Goal: Task Accomplishment & Management: Manage account settings

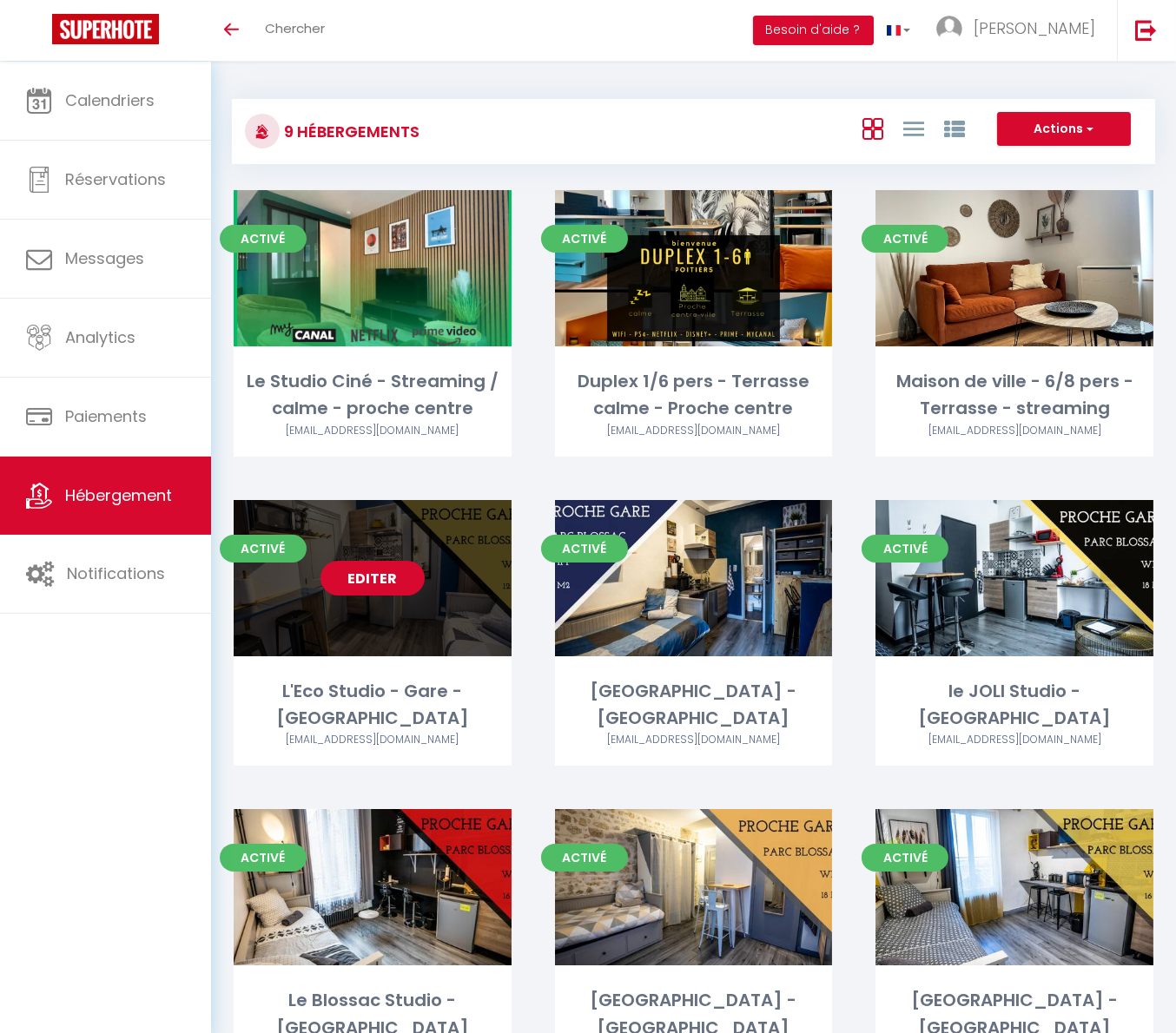
click at [386, 586] on link "Editer" at bounding box center [372, 577] width 104 height 34
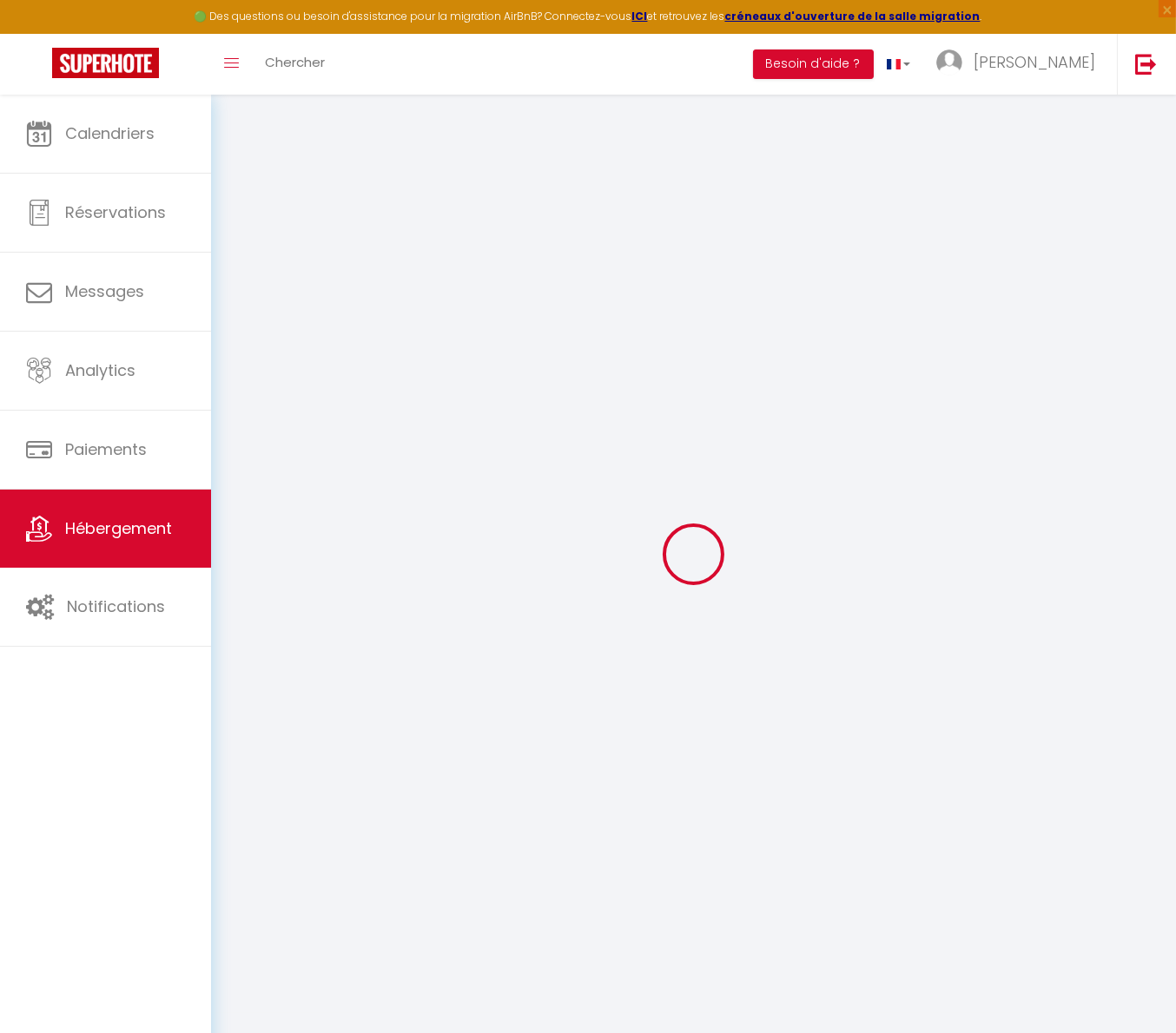
type input "L'Eco Studio - Gare - [GEOGRAPHIC_DATA]"
type input "SCI"
type input "Natice"
type input "103 AVENUE ANDRE MALRAUX"
type input "17250"
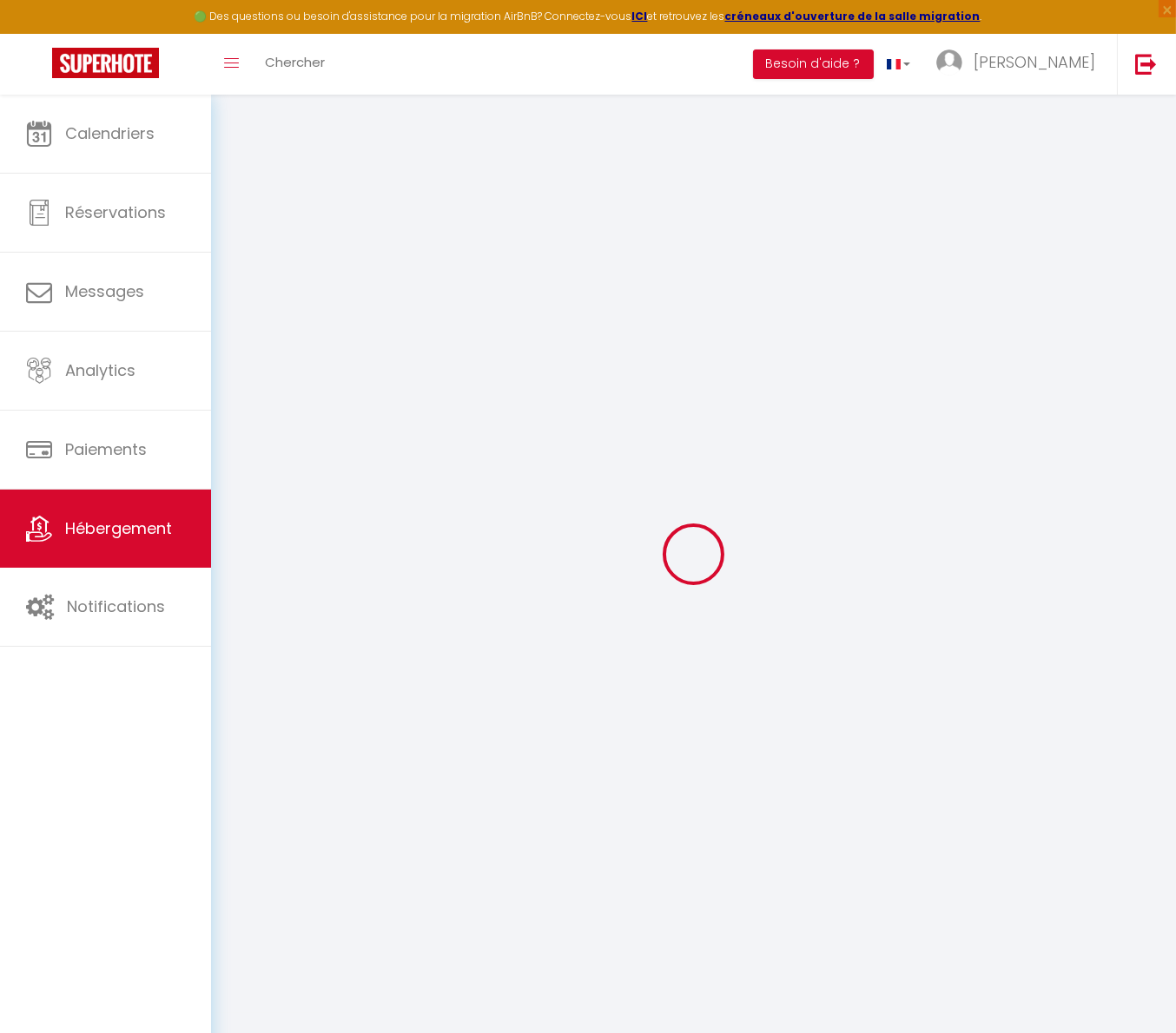
type input "PONT-L'ABBE-D'ARNOULT"
select select "2"
select select "0"
type input "25"
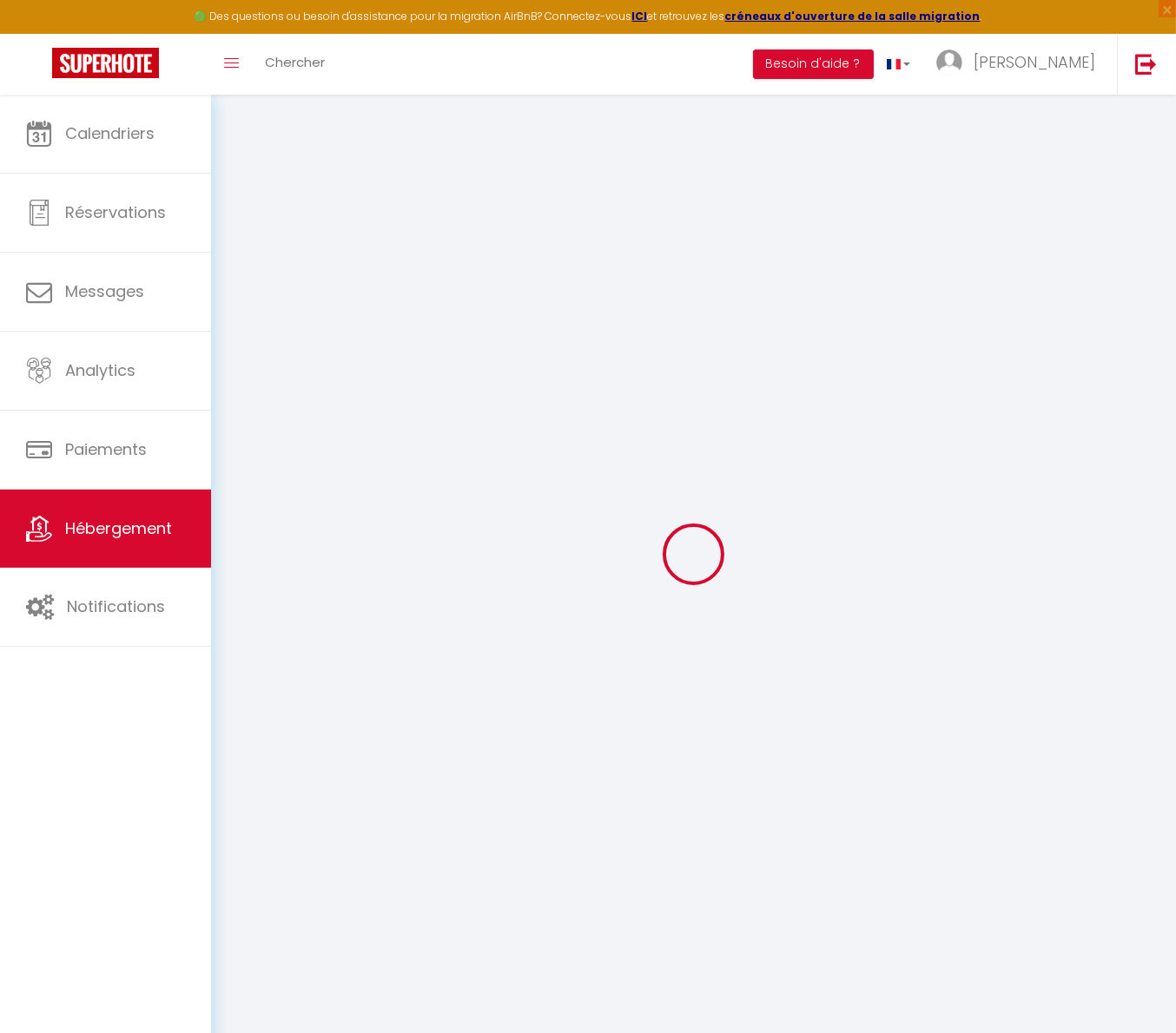
type input "4"
type input "1.5"
type input "150"
select select
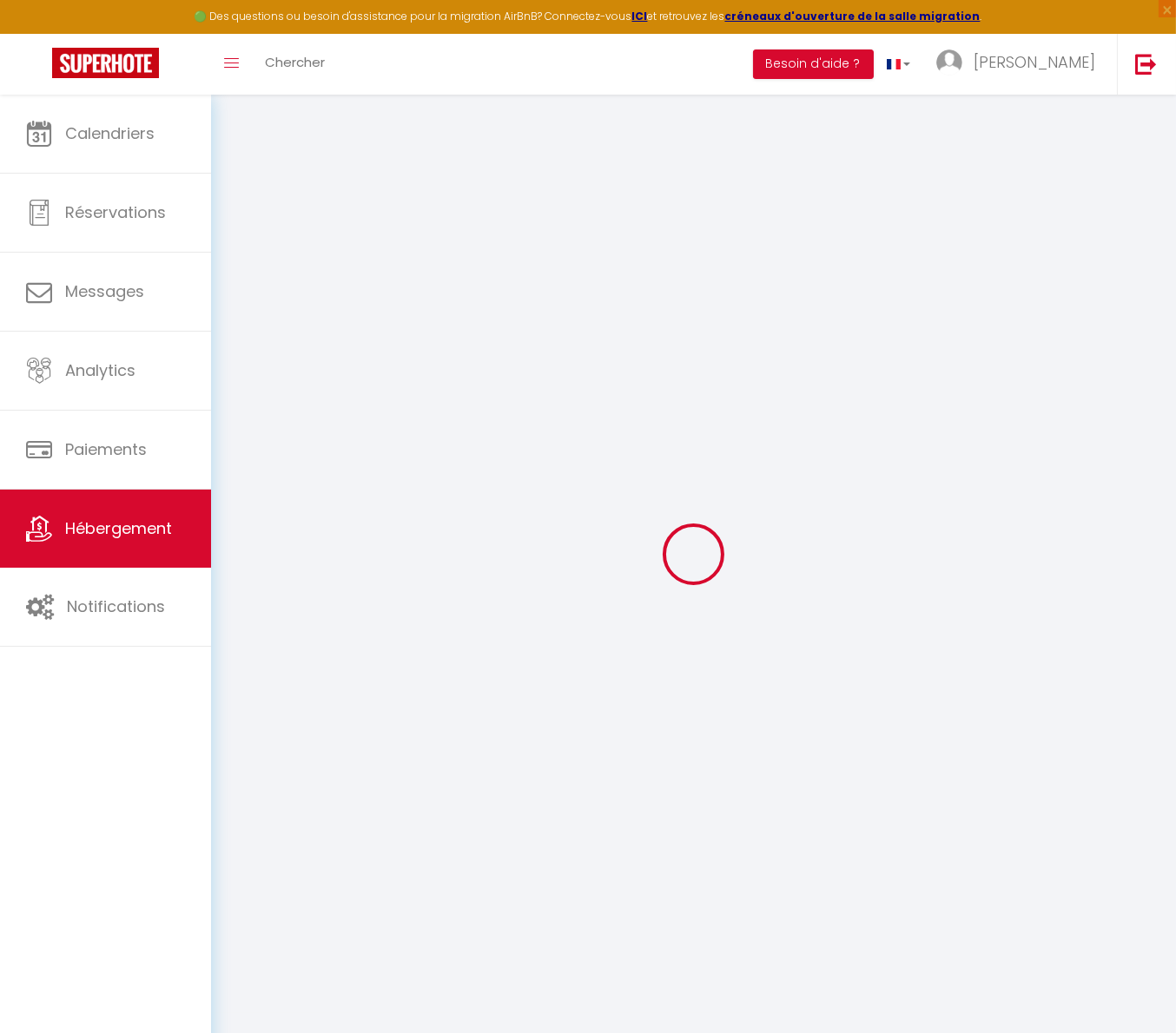
select select
type input "108 Rue de la Tranchée"
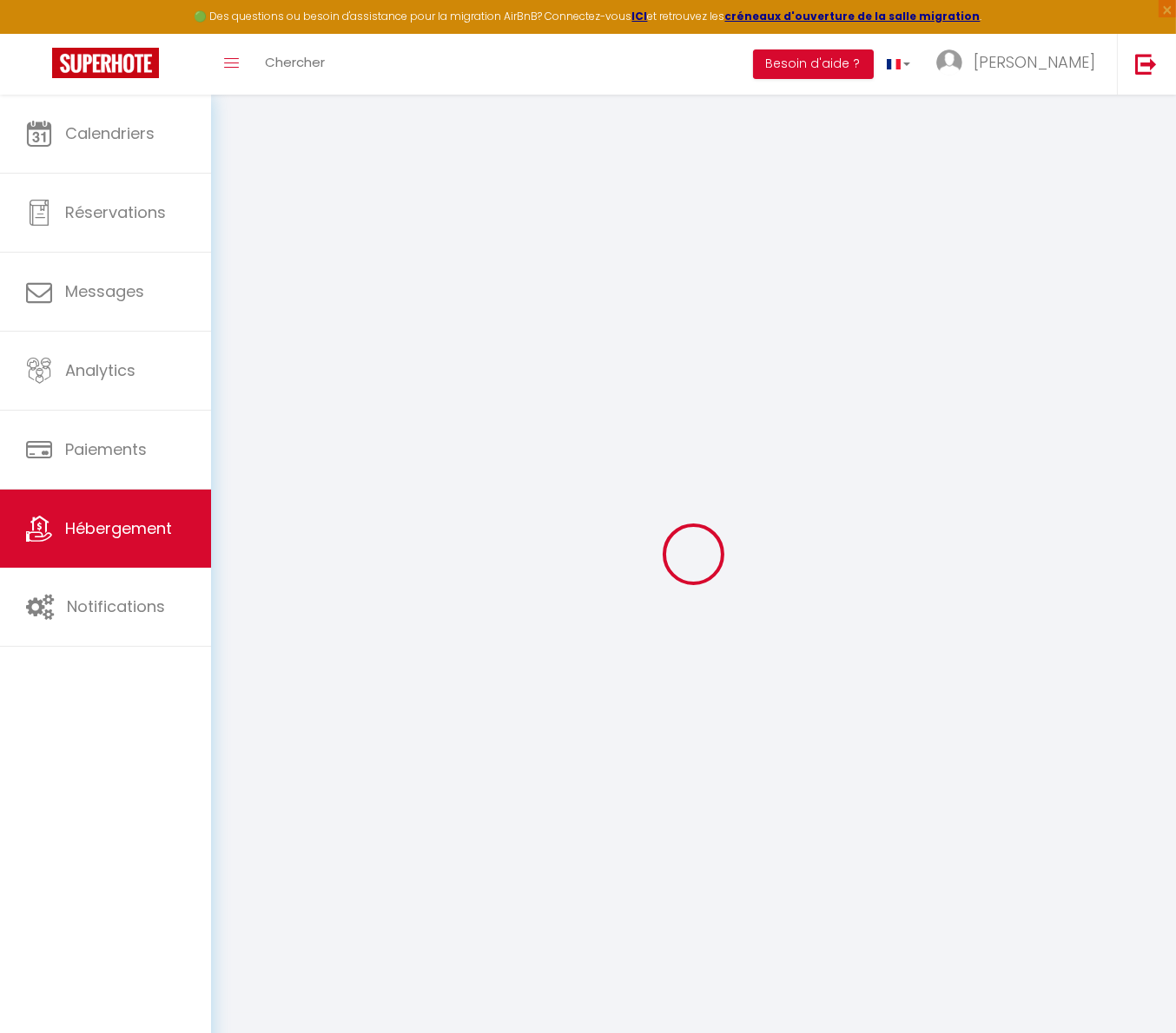
type input "86000"
type input "Poitiers"
type input "[PERSON_NAME][EMAIL_ADDRESS][DOMAIN_NAME]"
select select "11447"
checkbox input "false"
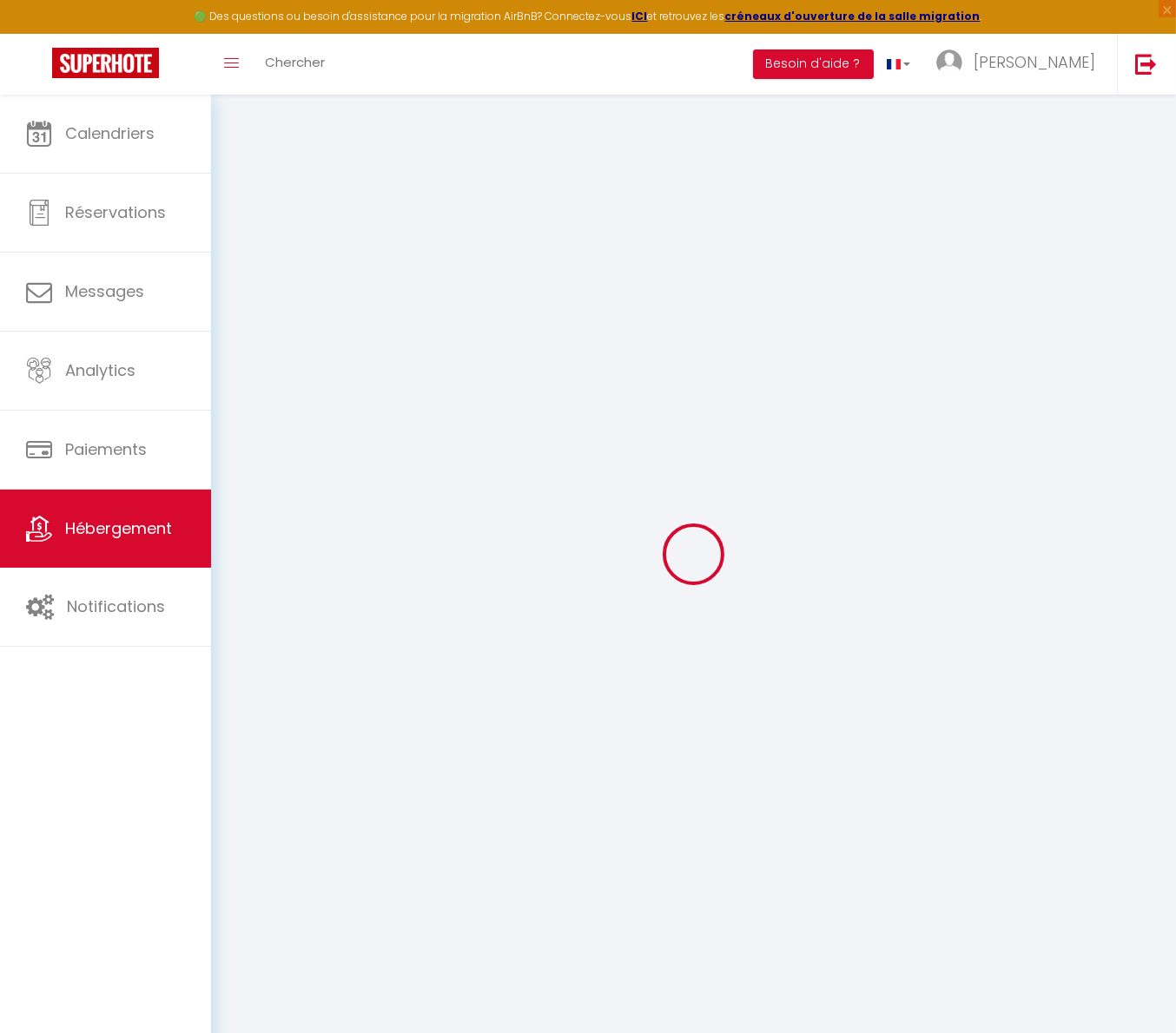
checkbox input "false"
radio input "true"
select select "27694"
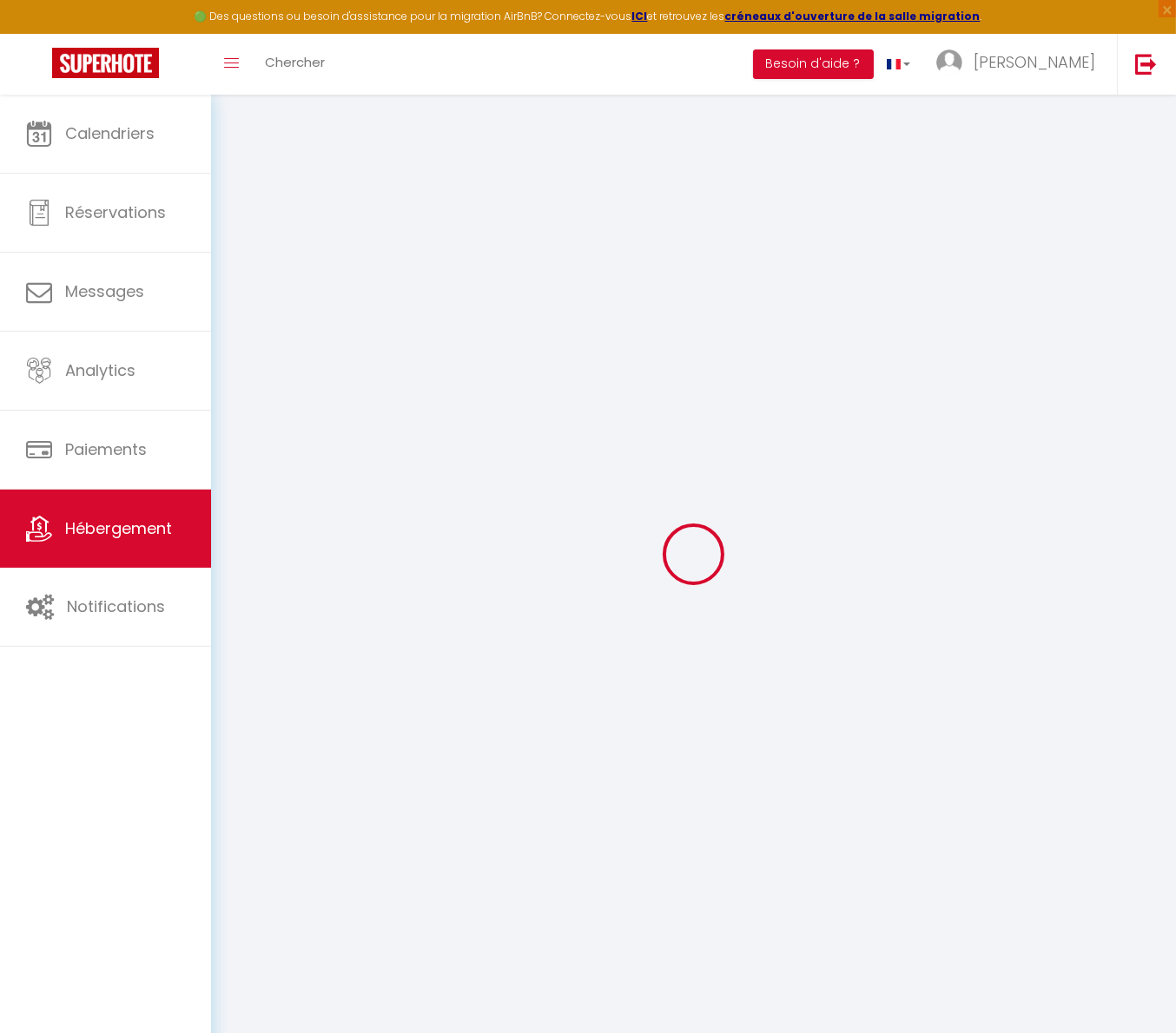
select select "27694"
type input "0"
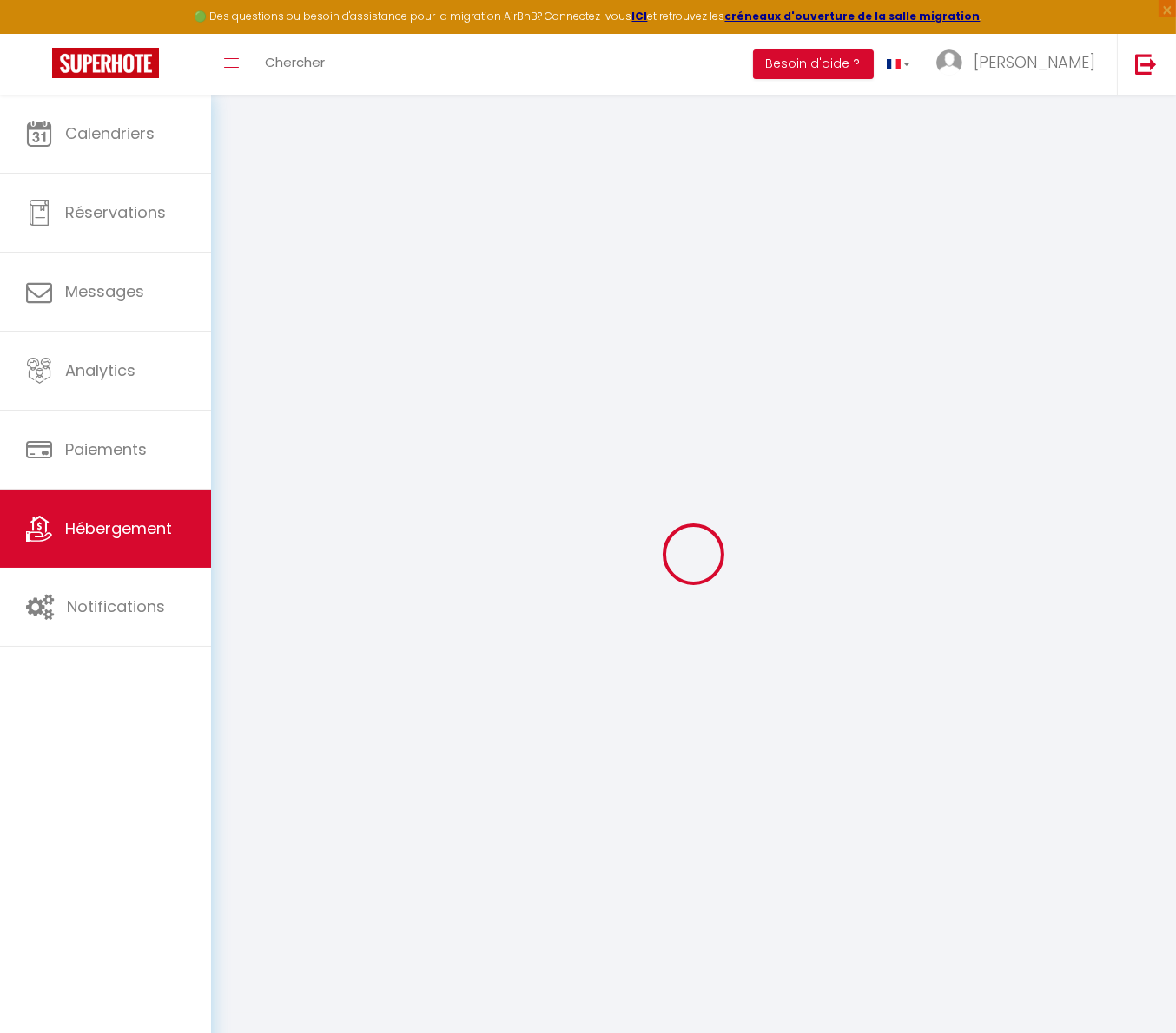
checkbox input "false"
select select "17:00"
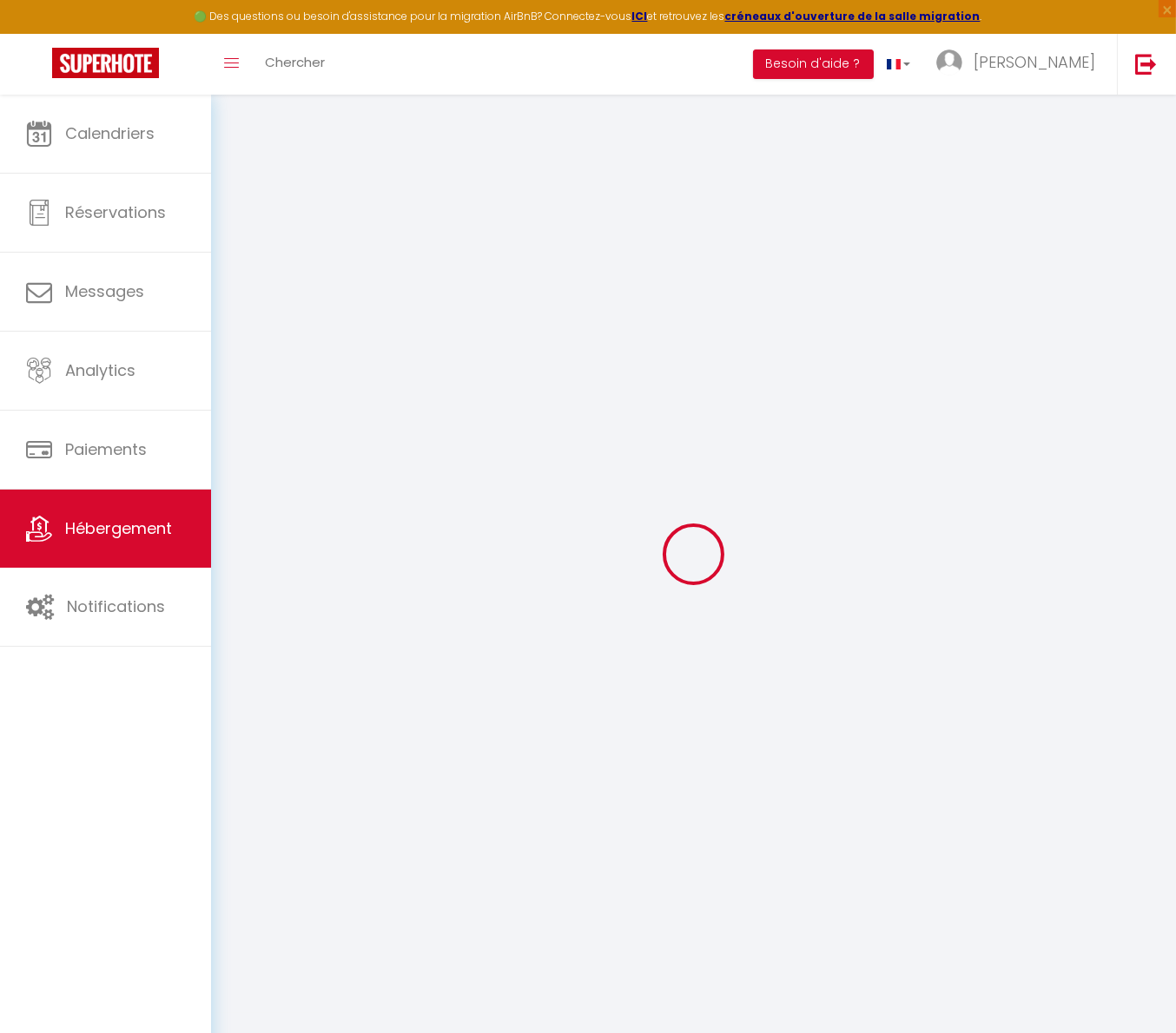
select select "23:45"
select select "10:00"
select select "30"
select select "120"
select select "20:00"
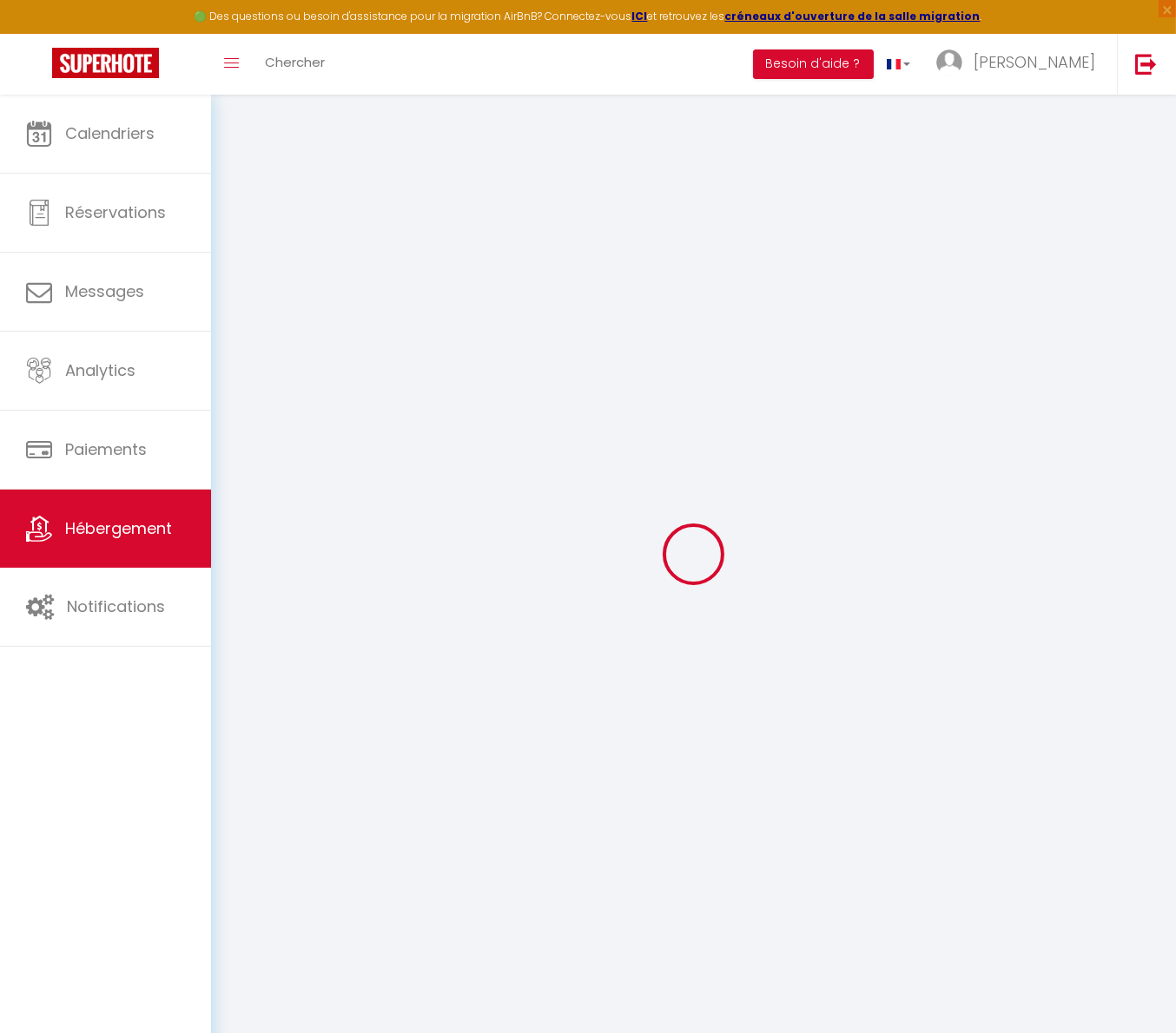
checkbox input "false"
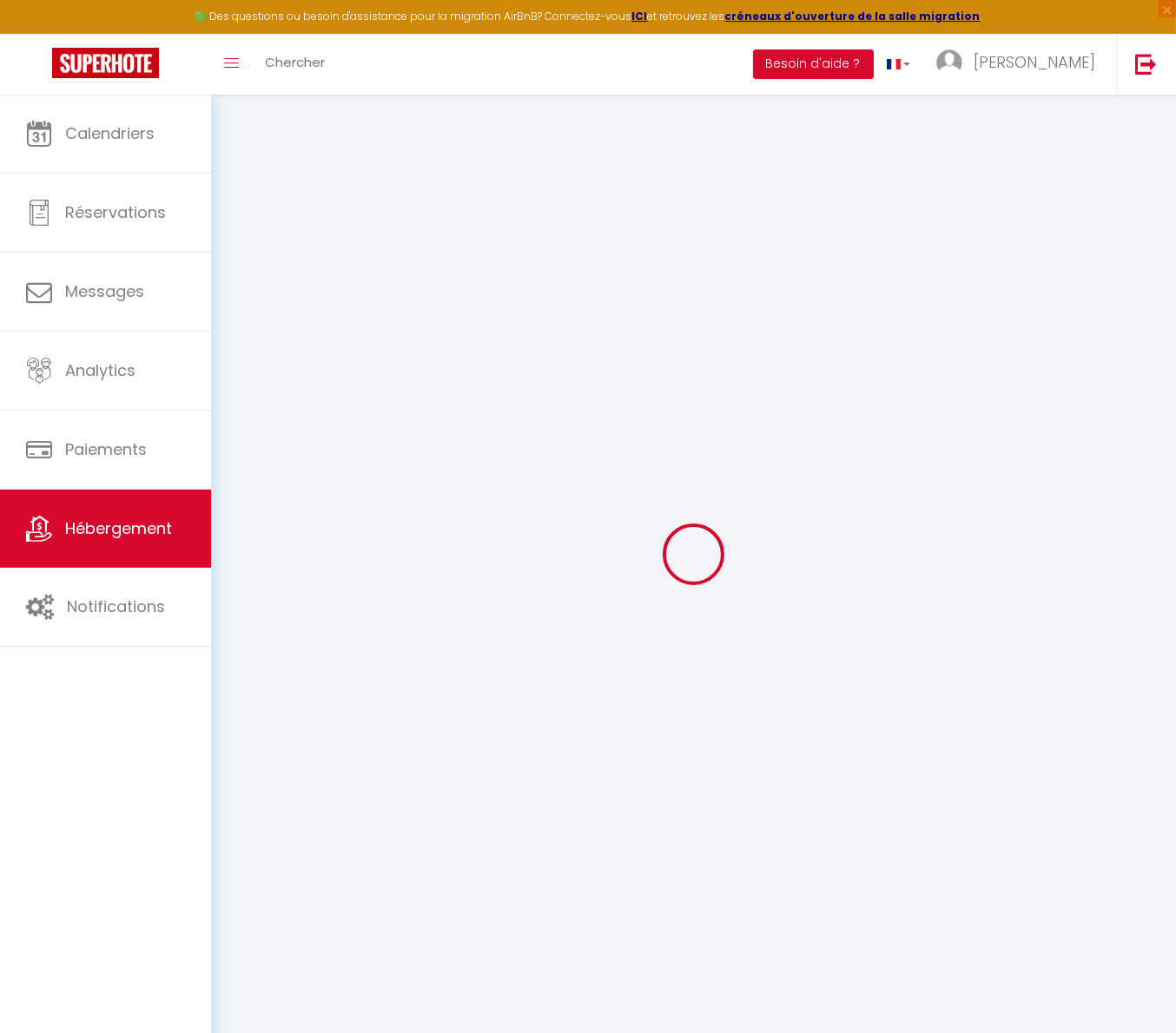
checkbox input "false"
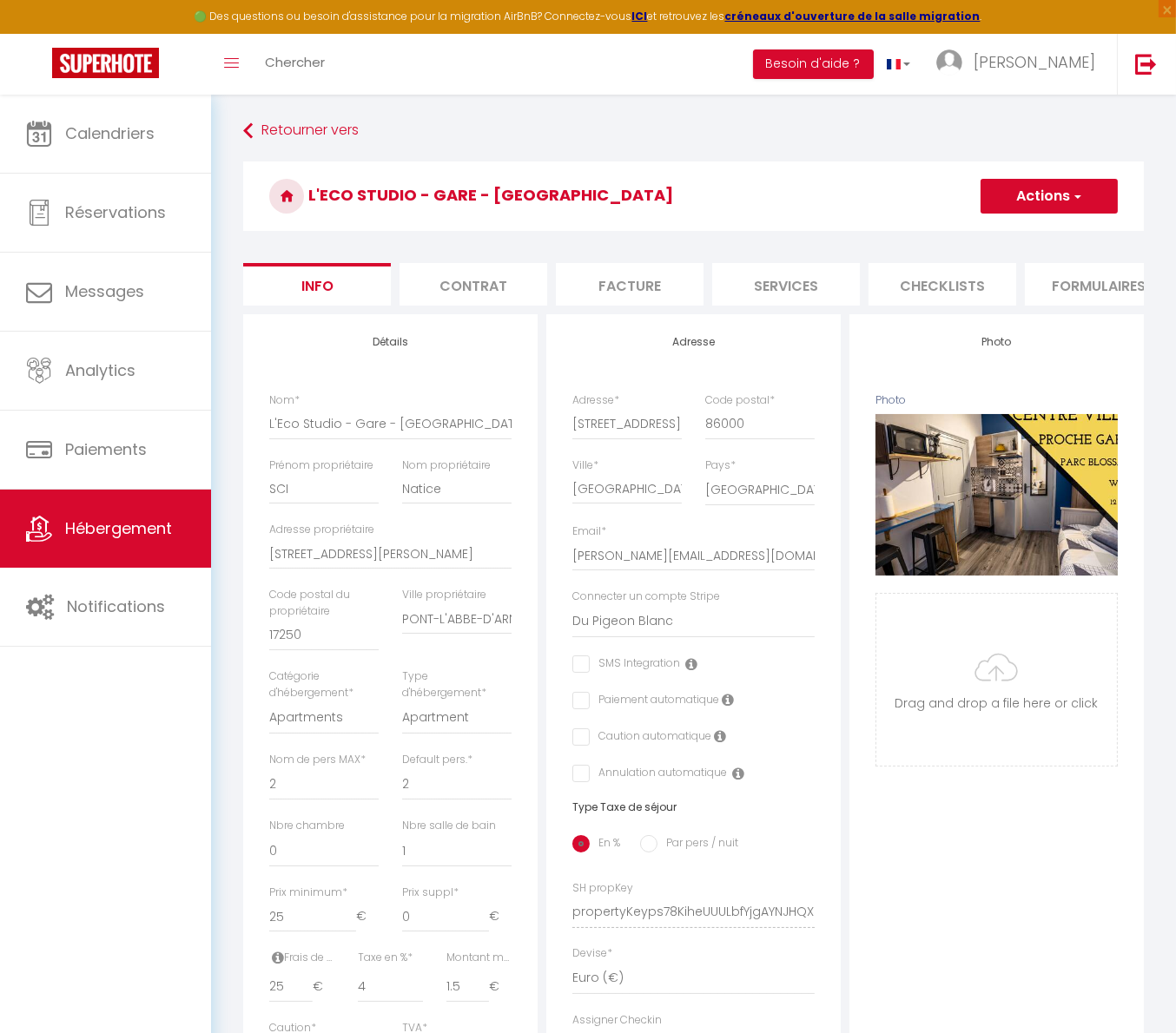
scroll to position [0, 655]
click at [900, 290] on li "website" at bounding box center [913, 284] width 148 height 42
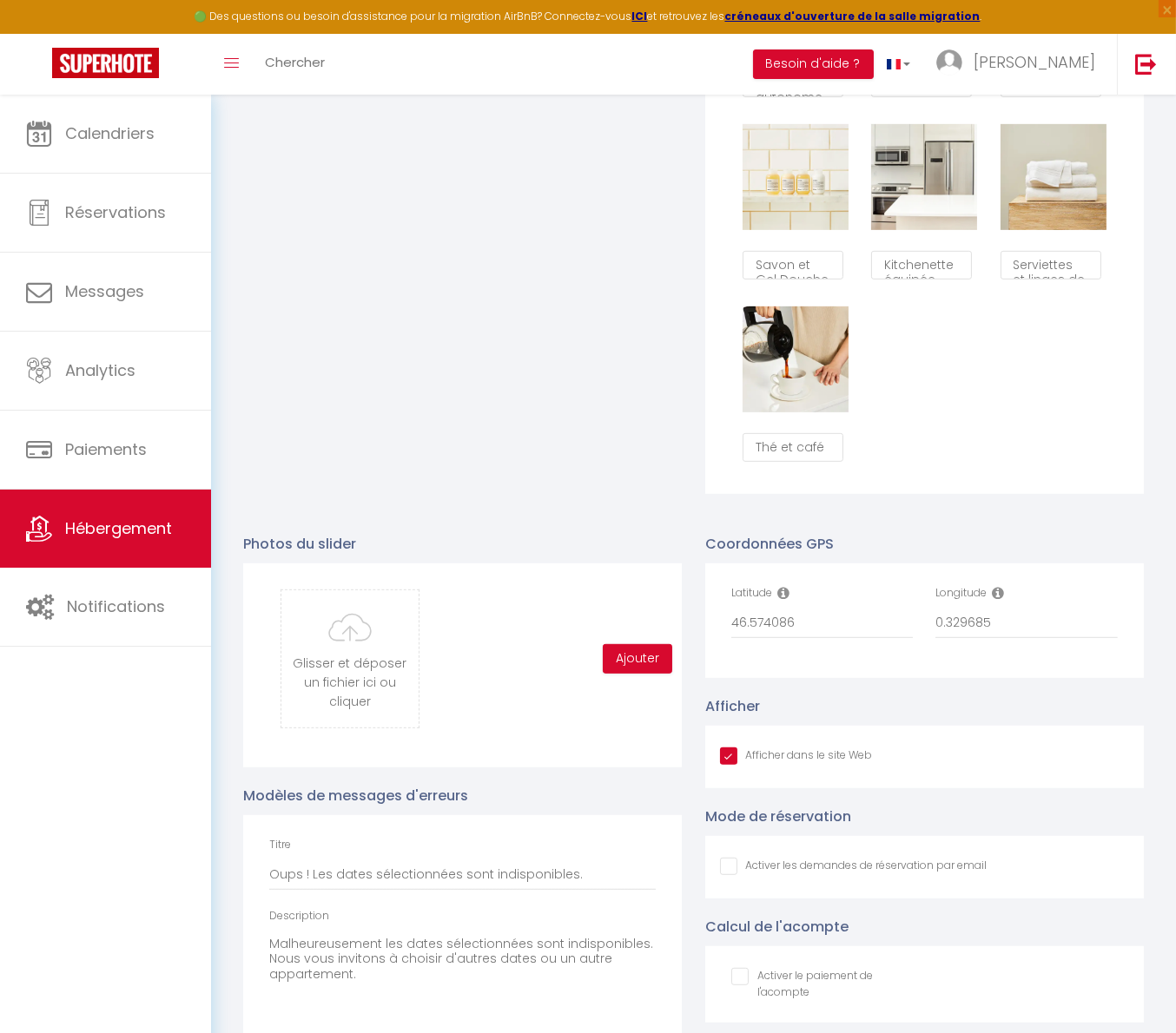
scroll to position [1228, 0]
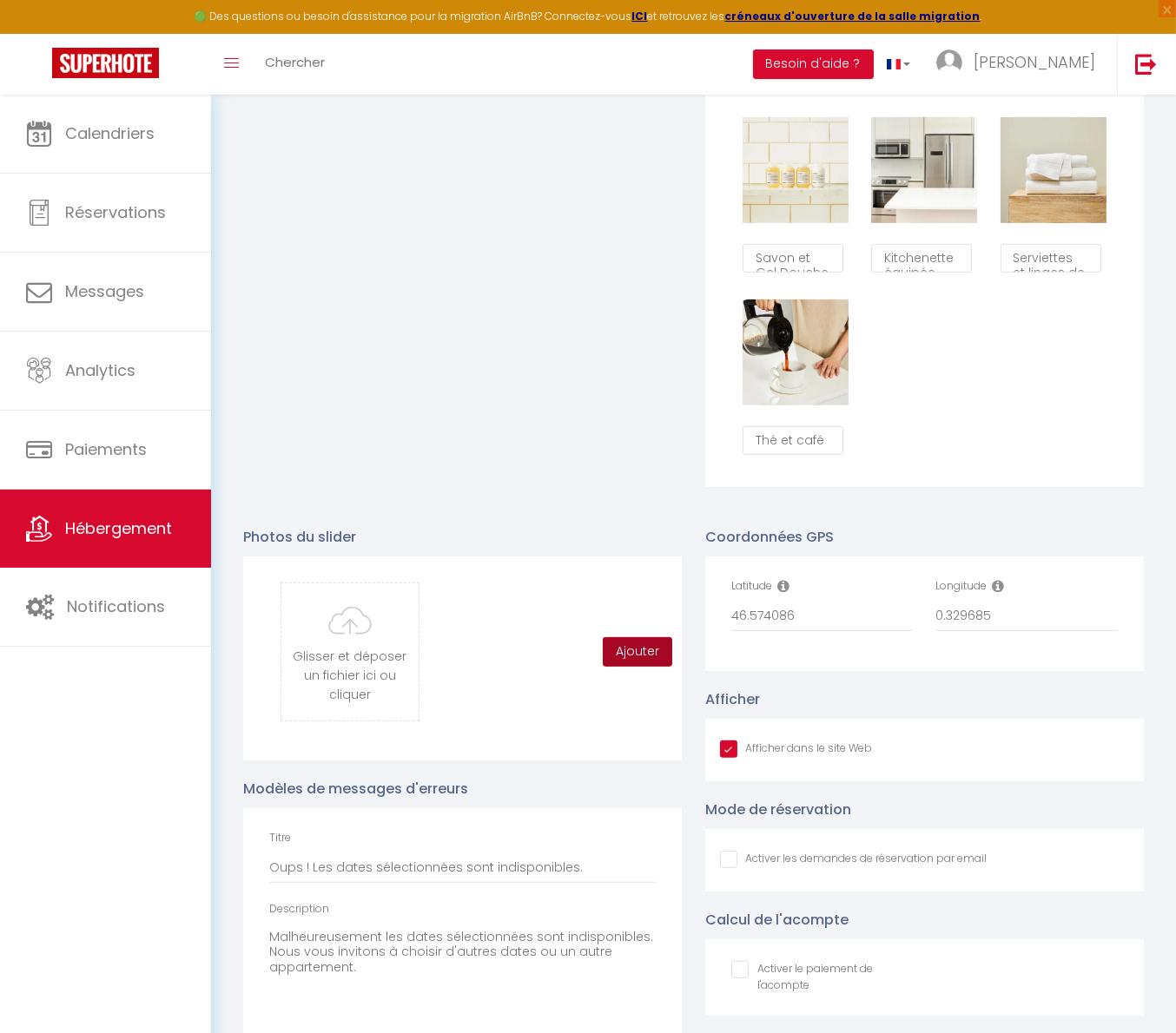
click at [610, 667] on button "Ajouter" at bounding box center [637, 652] width 70 height 30
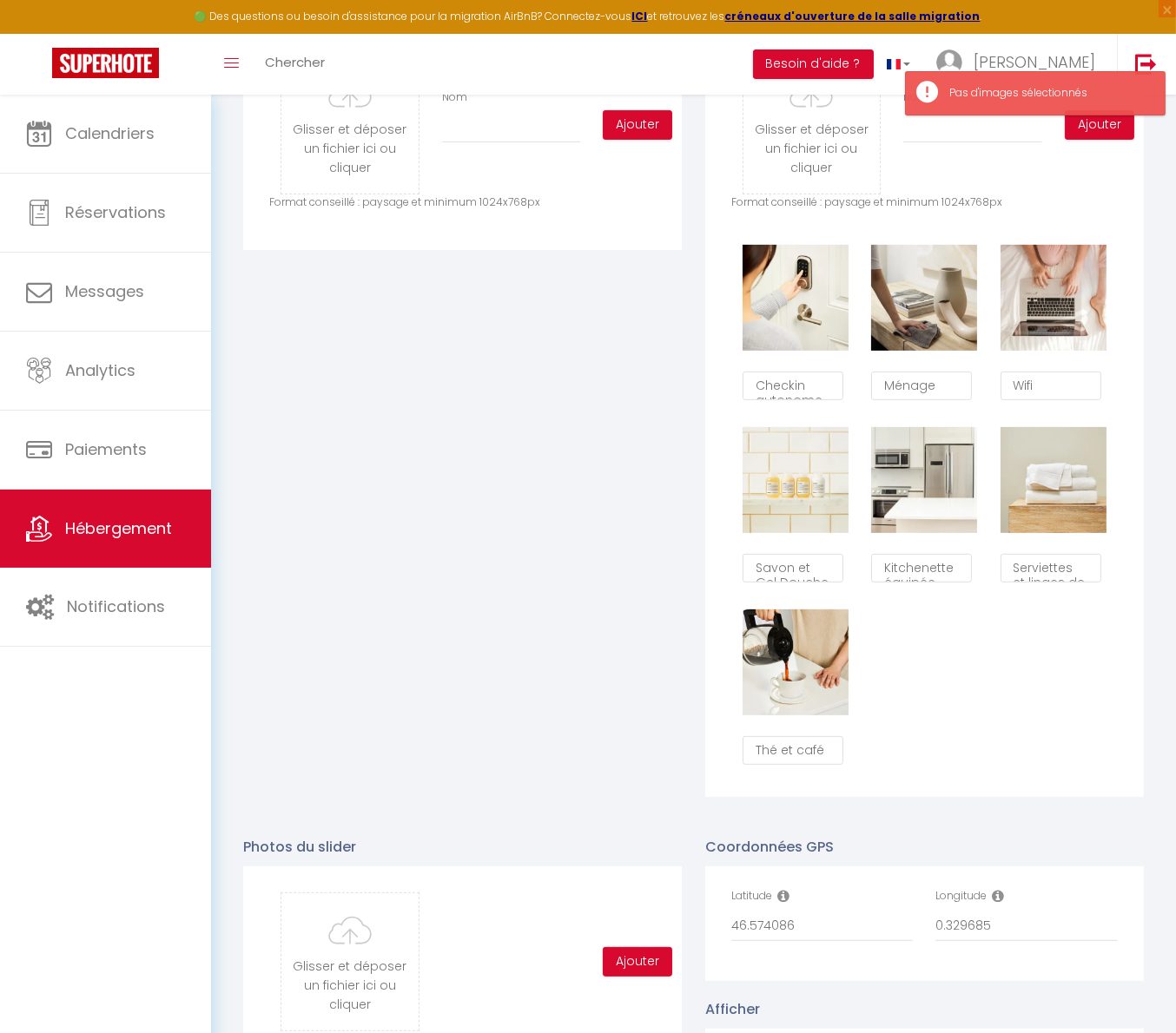
scroll to position [1231, 0]
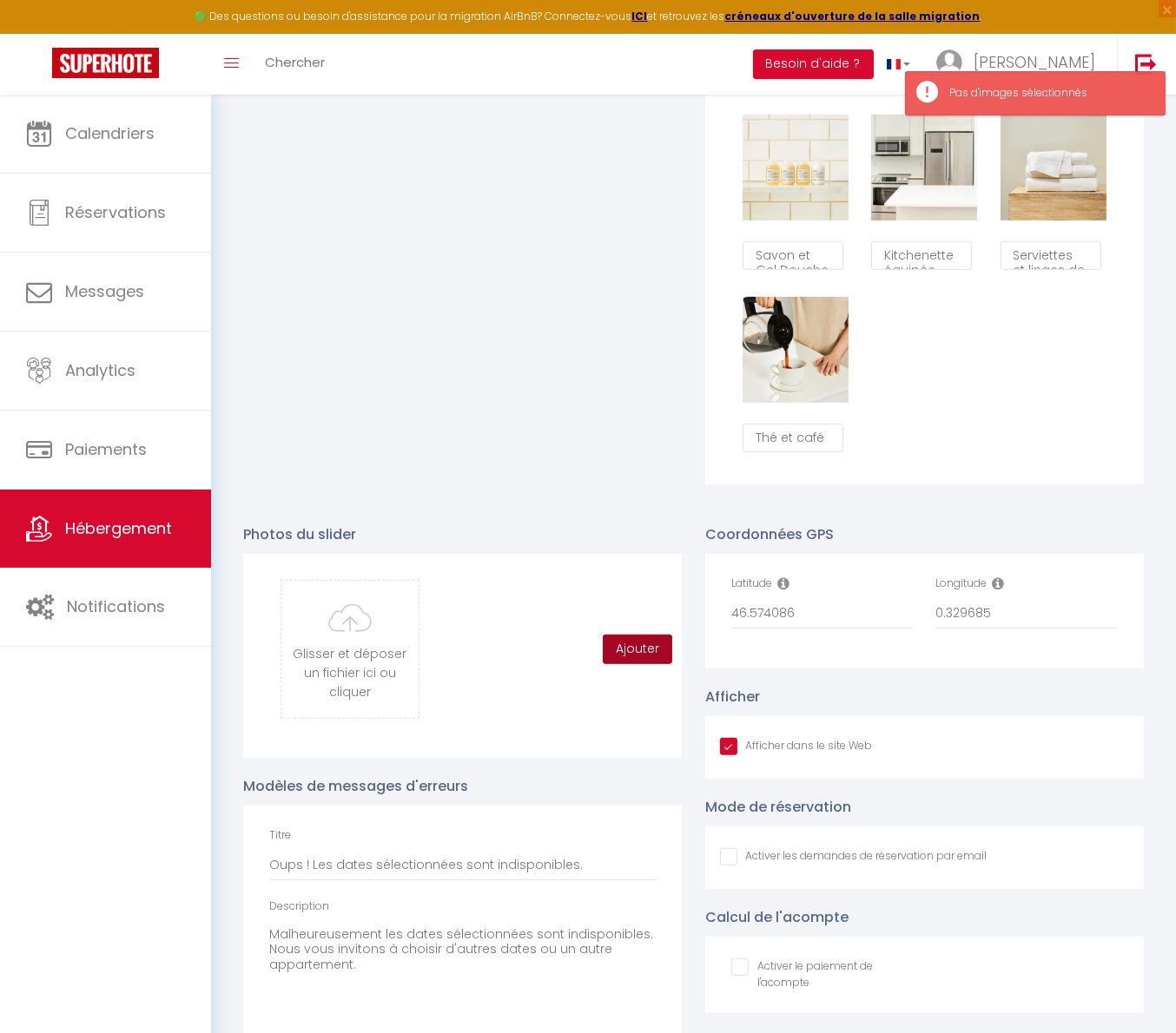
click at [623, 652] on button "Ajouter" at bounding box center [637, 649] width 70 height 30
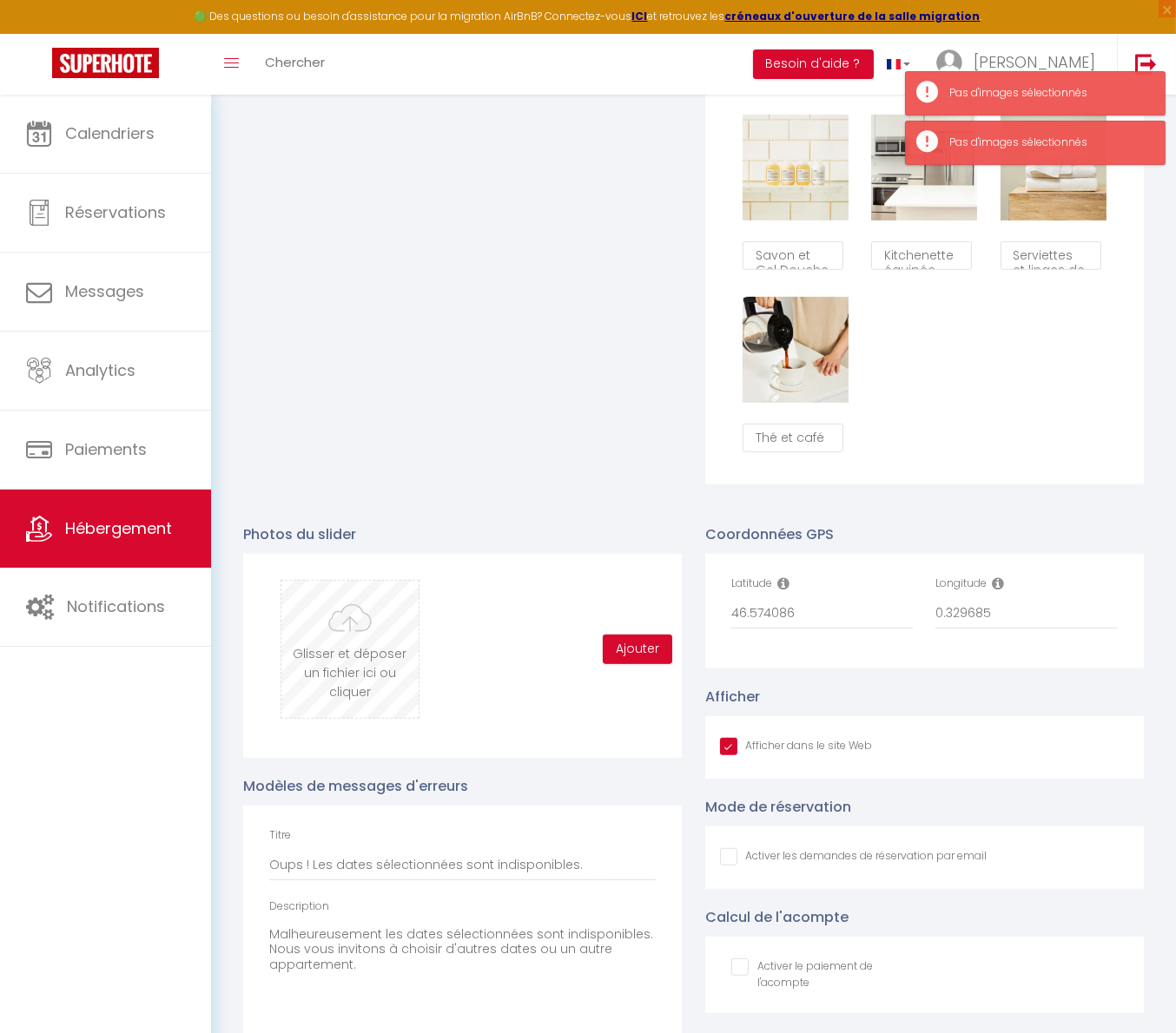
click at [362, 667] on input "file" at bounding box center [349, 649] width 136 height 137
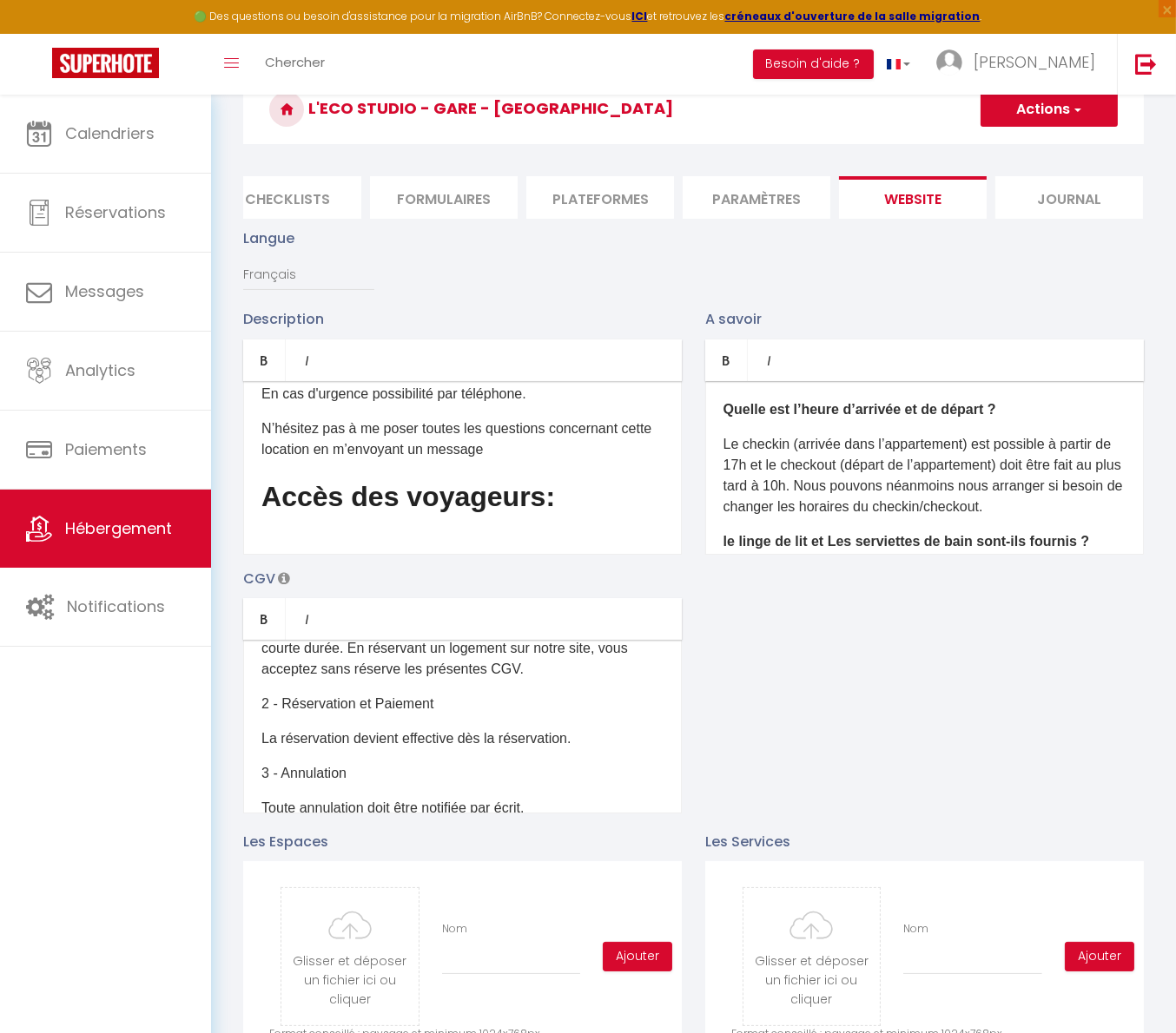
scroll to position [1352, 0]
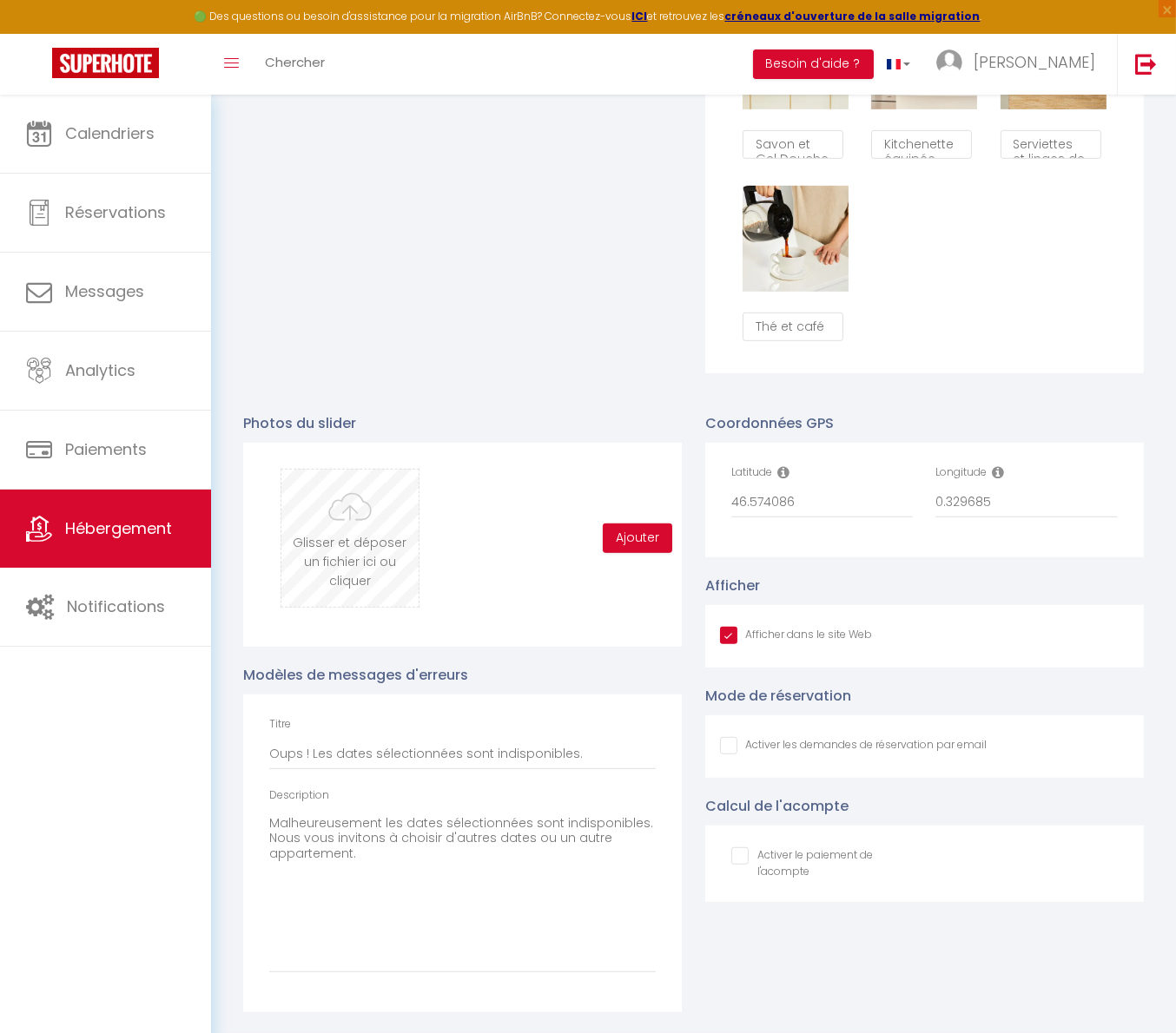
click at [363, 546] on input "file" at bounding box center [349, 538] width 136 height 137
type input "C:\fakepath\_DSC9183-HDR.jpg"
checkbox input "true"
checkbox input "false"
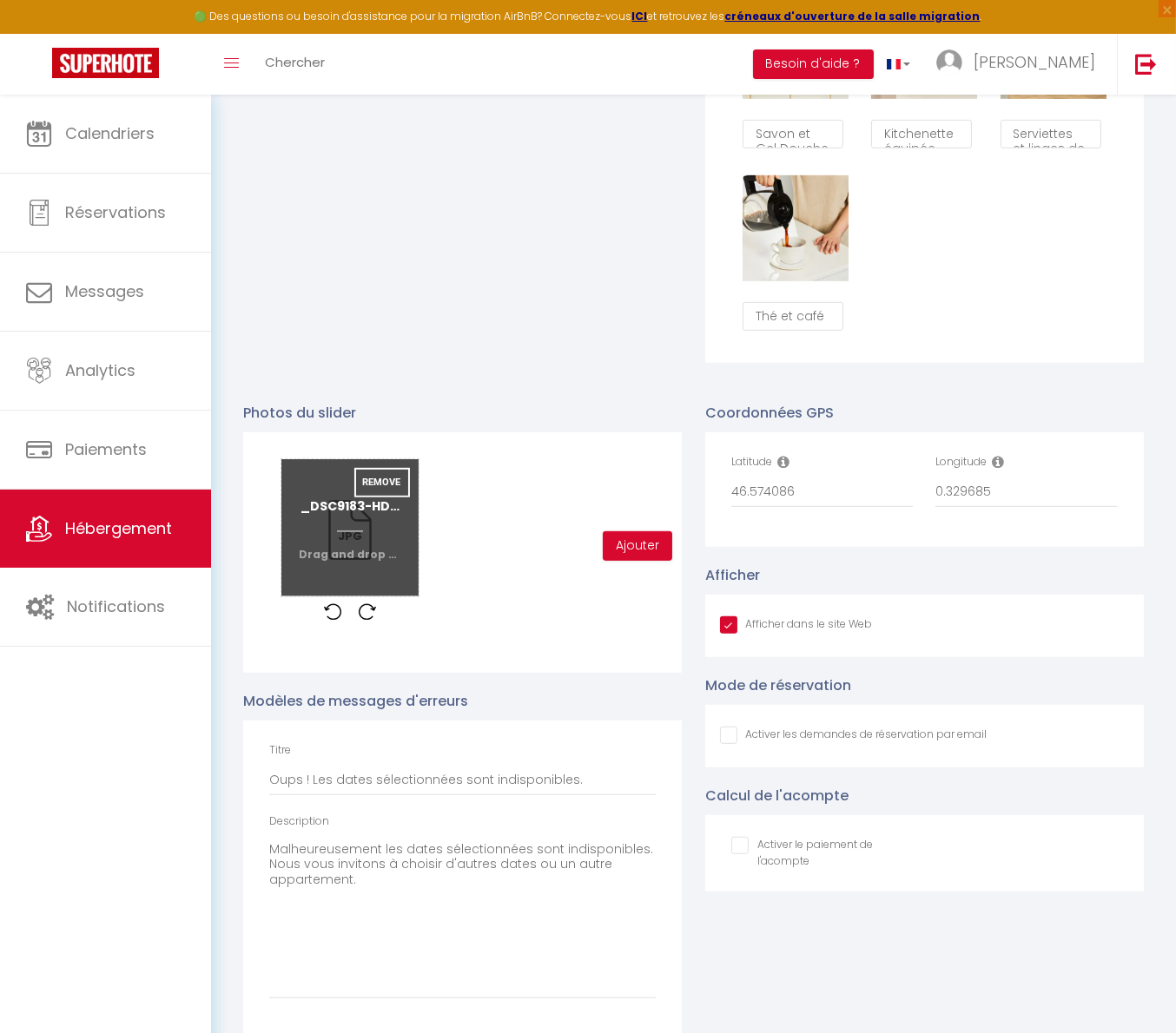
click at [401, 565] on input "file" at bounding box center [349, 528] width 136 height 137
type input "C:\fakepath\_DSC9183-HDR.jpg"
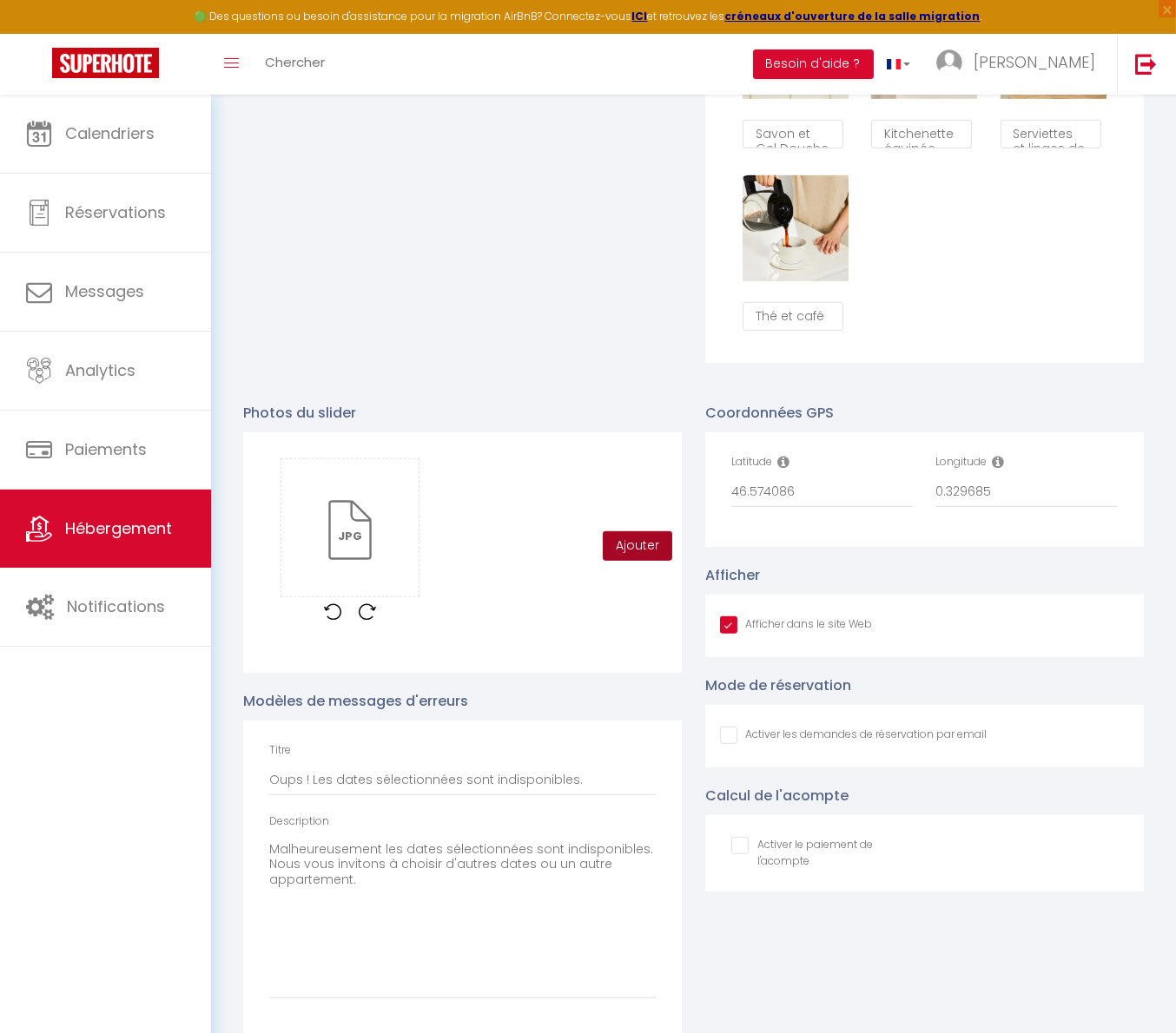
click at [639, 560] on button "Ajouter" at bounding box center [637, 546] width 70 height 30
checkbox input "true"
checkbox input "false"
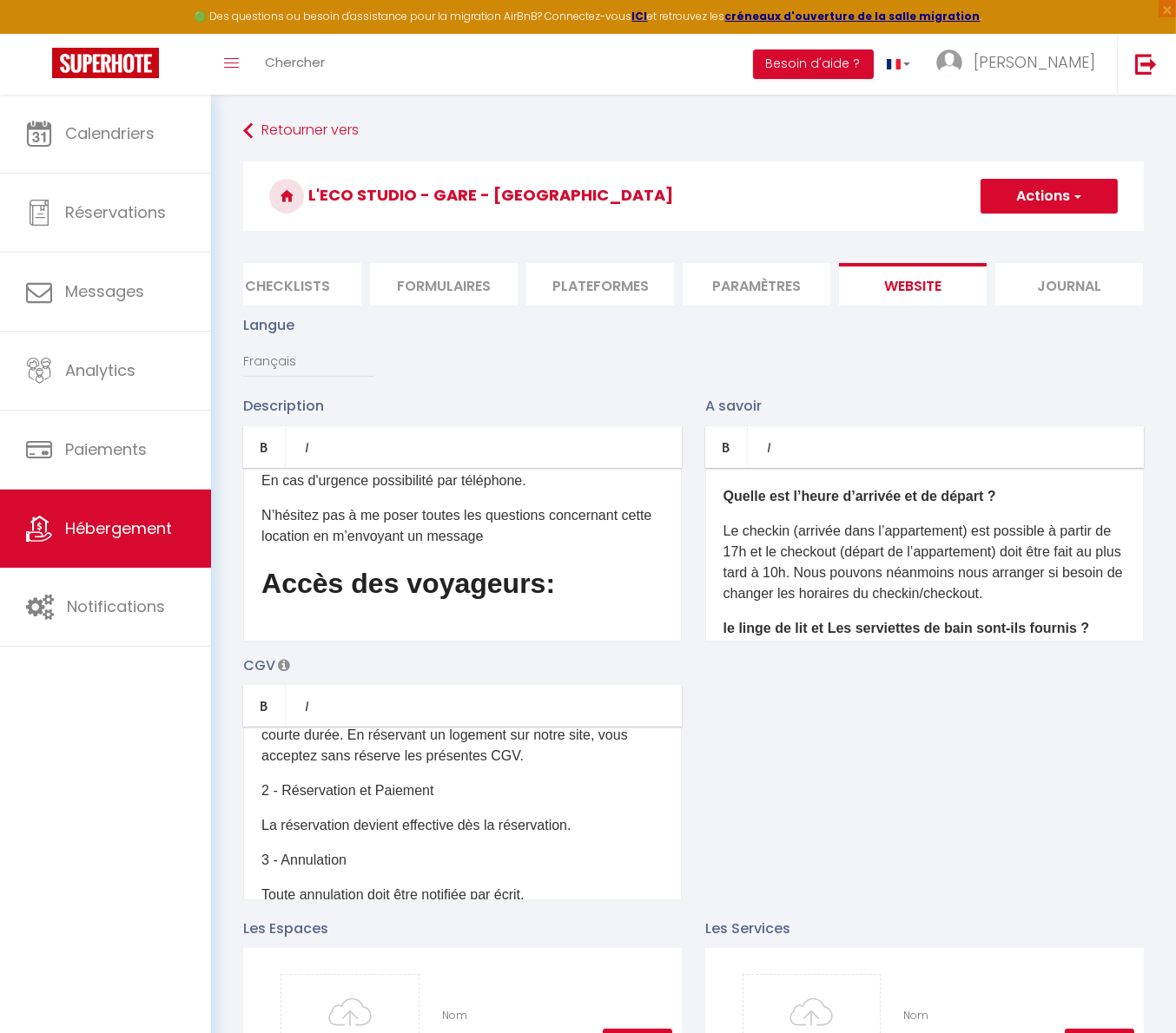
checkbox input "true"
checkbox input "false"
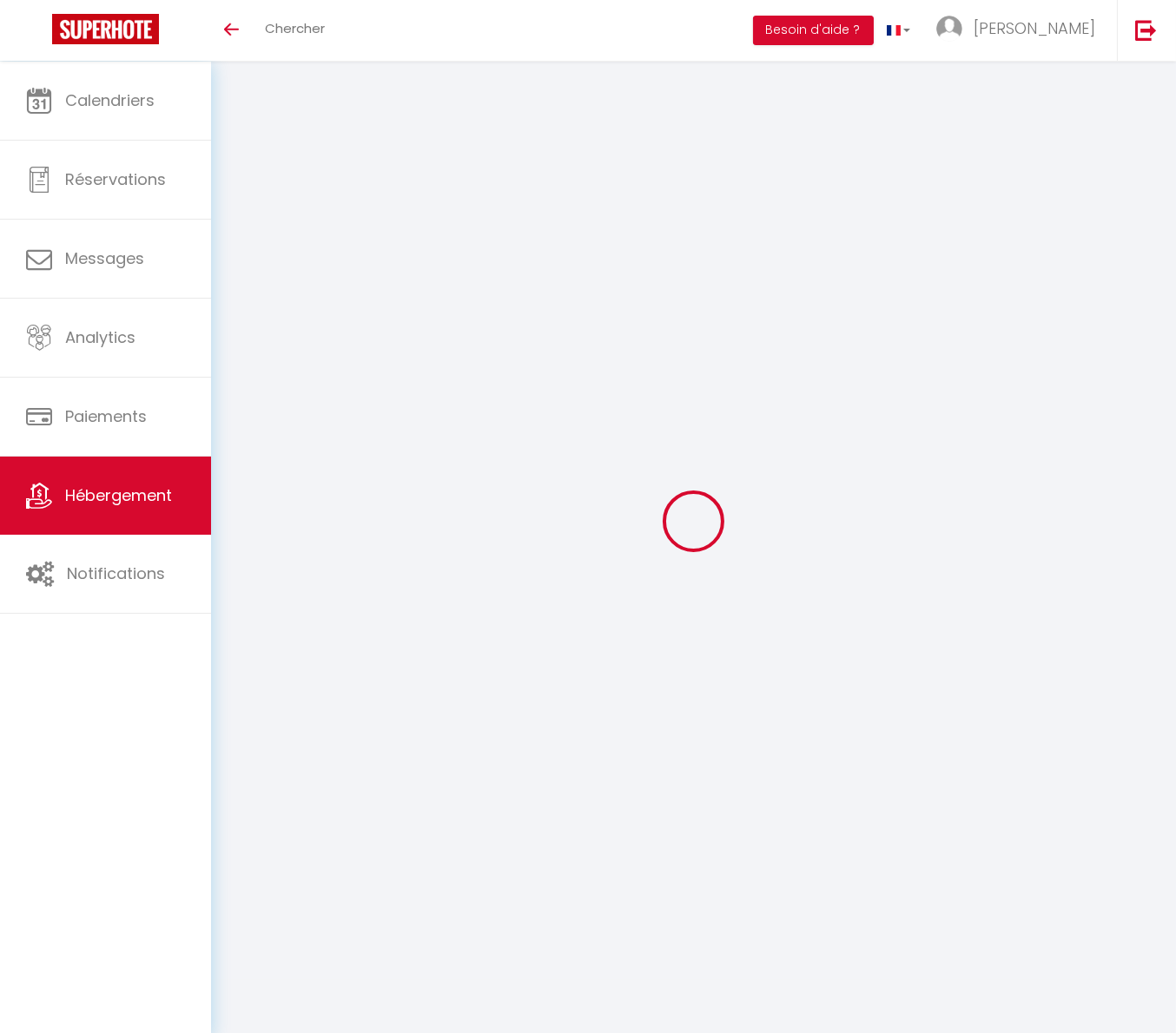
type input "Oups ! Les dates sélectionnées sont indisponibles."
type textarea "Malheureusement les dates sélectionnées sont indisponibles. Nous vous invitons …"
type input "46.574086"
type input "0.329685"
checkbox input "true"
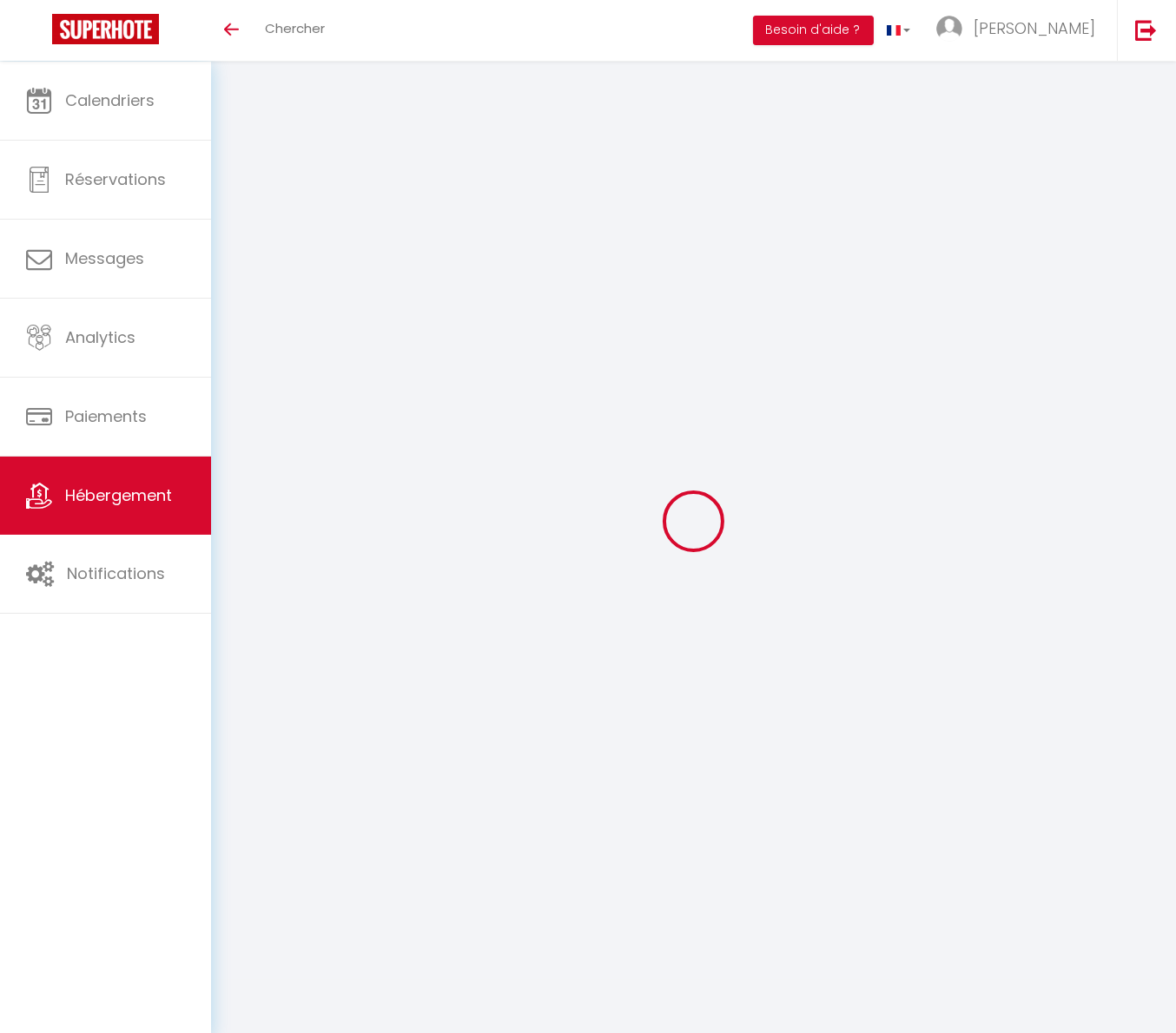
checkbox input "false"
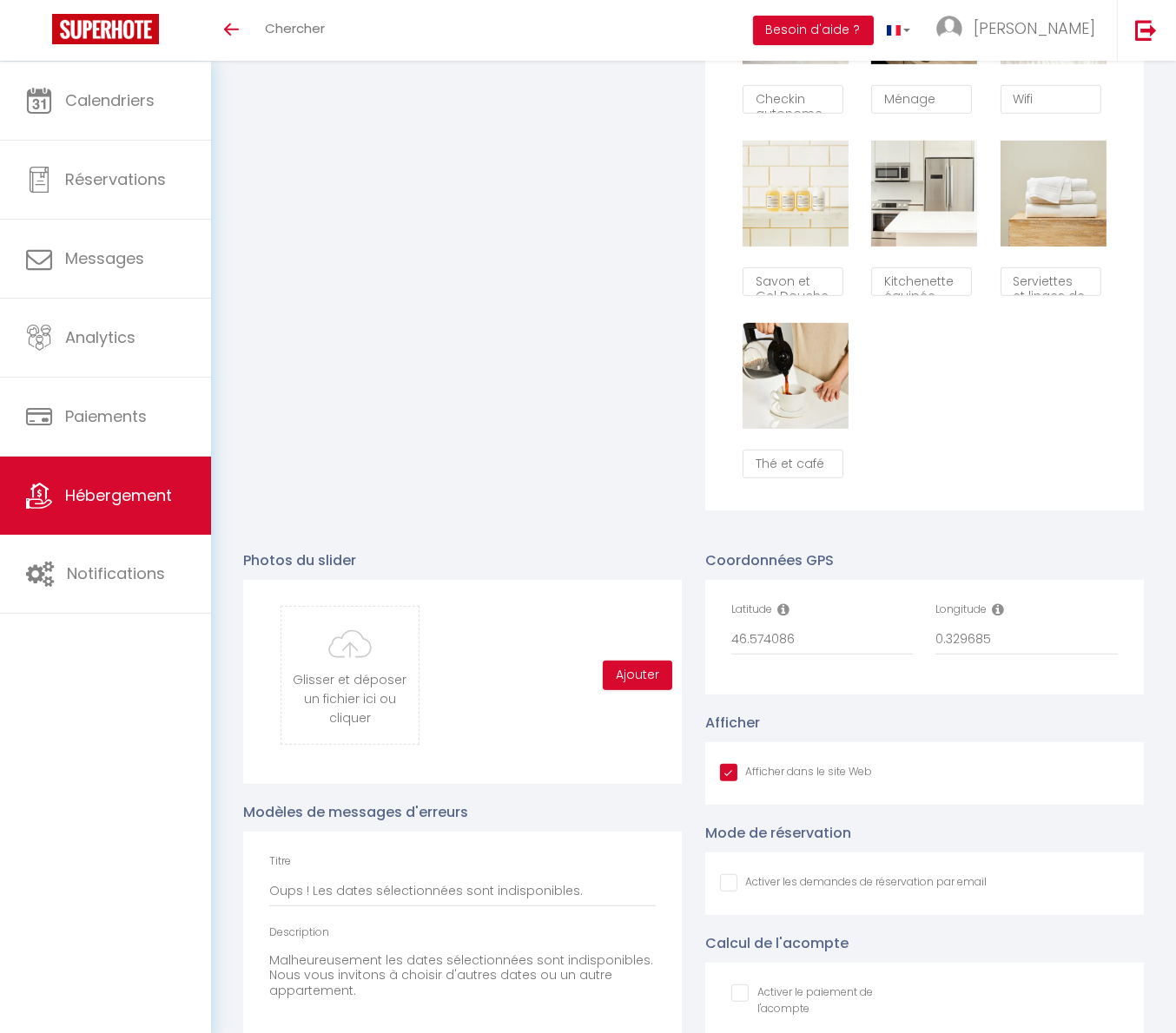
scroll to position [1161, 0]
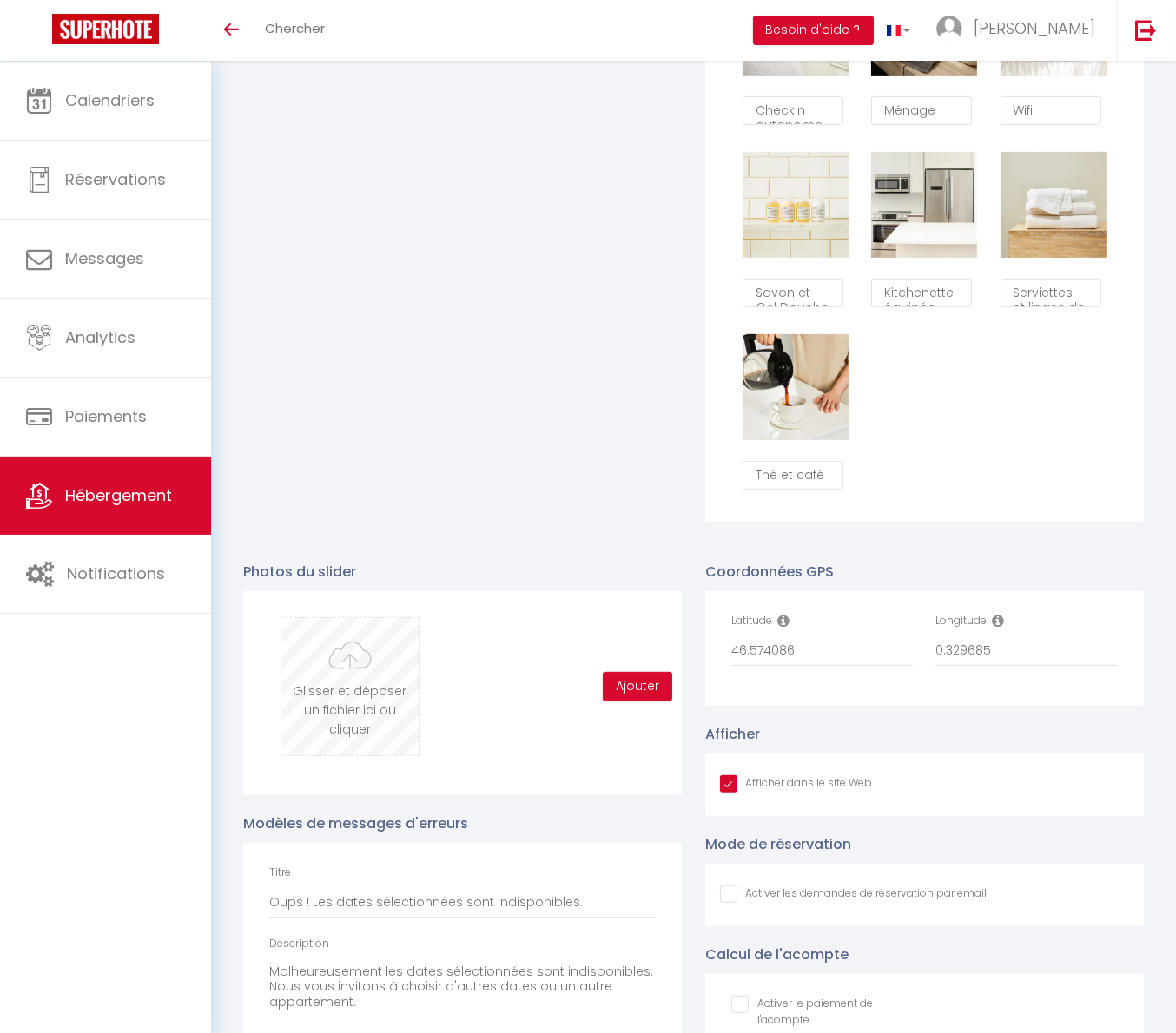
click at [371, 736] on input "file" at bounding box center [349, 686] width 136 height 137
type input "C:\fakepath\_DSC9183-HDR.jpg"
checkbox input "true"
checkbox input "false"
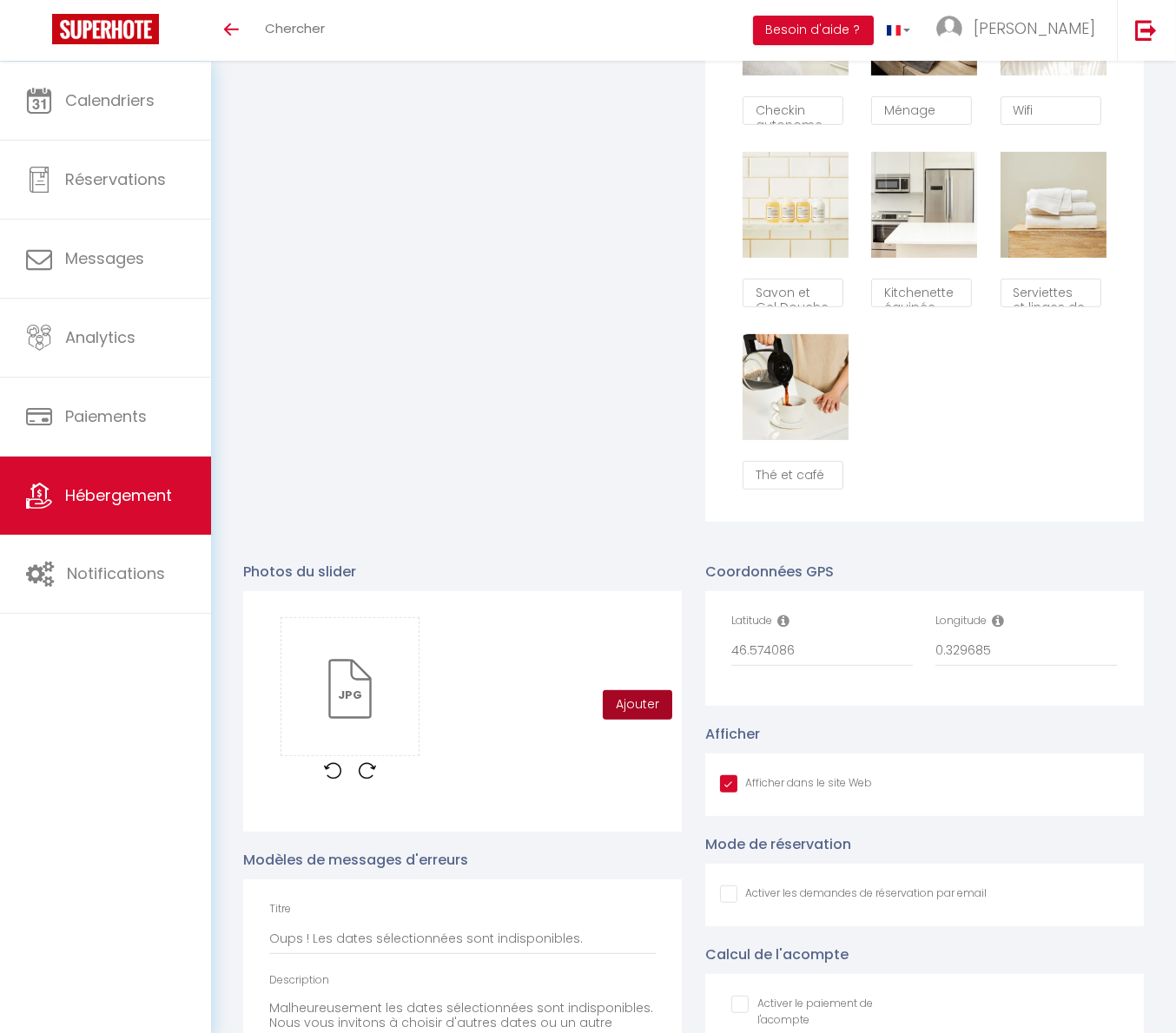
click at [617, 720] on button "Ajouter" at bounding box center [637, 705] width 70 height 30
checkbox input "true"
checkbox input "false"
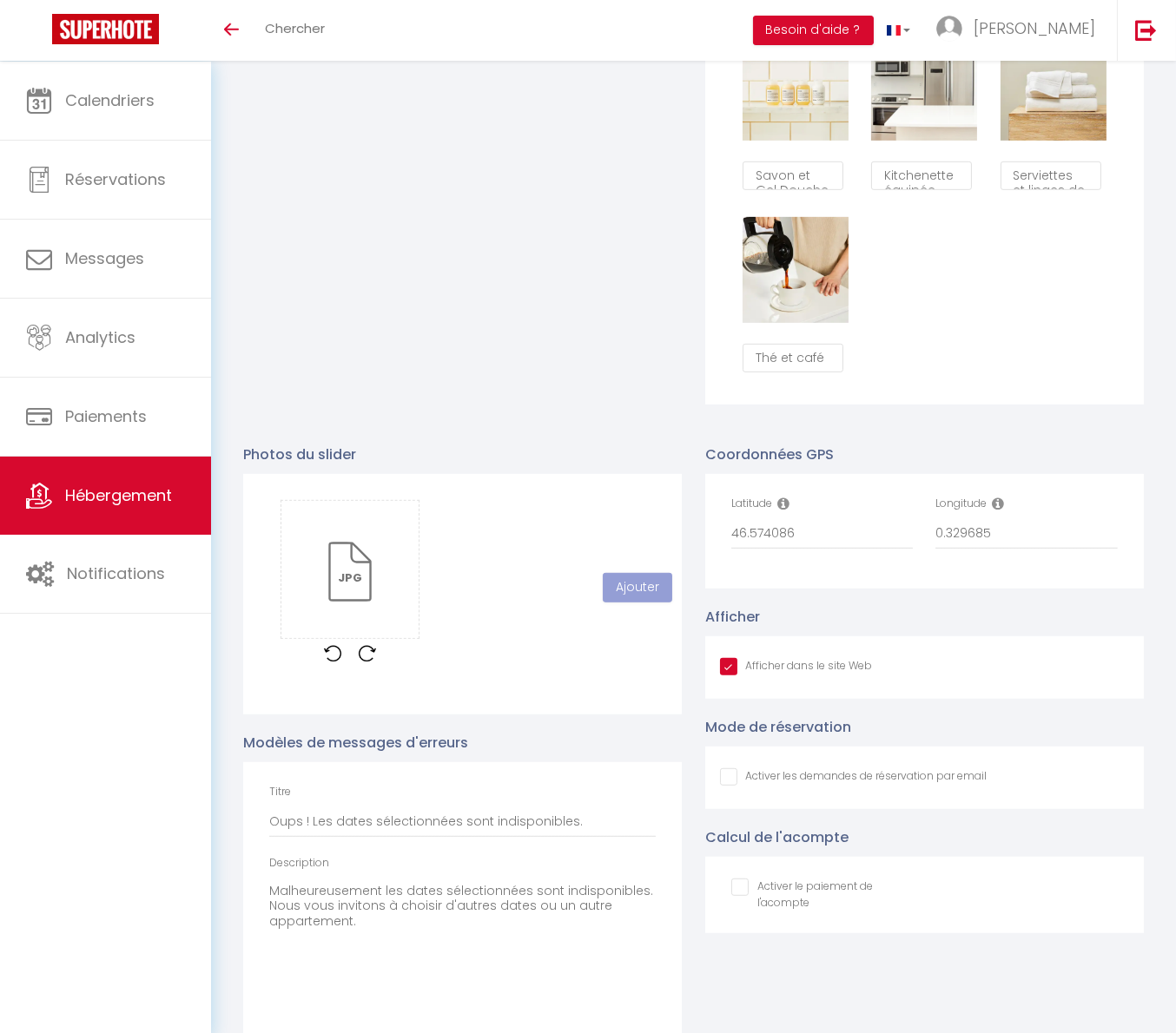
scroll to position [1356, 0]
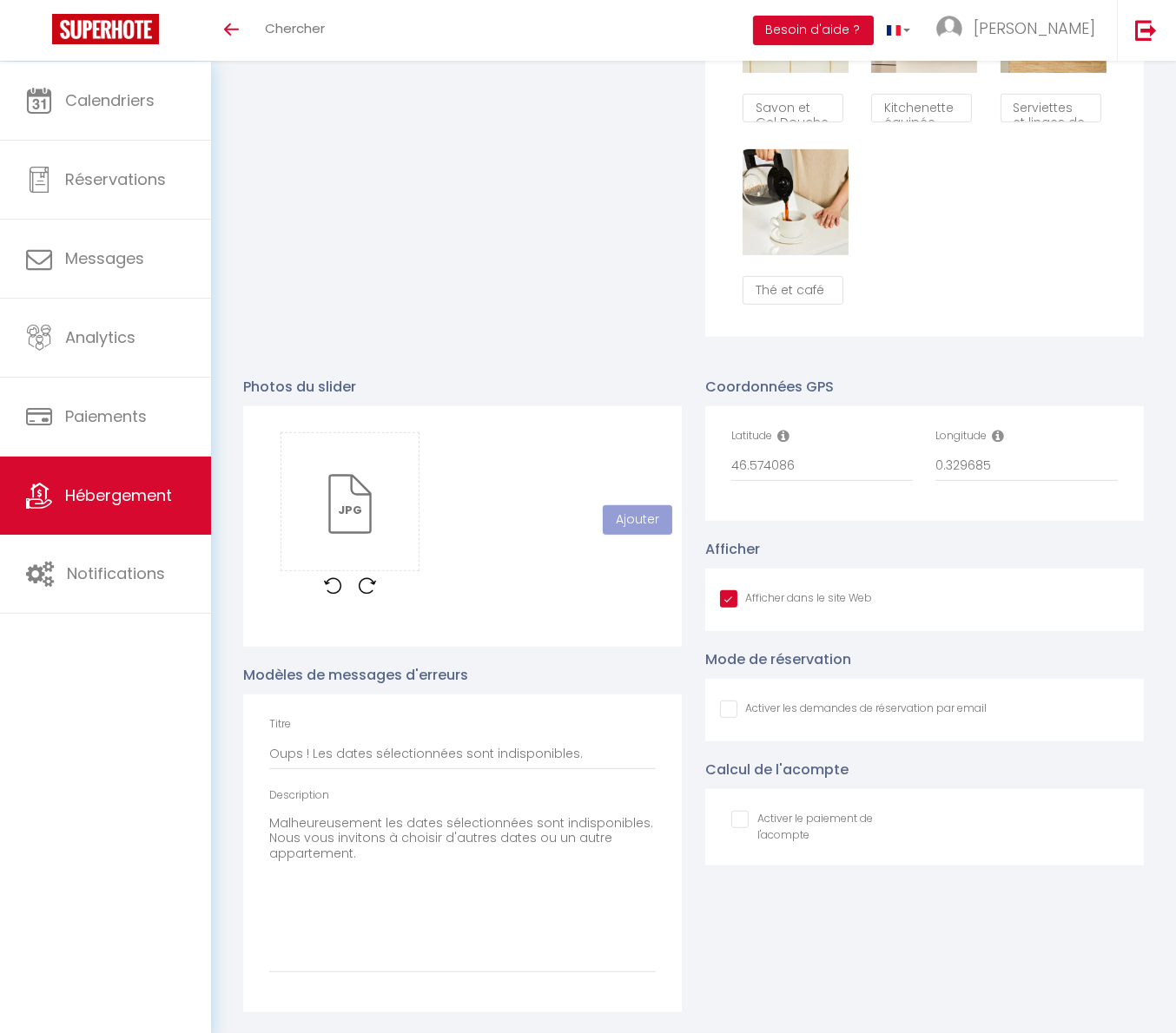
checkbox input "true"
checkbox input "false"
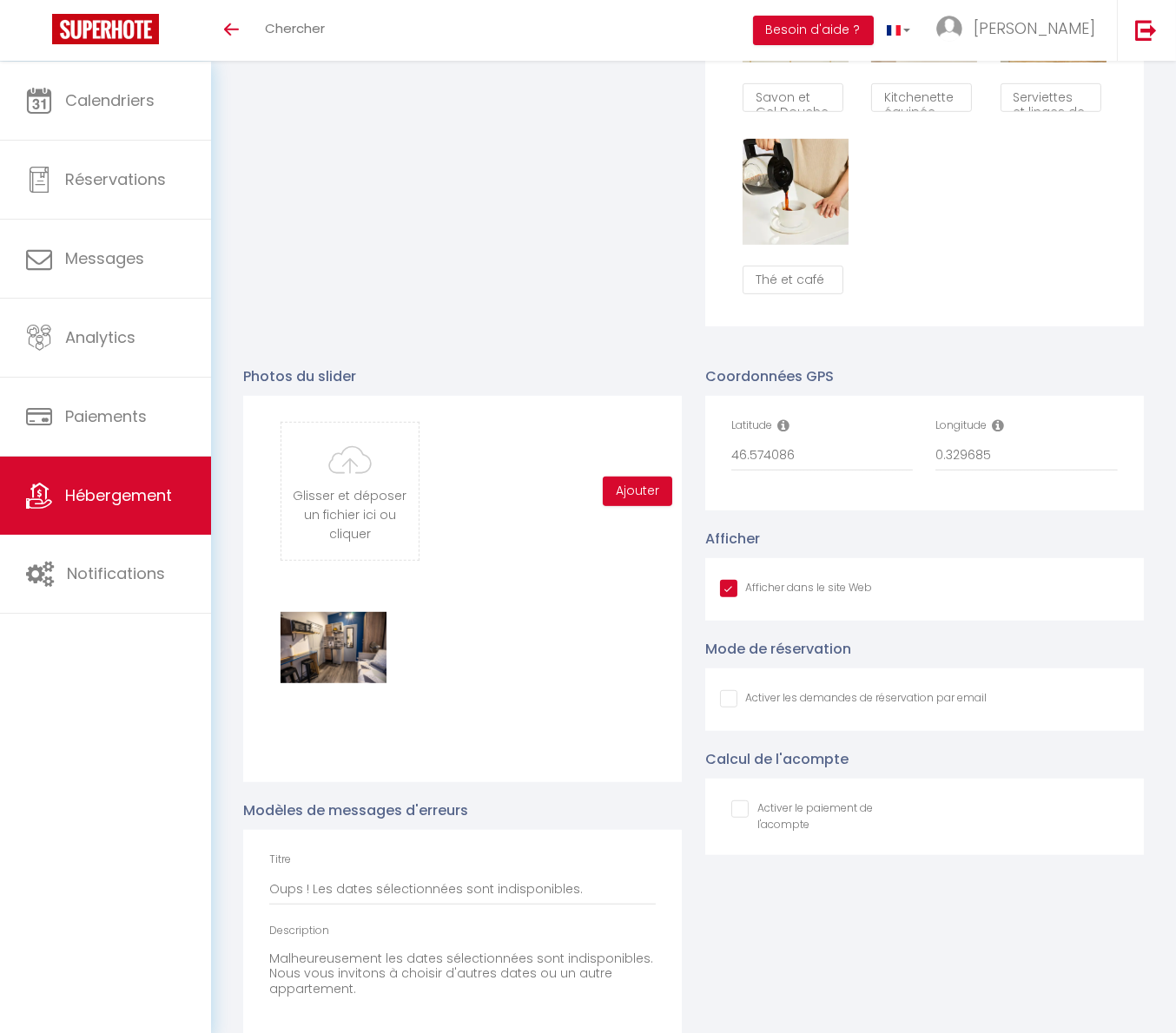
scroll to position [1502, 0]
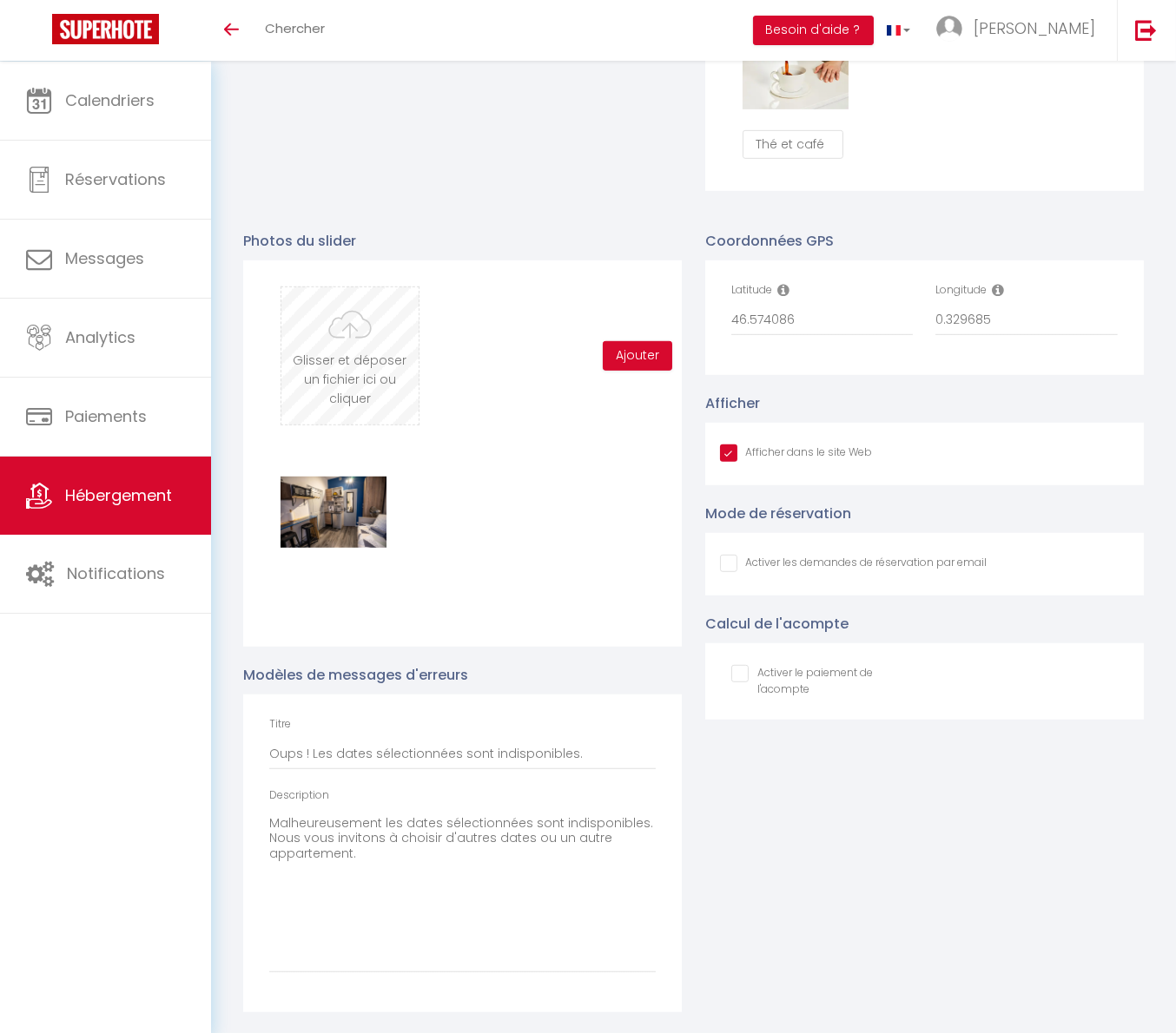
click at [386, 371] on input "file" at bounding box center [349, 356] width 136 height 137
type input "C:\fakepath\_DSC9184-HDR.jpg"
checkbox input "true"
checkbox input "false"
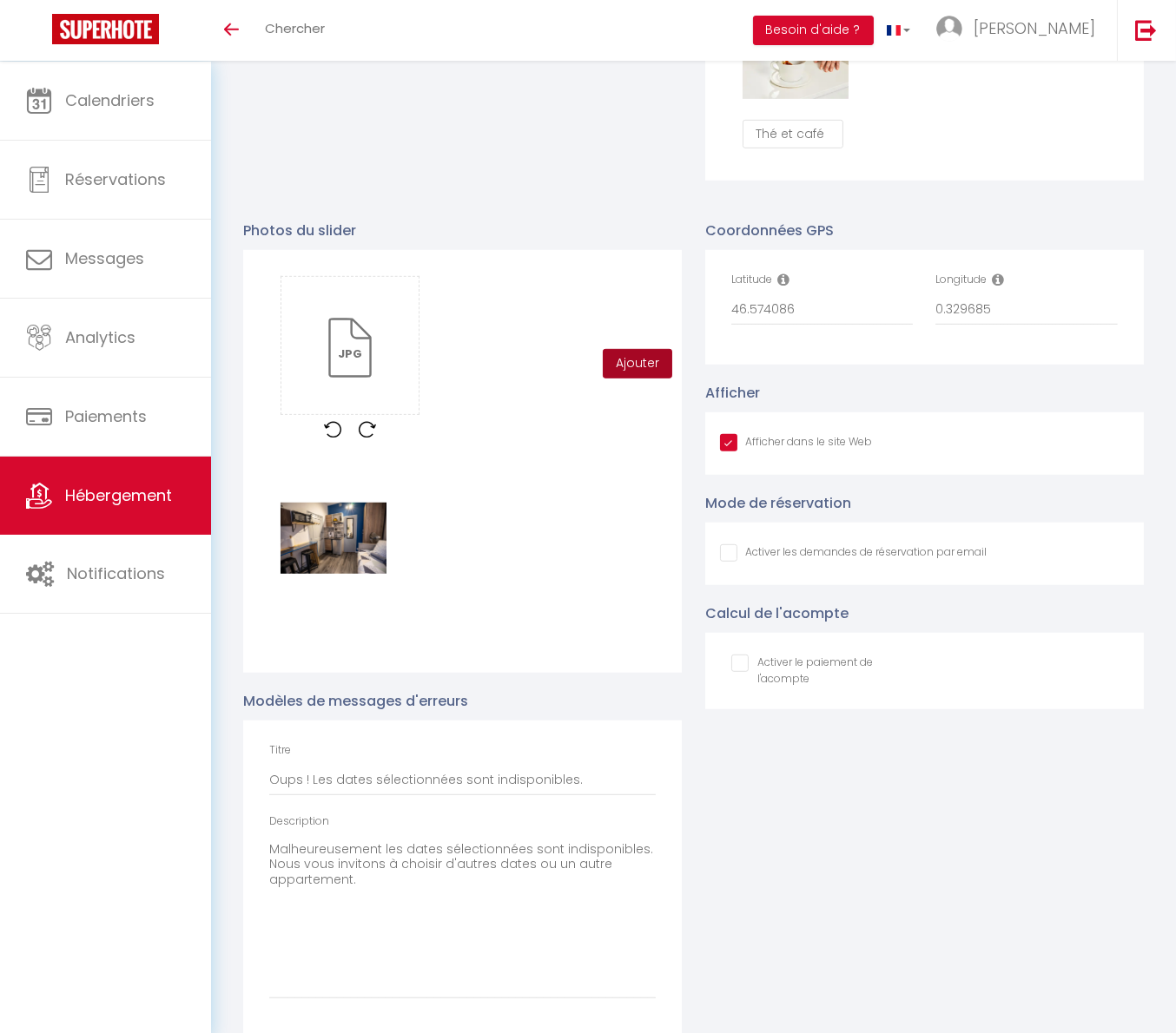
click at [647, 370] on button "Ajouter" at bounding box center [637, 364] width 70 height 30
checkbox input "true"
checkbox input "false"
checkbox input "true"
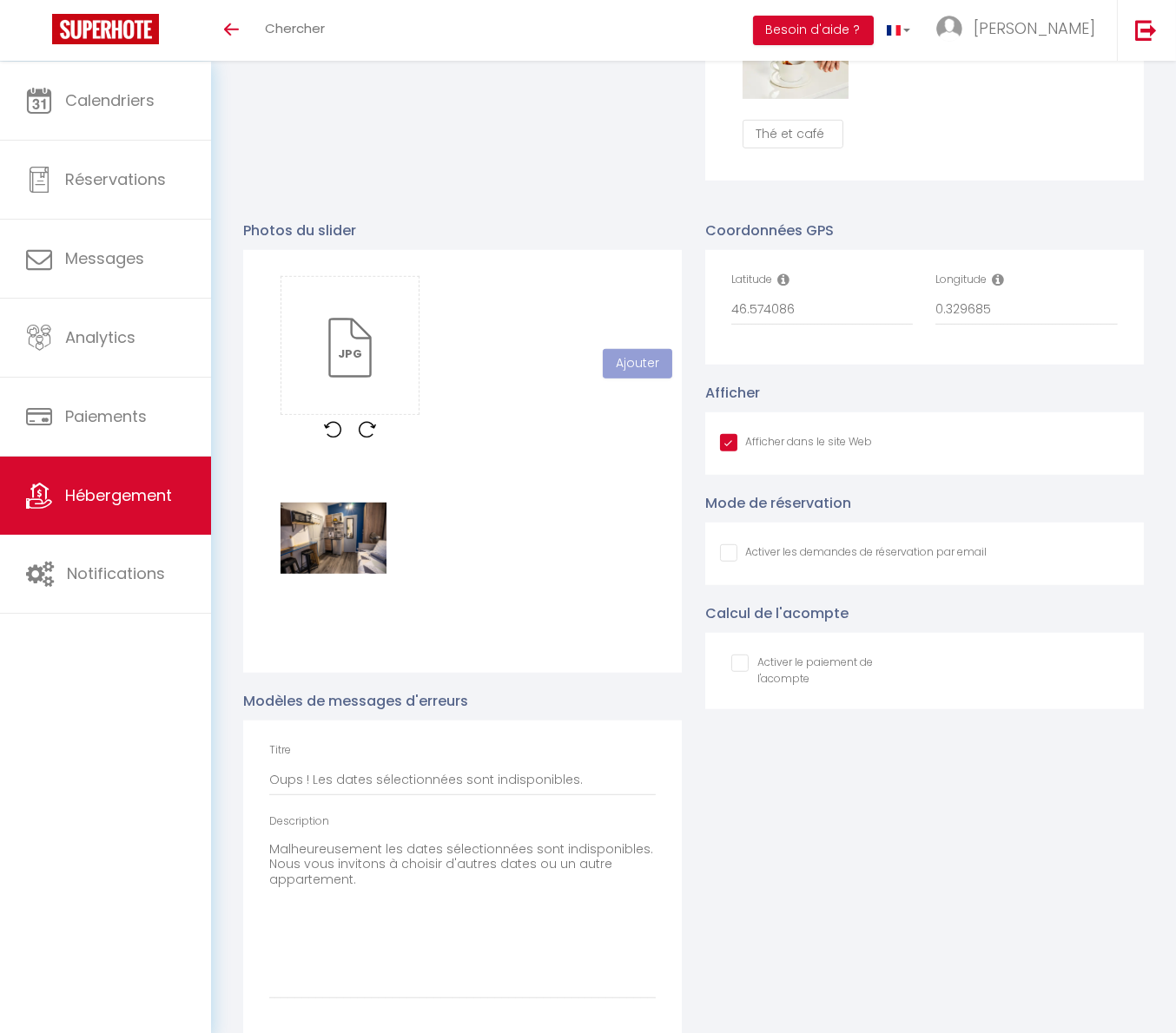
checkbox input "false"
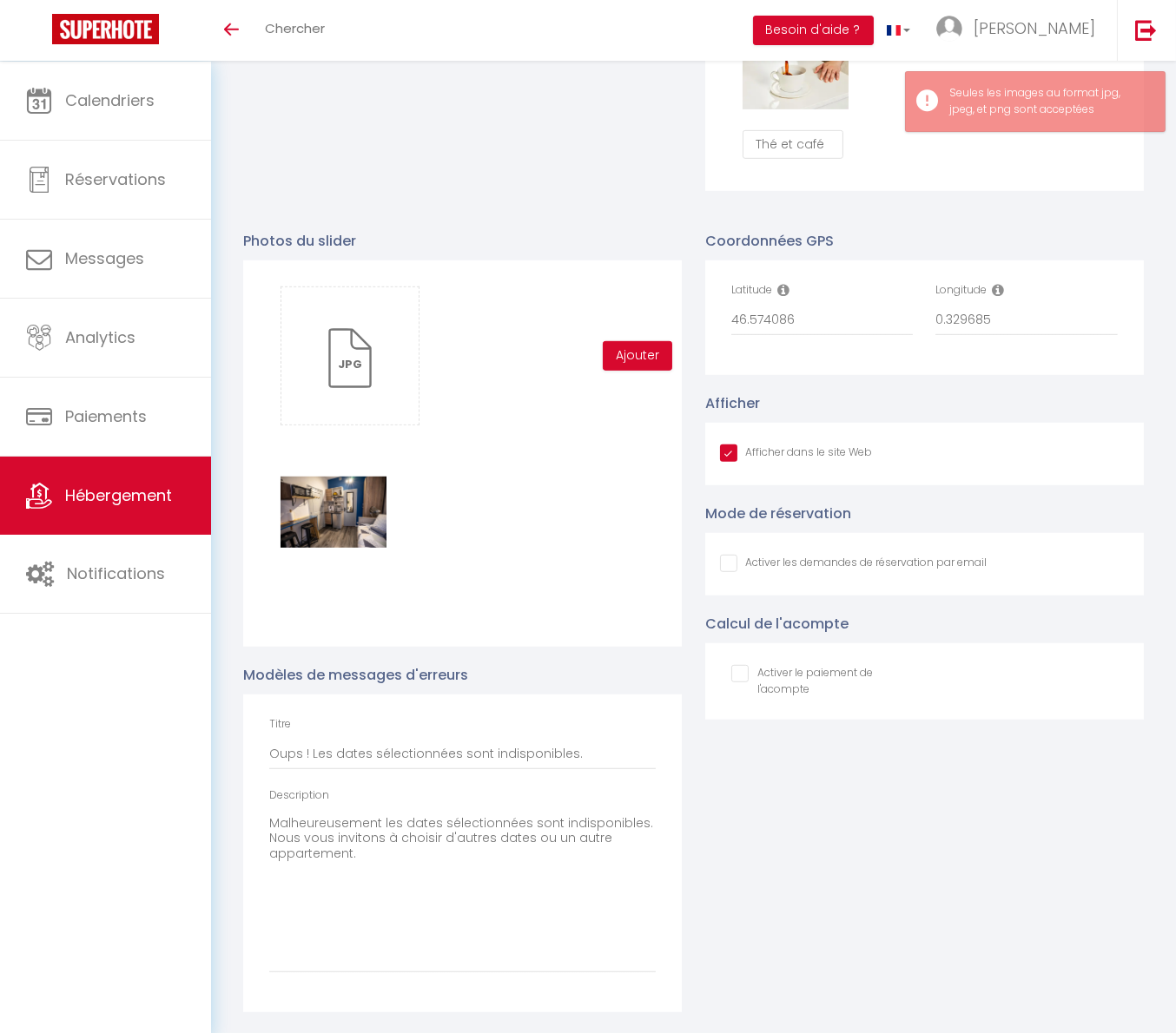
click at [575, 421] on div "Glisser et déposer un fichier ici ou cliquer Ooops, something wrong happened. R…" at bounding box center [462, 356] width 386 height 139
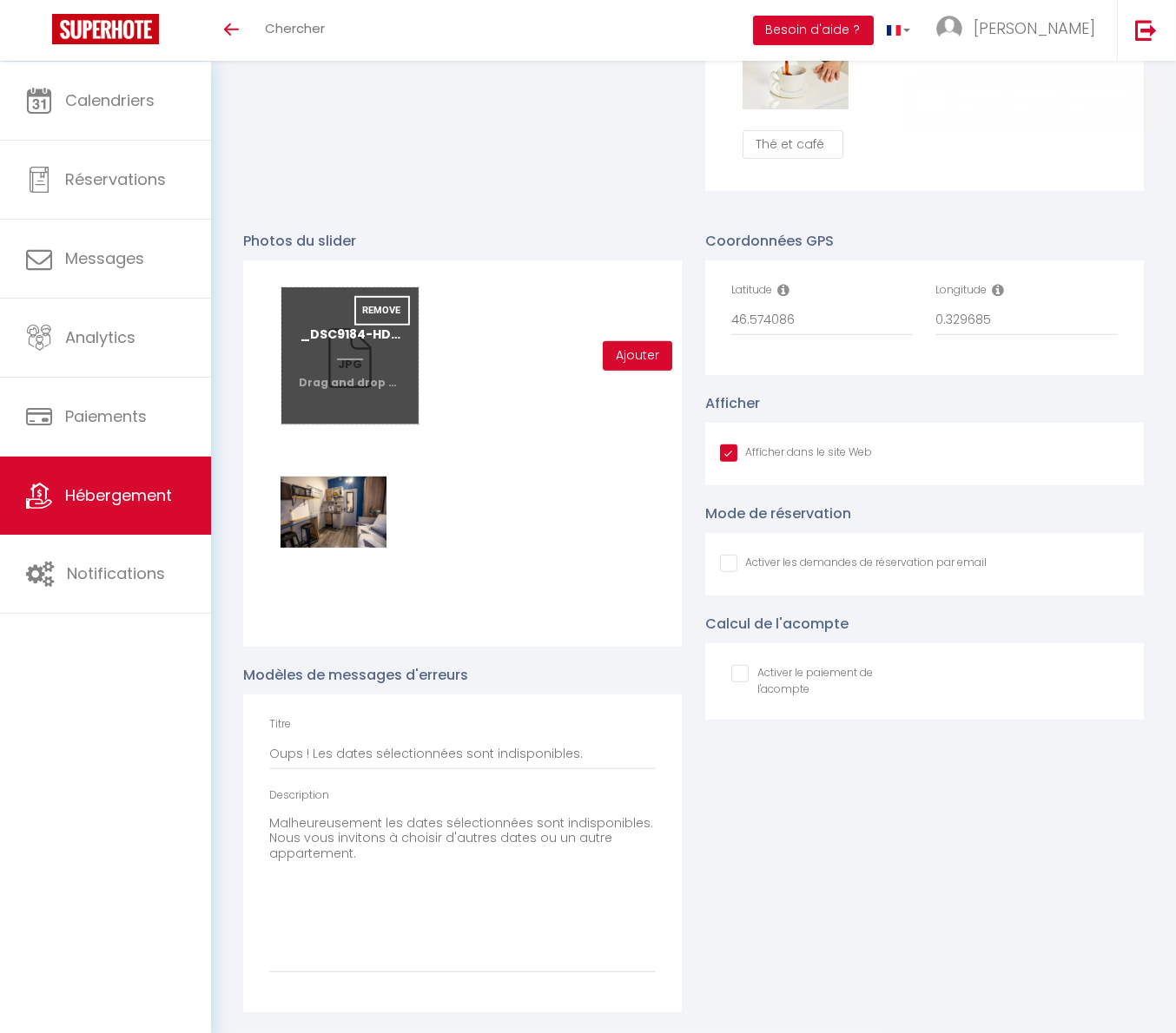
click at [361, 359] on input "file" at bounding box center [349, 356] width 136 height 137
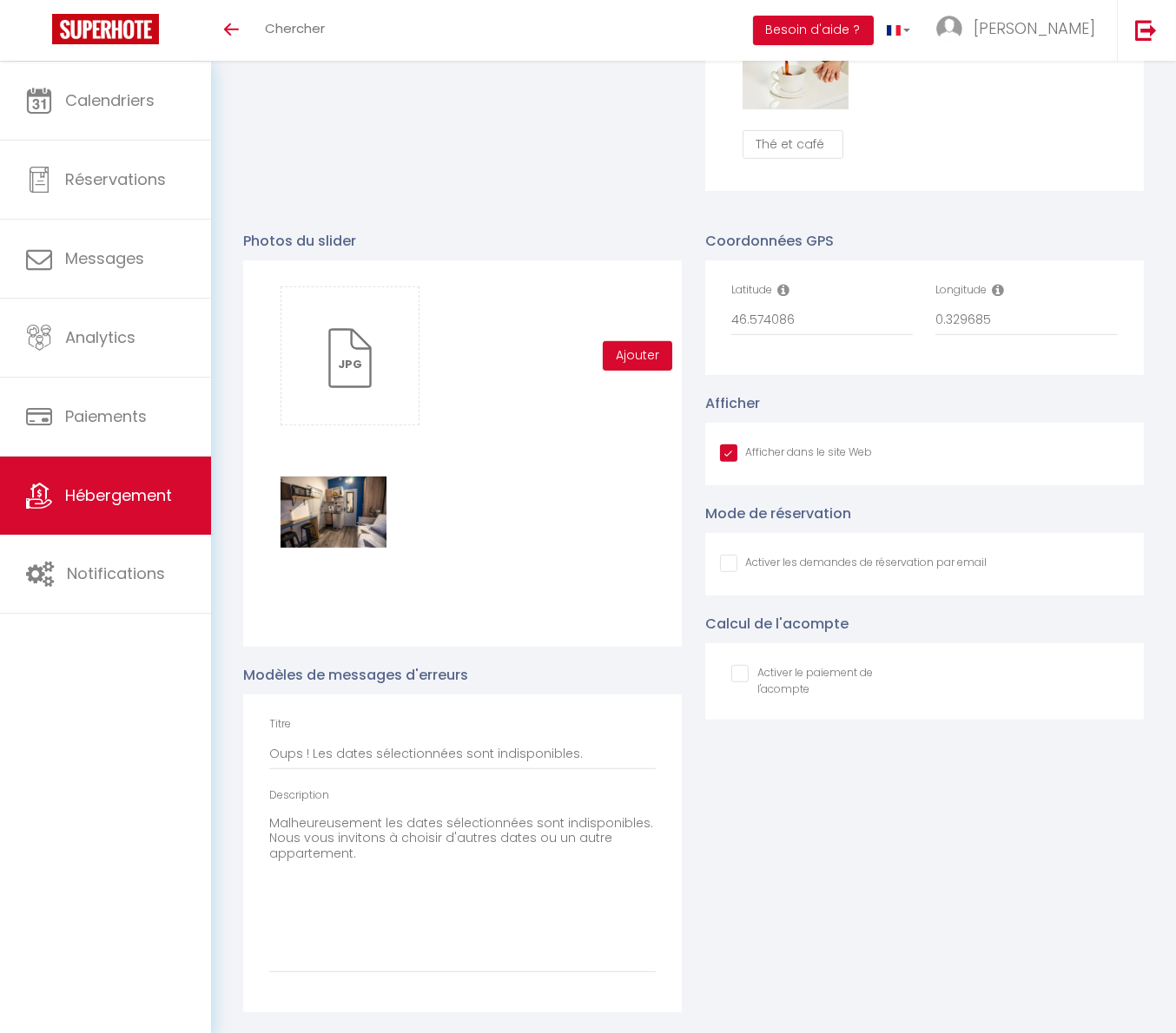
click at [472, 438] on div "Glisser et déposer un fichier ici ou cliquer Ooops, something wrong happened. R…" at bounding box center [462, 453] width 438 height 386
click at [636, 360] on button "Ajouter" at bounding box center [637, 356] width 70 height 30
checkbox input "true"
checkbox input "false"
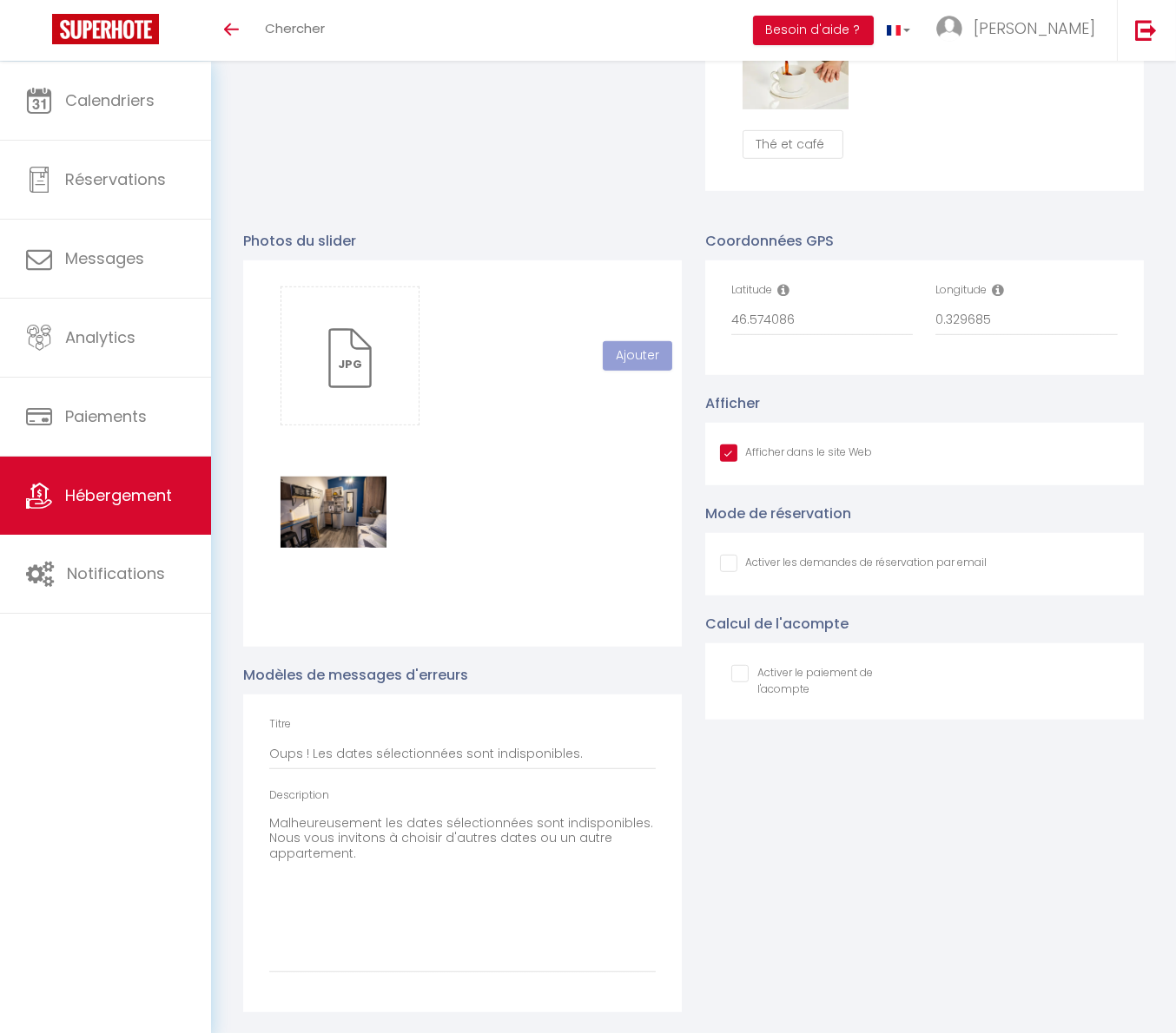
checkbox input "true"
checkbox input "false"
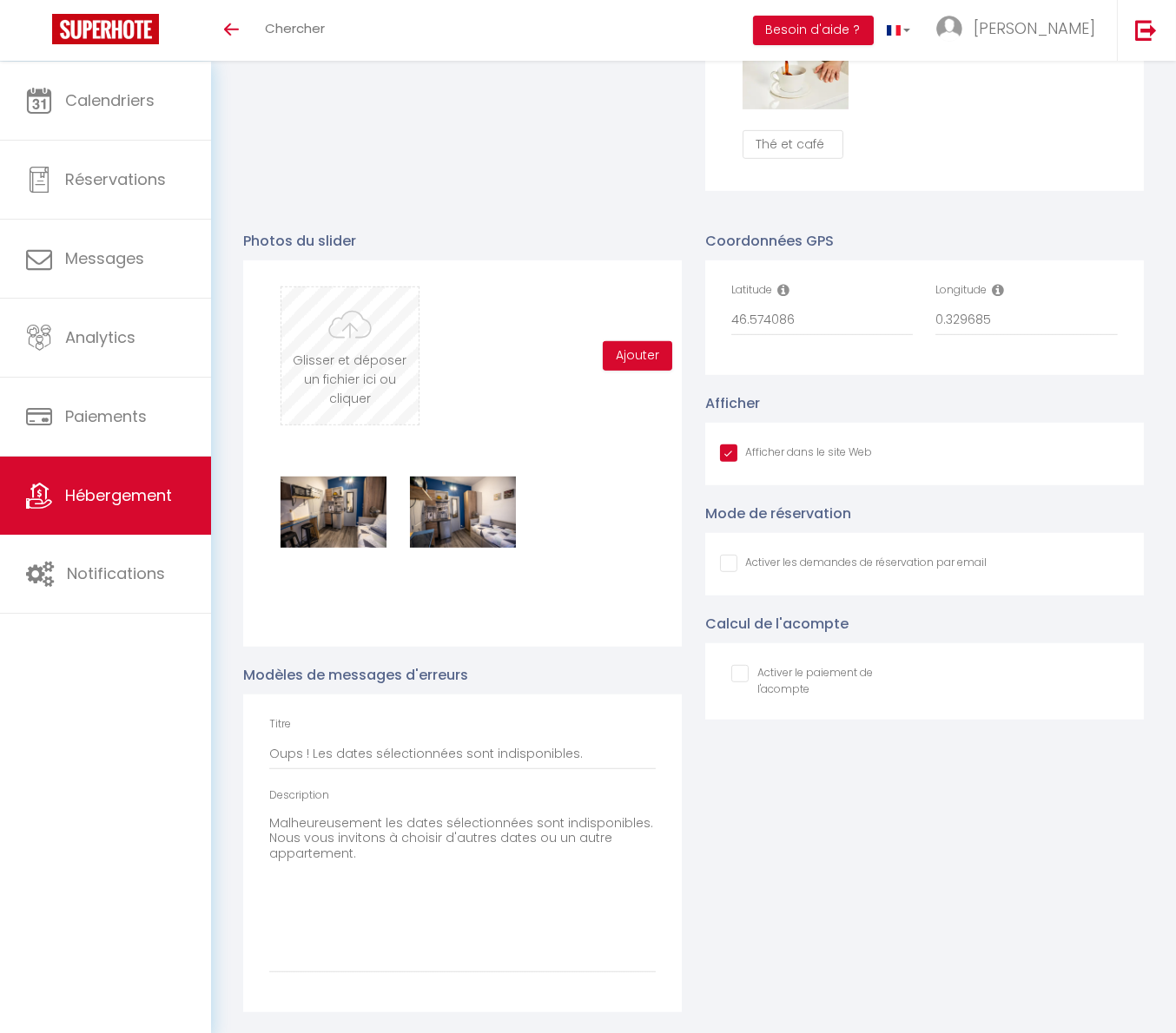
click at [349, 402] on input "file" at bounding box center [349, 356] width 136 height 137
type input "C:\fakepath\_DSC9193-HDR.jpg"
checkbox input "true"
checkbox input "false"
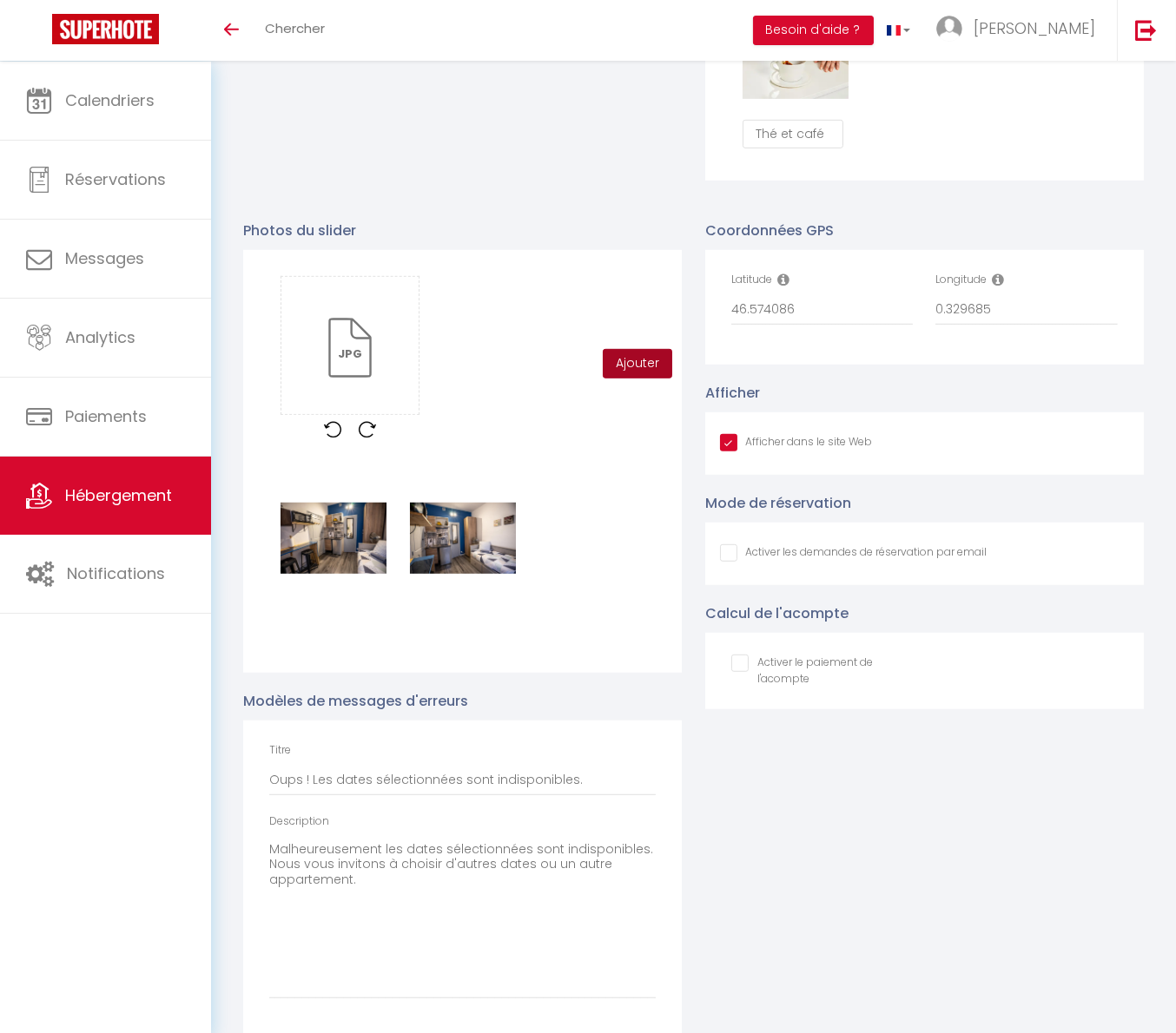
click at [640, 367] on button "Ajouter" at bounding box center [637, 364] width 70 height 30
checkbox input "true"
checkbox input "false"
checkbox input "true"
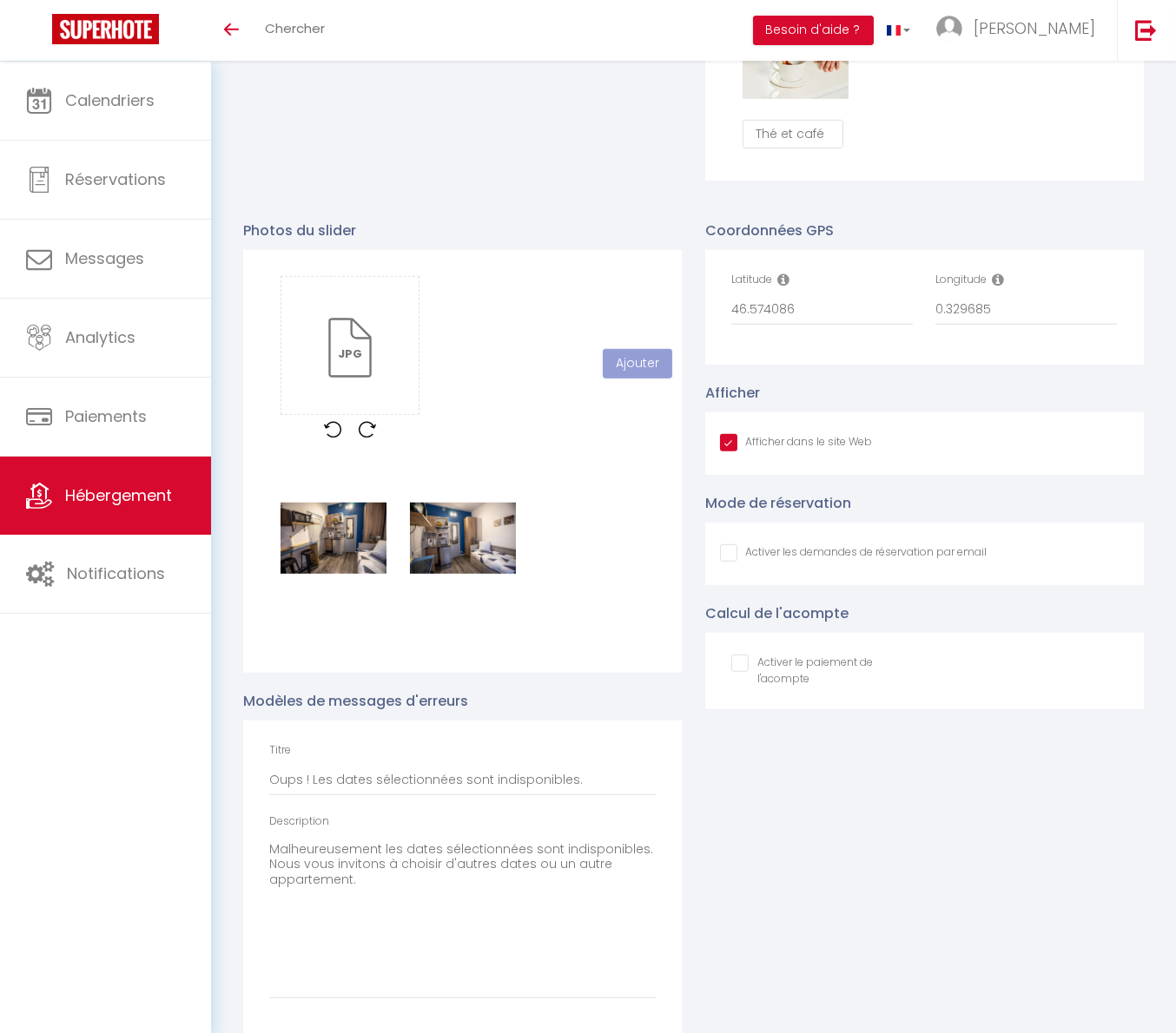
checkbox input "false"
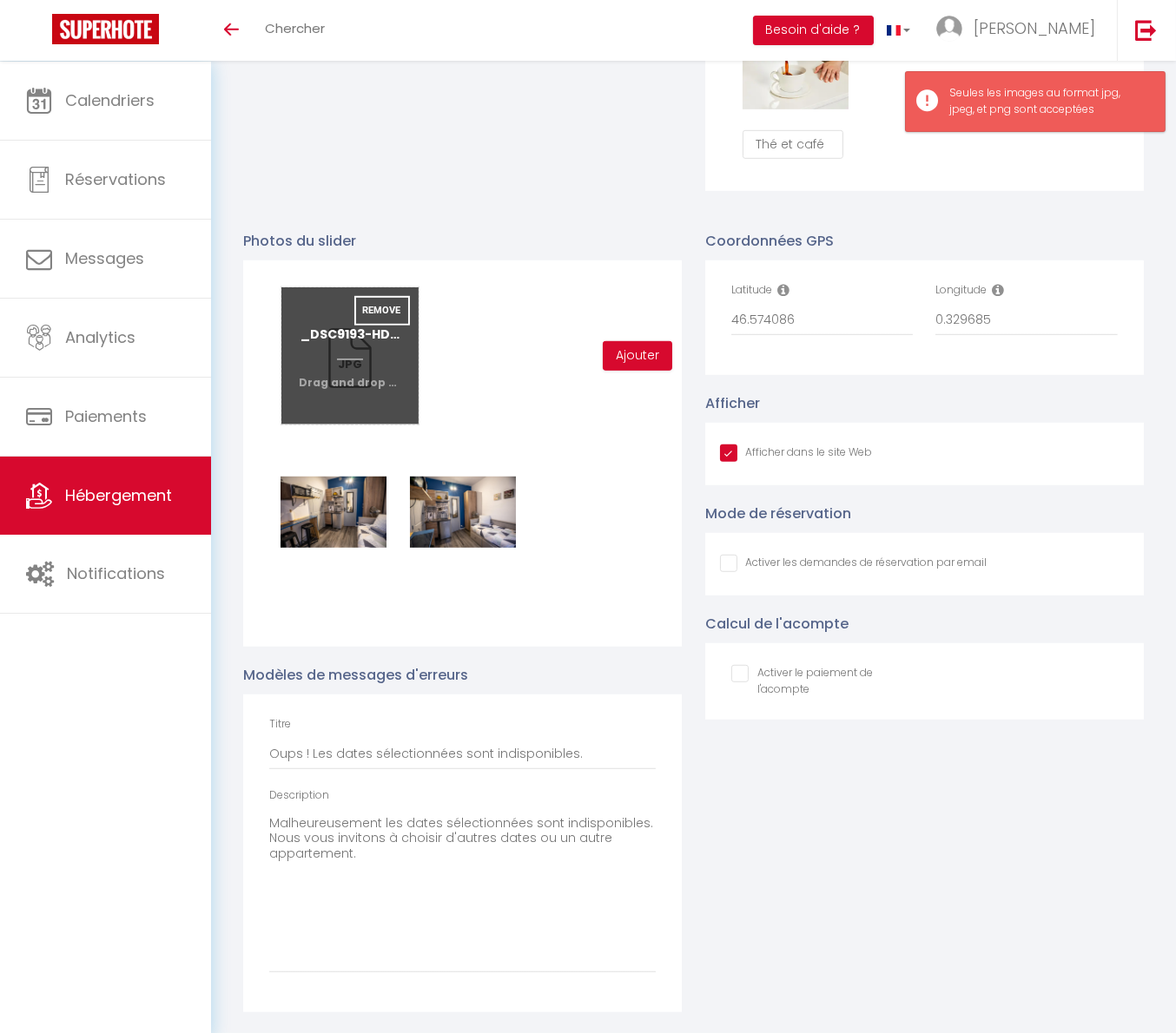
click at [401, 360] on input "file" at bounding box center [349, 356] width 136 height 137
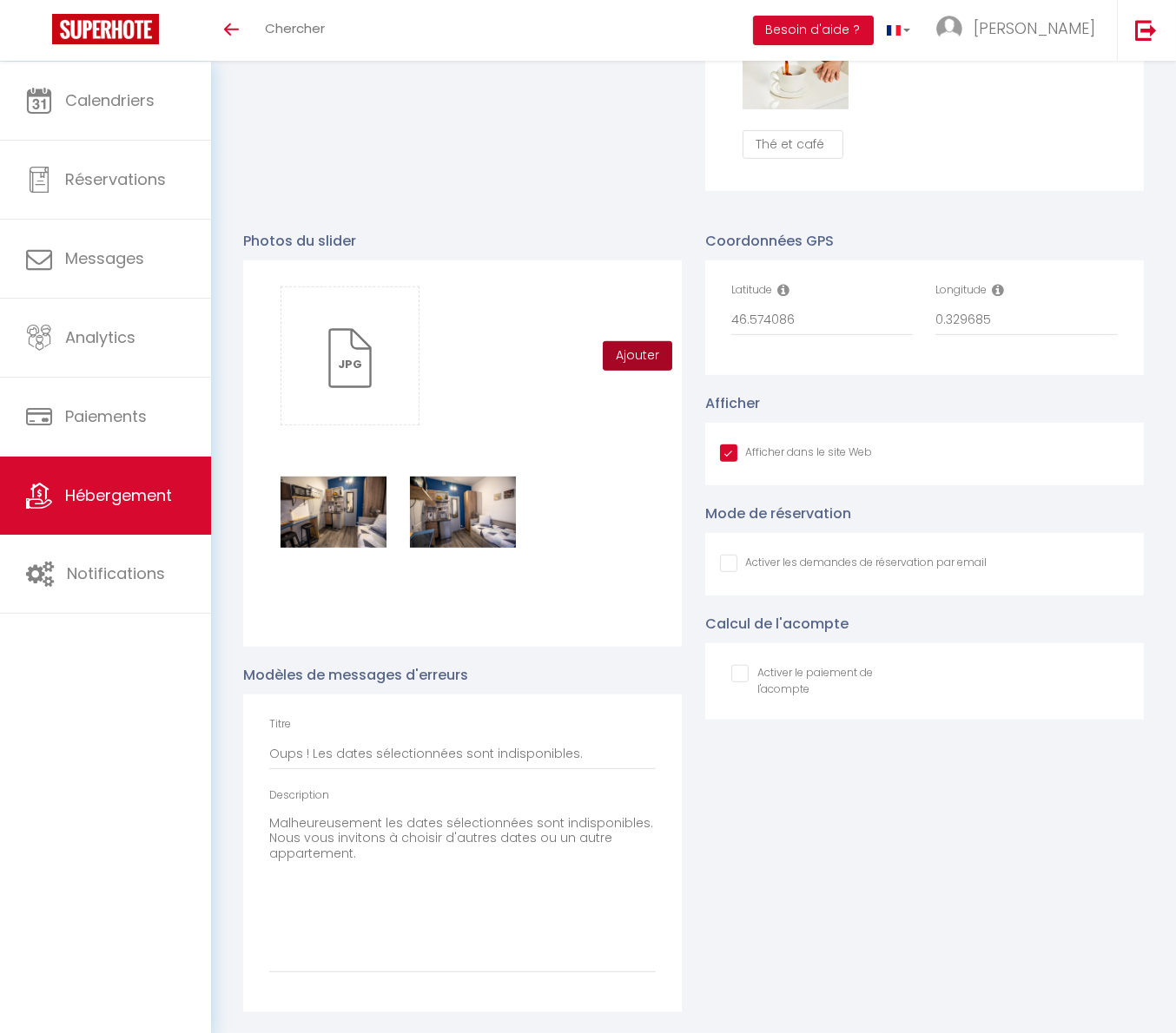
click at [632, 363] on button "Ajouter" at bounding box center [637, 356] width 70 height 30
checkbox input "true"
checkbox input "false"
checkbox input "true"
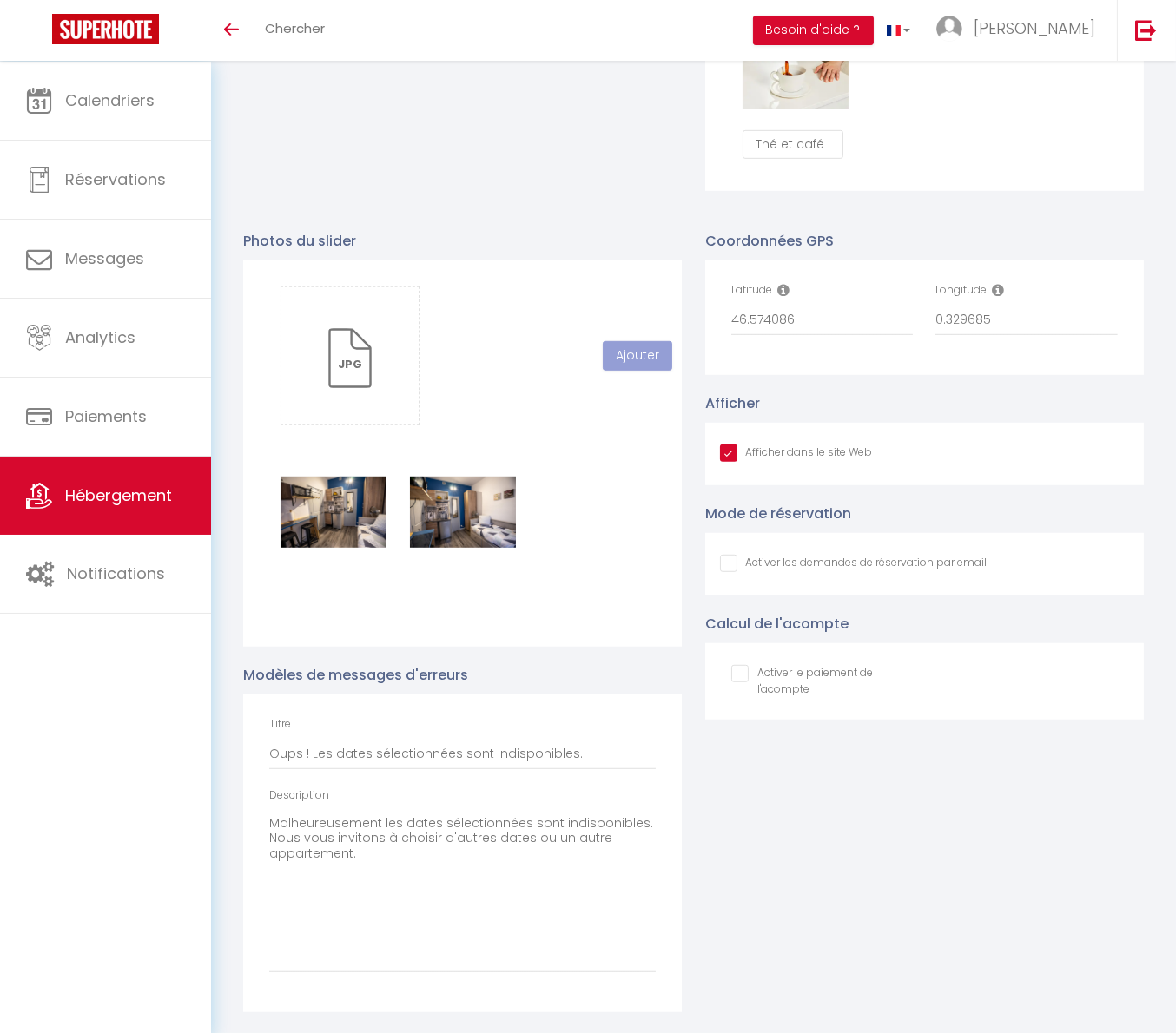
checkbox input "false"
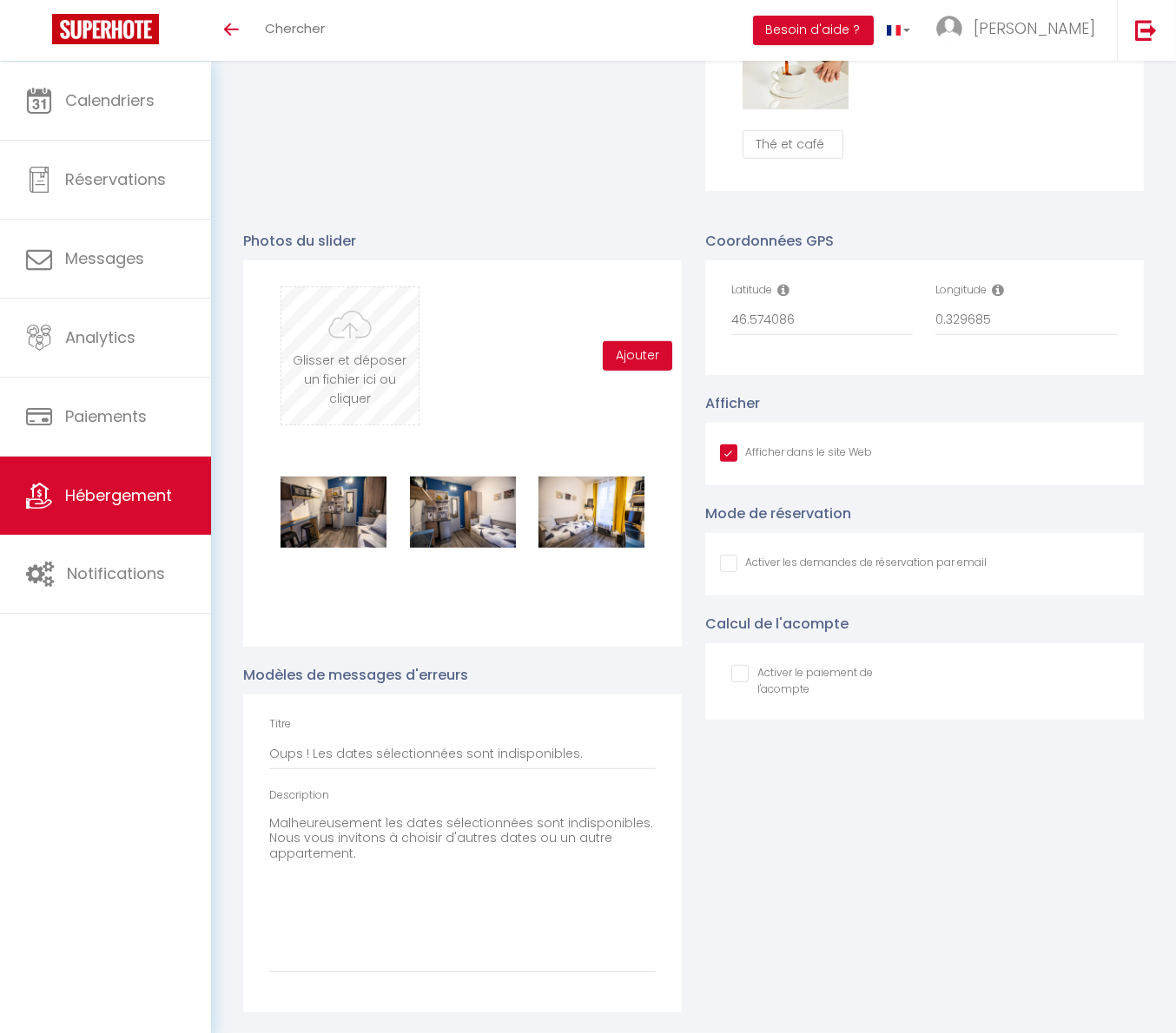
click at [394, 363] on input "file" at bounding box center [349, 356] width 136 height 137
type input "C:\fakepath\_DSC9202-HDR.jpg"
checkbox input "true"
checkbox input "false"
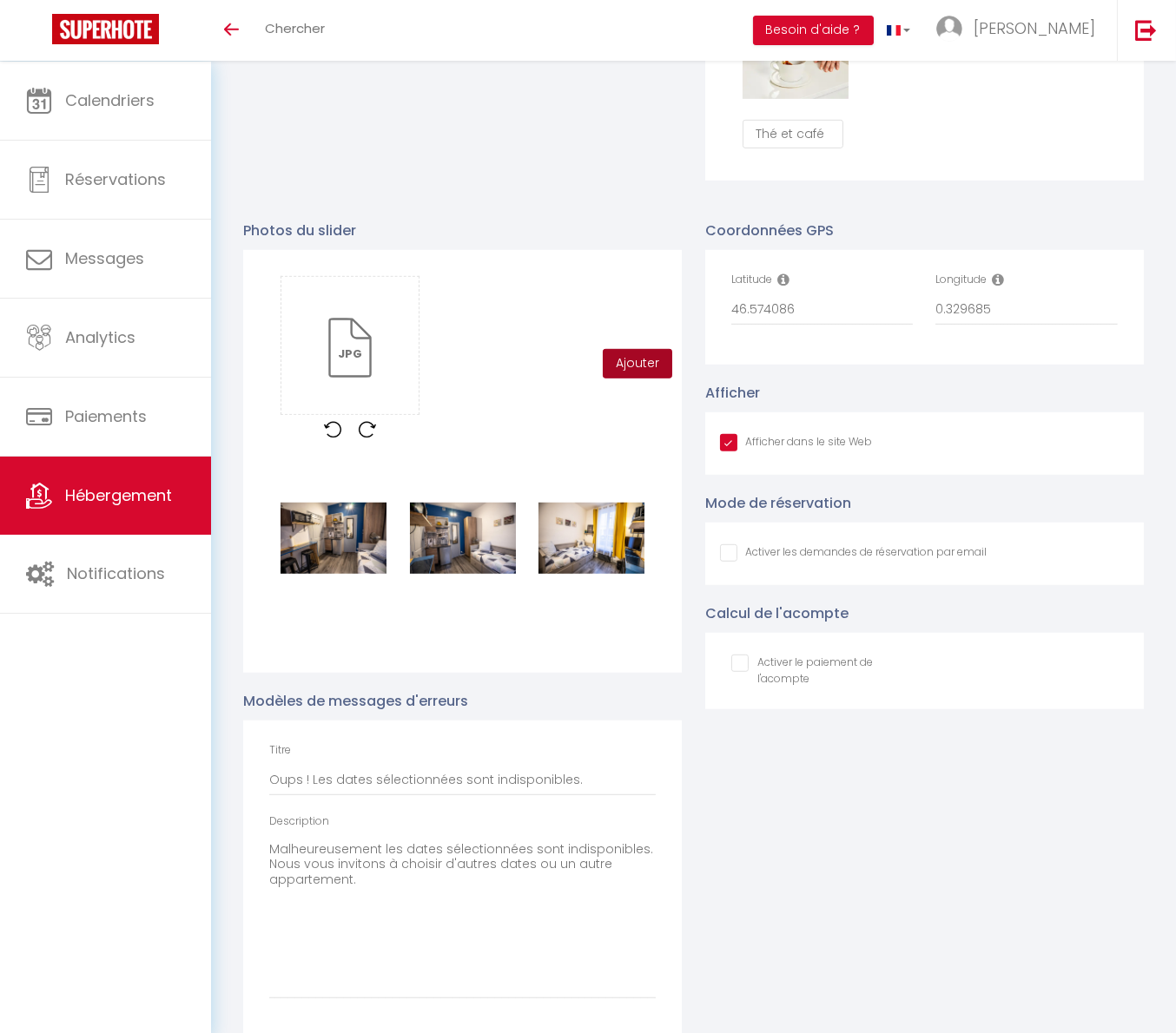
click at [652, 378] on button "Ajouter" at bounding box center [637, 364] width 70 height 30
checkbox input "true"
checkbox input "false"
checkbox input "true"
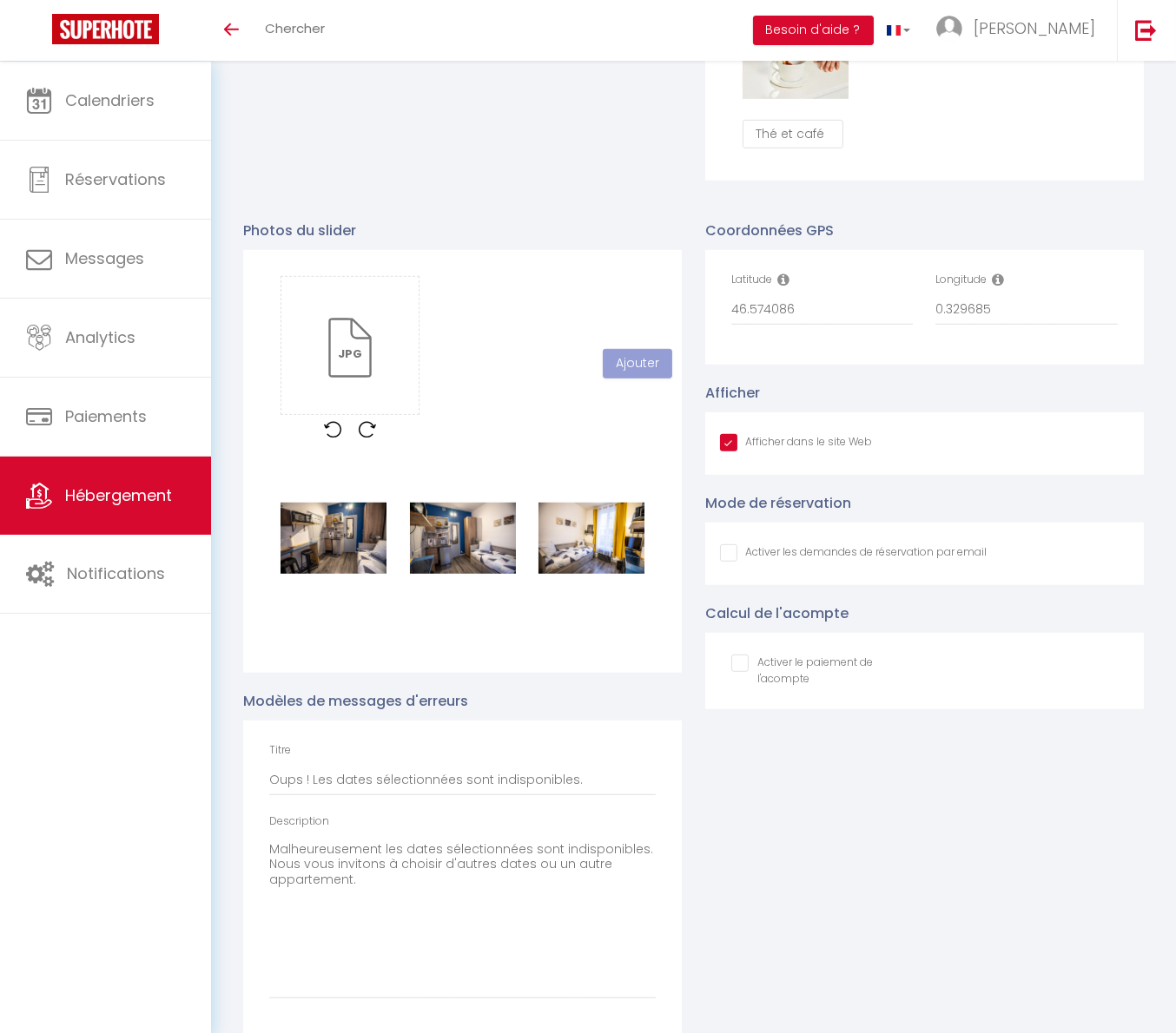
checkbox input "false"
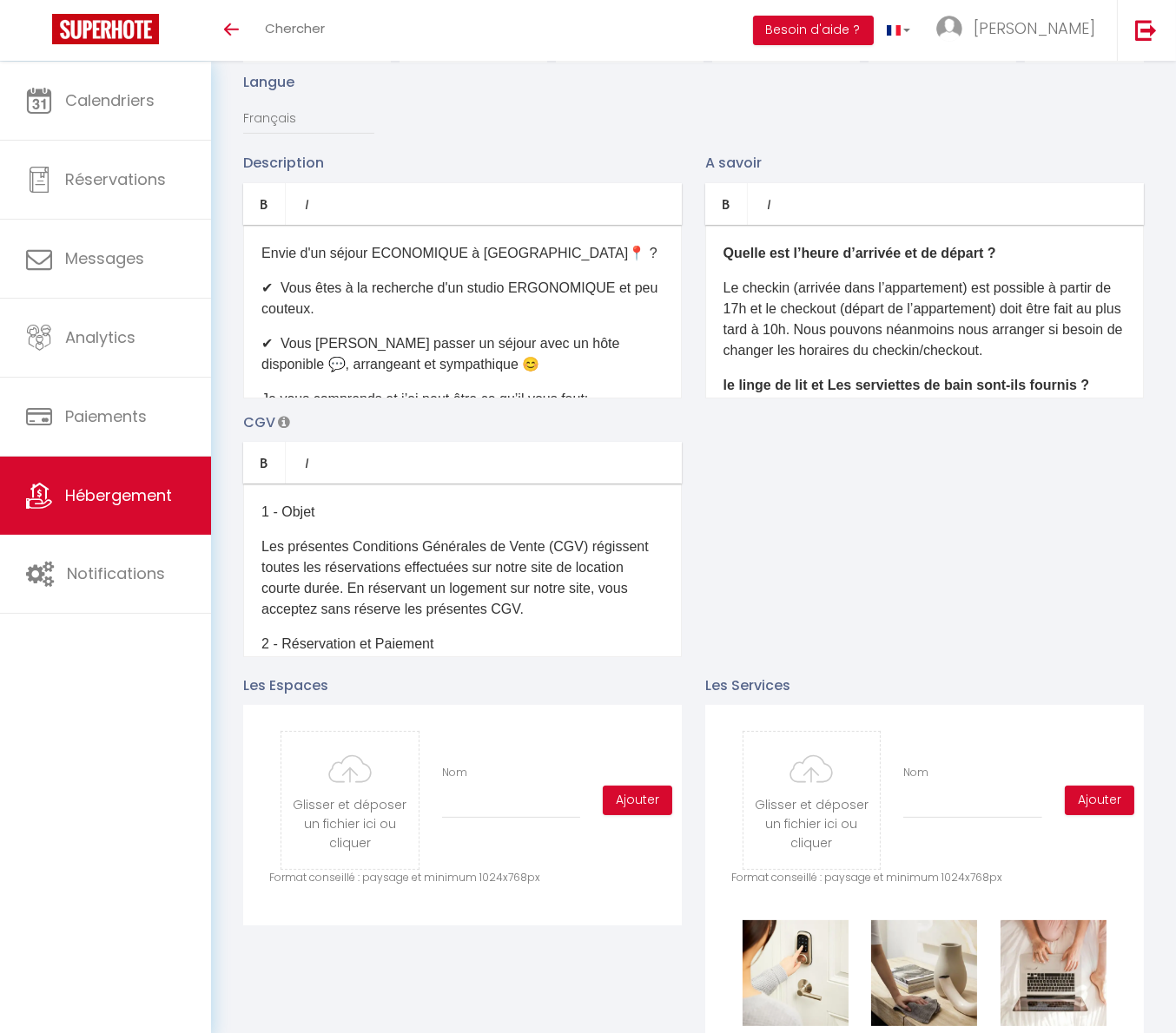
scroll to position [135, 0]
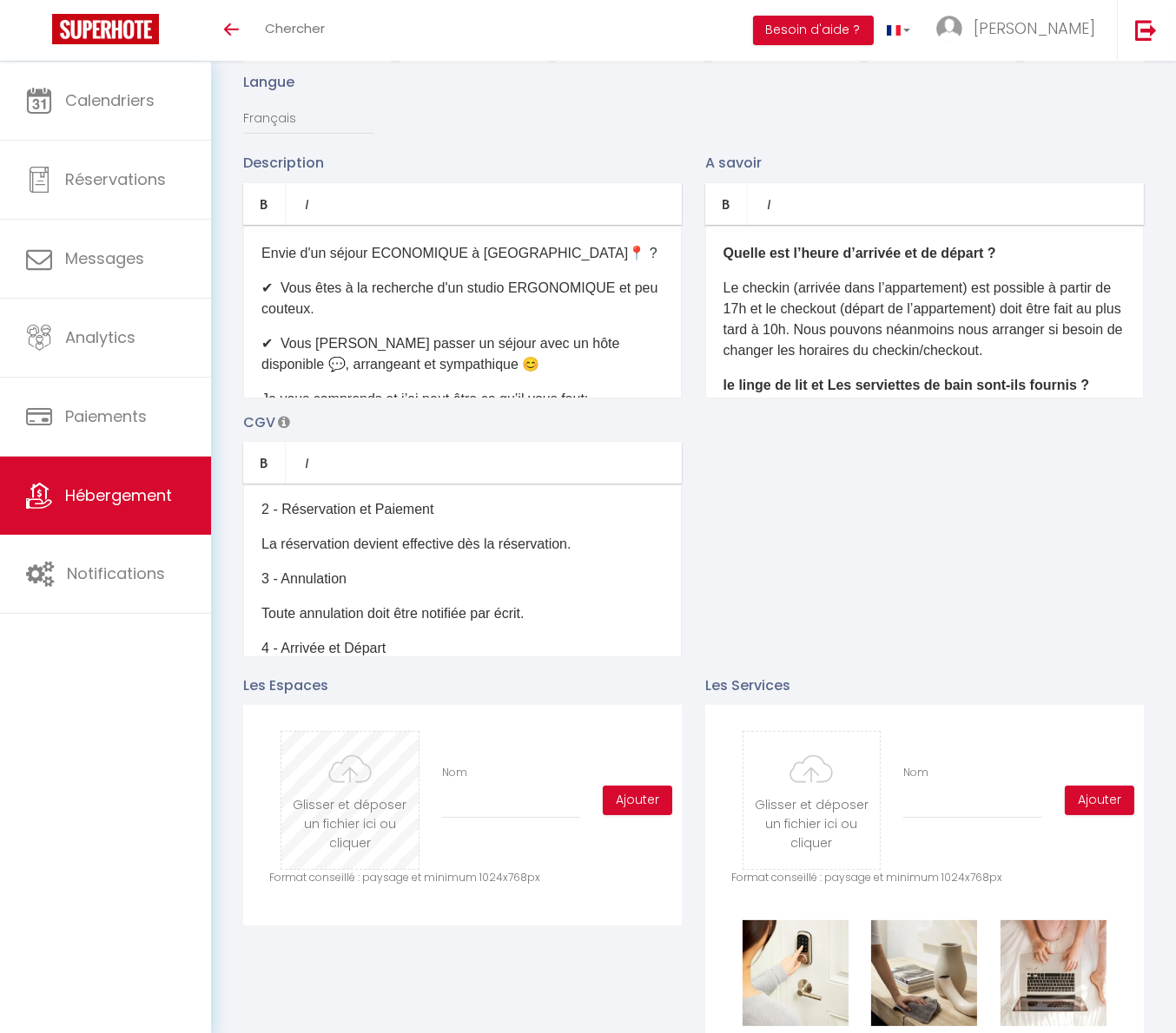
click at [349, 782] on input "file" at bounding box center [349, 801] width 136 height 137
type input "C:\fakepath\_DSC9214-HDR.jpg"
checkbox input "true"
checkbox input "false"
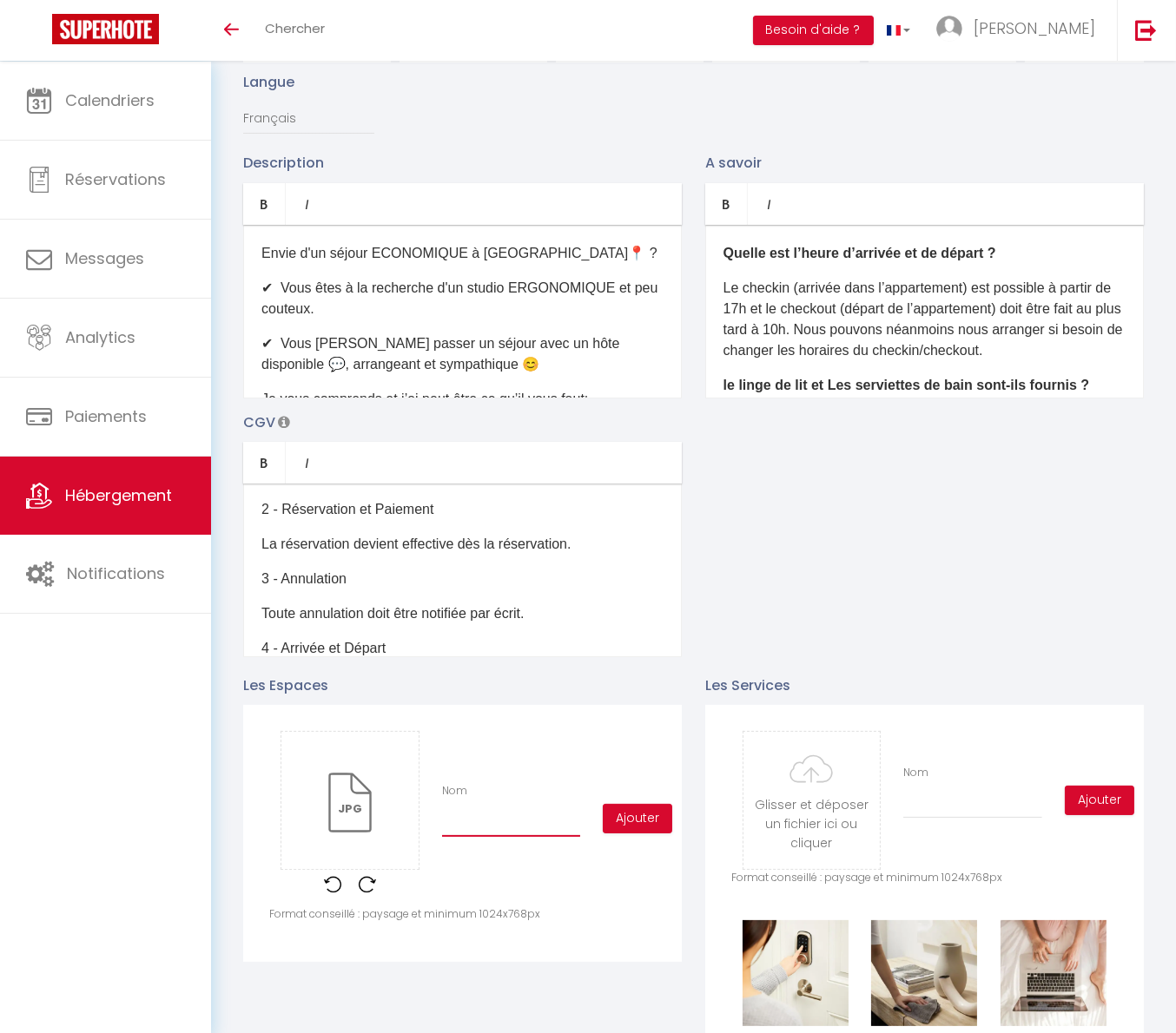
click at [496, 818] on input "Nom" at bounding box center [511, 822] width 138 height 32
type input "K"
checkbox input "true"
checkbox input "false"
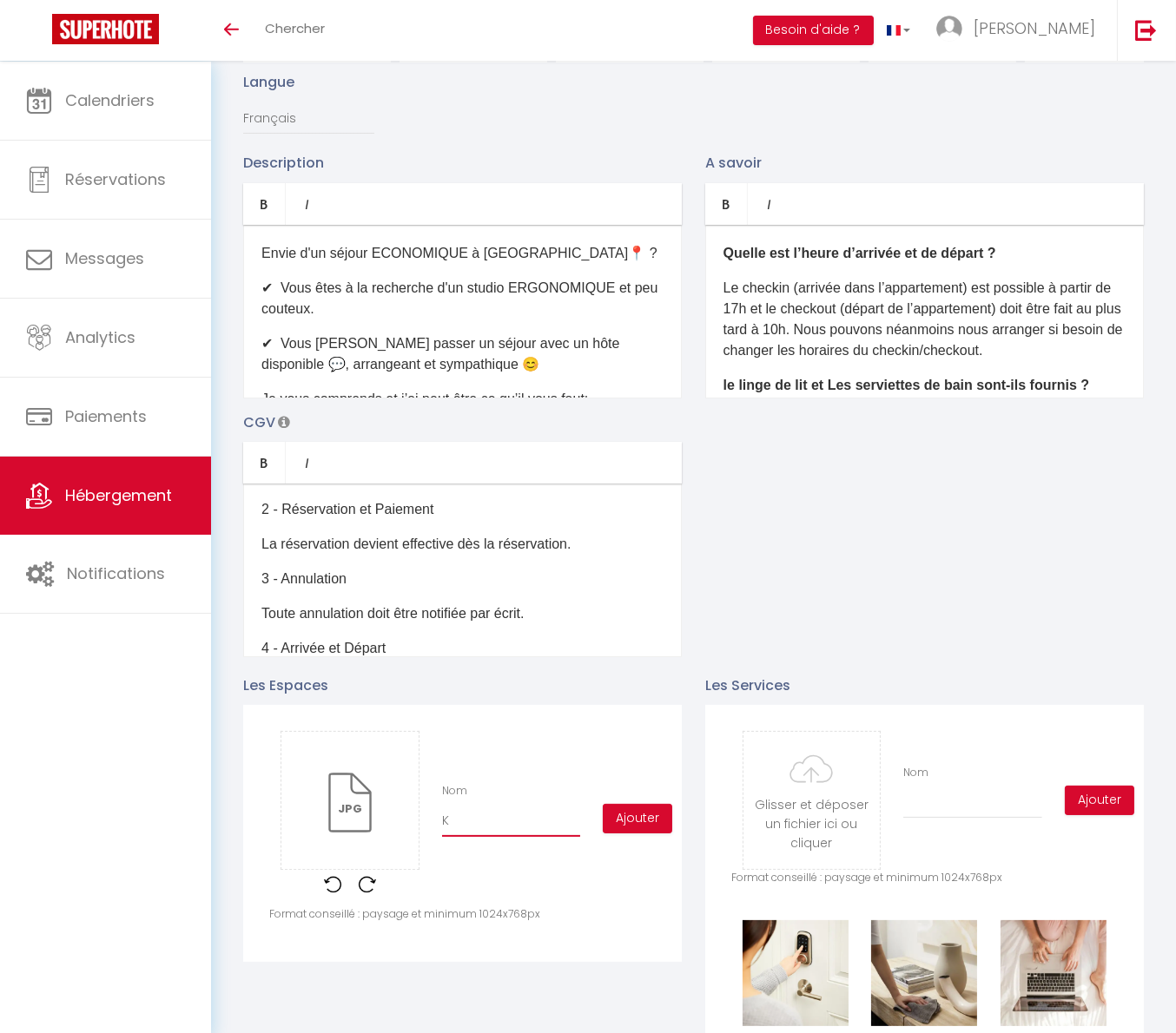
type input "Ki"
checkbox input "true"
checkbox input "false"
type input "Kit"
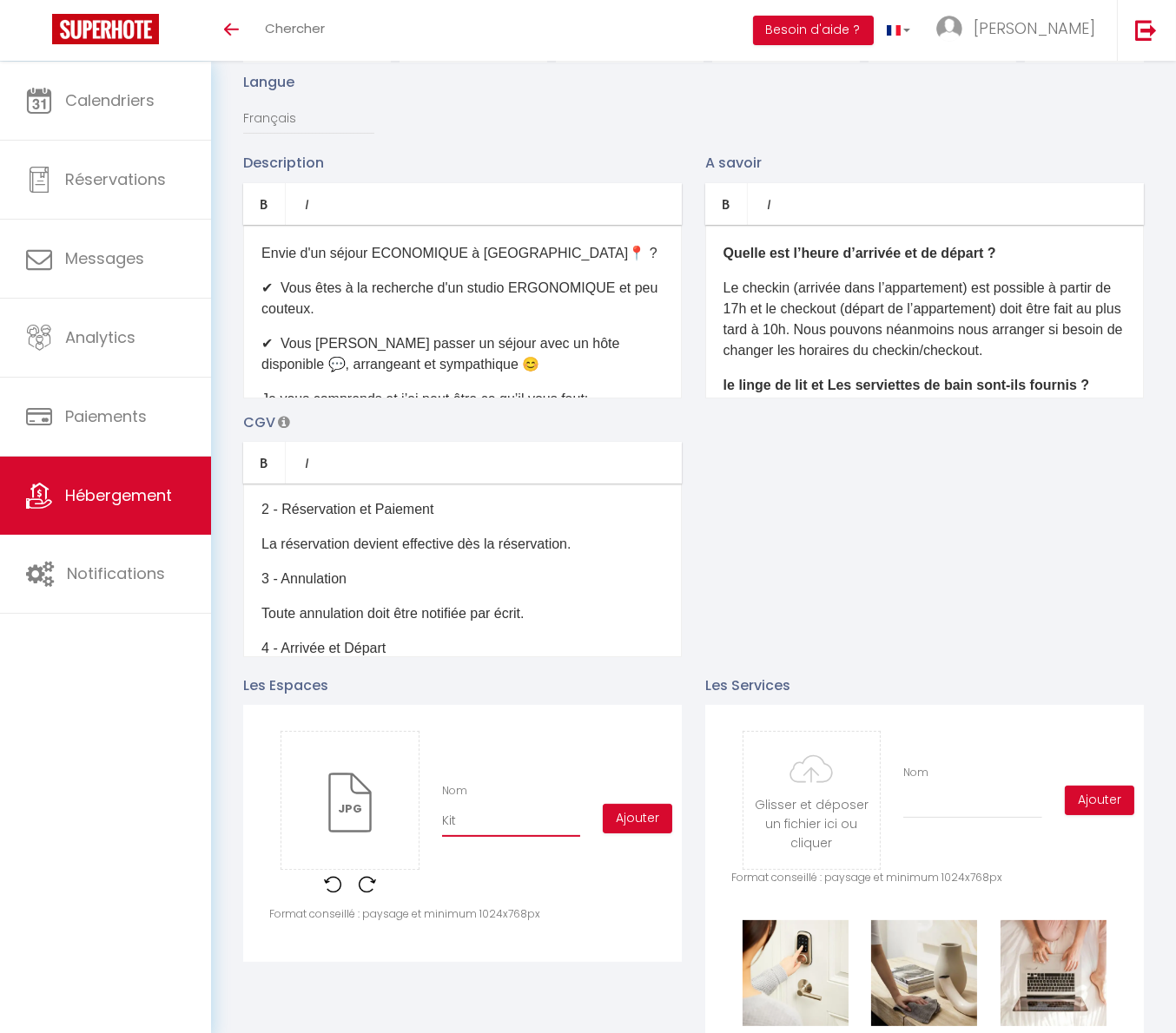
checkbox input "true"
checkbox input "false"
type input "Kite"
checkbox input "true"
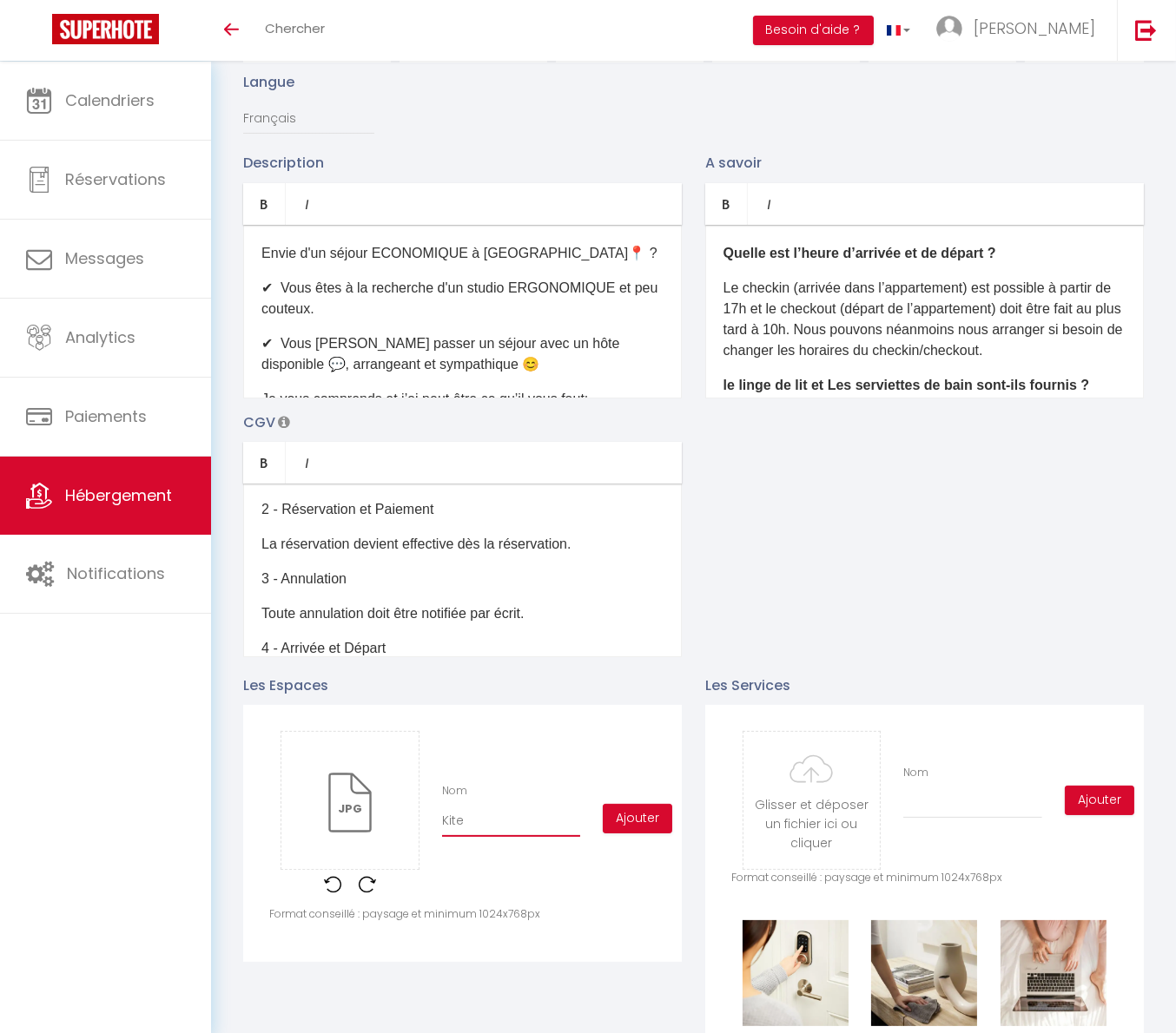
checkbox input "false"
type input "Kit"
checkbox input "true"
checkbox input "false"
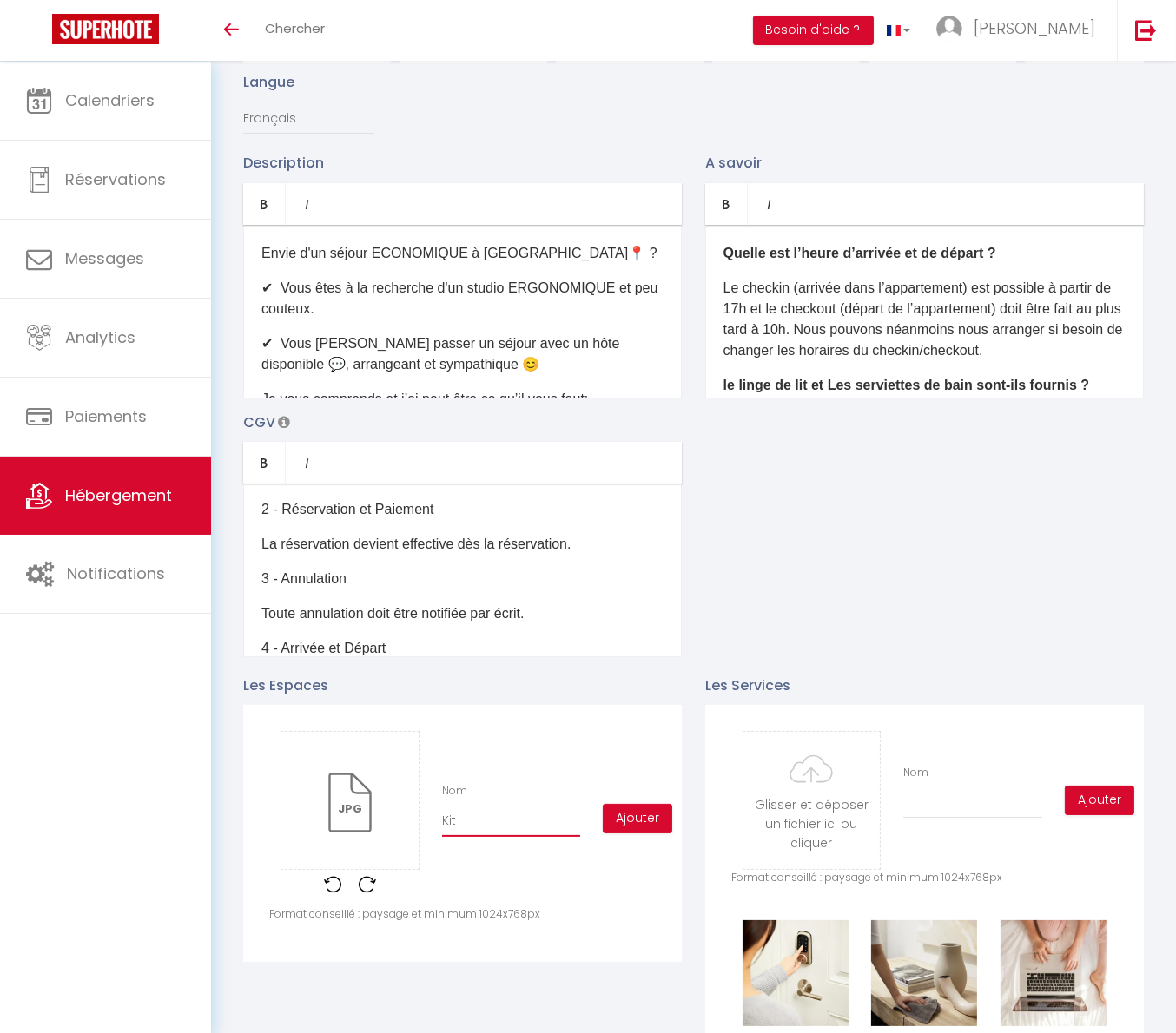
checkbox input "false"
type input "Kitc"
checkbox input "true"
checkbox input "false"
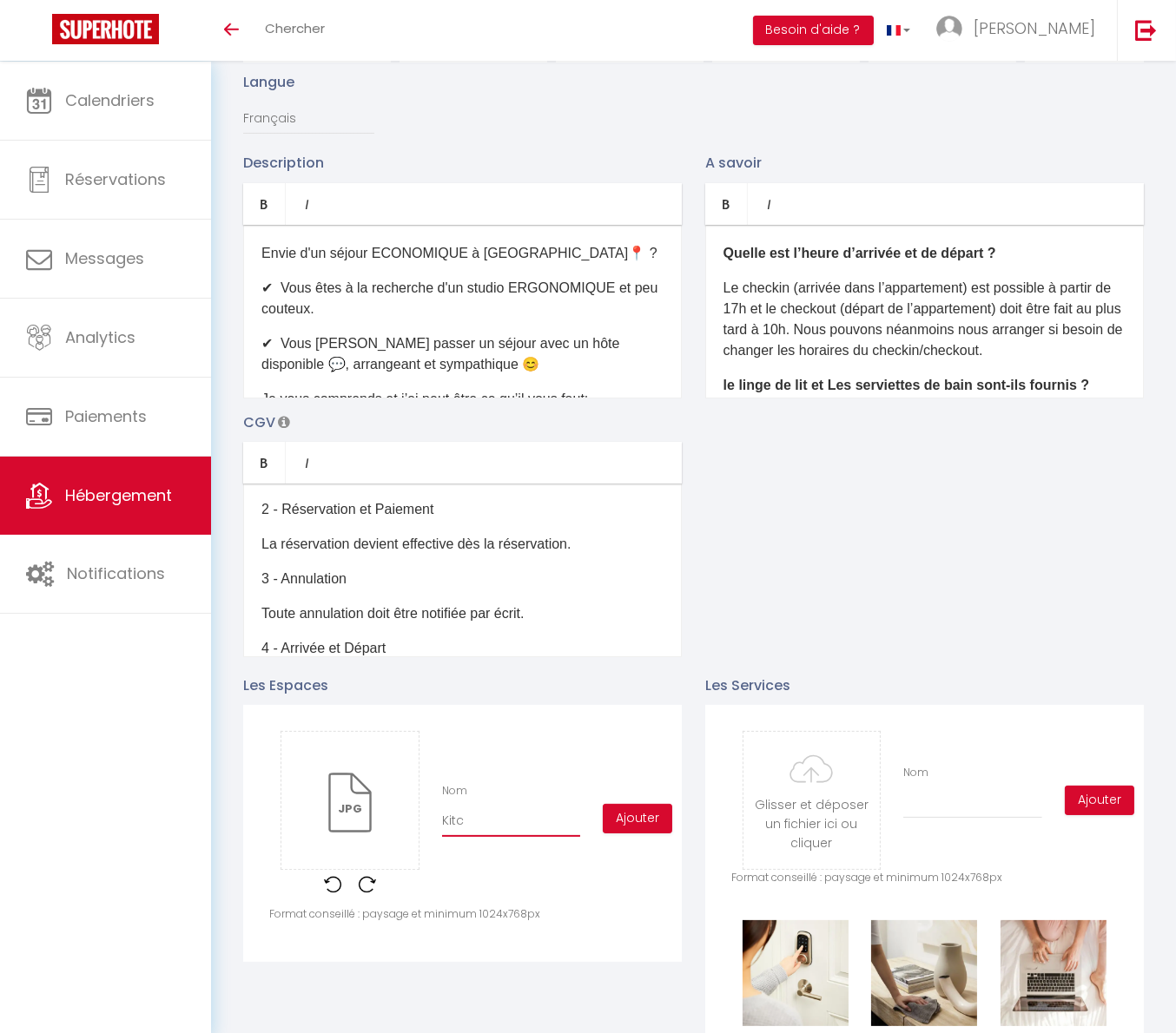
type input "Kitch"
checkbox input "true"
checkbox input "false"
type input "Kitche"
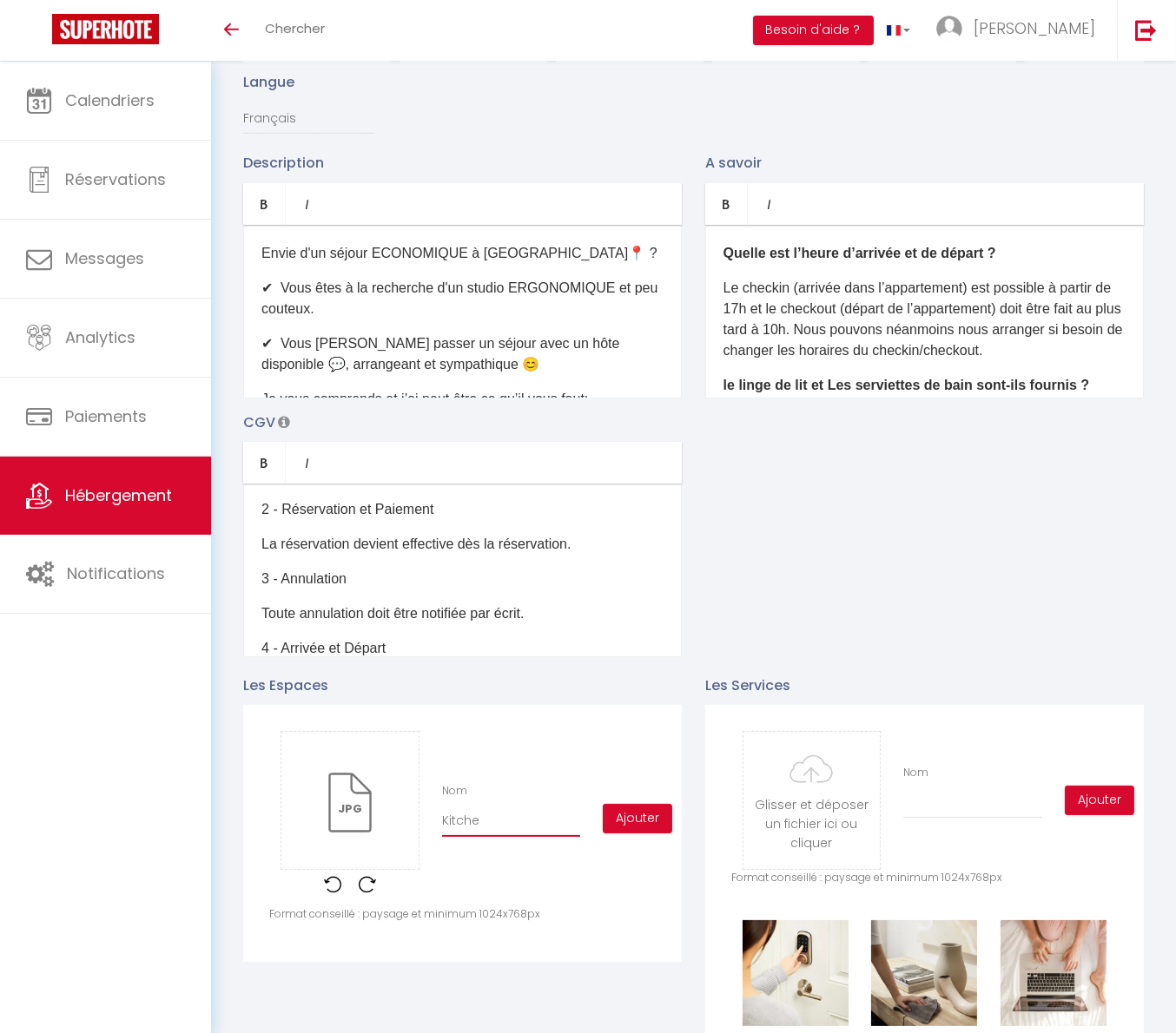
checkbox input "true"
checkbox input "false"
type input "Kitchen"
checkbox input "true"
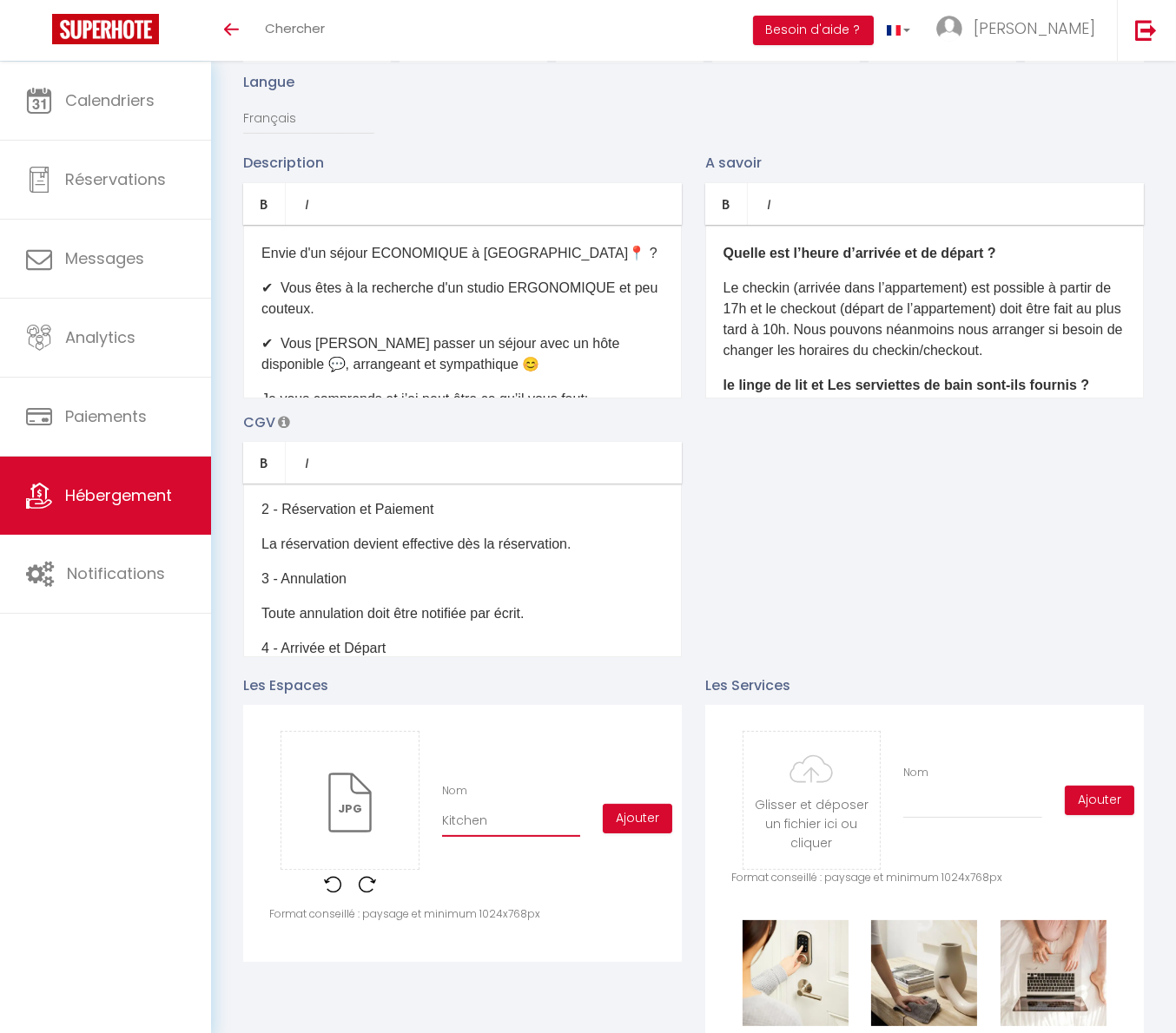
checkbox input "false"
type input "Kitchene"
checkbox input "true"
checkbox input "false"
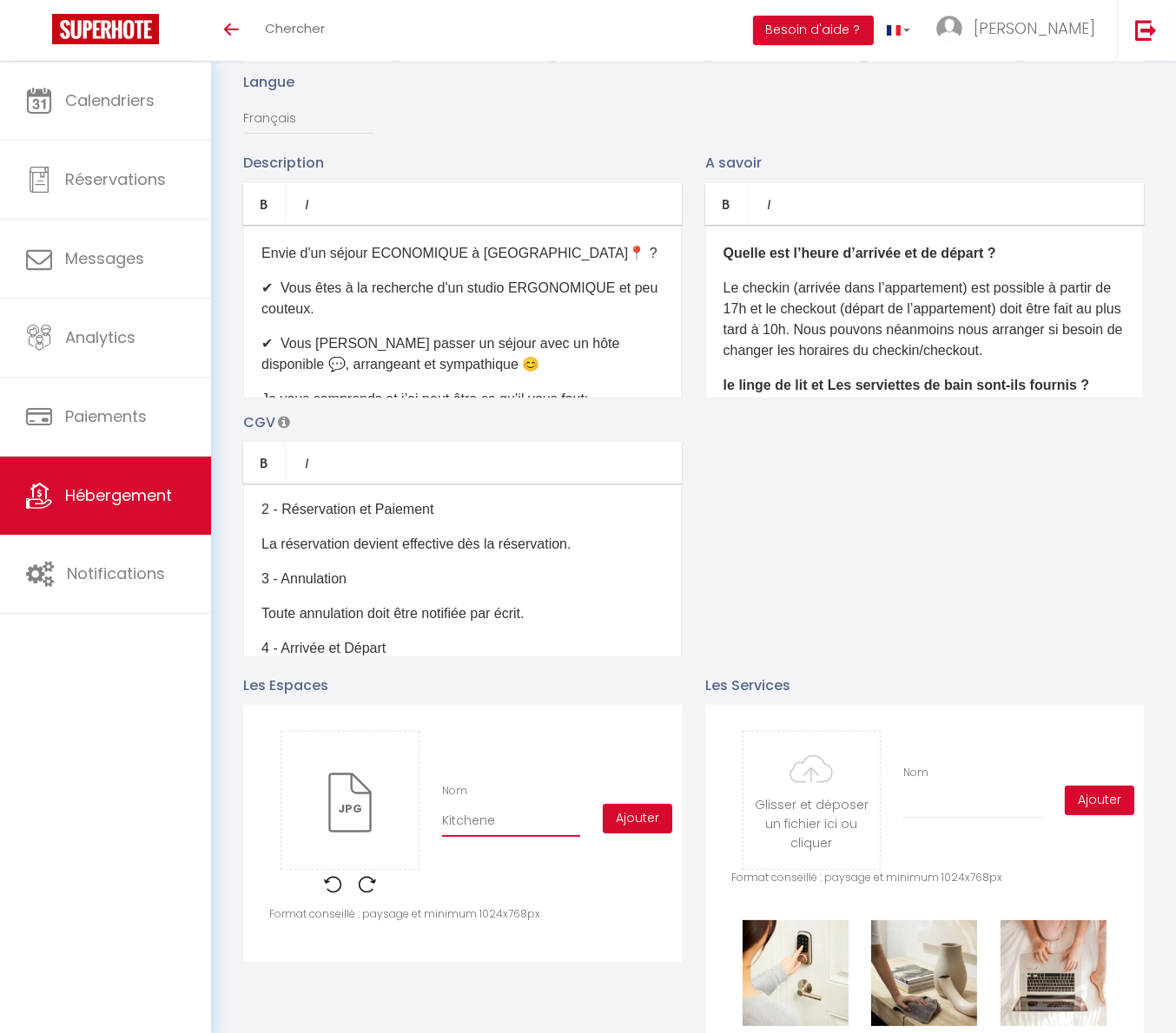
checkbox input "false"
type input "Kitchenet"
checkbox input "true"
checkbox input "false"
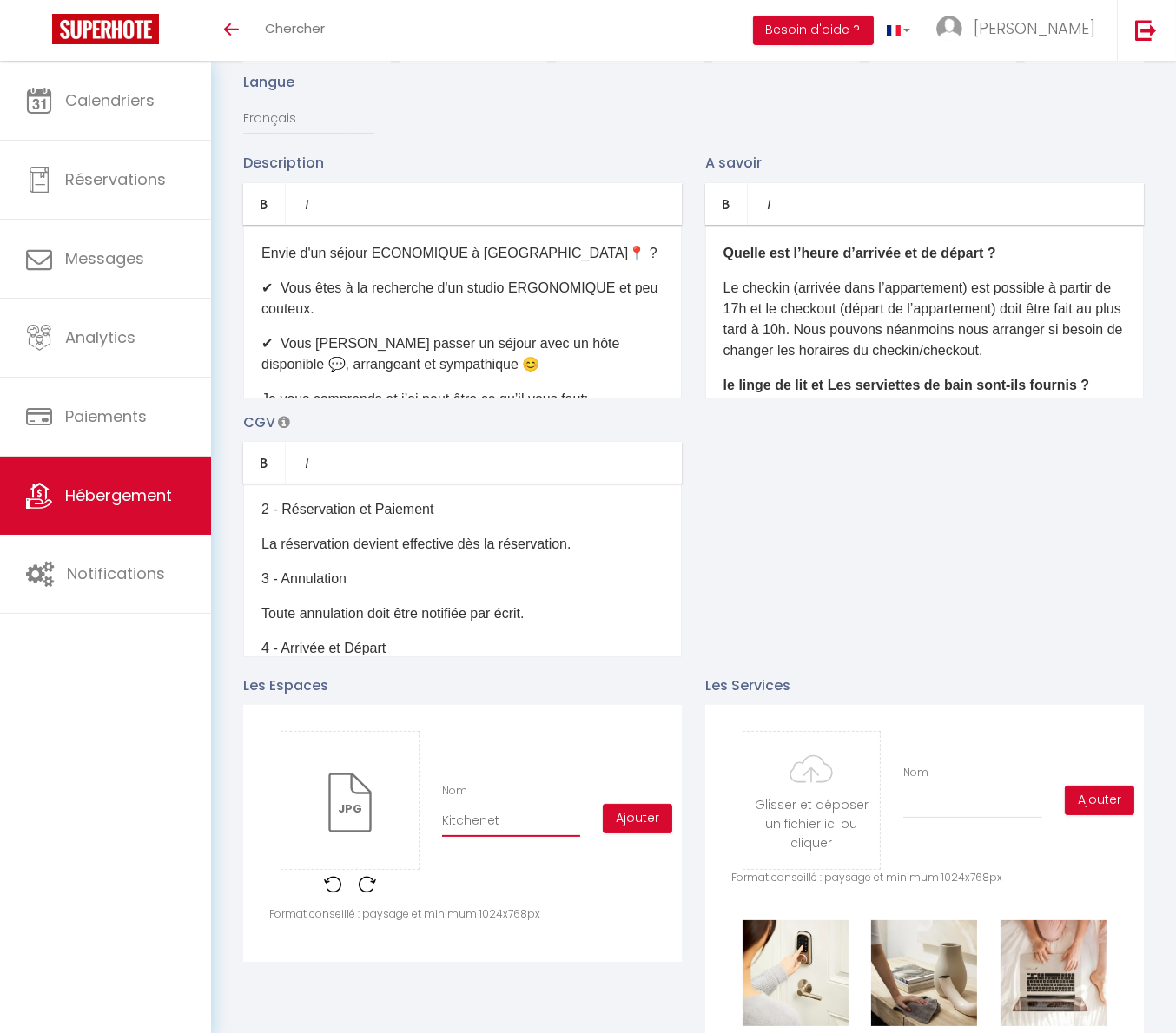
type input "Kitchenett"
checkbox input "true"
checkbox input "false"
type input "Kitchenette"
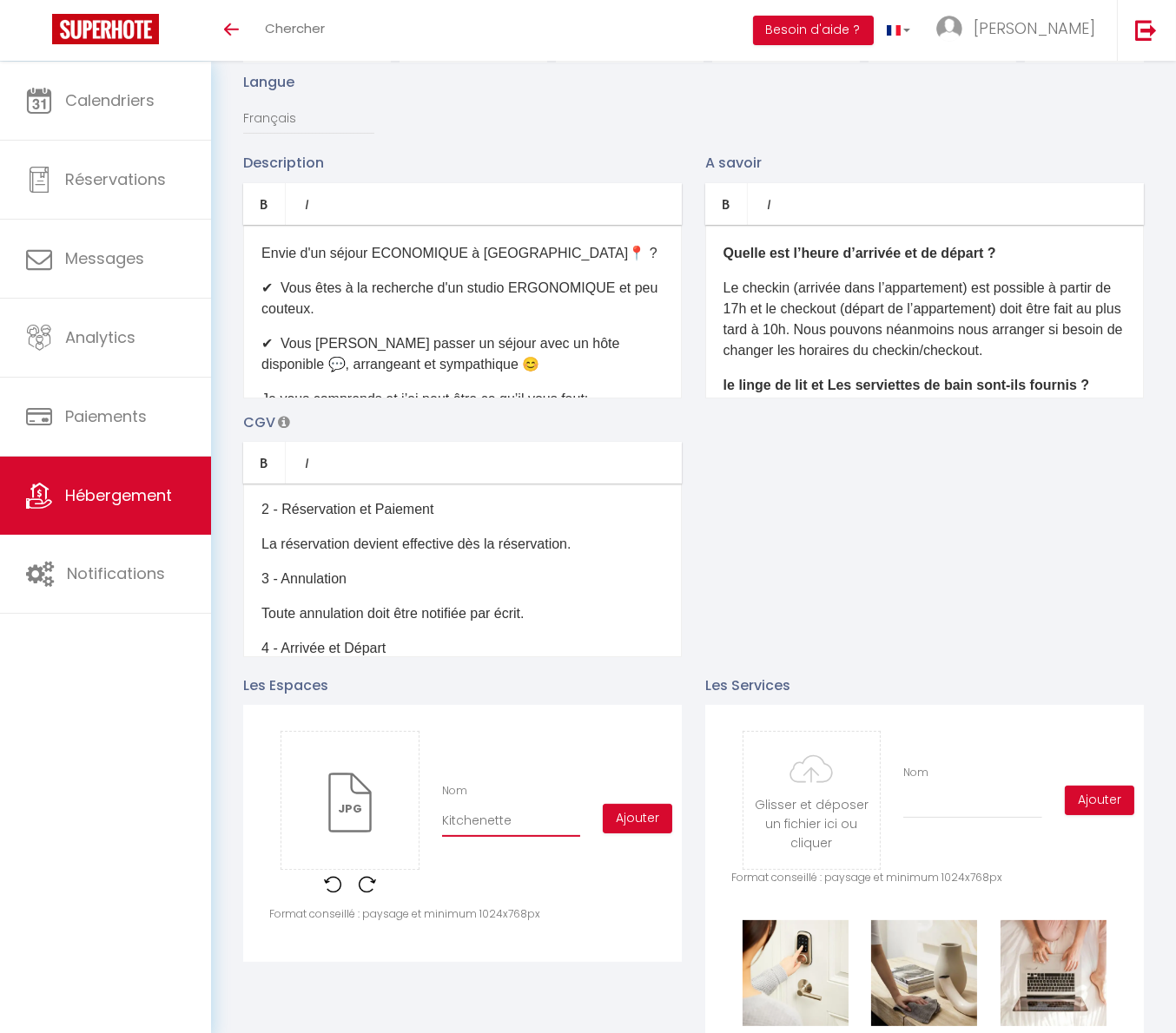
checkbox input "true"
checkbox input "false"
type input "Kitchenette"
click at [605, 831] on button "Ajouter" at bounding box center [637, 819] width 70 height 30
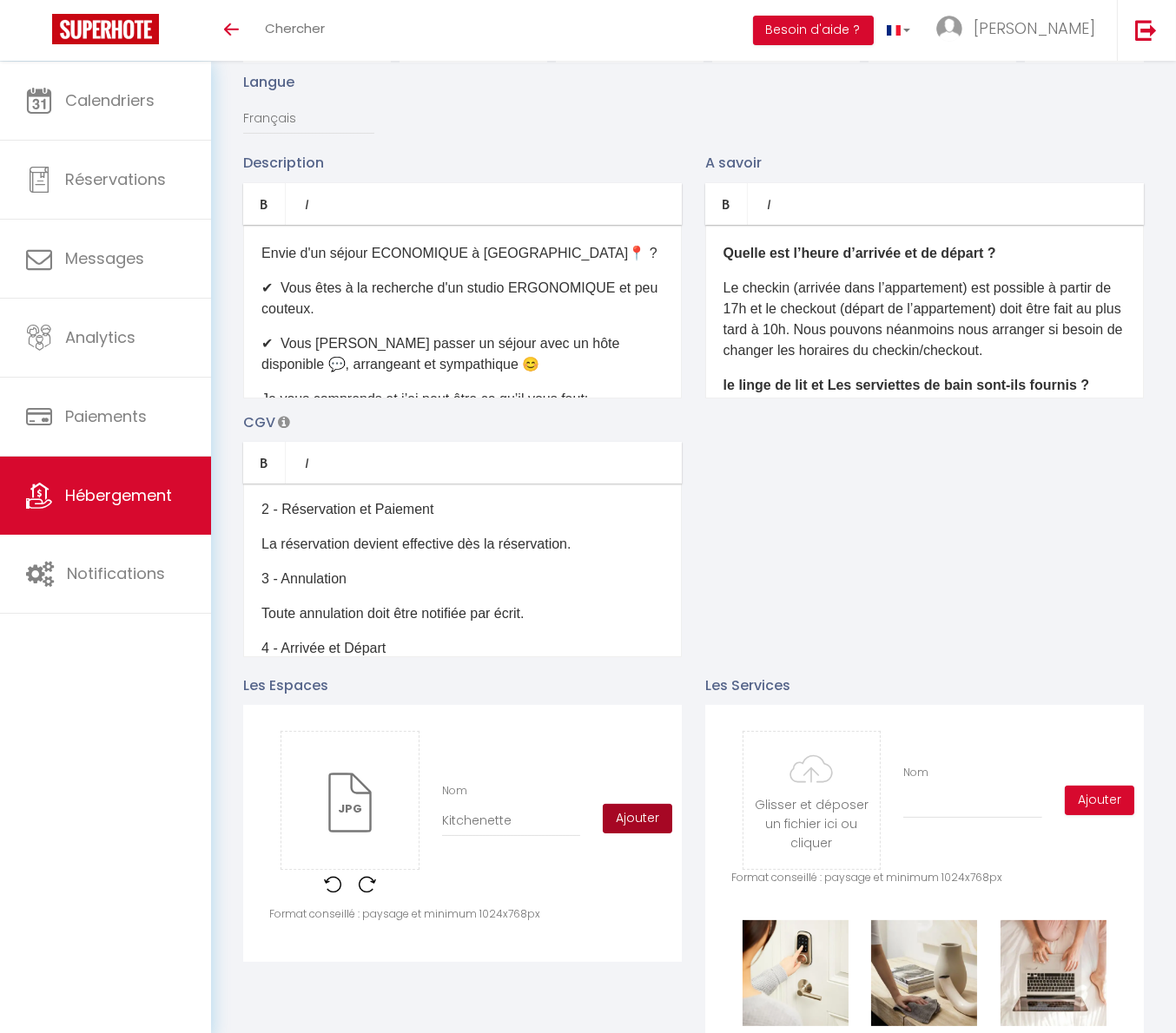
checkbox input "true"
checkbox input "false"
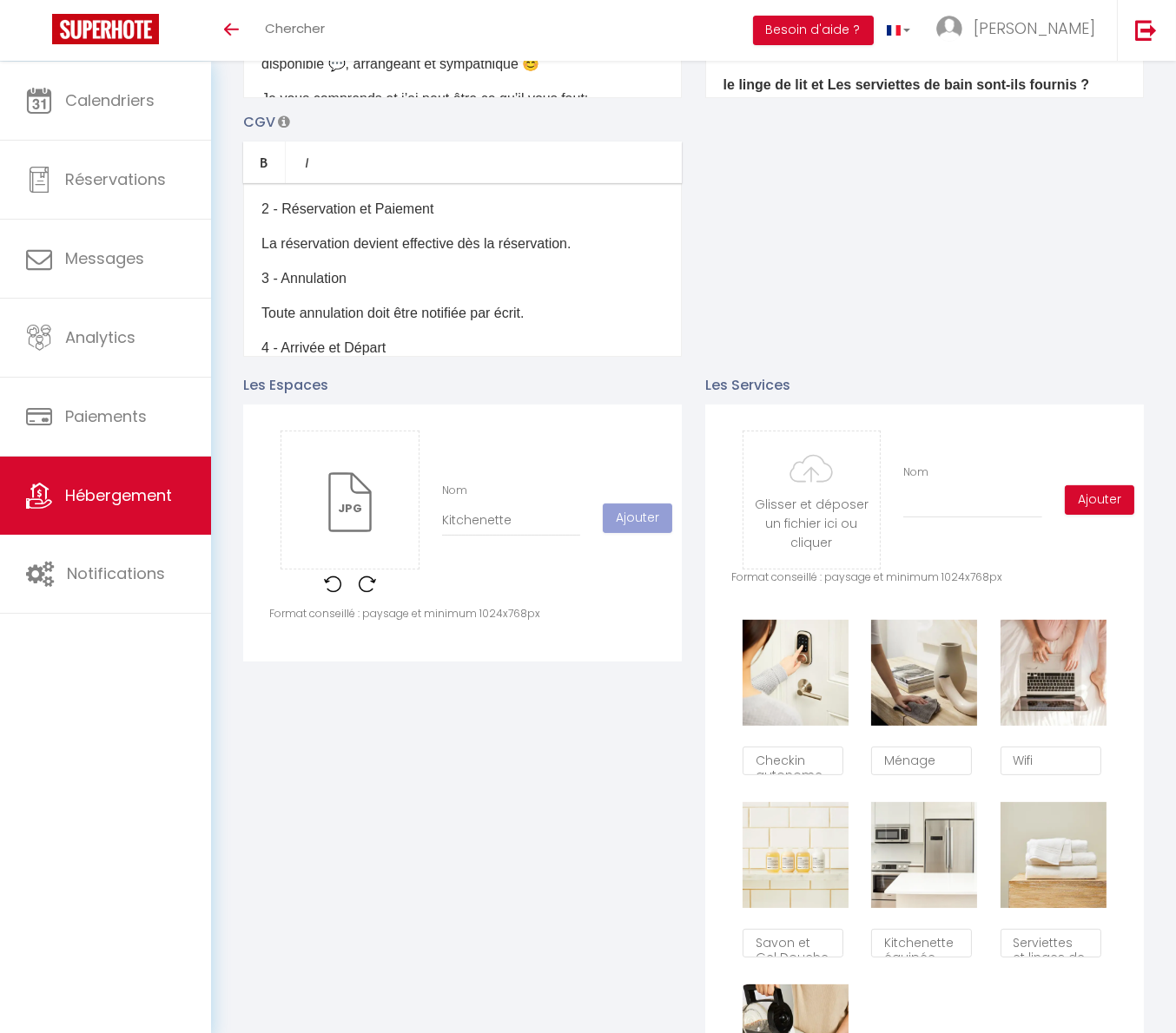
scroll to position [521, 0]
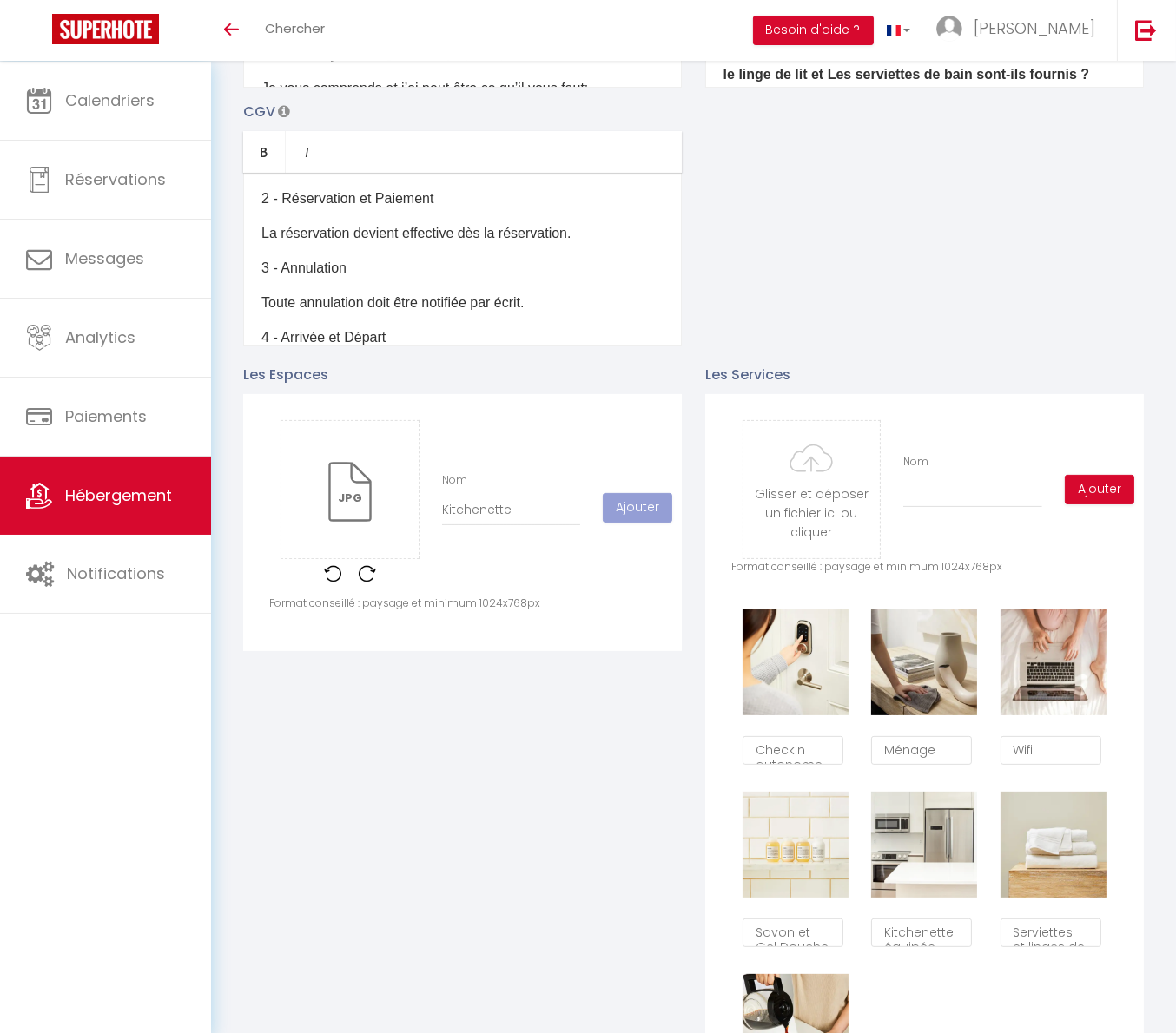
checkbox input "true"
checkbox input "false"
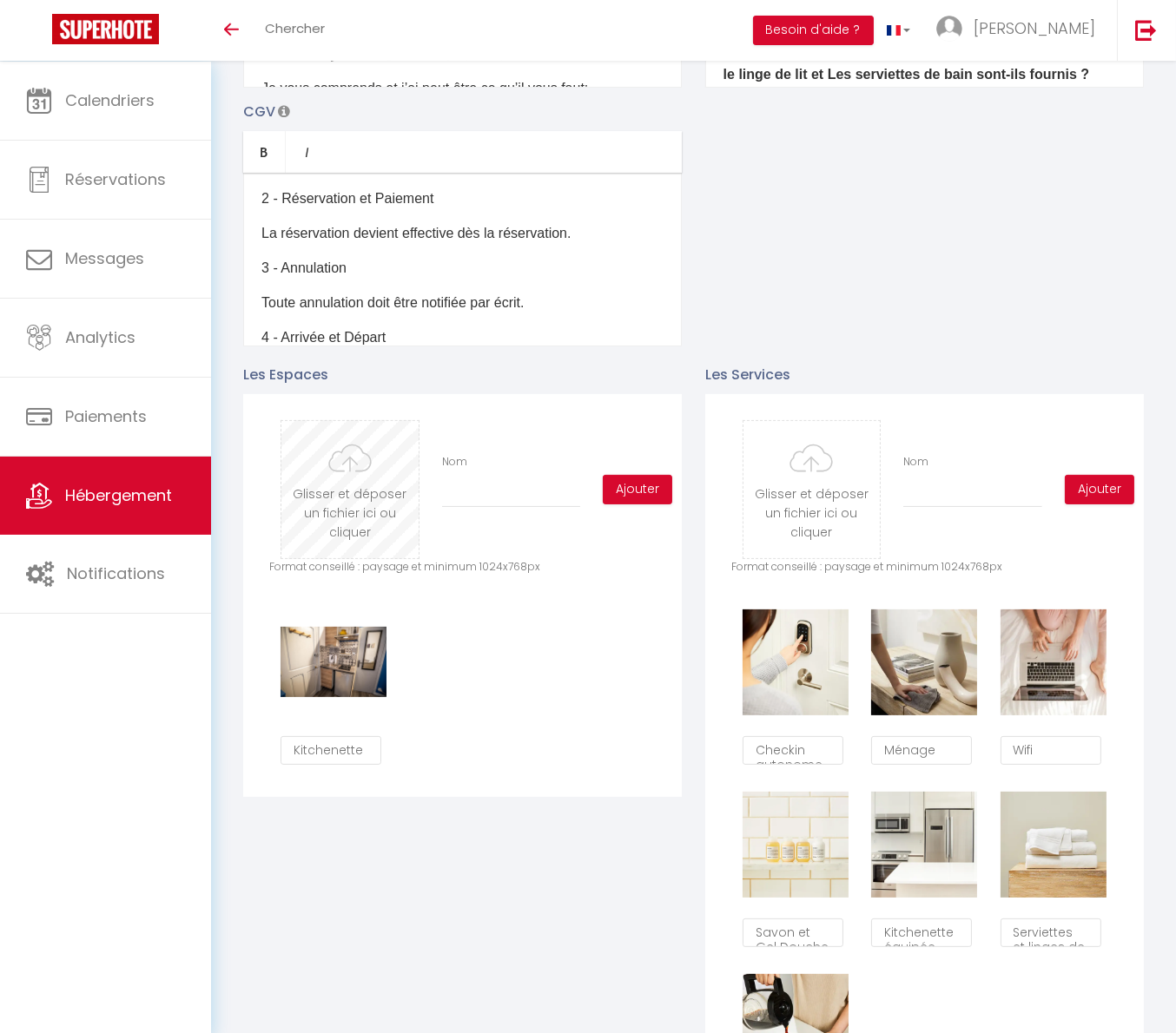
click at [401, 516] on input "file" at bounding box center [349, 489] width 136 height 137
type input "C:\fakepath\_DSC9217-HDR.jpg"
checkbox input "true"
checkbox input "false"
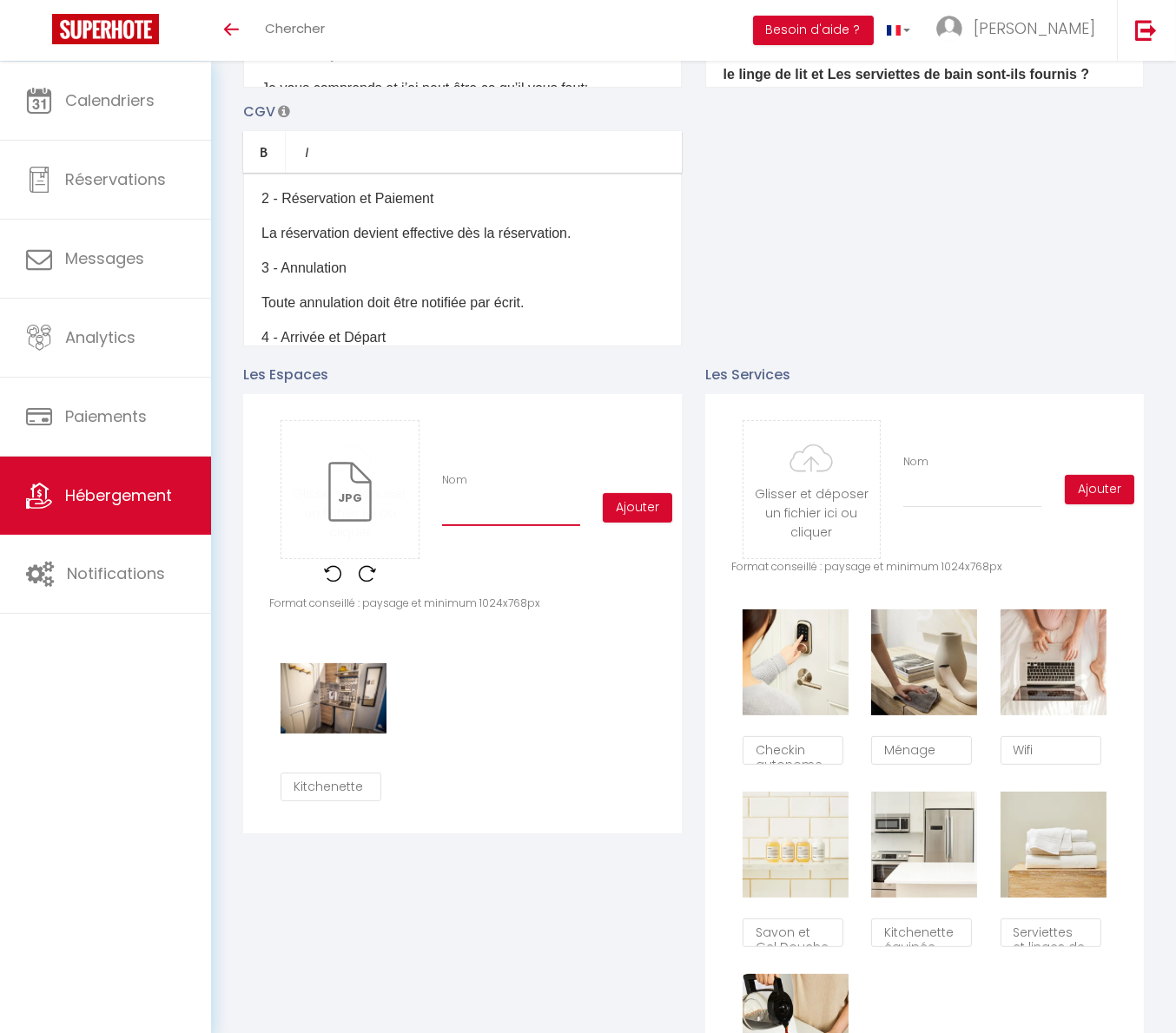
click at [536, 518] on input "Nom" at bounding box center [511, 510] width 138 height 32
type input "e"
checkbox input "true"
checkbox input "false"
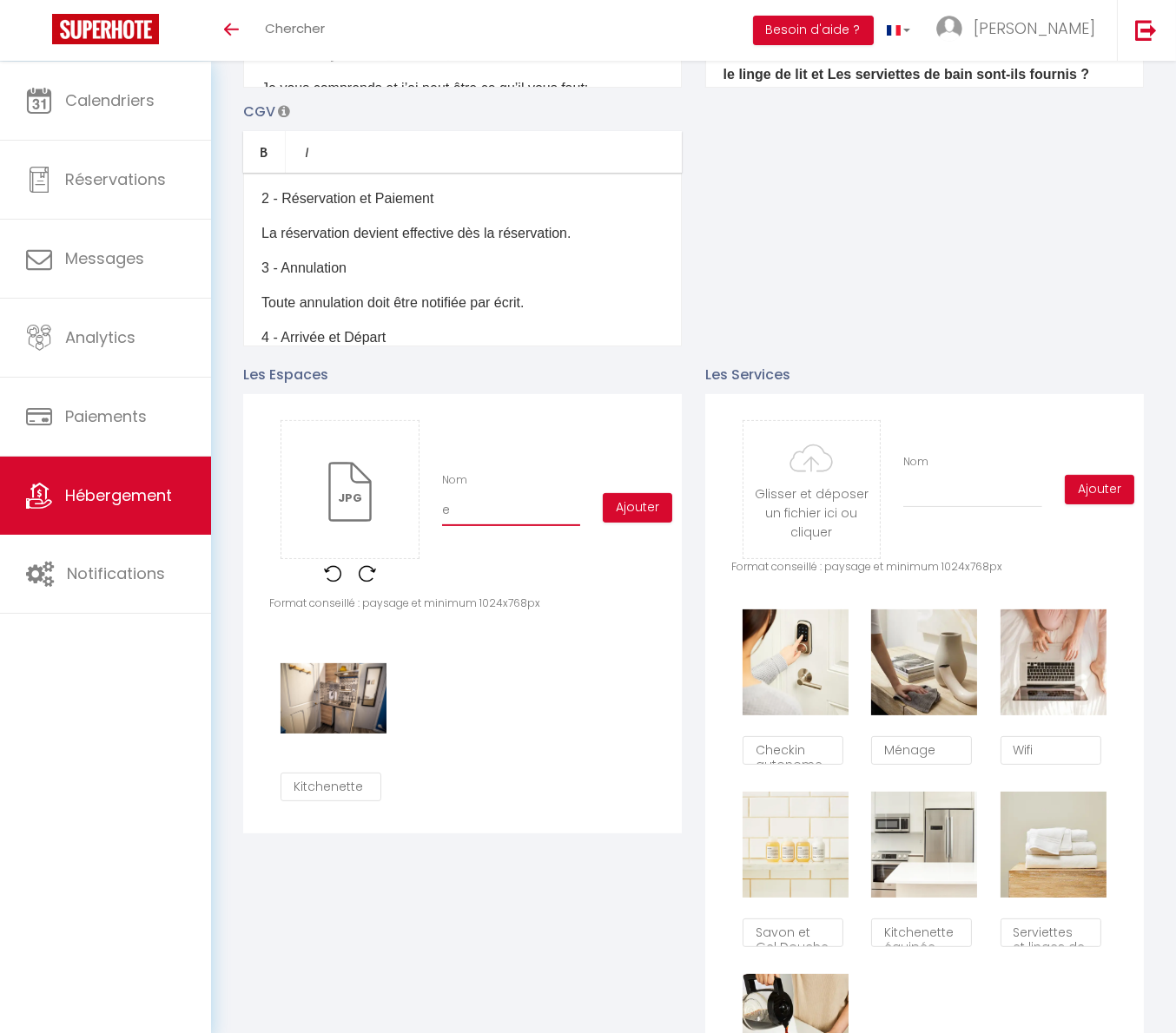
type input "es"
checkbox input "true"
checkbox input "false"
type input "esp"
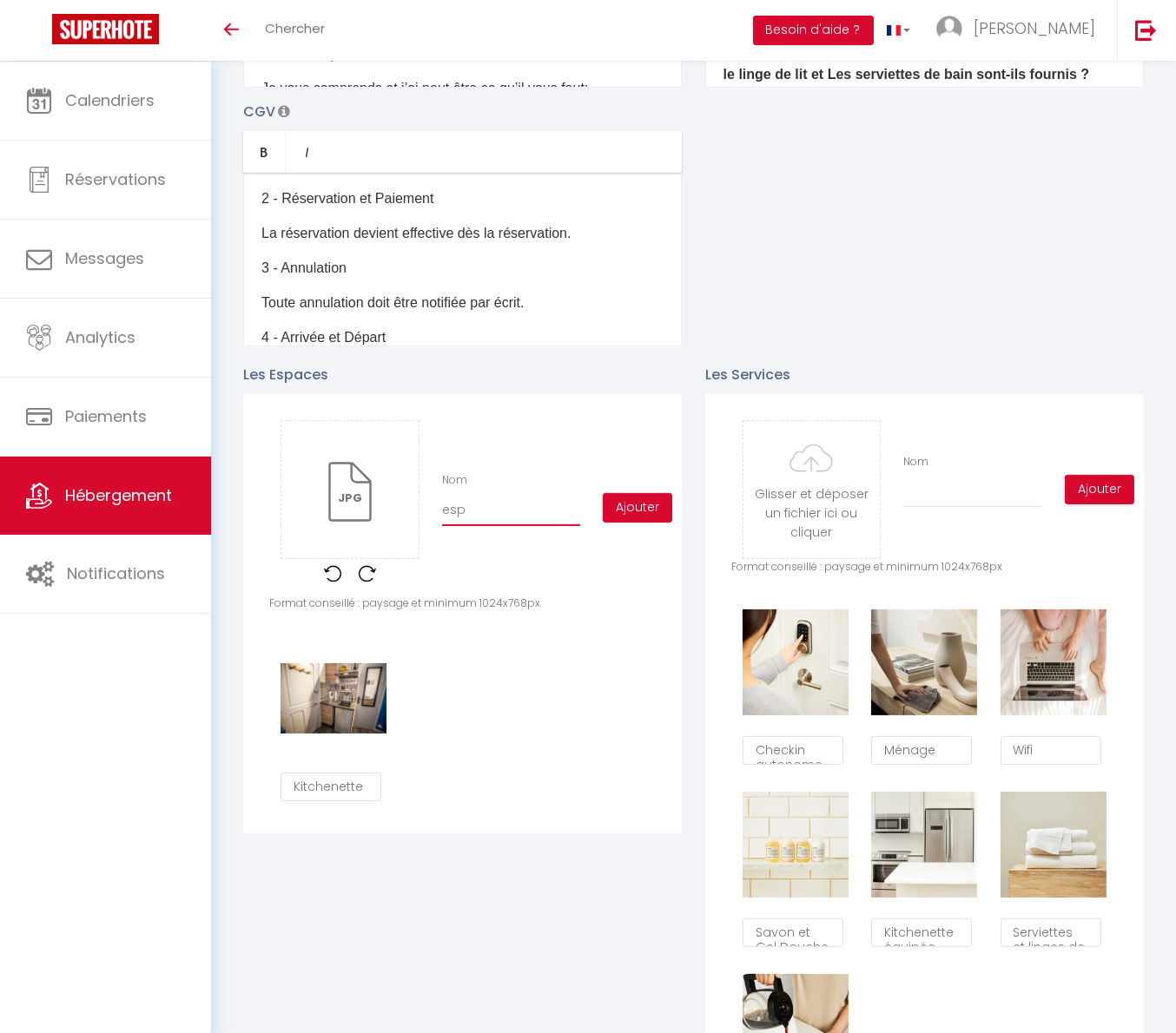
checkbox input "true"
checkbox input "false"
type input "espa"
checkbox input "true"
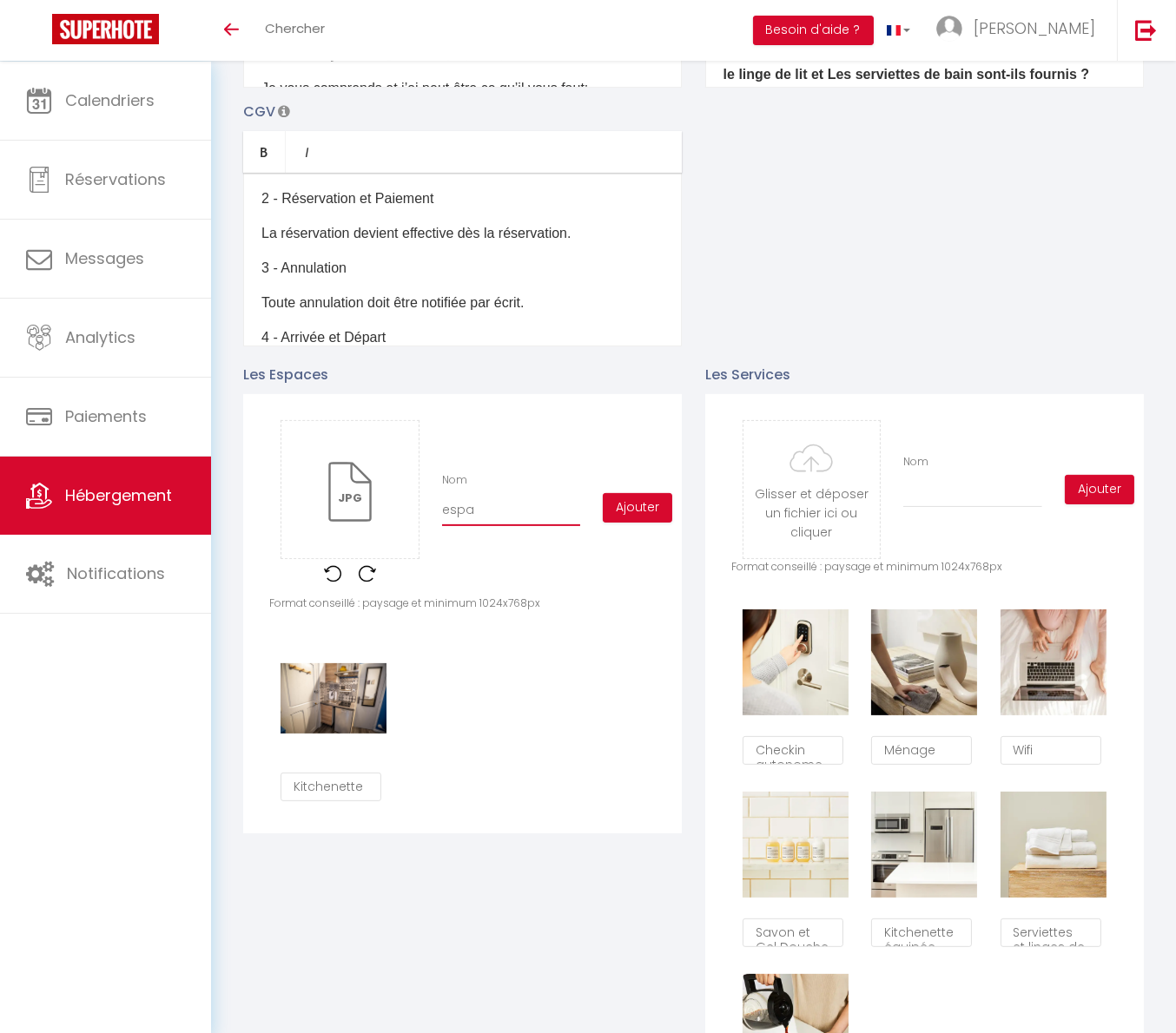
checkbox input "false"
type input "espac"
checkbox input "true"
checkbox input "false"
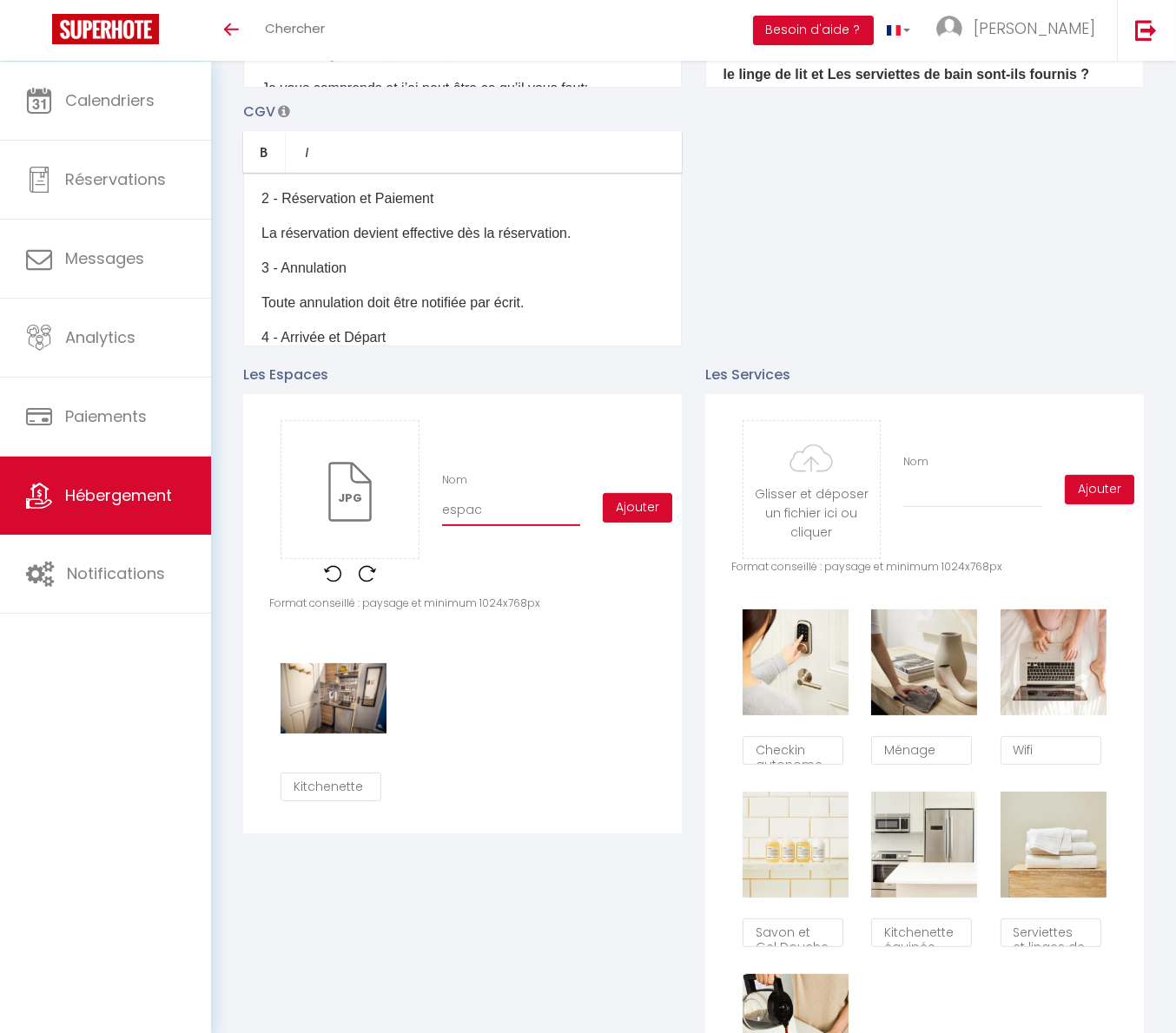
checkbox input "false"
type input "espace"
checkbox input "true"
checkbox input "false"
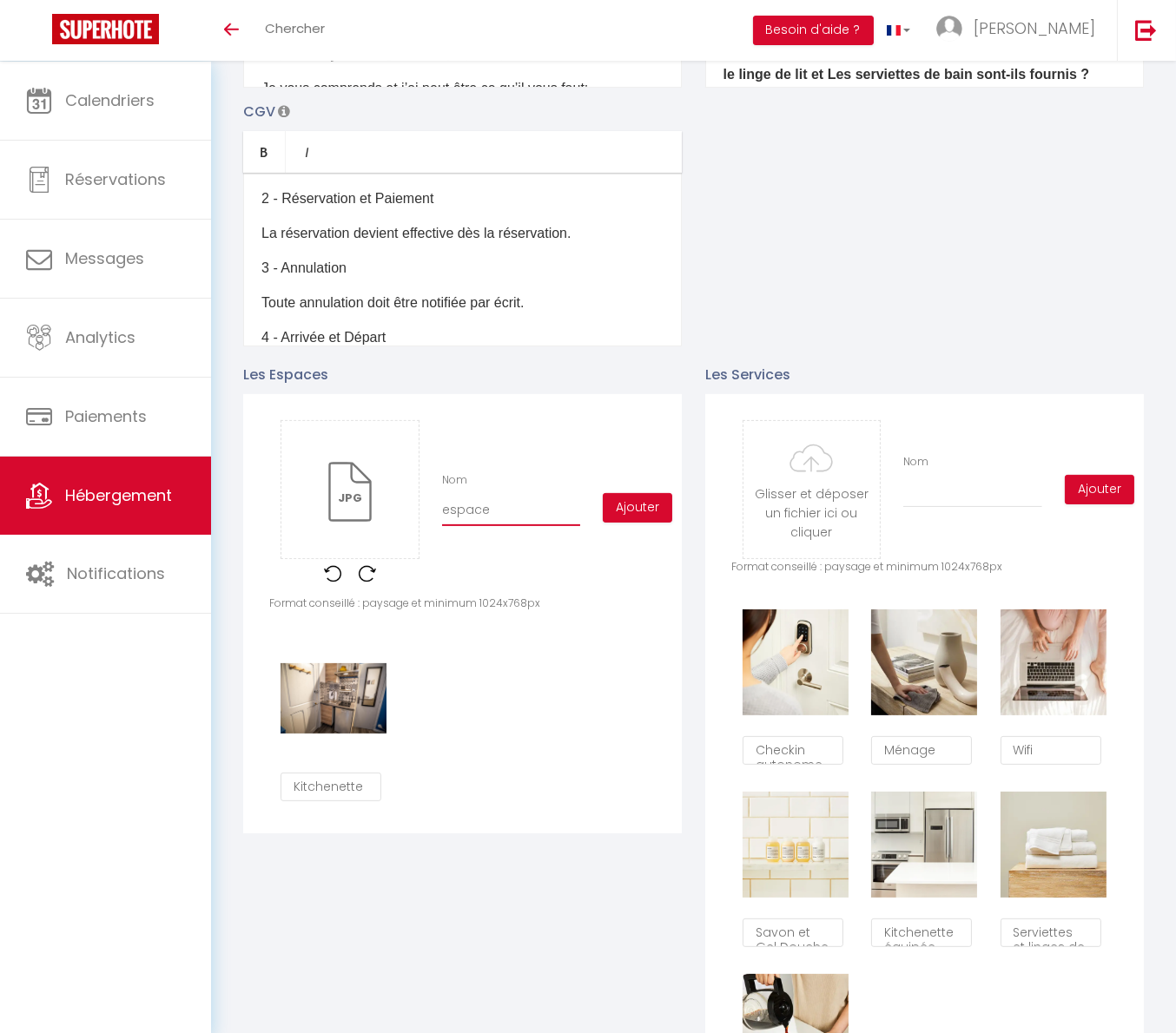
type input "espace"
checkbox input "true"
checkbox input "false"
type input "espace r"
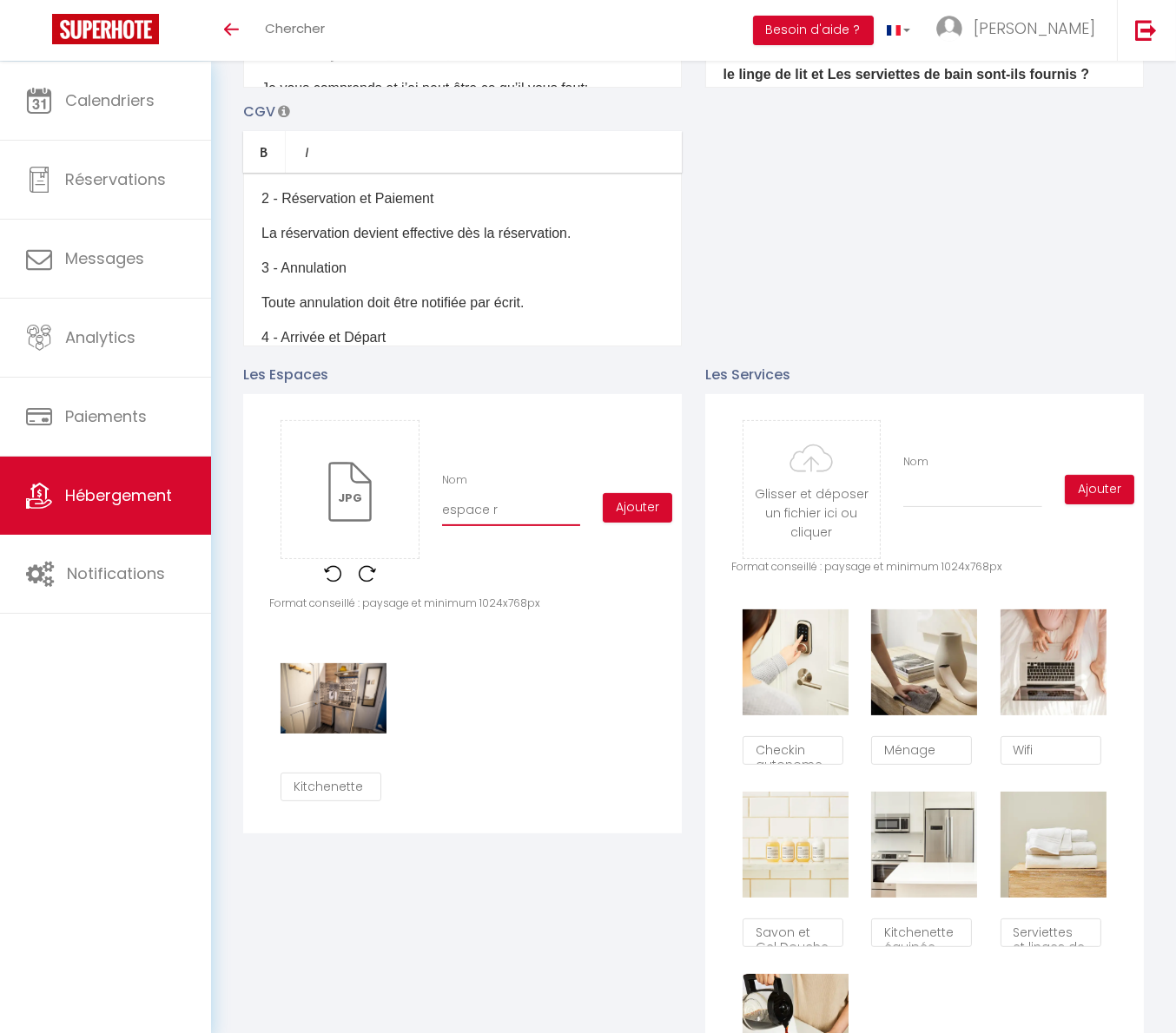
checkbox input "true"
checkbox input "false"
type input "espace re"
checkbox input "true"
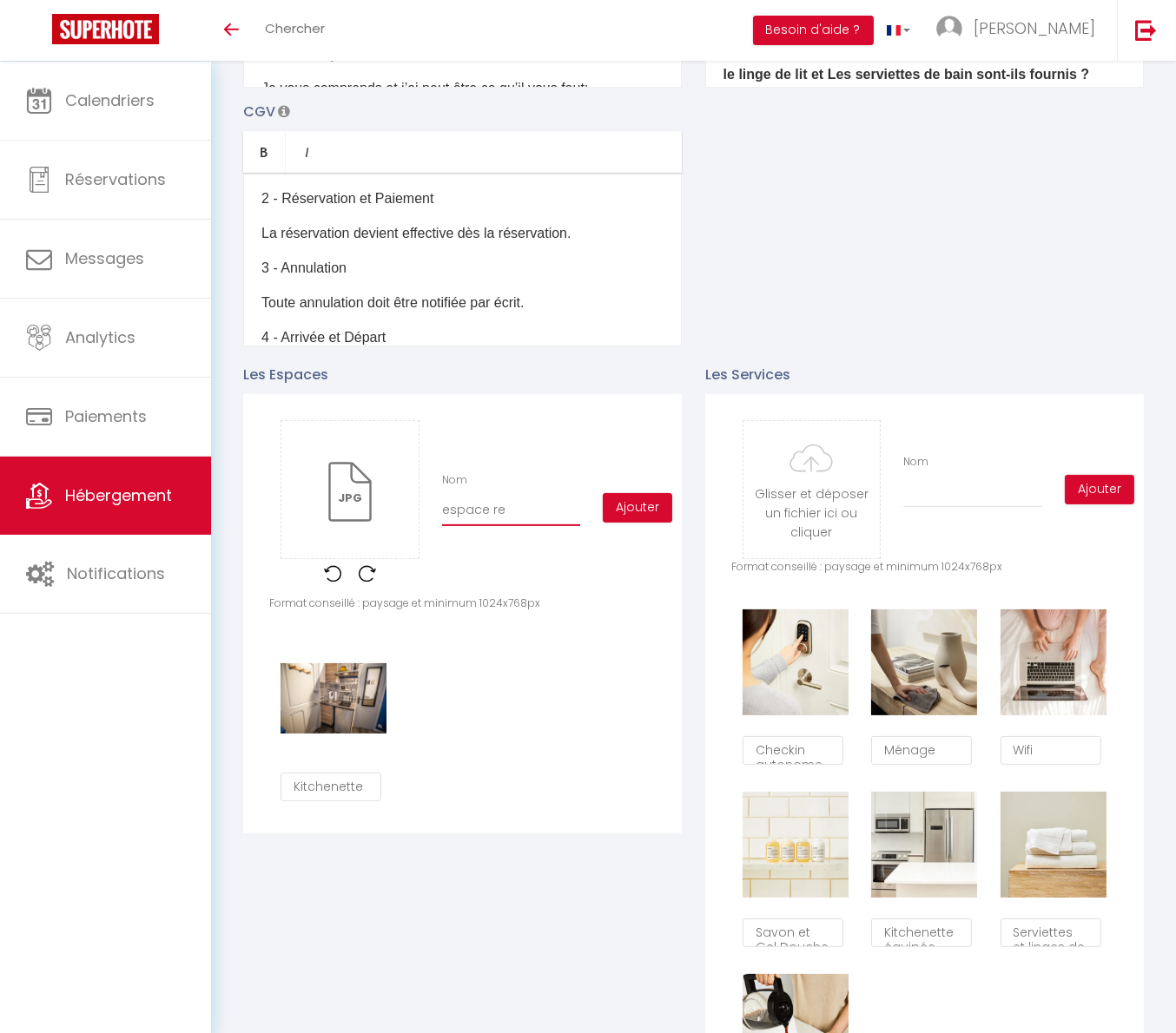
checkbox input "false"
type input "espace rep"
checkbox input "true"
checkbox input "false"
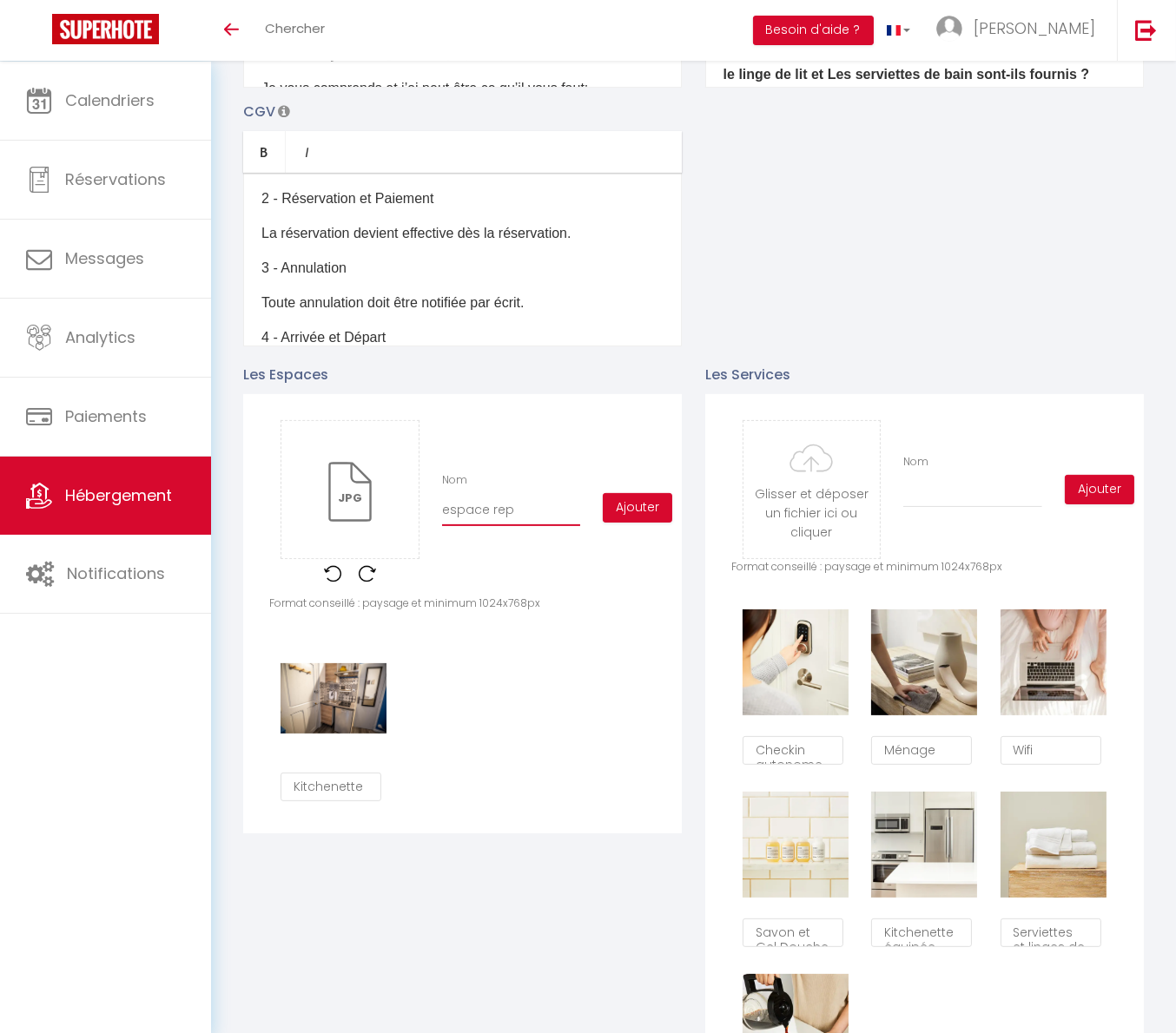
checkbox input "false"
type input "espace repa"
checkbox input "true"
checkbox input "false"
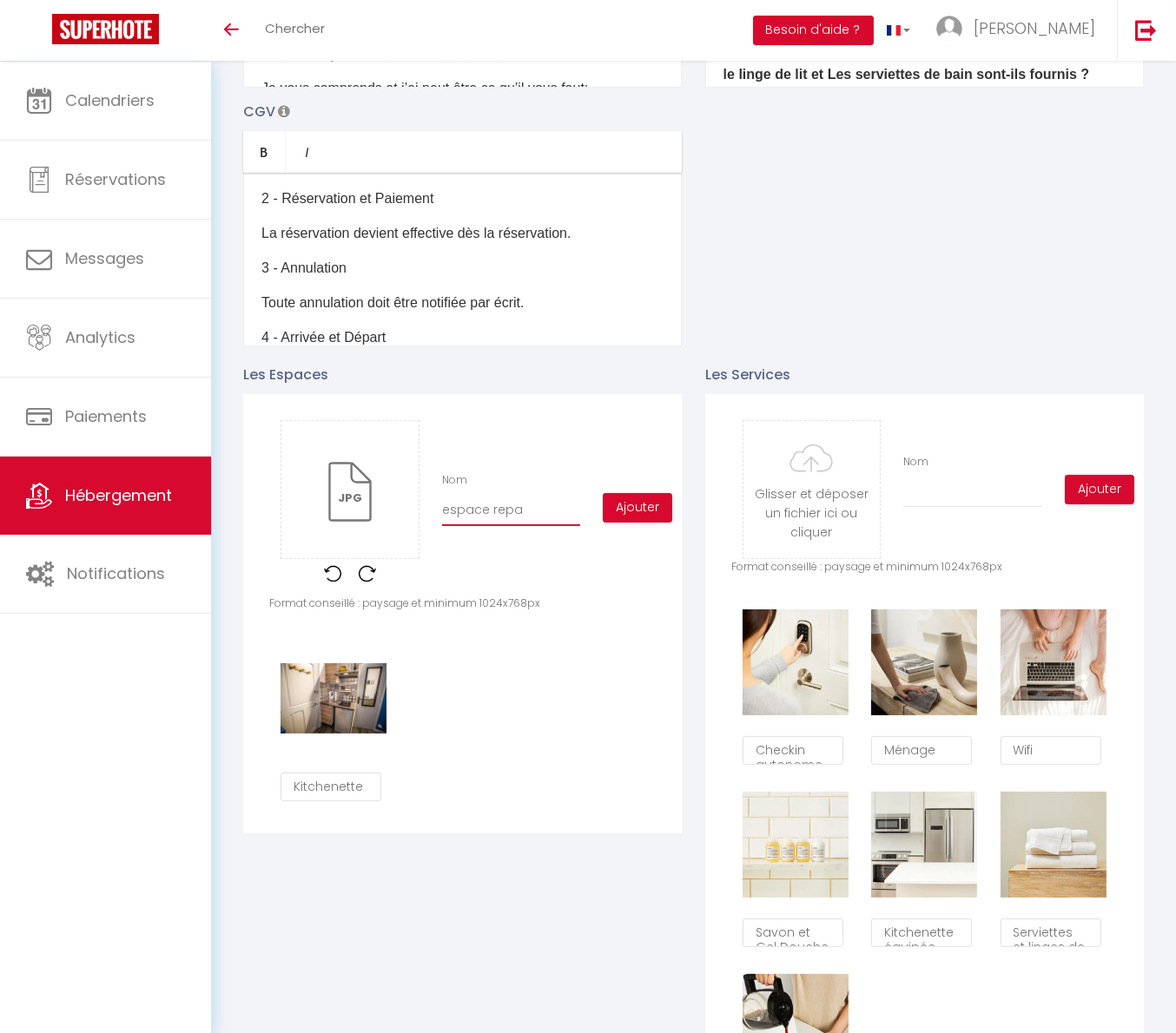
type input "espace repas"
checkbox input "true"
checkbox input "false"
type input "espace repas"
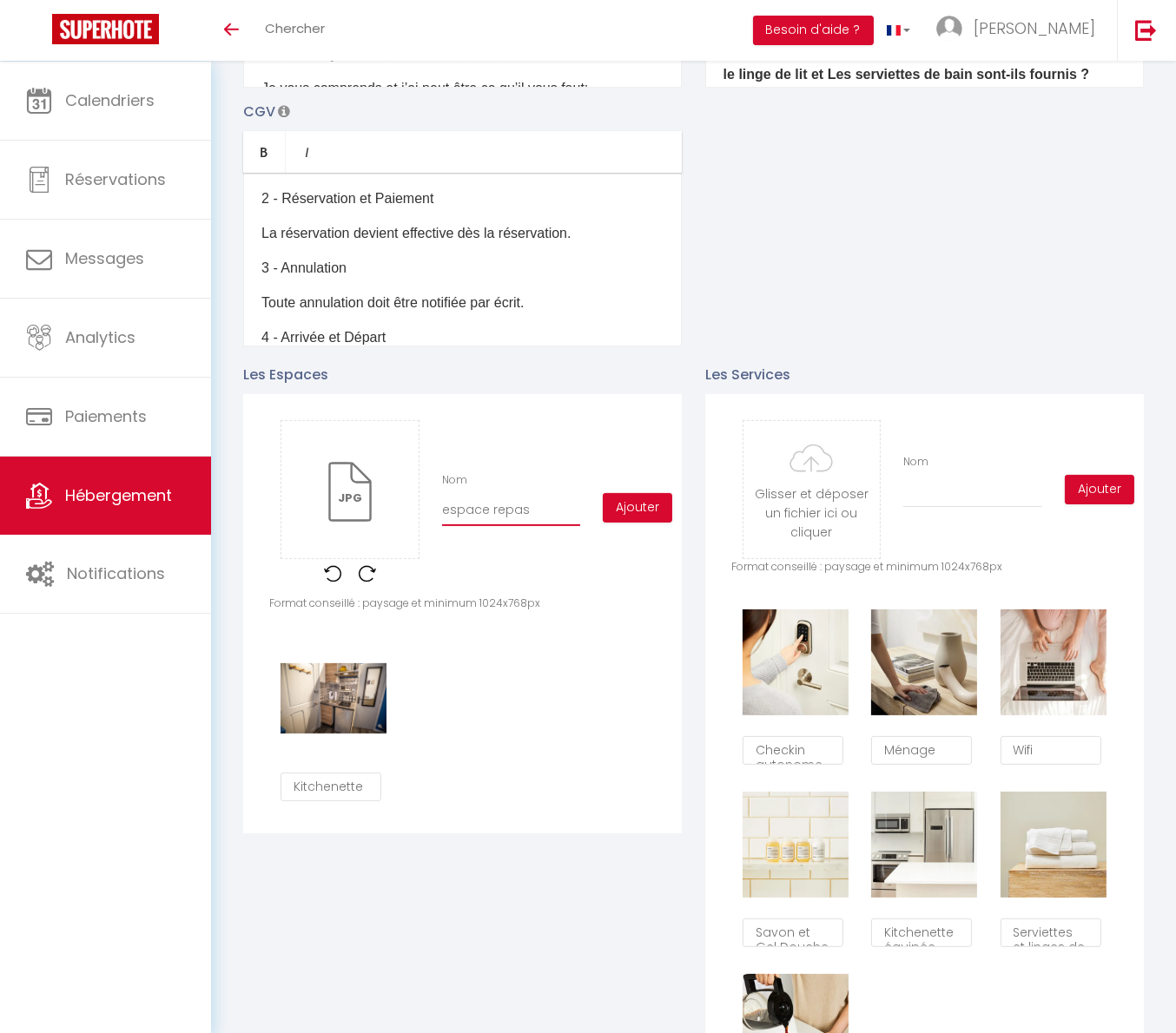
checkbox input "true"
checkbox input "false"
type input "espace repas /"
checkbox input "true"
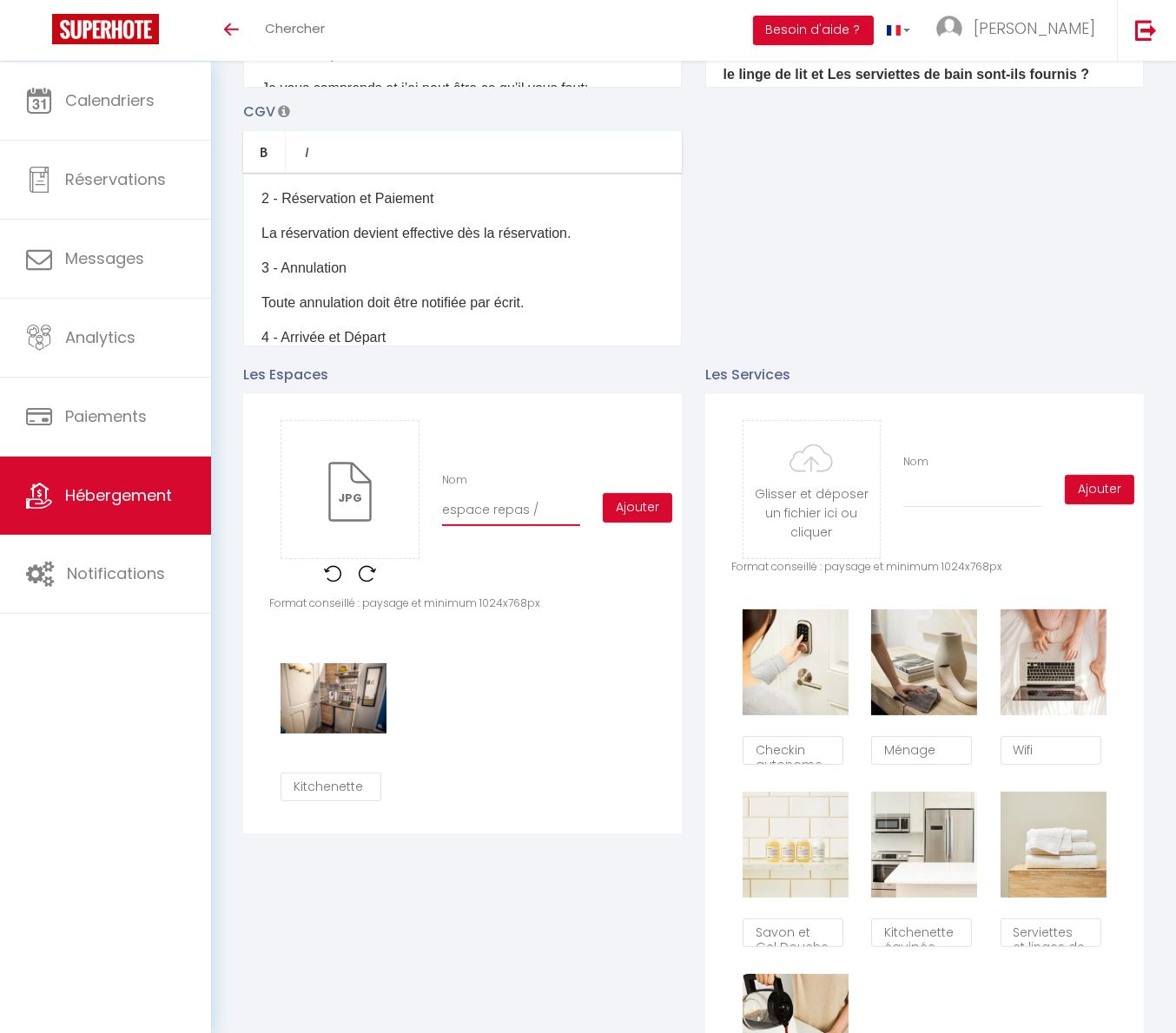
checkbox input "false"
type input "espace repas /"
checkbox input "true"
checkbox input "false"
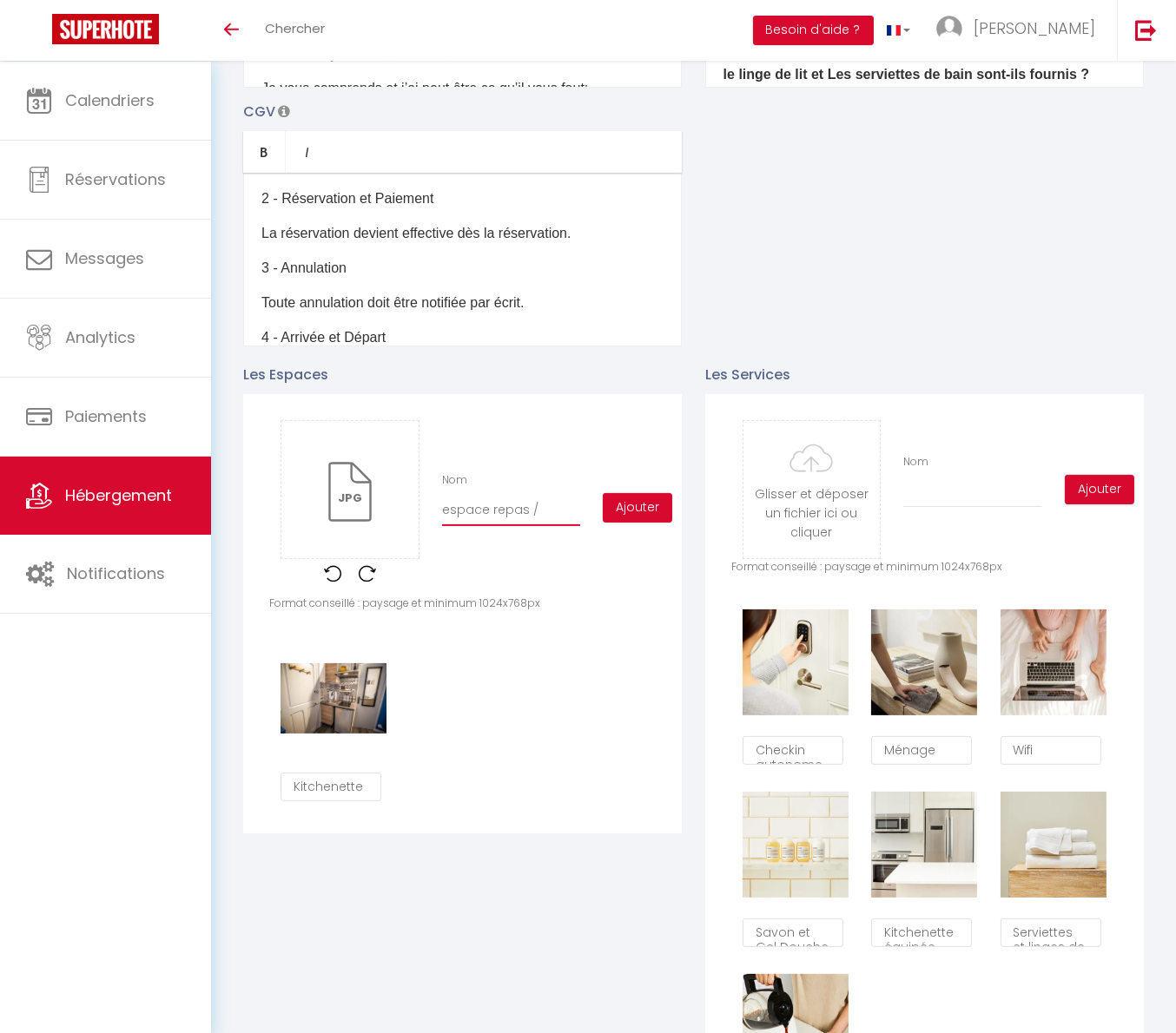
checkbox input "false"
type input "espace repas / B"
checkbox input "true"
checkbox input "false"
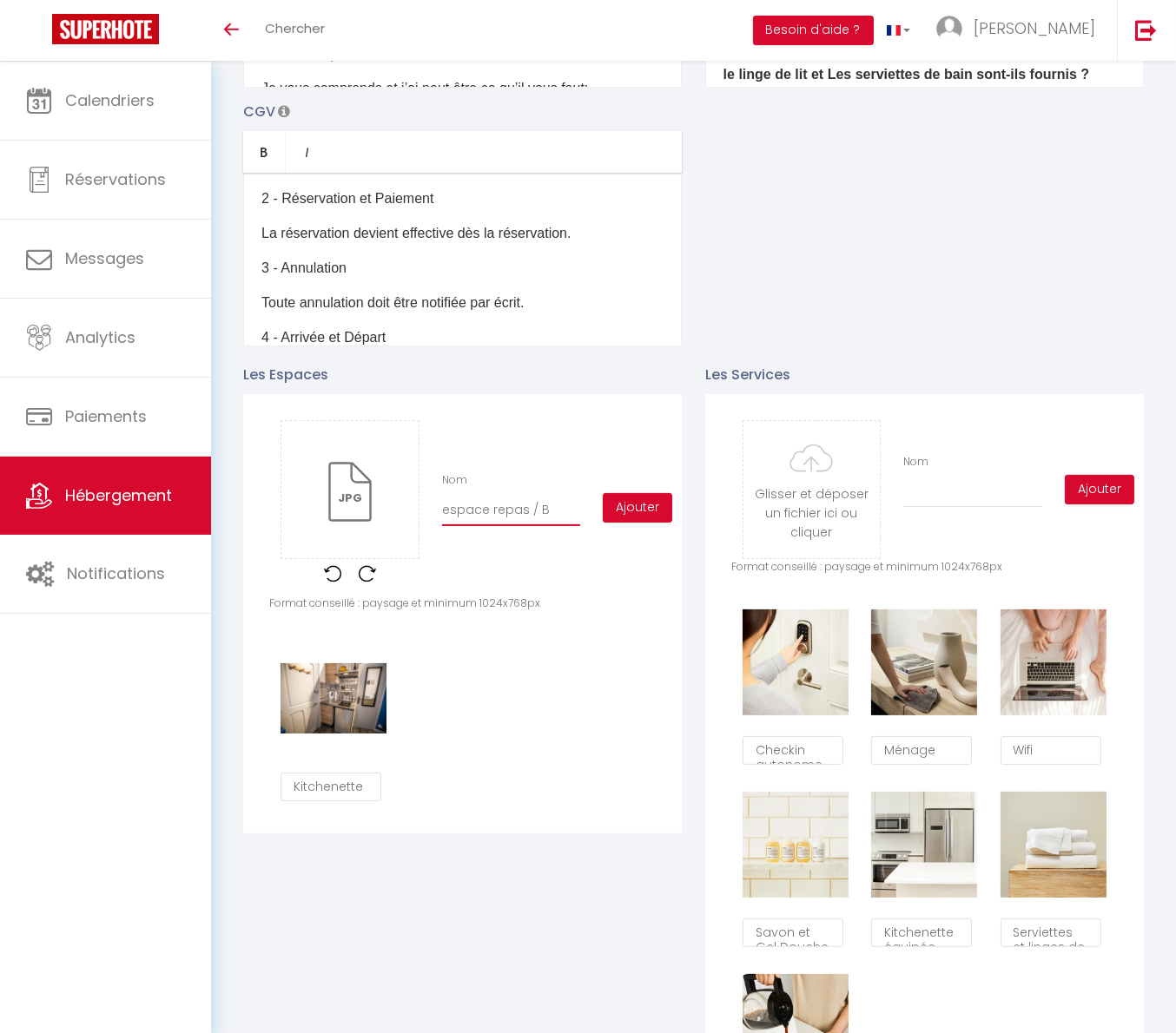
type input "espace repas / Bu"
checkbox input "true"
checkbox input "false"
click at [616, 520] on button "Ajouter" at bounding box center [637, 508] width 70 height 30
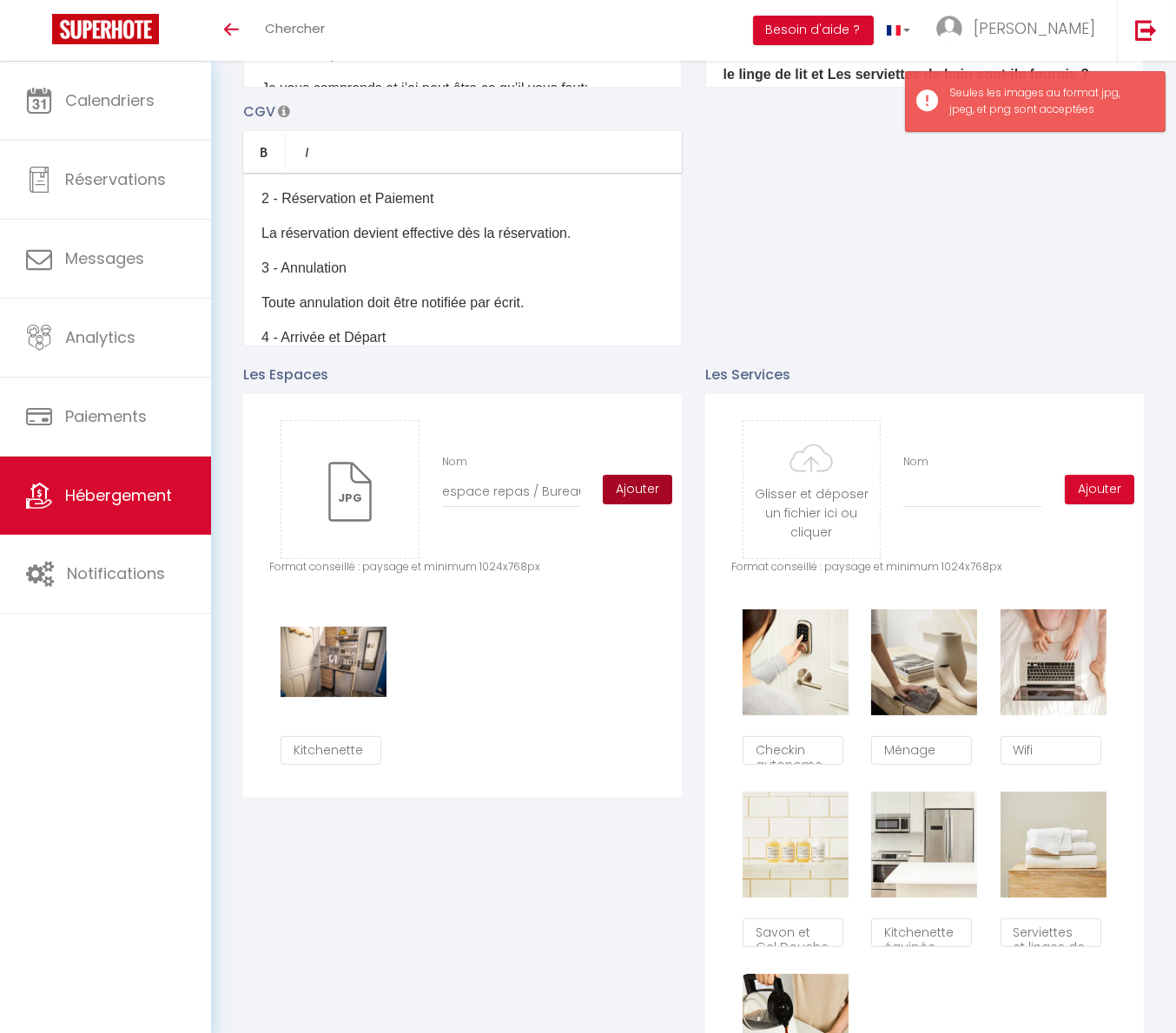
click at [644, 504] on button "Ajouter" at bounding box center [637, 490] width 70 height 30
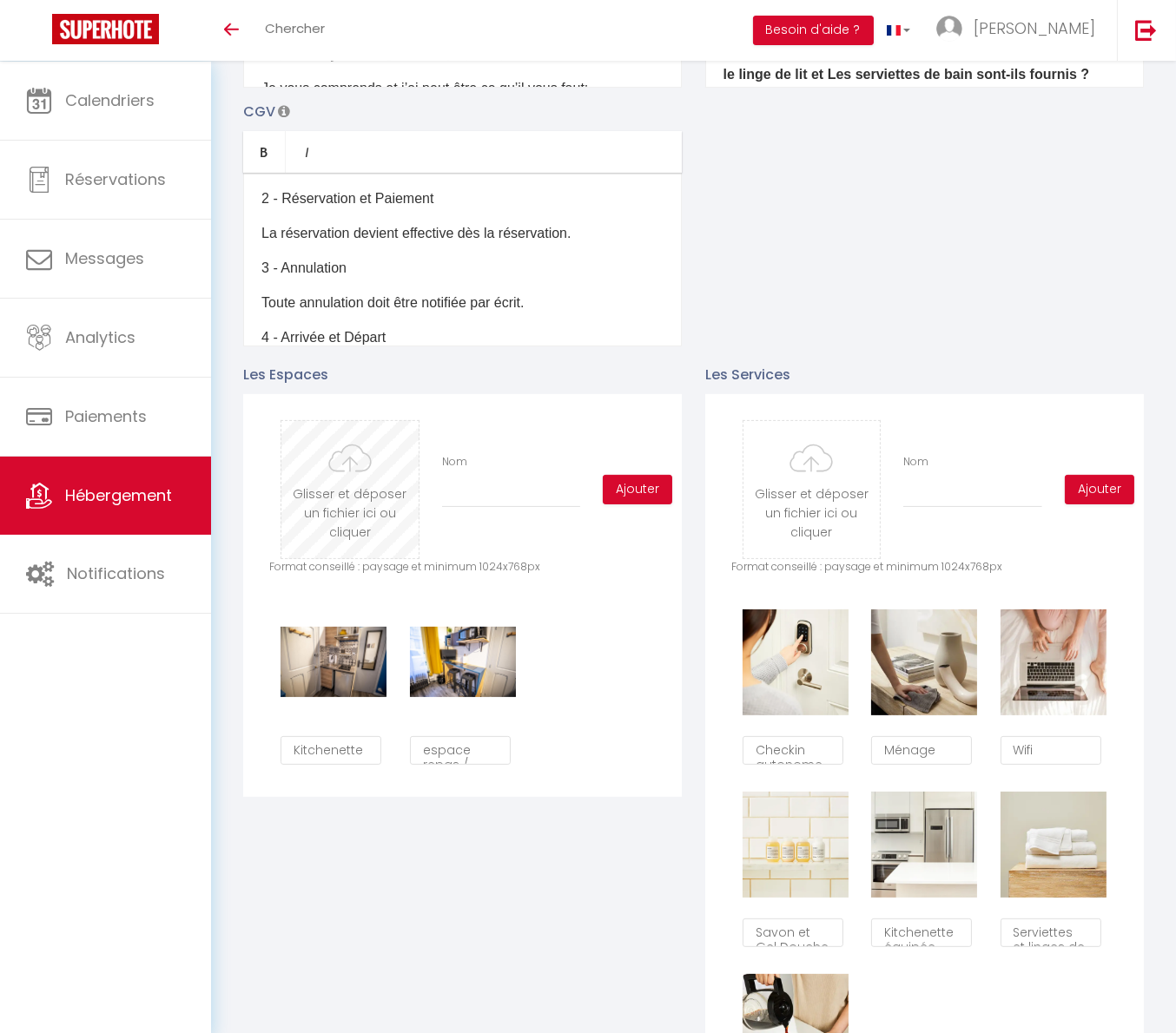
click at [356, 512] on input "file" at bounding box center [349, 489] width 136 height 137
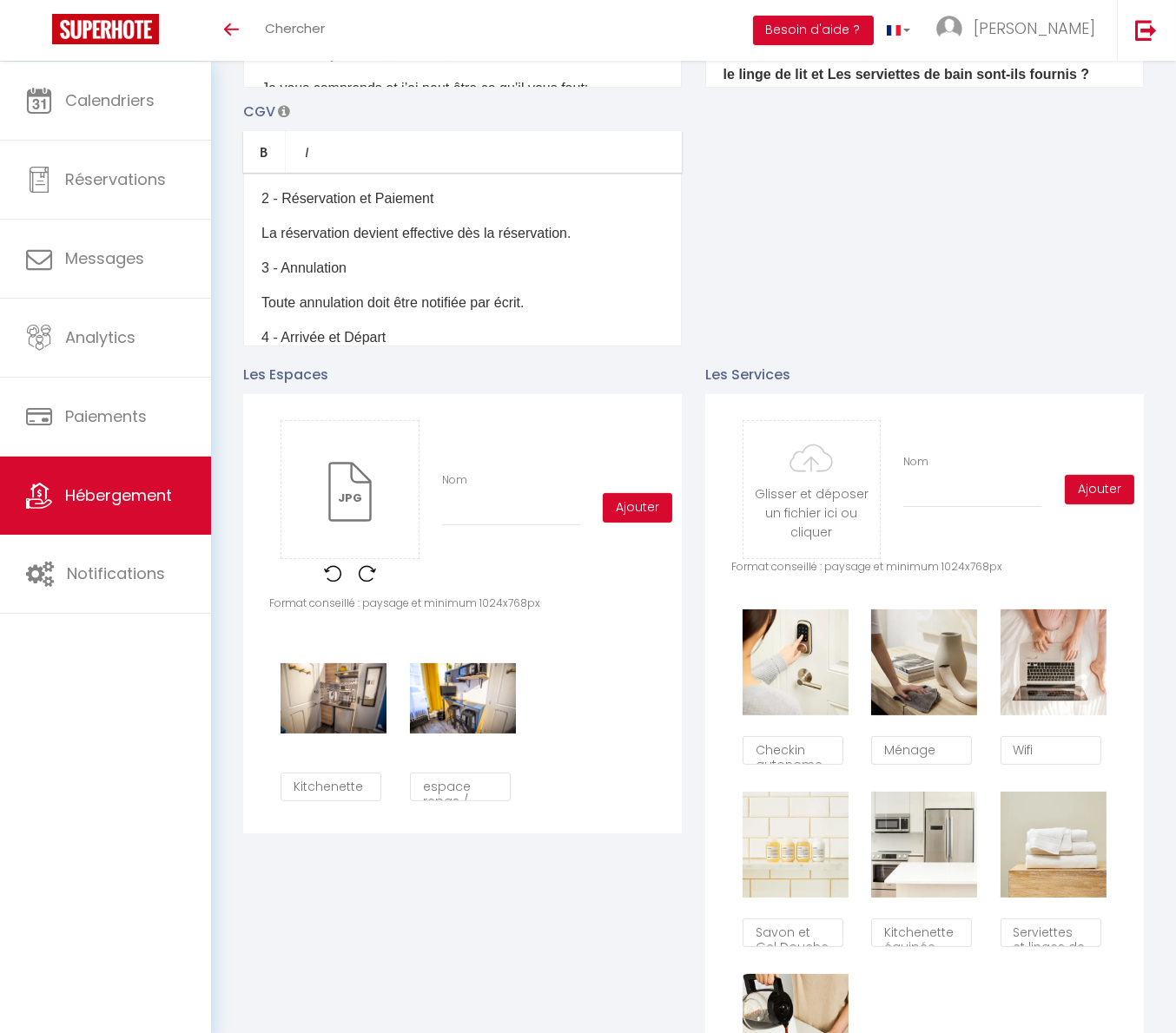
click at [556, 504] on div "Nom" at bounding box center [511, 499] width 162 height 54
click at [553, 518] on input "Nom" at bounding box center [511, 510] width 138 height 32
click at [629, 520] on button "Ajouter" at bounding box center [637, 508] width 70 height 30
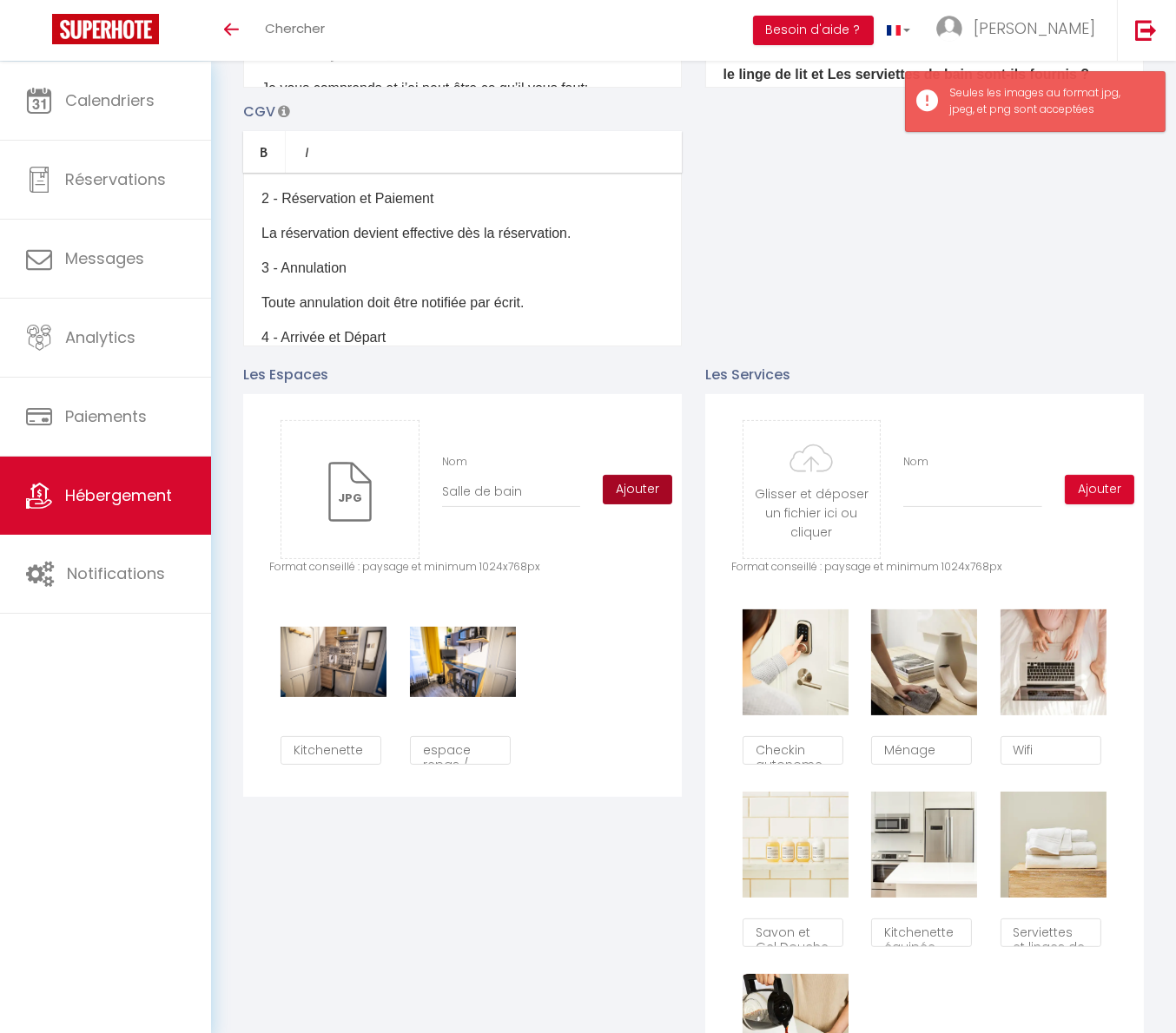
click at [659, 504] on button "Ajouter" at bounding box center [637, 490] width 70 height 30
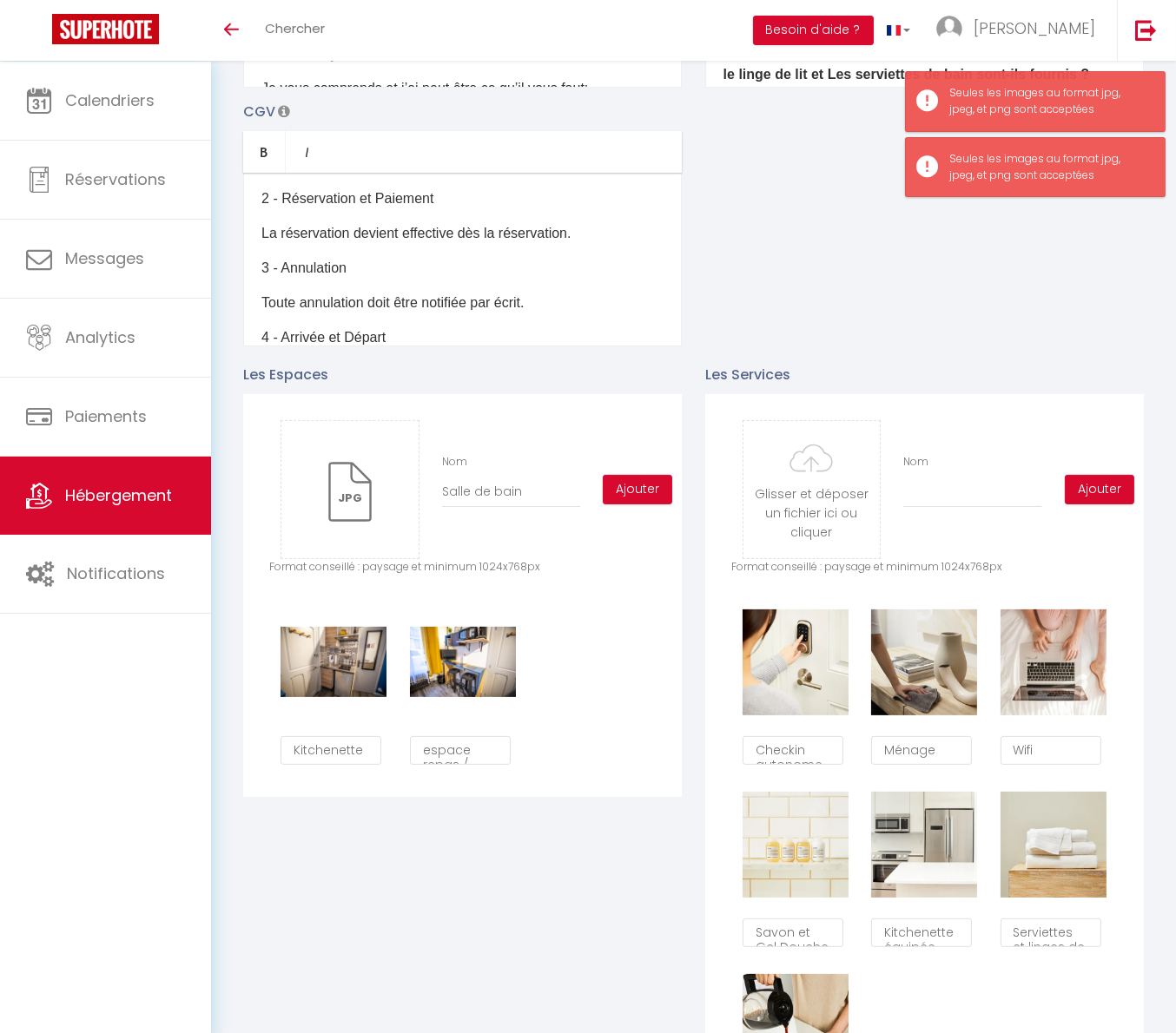
click at [661, 609] on div "Glisser et déposer un fichier ici ou cliquer Ooops, something wrong happened. R…" at bounding box center [462, 596] width 438 height 403
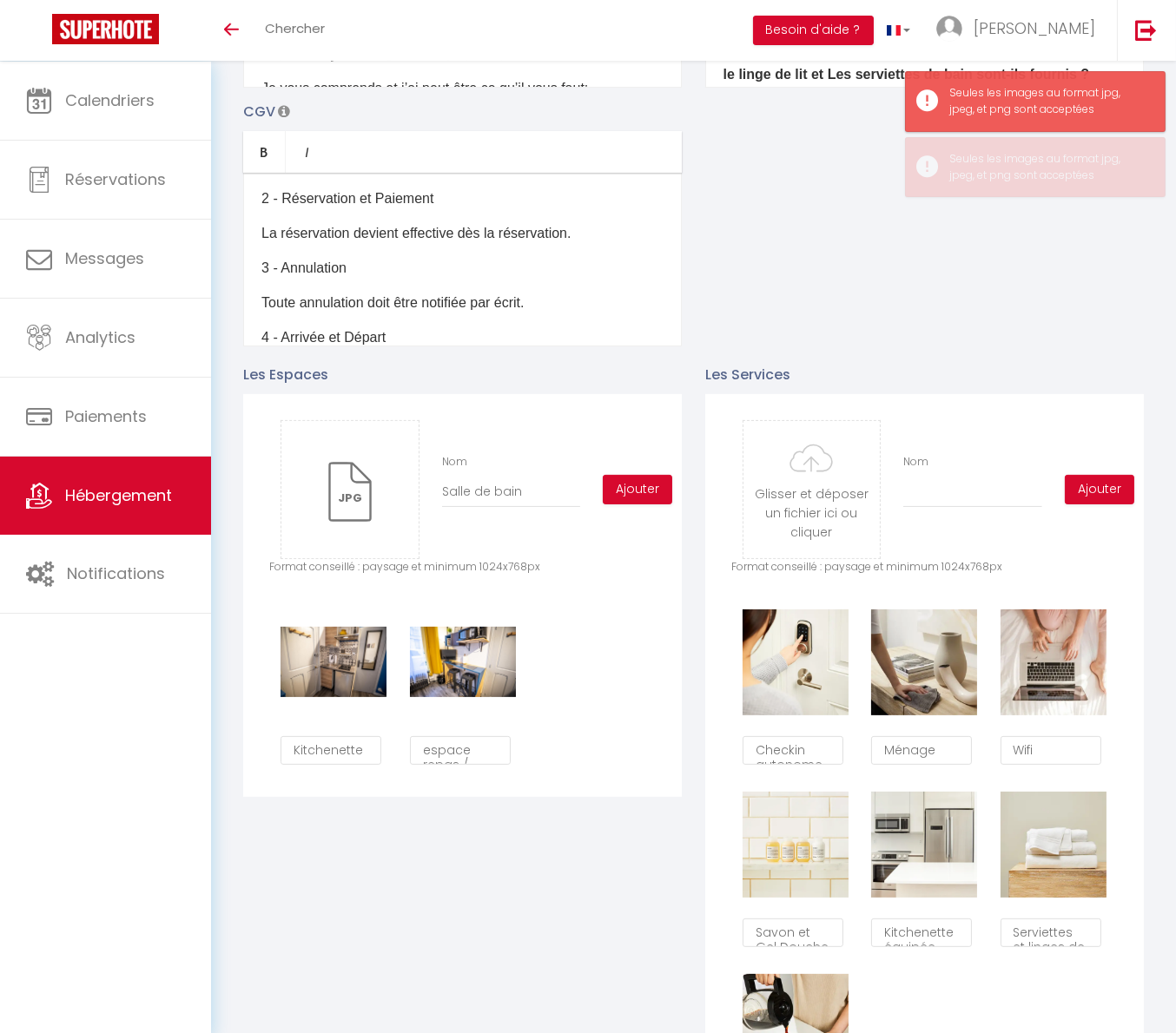
click at [644, 523] on div "Glisser et déposer un fichier ici ou cliquer Ooops, something wrong happened. R…" at bounding box center [462, 489] width 386 height 139
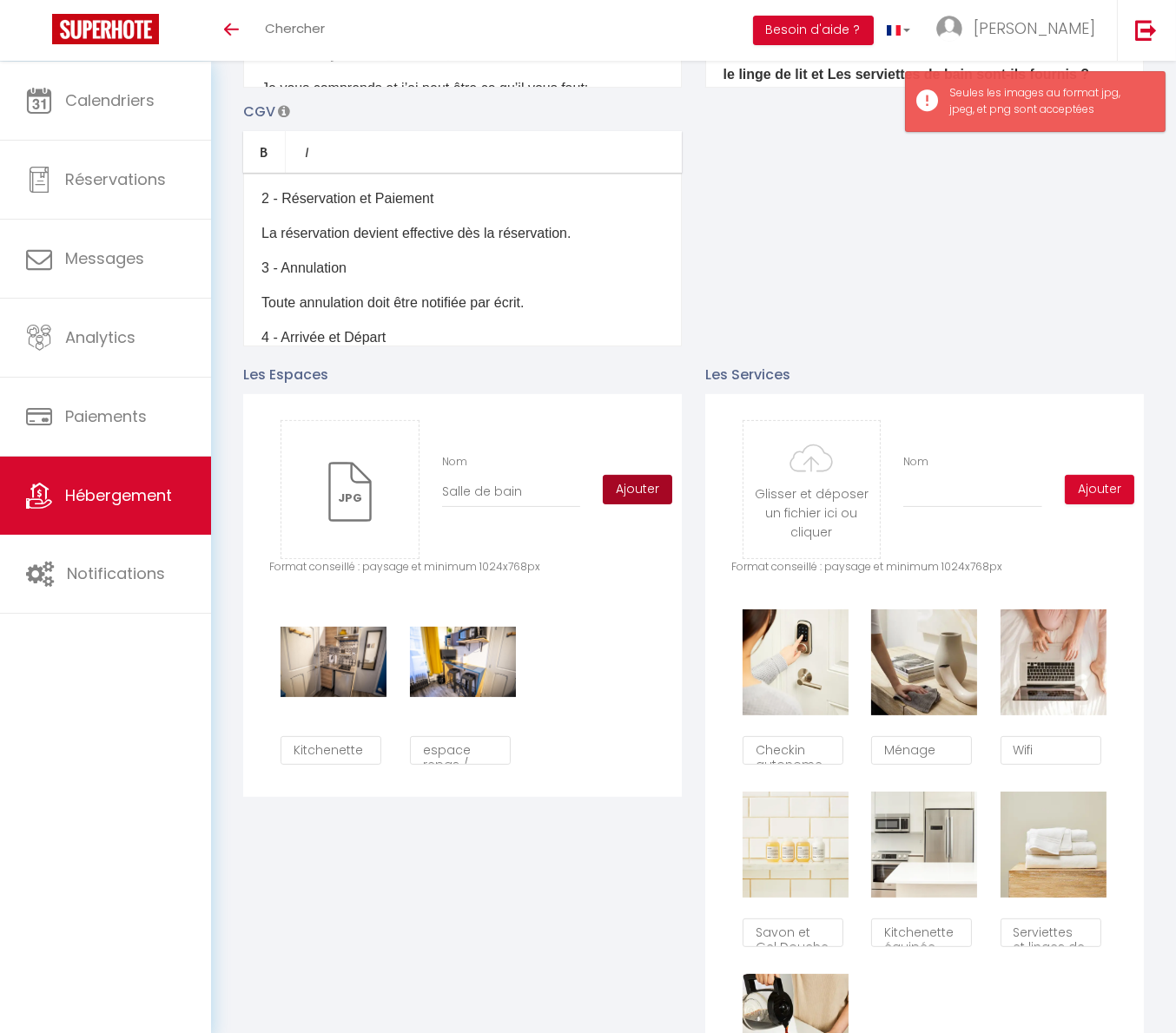
click at [644, 502] on button "Ajouter" at bounding box center [637, 490] width 70 height 30
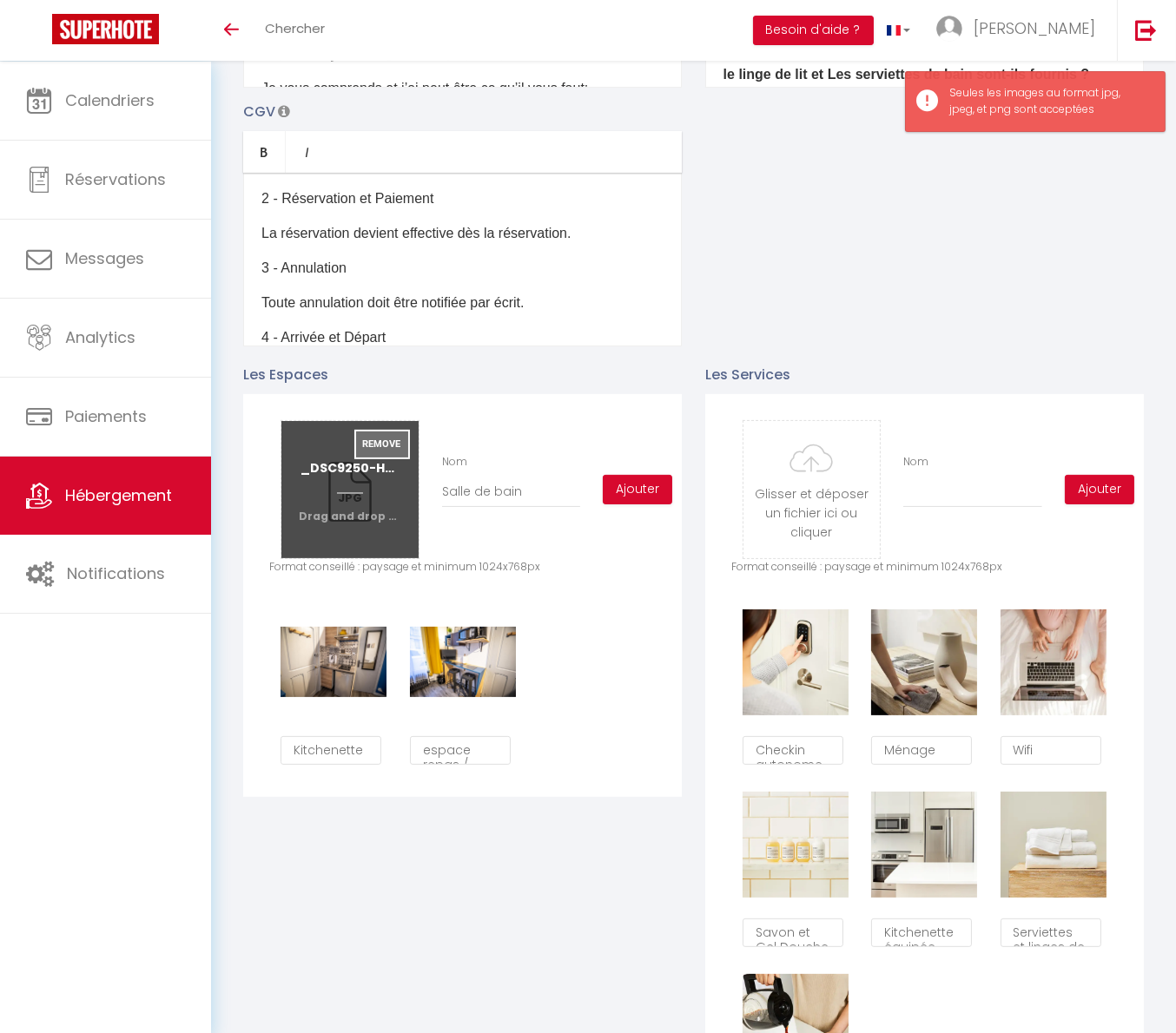
click at [375, 455] on button "Remove" at bounding box center [382, 444] width 55 height 30
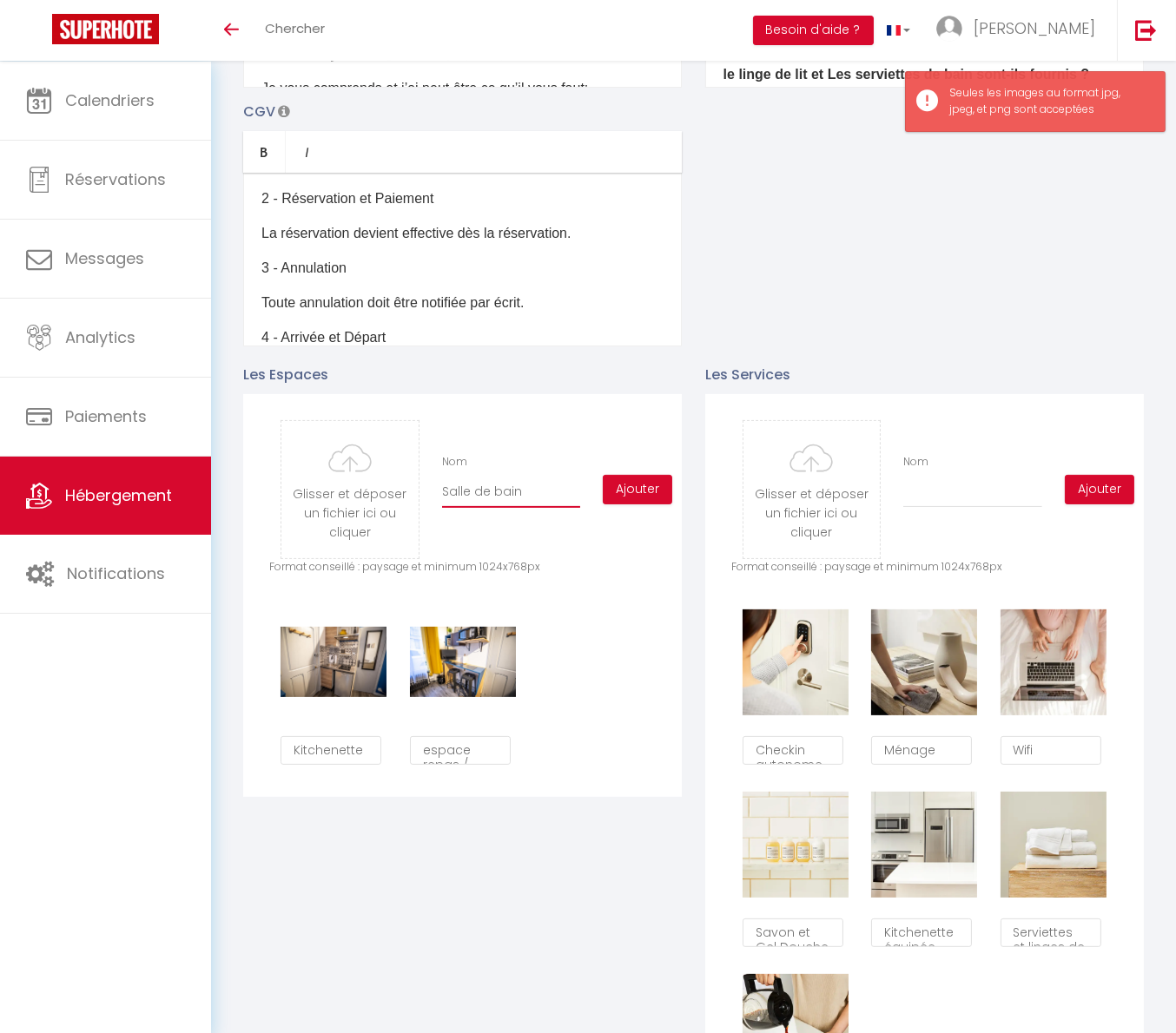
click at [514, 507] on input "Salle de bain" at bounding box center [511, 493] width 138 height 32
click at [388, 506] on input "file" at bounding box center [349, 489] width 136 height 137
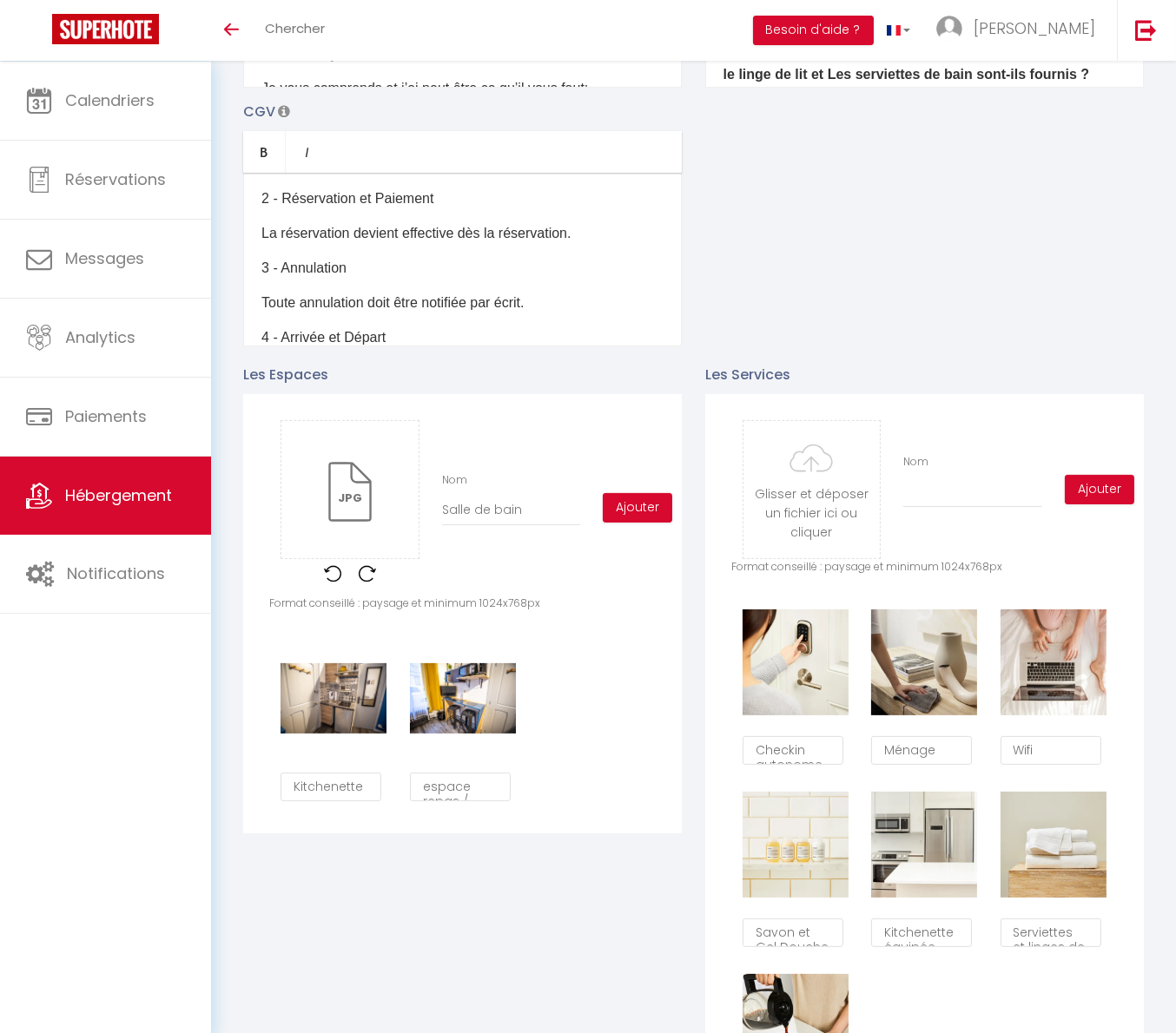
click at [508, 560] on div "Glisser et déposer un fichier ici ou cliquer Ooops, something wrong happened. R…" at bounding box center [462, 507] width 386 height 175
click at [649, 522] on button "Ajouter" at bounding box center [637, 508] width 70 height 30
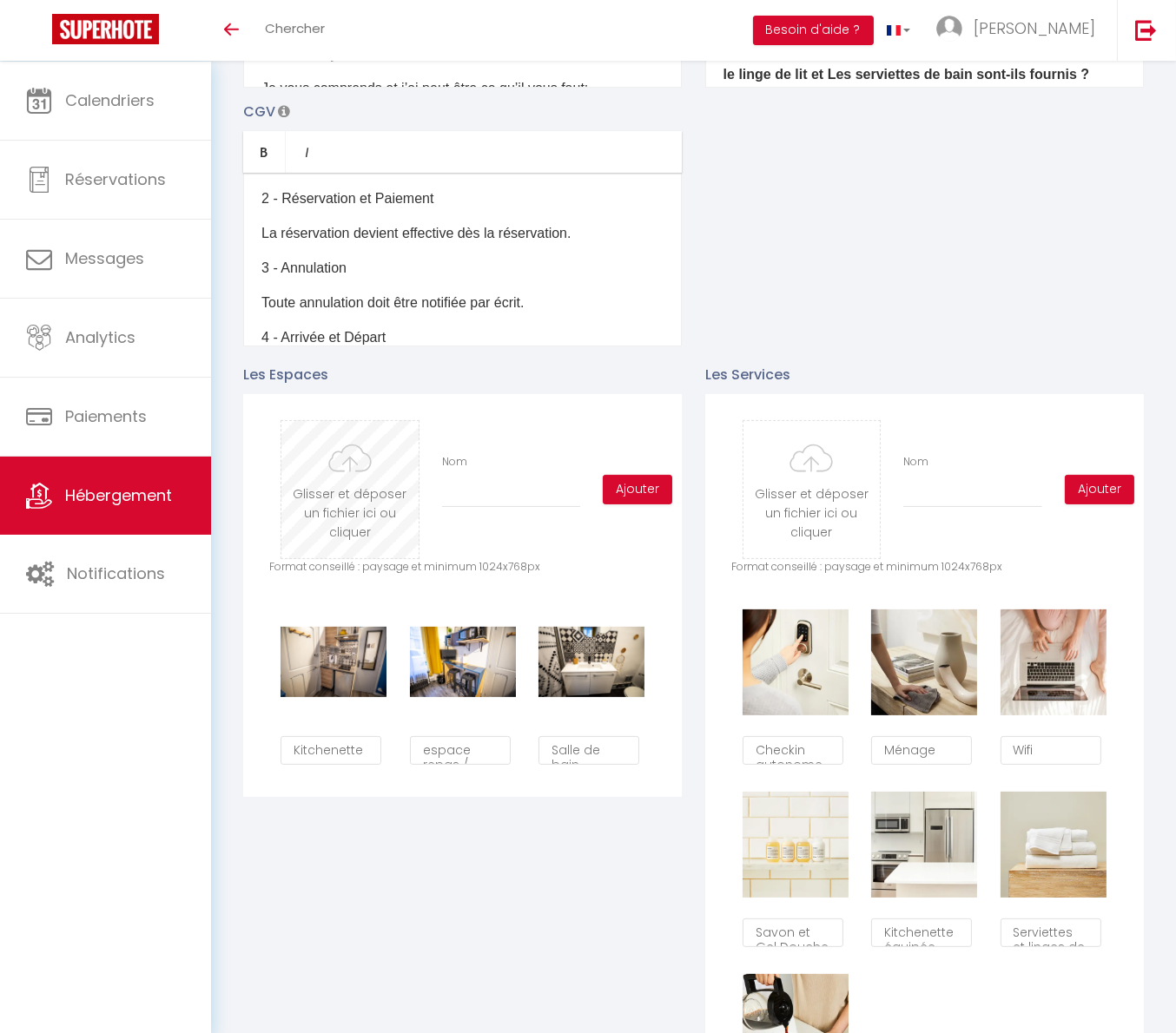
click at [344, 483] on input "file" at bounding box center [349, 489] width 136 height 137
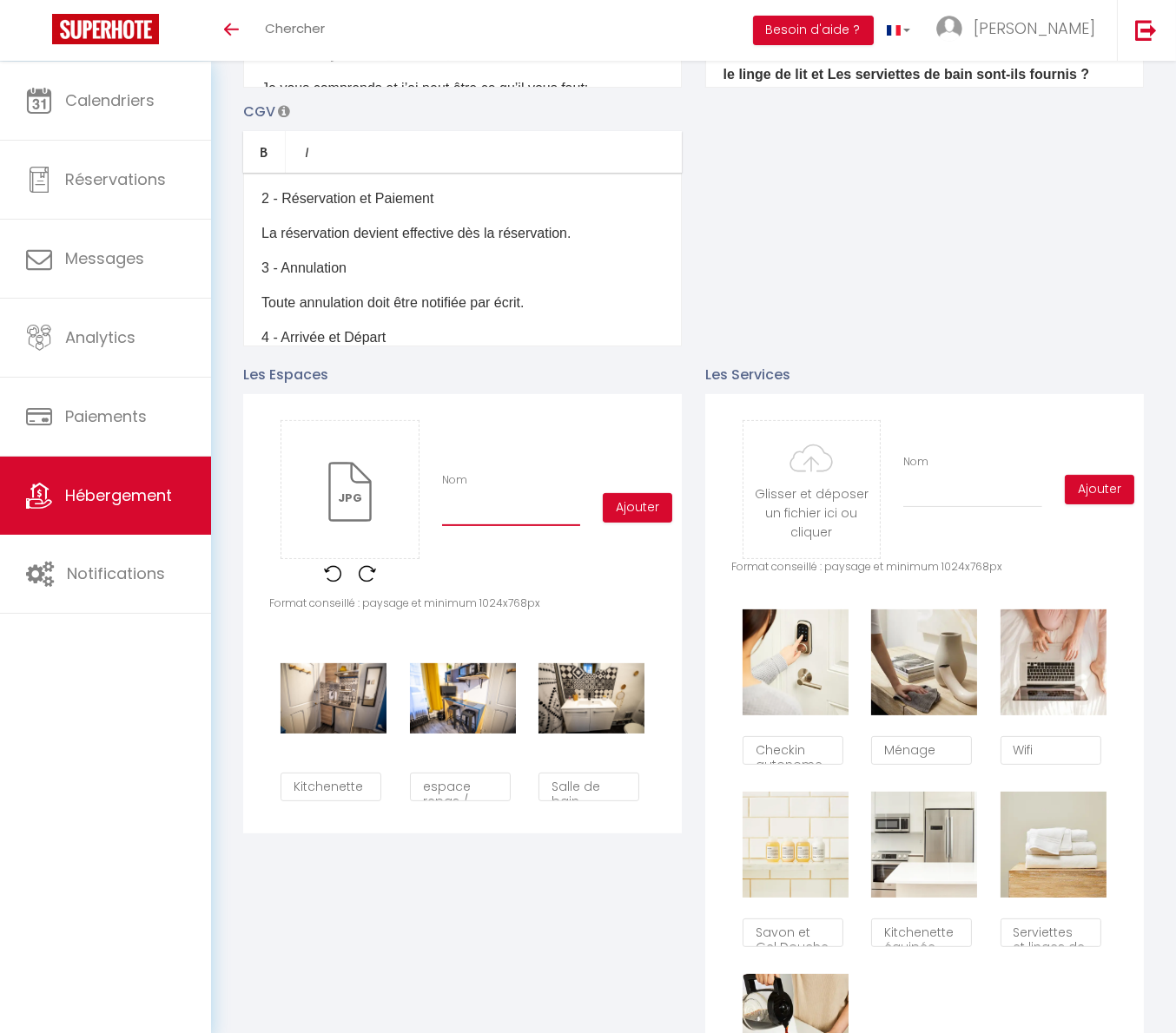
click at [566, 516] on input "Nom" at bounding box center [511, 510] width 138 height 32
click at [622, 520] on button "Ajouter" at bounding box center [637, 508] width 70 height 30
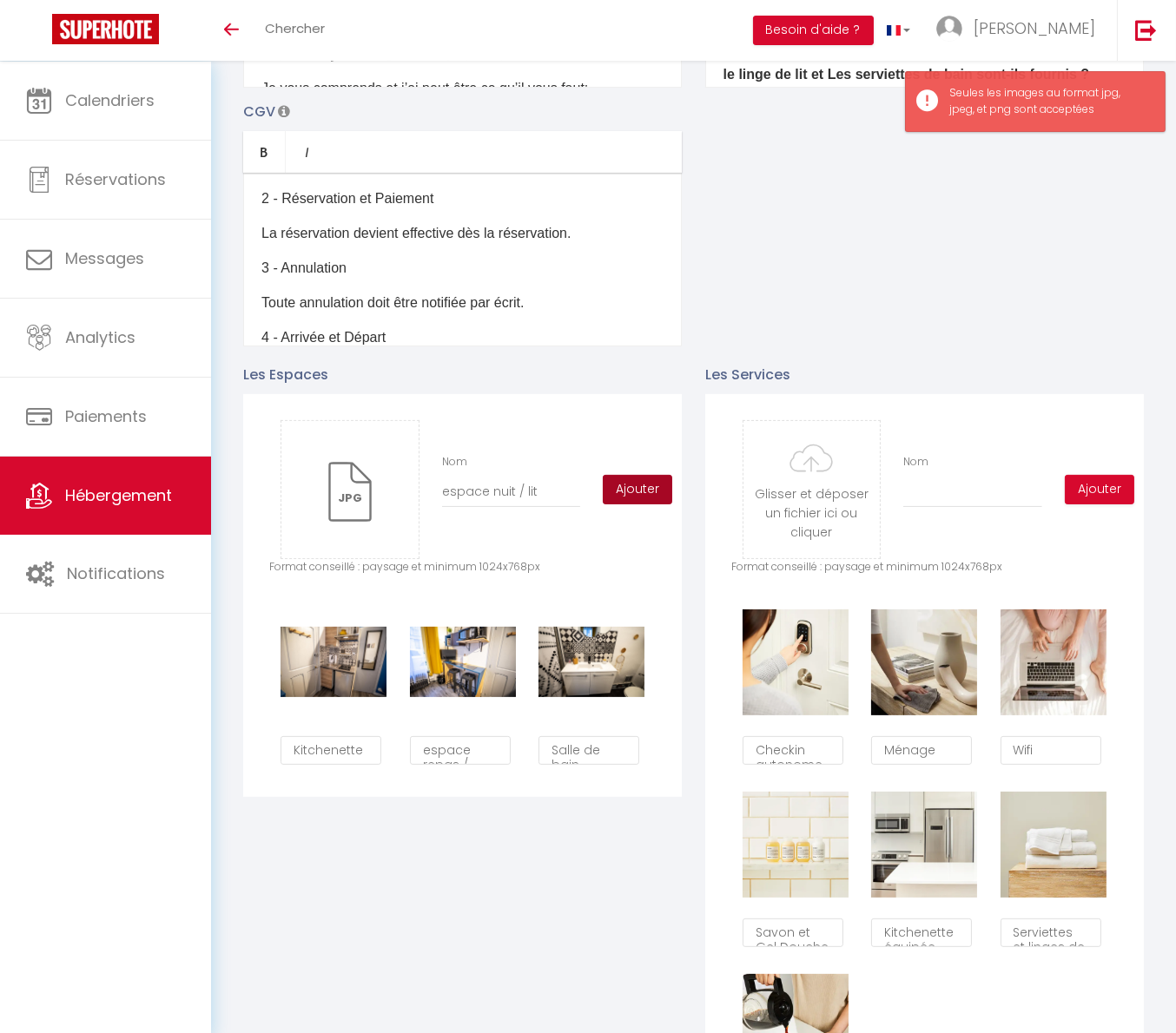
click at [633, 502] on button "Ajouter" at bounding box center [637, 490] width 70 height 30
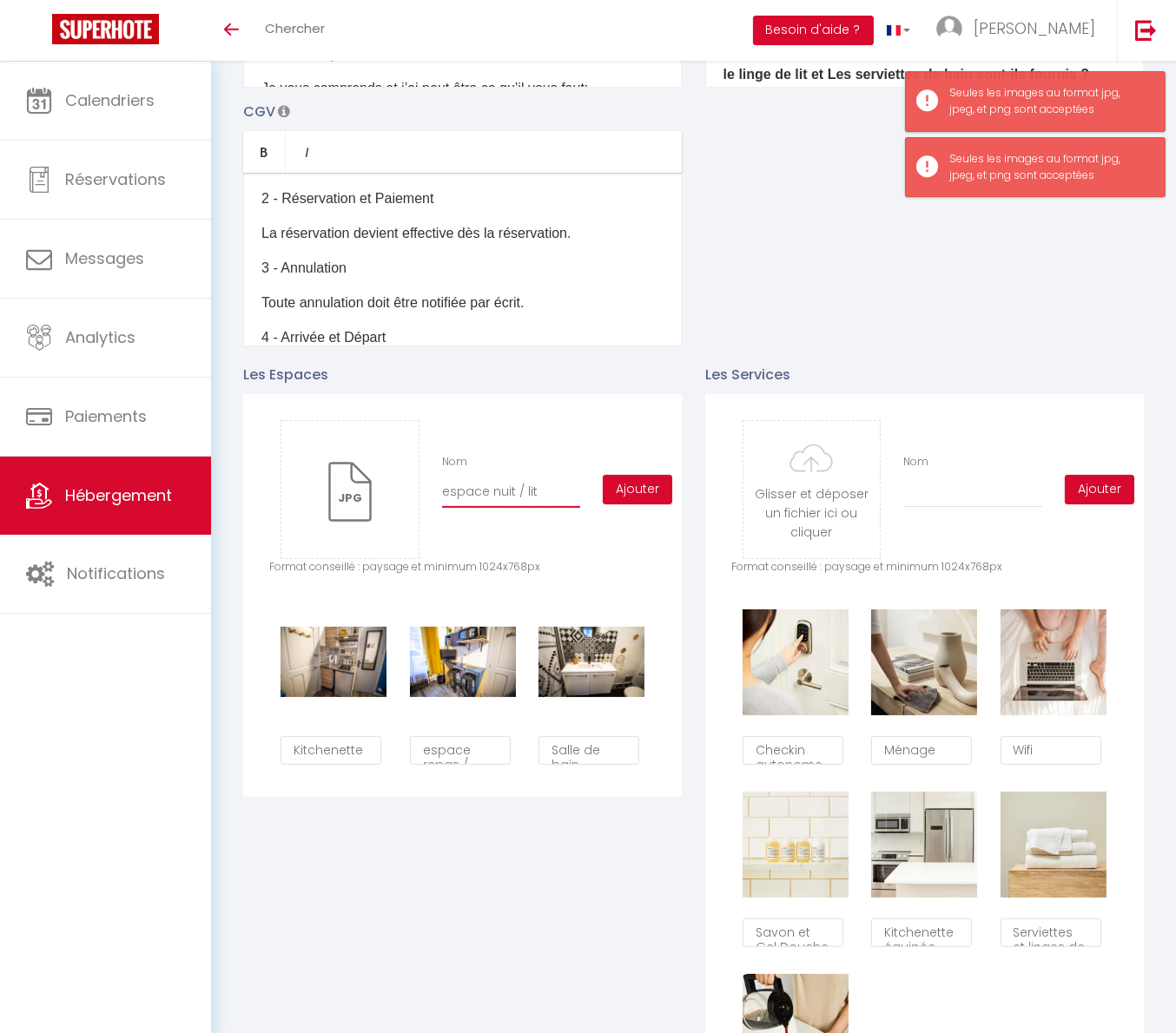
click at [571, 502] on input "espace nuit / lit" at bounding box center [511, 493] width 138 height 32
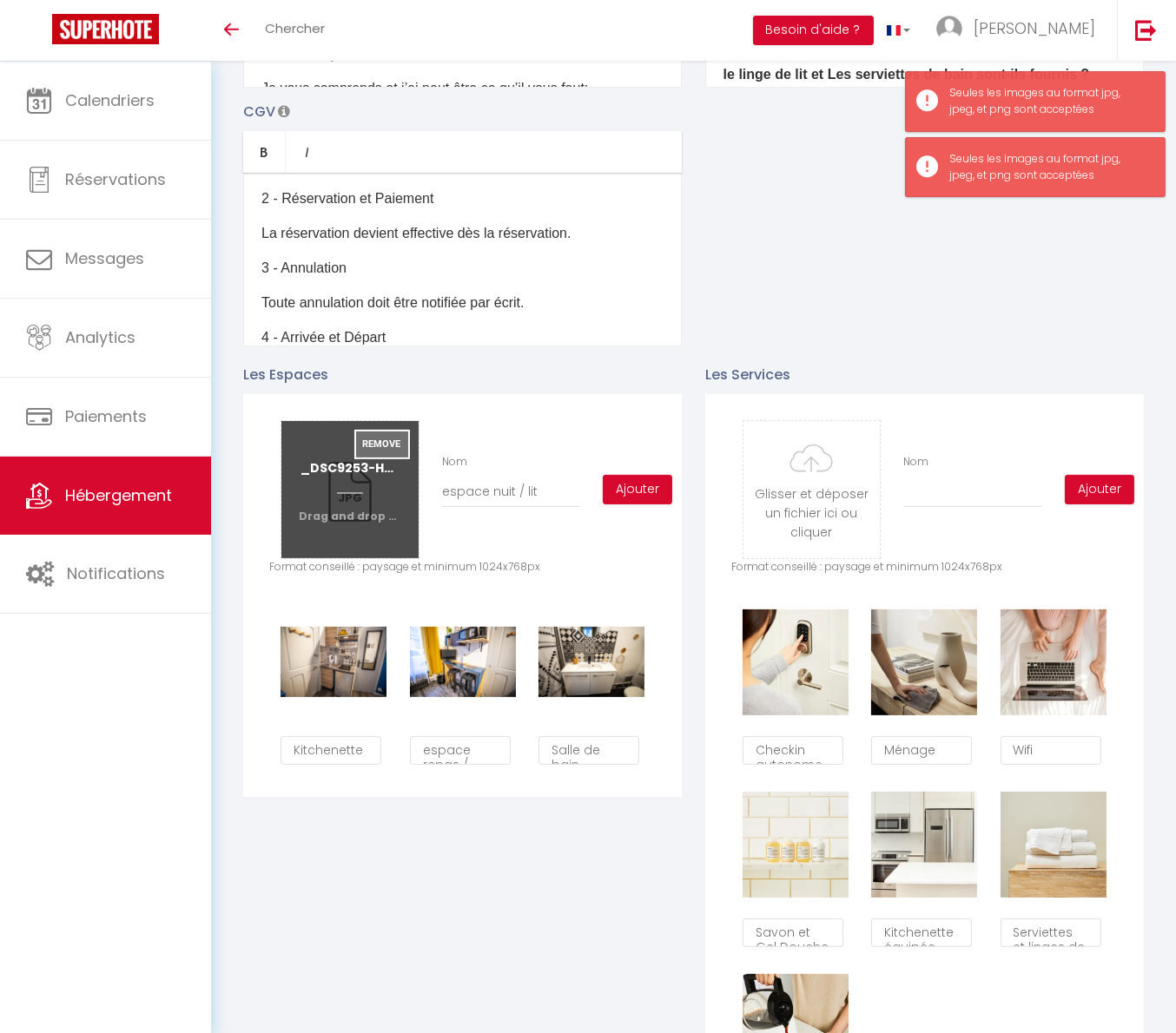
click at [385, 459] on button "Remove" at bounding box center [382, 444] width 55 height 30
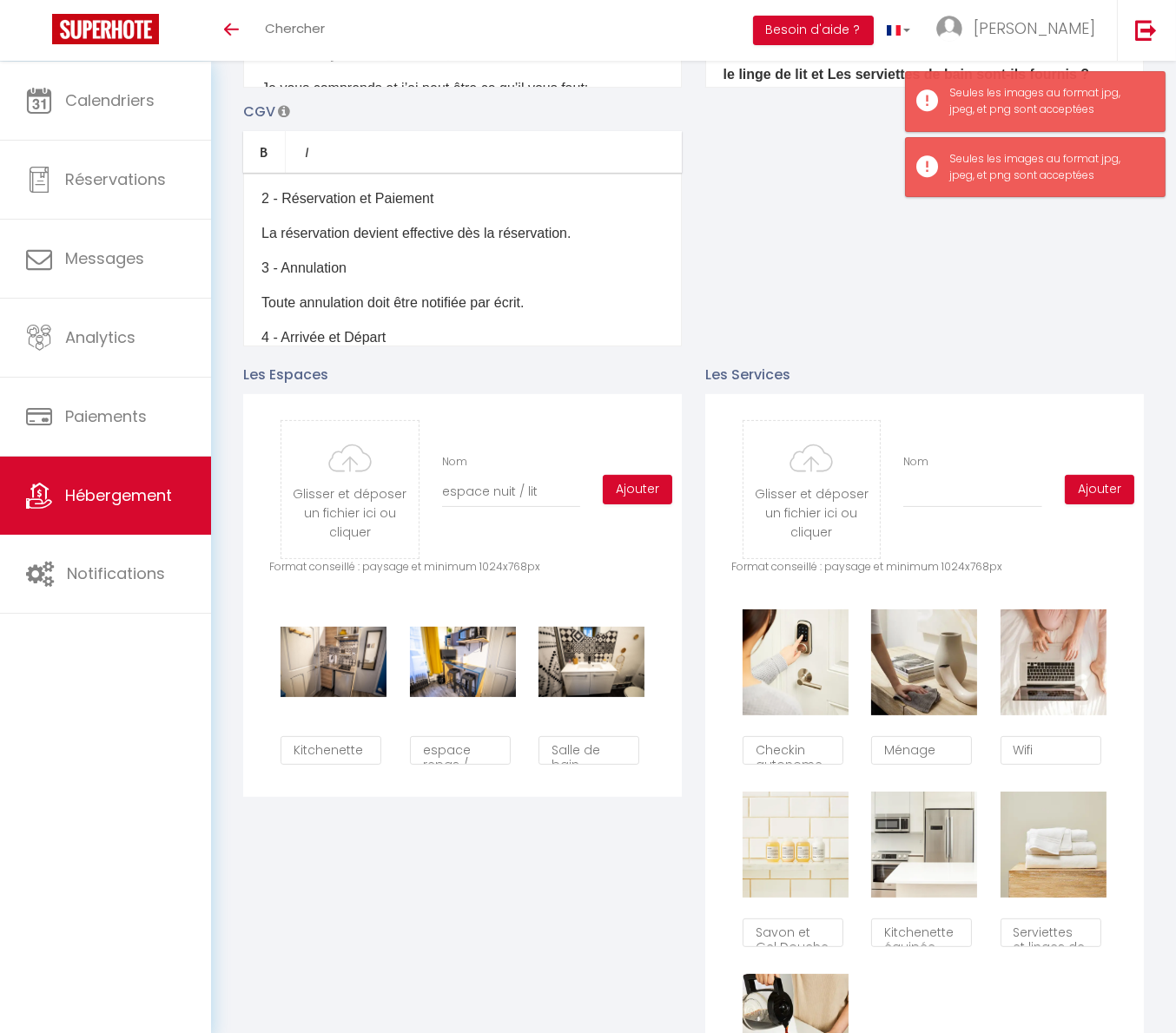
click at [622, 570] on p "Format conseillé : paysage et minimum 1024x768px" at bounding box center [462, 567] width 386 height 17
click at [365, 498] on input "file" at bounding box center [349, 489] width 136 height 137
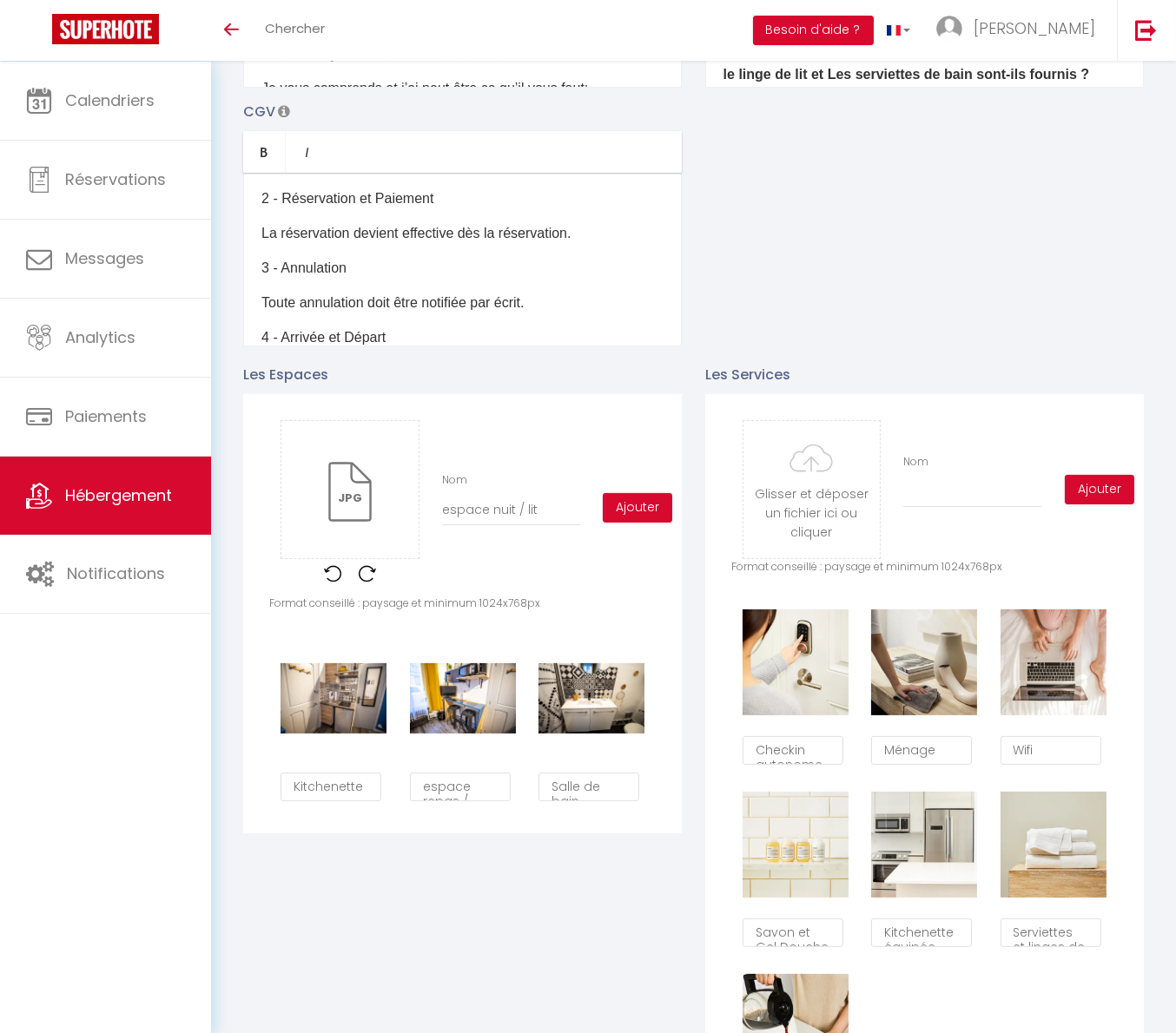
click at [626, 571] on div "Glisser et déposer un fichier ici ou cliquer Ooops, something wrong happened. R…" at bounding box center [462, 507] width 386 height 175
click at [639, 511] on button "Ajouter" at bounding box center [637, 508] width 70 height 30
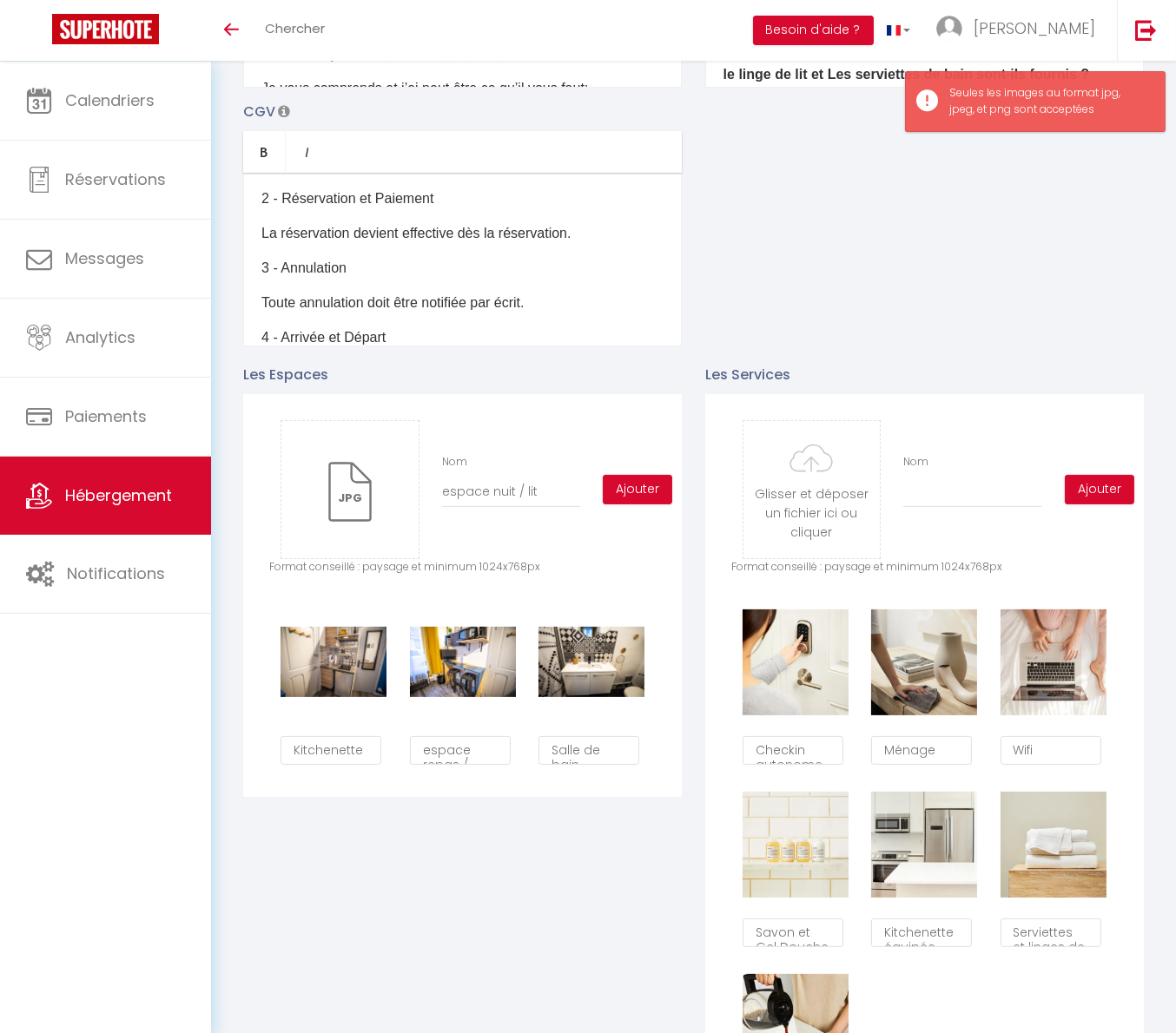
click at [680, 612] on div "Glisser et déposer un fichier ici ou cliquer Ooops, something wrong happened. R…" at bounding box center [462, 596] width 438 height 403
click at [562, 508] on input "espace nuit / lit" at bounding box center [511, 493] width 138 height 32
drag, startPoint x: 614, startPoint y: 559, endPoint x: 456, endPoint y: 499, distance: 169.0
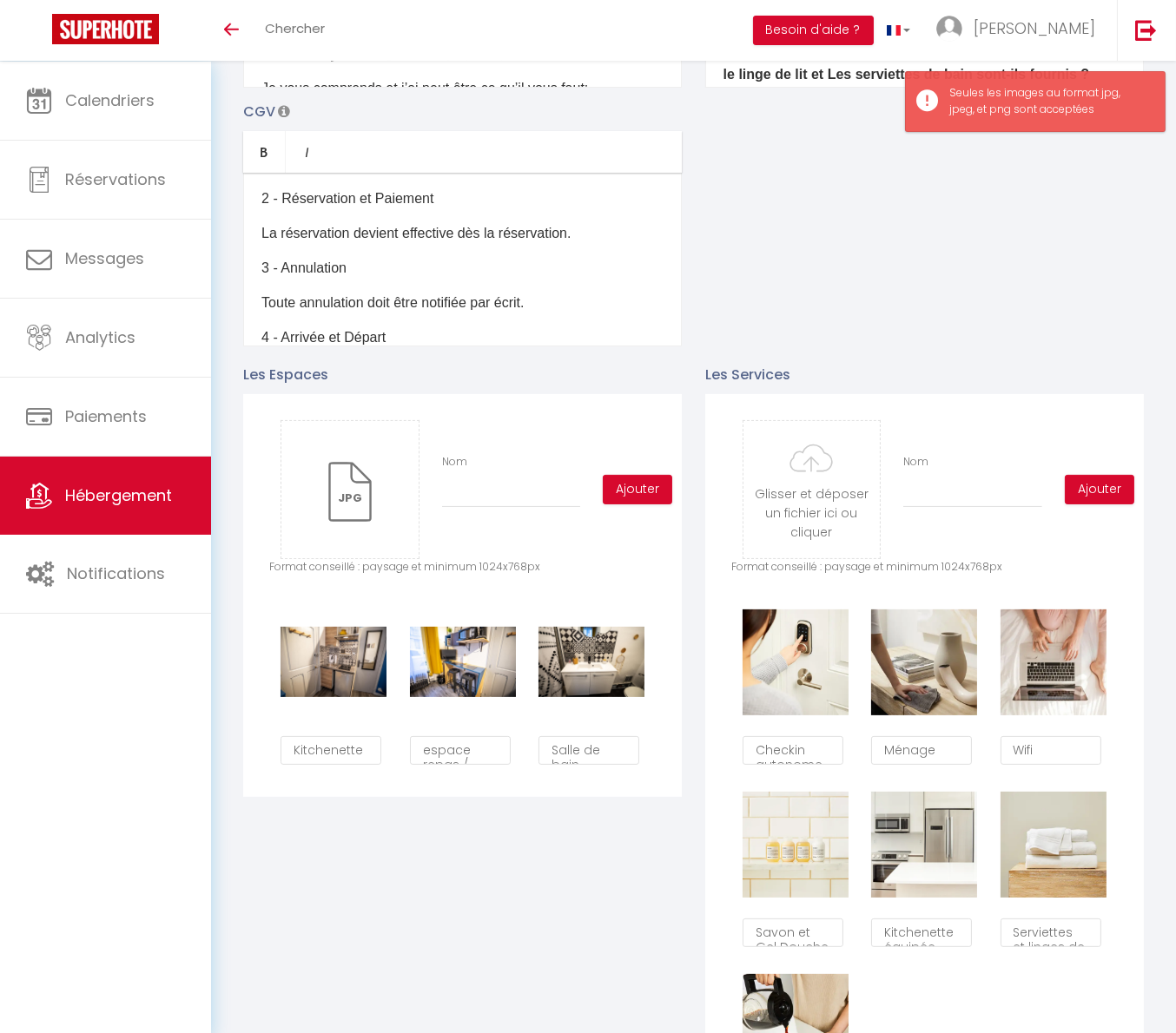
click at [614, 559] on div "Glisser et déposer un fichier ici ou cliquer Ooops, something wrong happened. R…" at bounding box center [462, 489] width 386 height 139
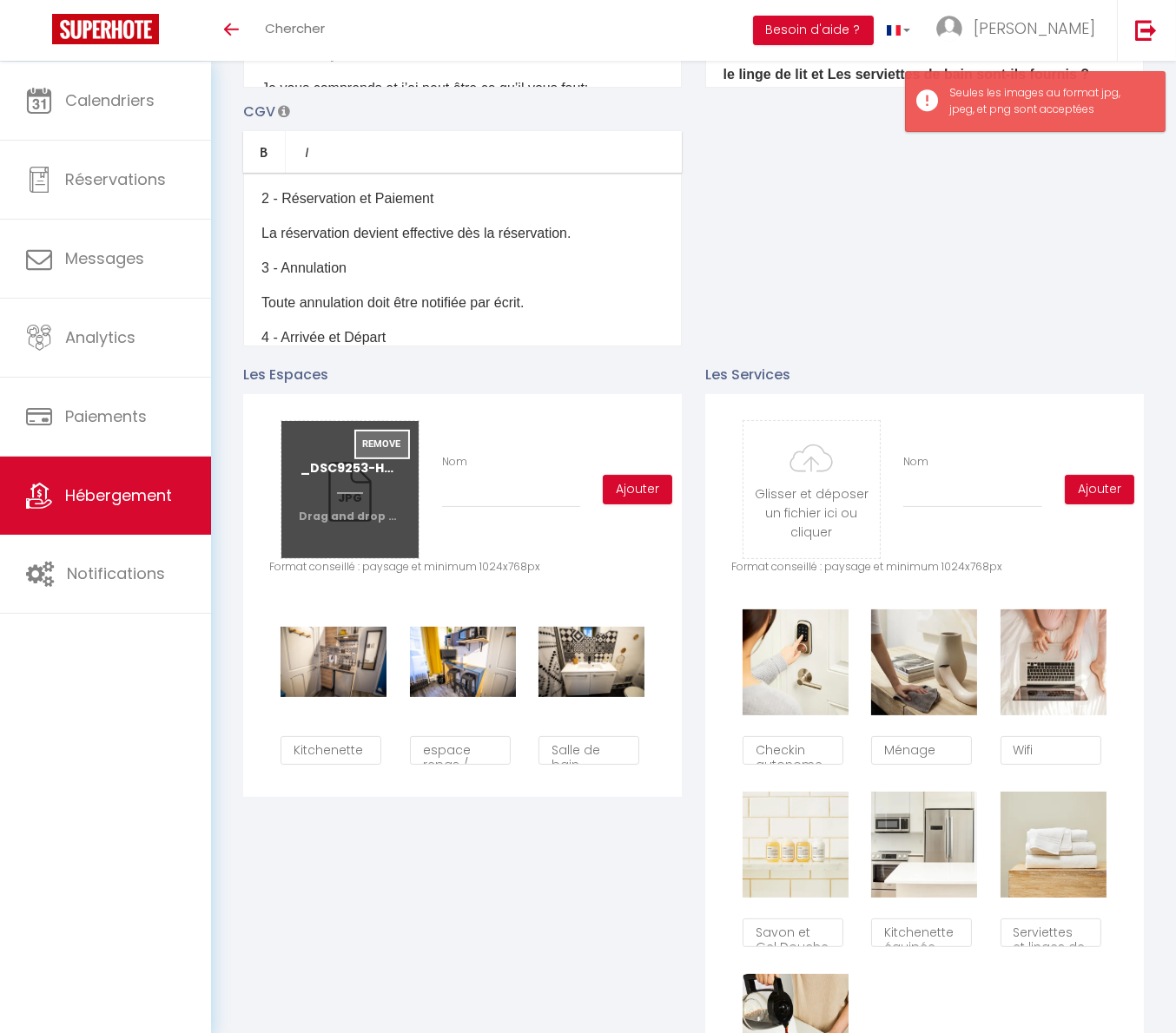
click at [392, 453] on button "Remove" at bounding box center [382, 444] width 55 height 30
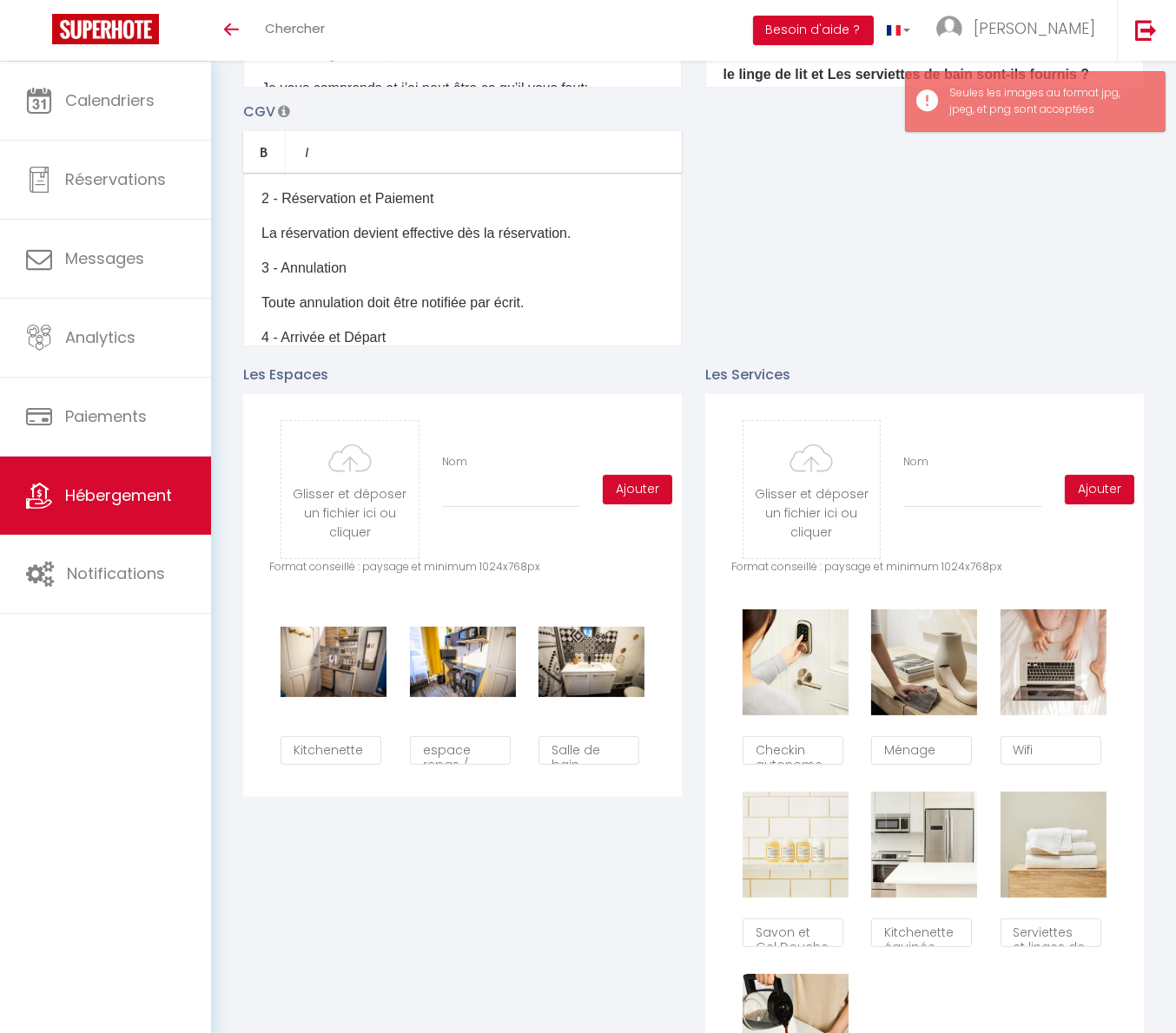
click at [650, 603] on div "Glisser et déposer un fichier ici ou cliquer Ooops, something wrong happened. R…" at bounding box center [462, 596] width 438 height 403
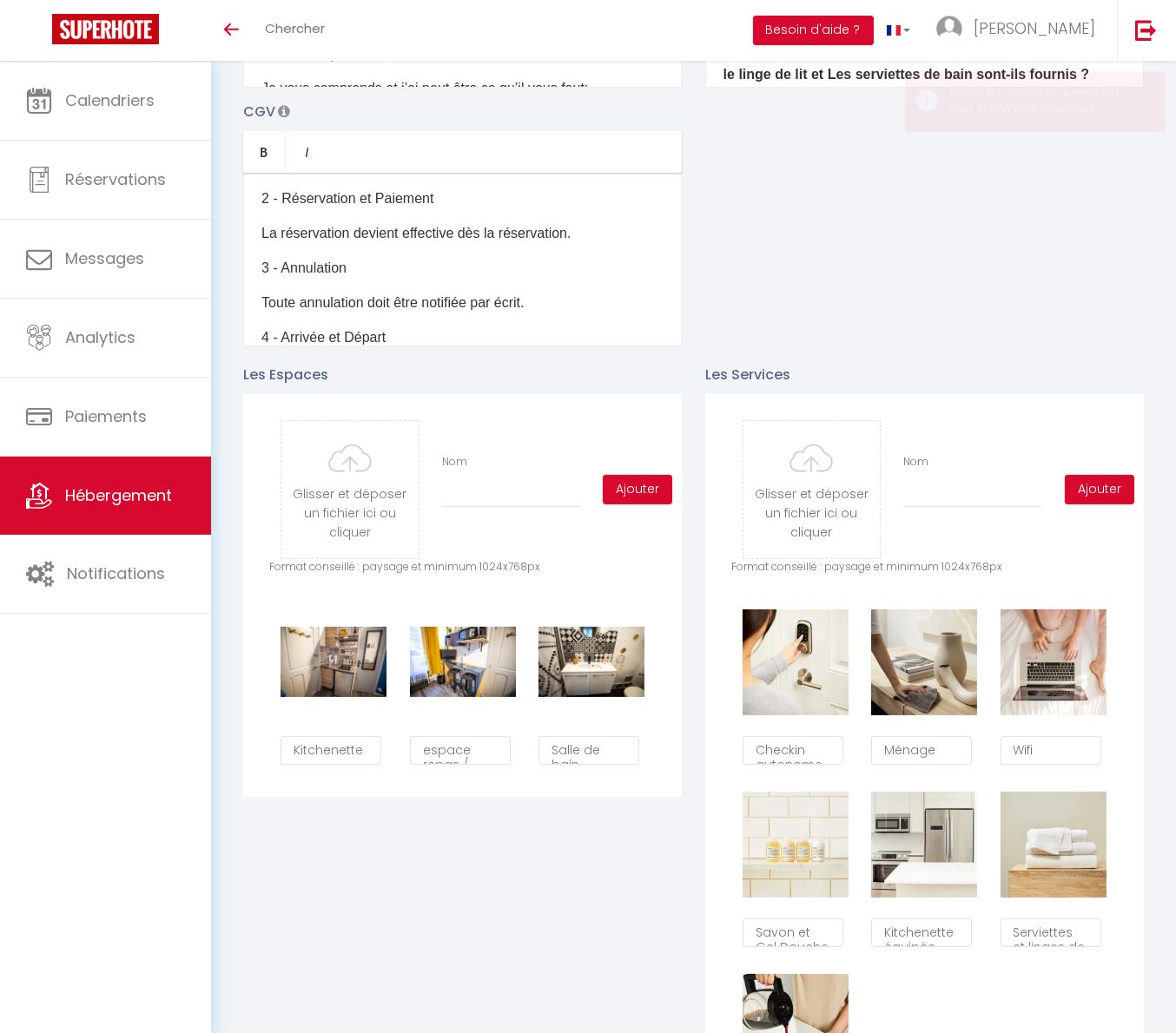
click at [658, 600] on div "Glisser et déposer un fichier ici ou cliquer Ooops, something wrong happened. R…" at bounding box center [462, 596] width 438 height 403
click at [384, 500] on input "file" at bounding box center [349, 489] width 136 height 137
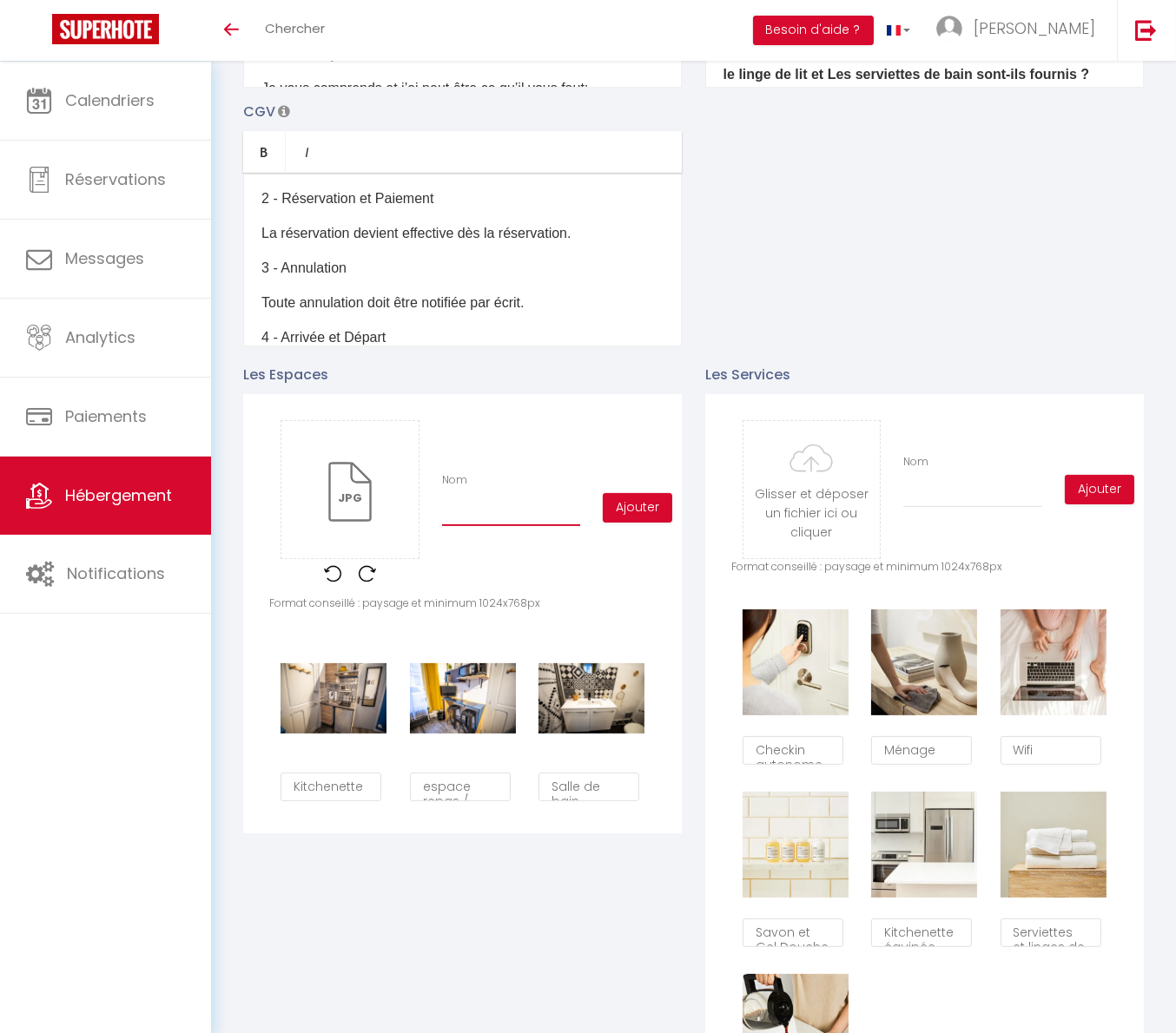
click at [518, 522] on input "Nom" at bounding box center [511, 510] width 138 height 32
click at [603, 523] on button "Ajouter" at bounding box center [637, 508] width 70 height 30
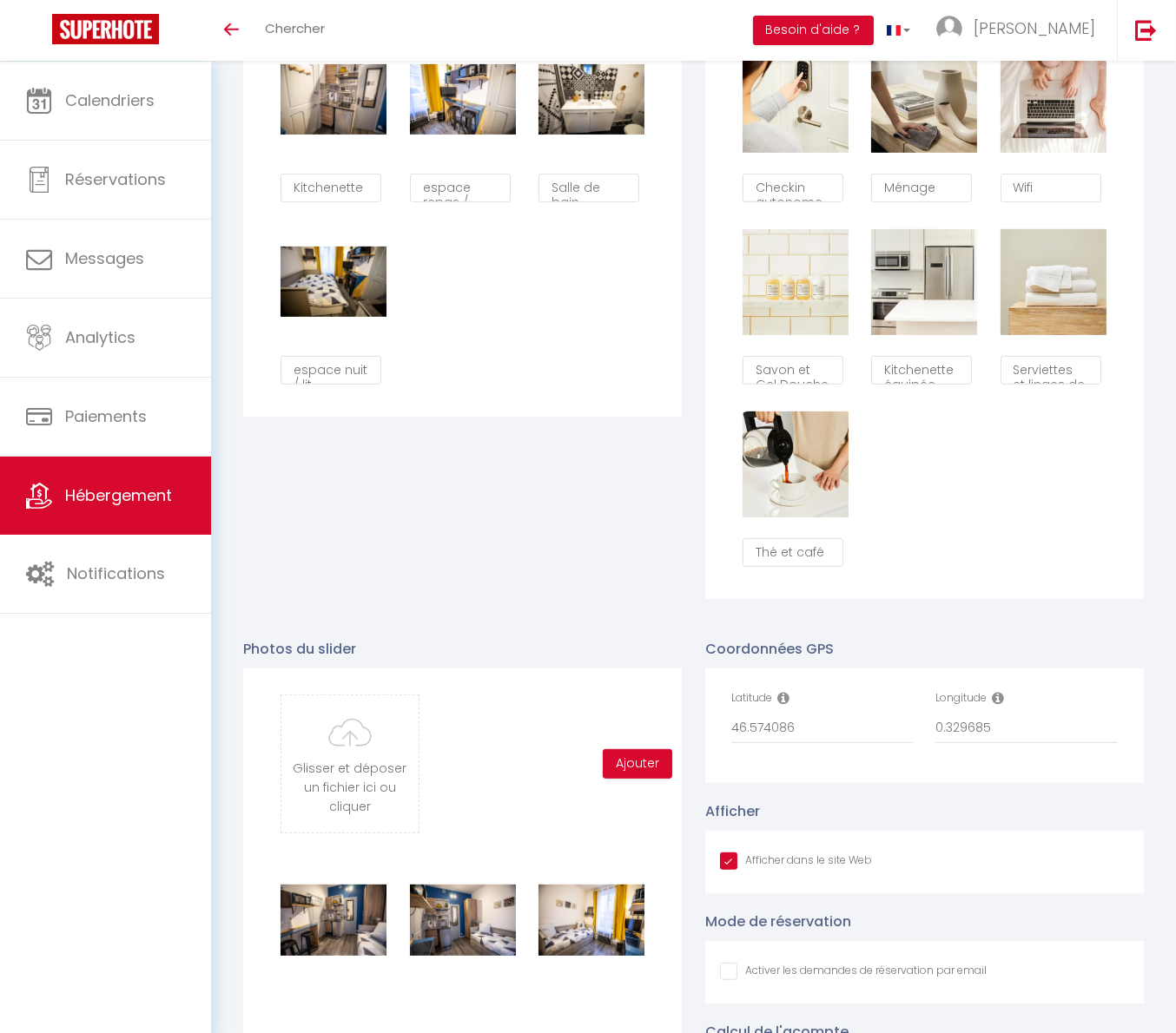
scroll to position [0, 0]
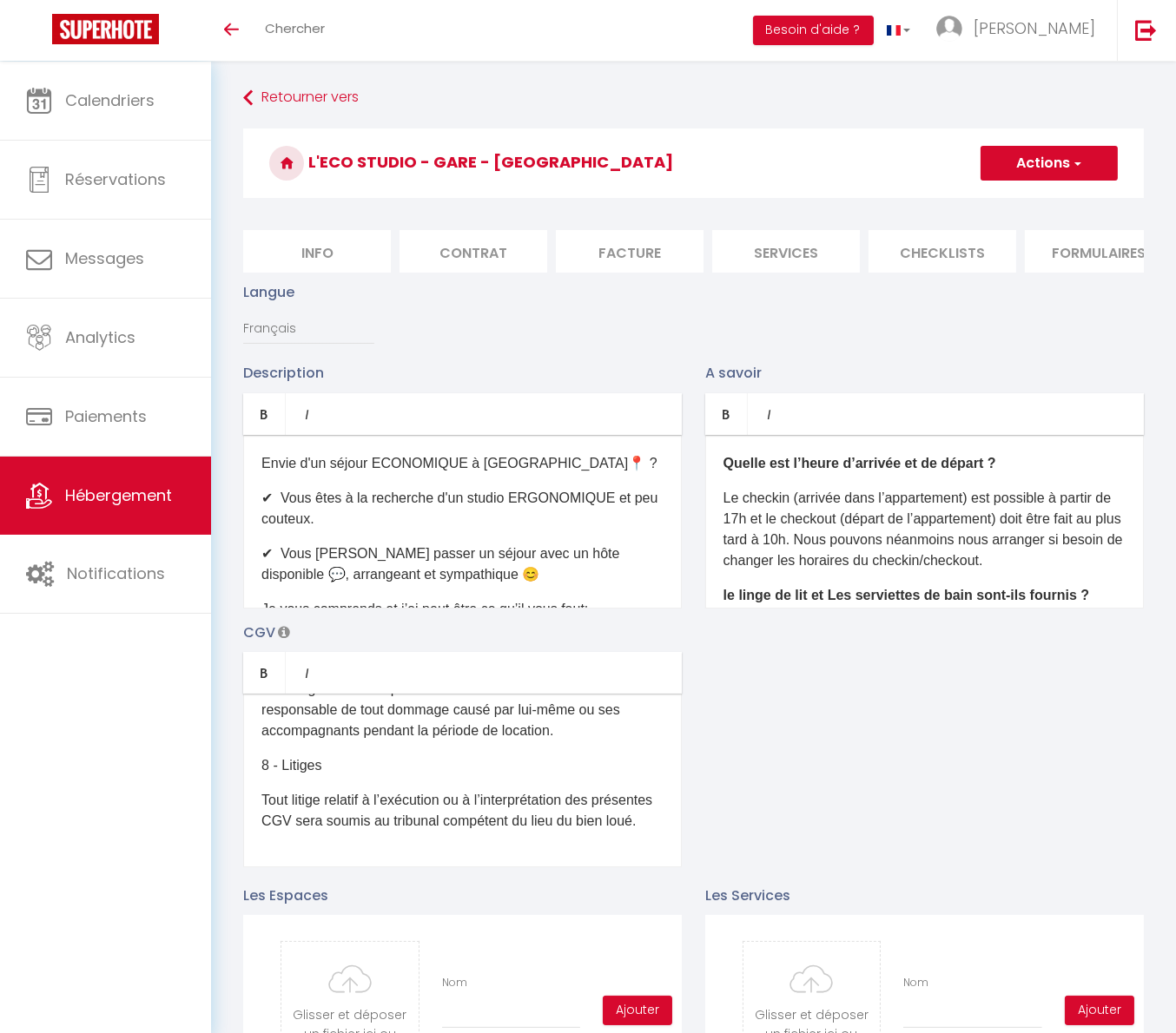
click at [1067, 165] on button "Actions" at bounding box center [1049, 163] width 137 height 34
click at [1057, 194] on input "Enregistrer" at bounding box center [1029, 201] width 64 height 18
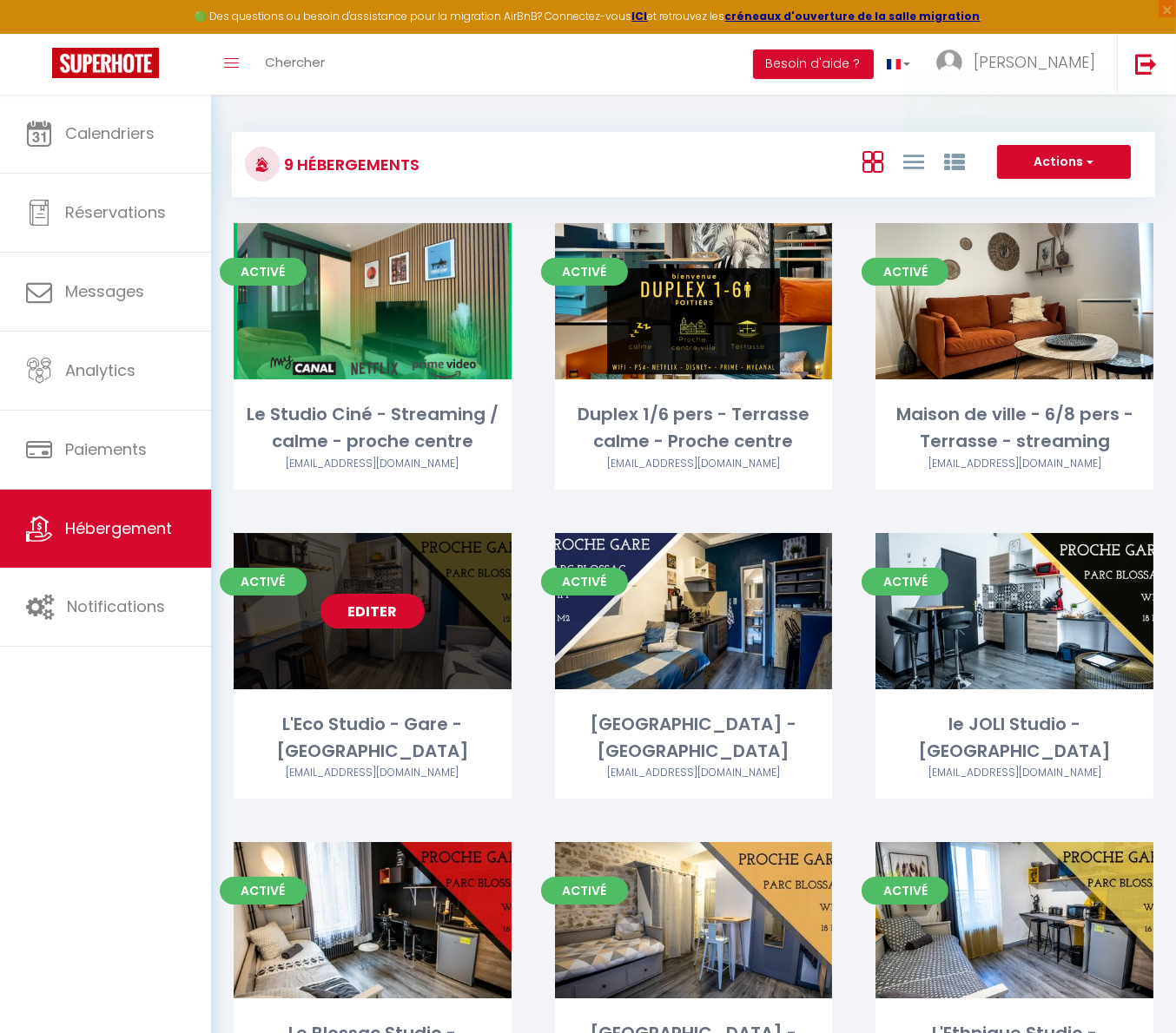
click at [369, 615] on link "Editer" at bounding box center [372, 611] width 104 height 34
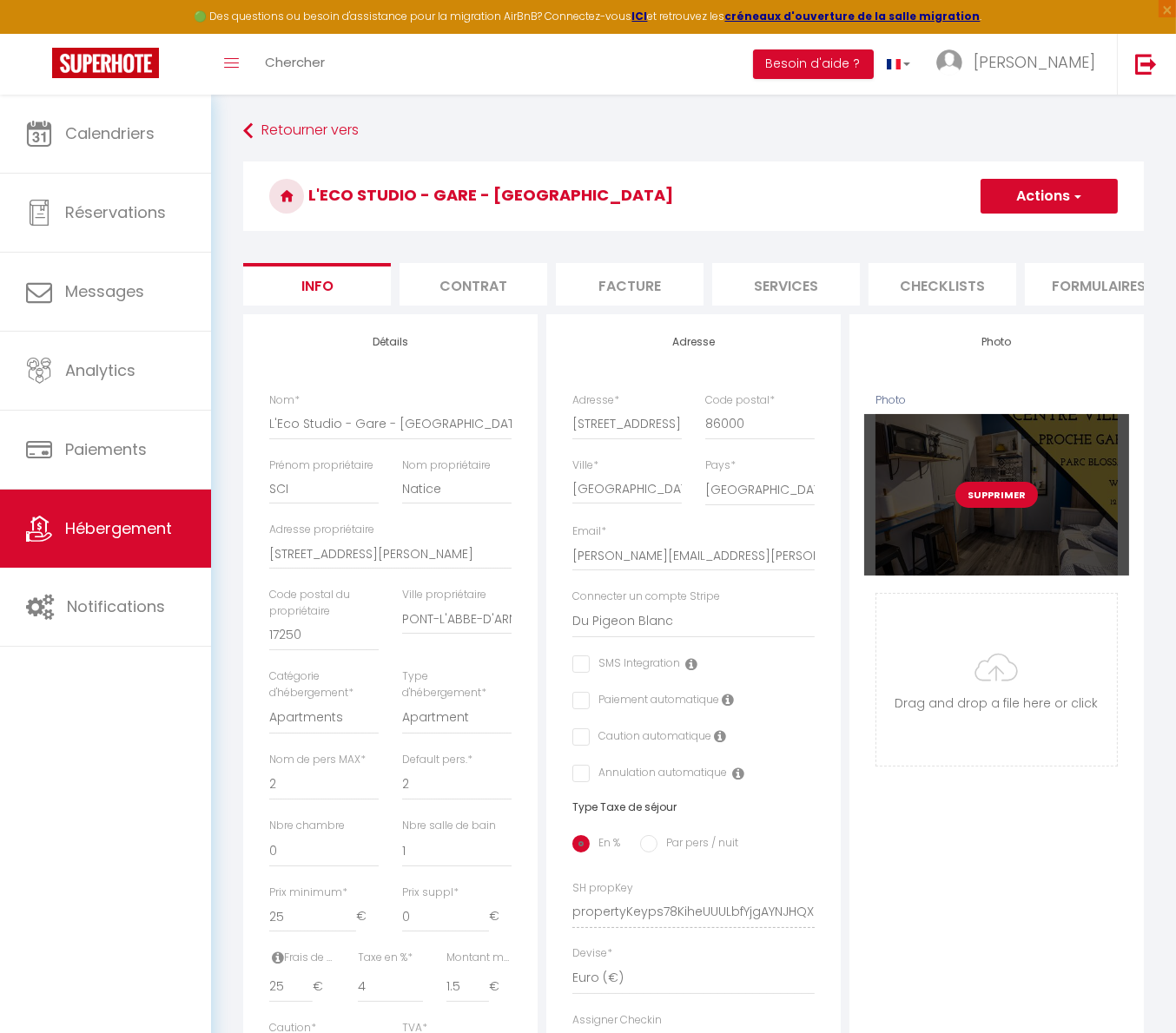
click at [981, 506] on button "Supprimer" at bounding box center [996, 495] width 83 height 26
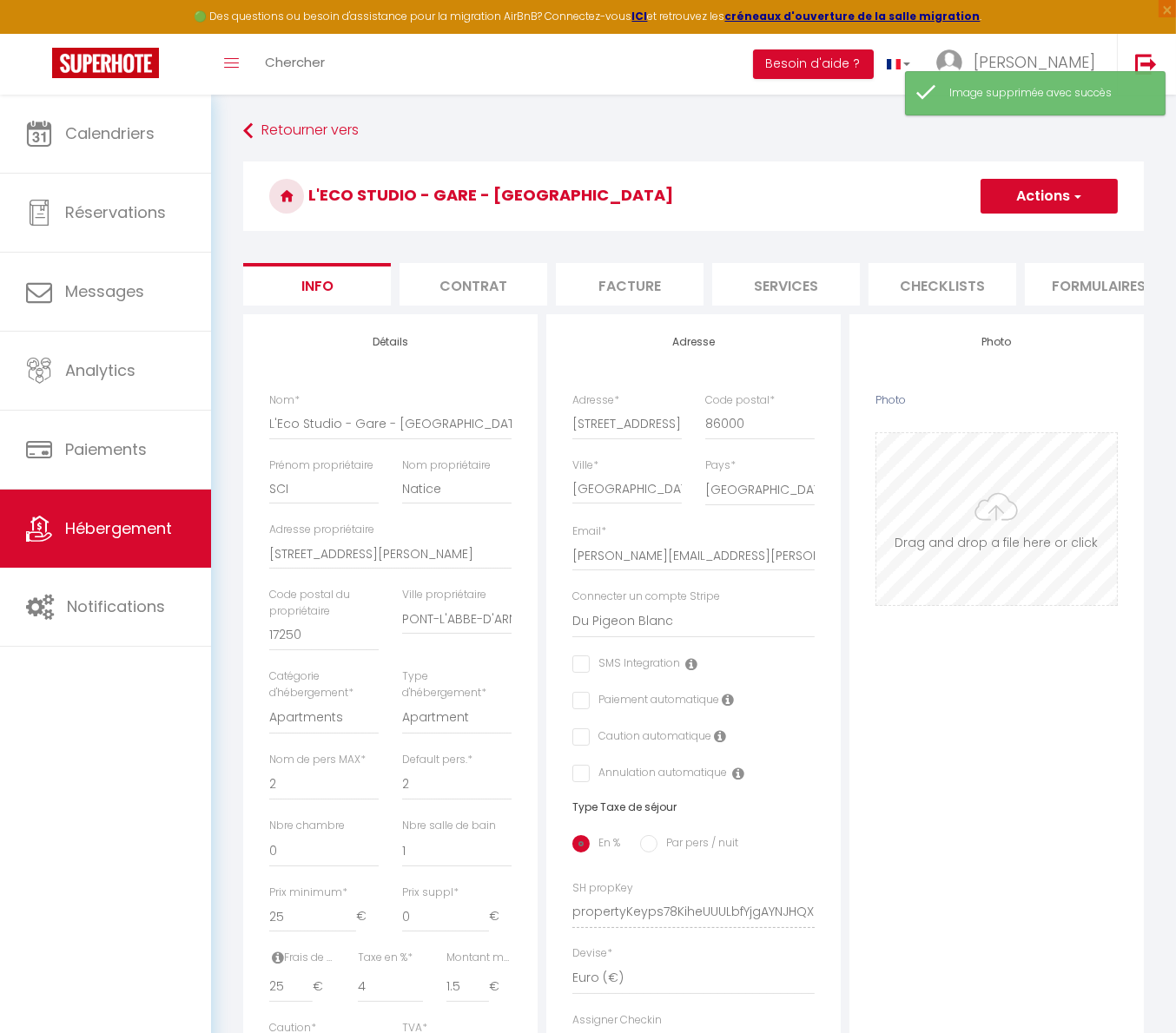
click at [1021, 511] on input "Photo" at bounding box center [996, 518] width 240 height 172
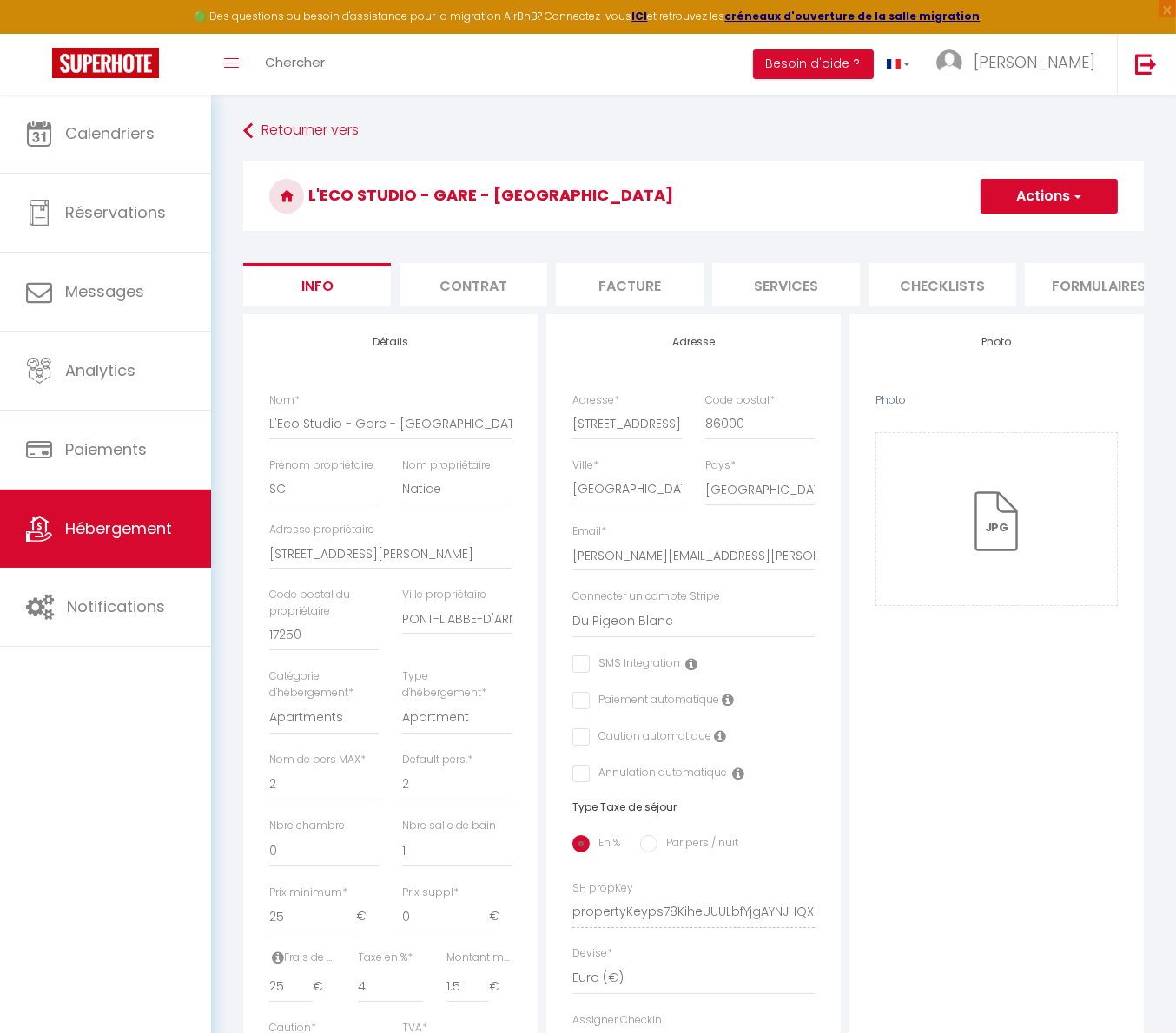
click at [1056, 194] on button "Actions" at bounding box center [1049, 195] width 137 height 34
click at [1001, 232] on input "Enregistrer" at bounding box center [980, 235] width 64 height 18
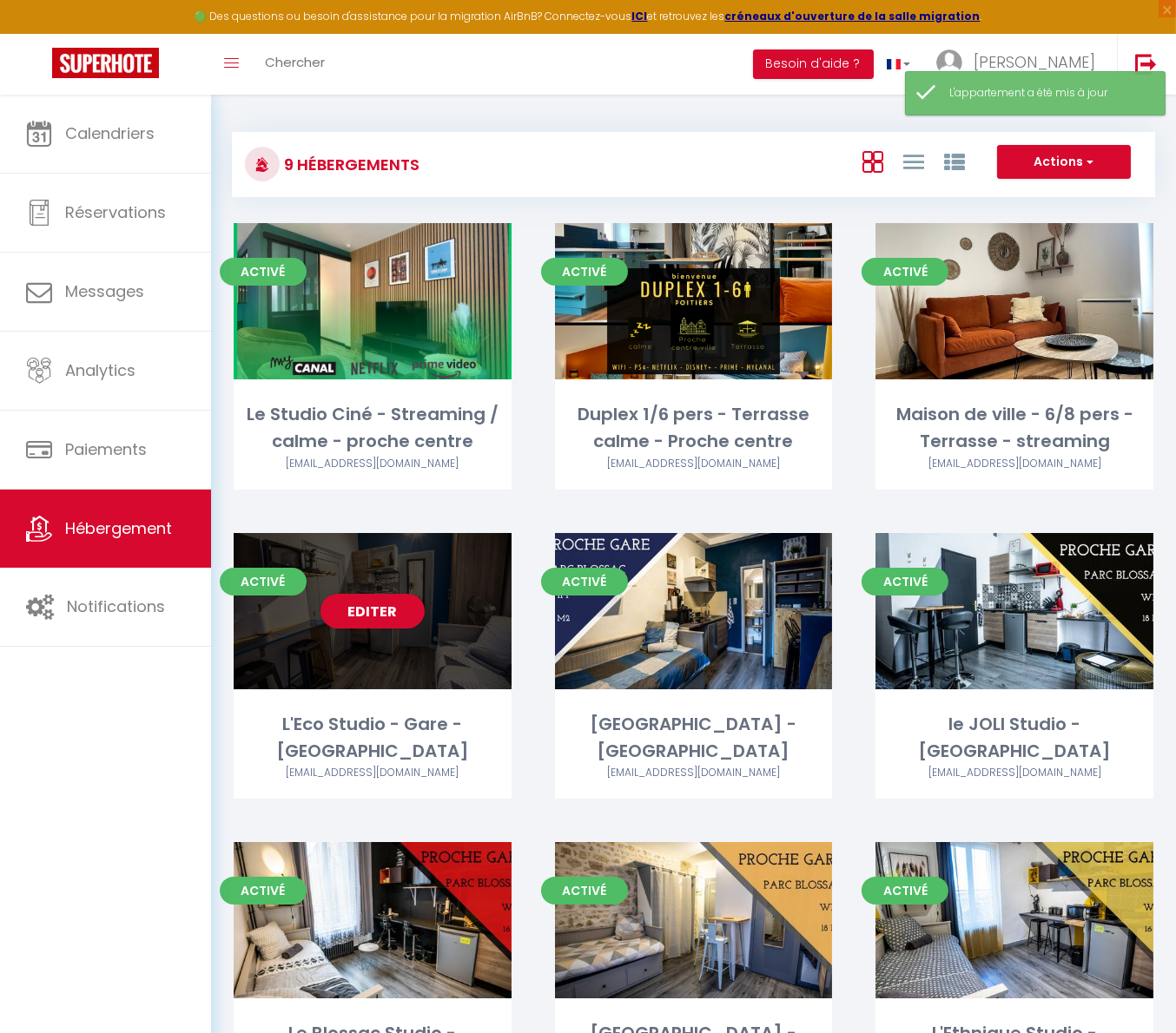
click at [427, 574] on div "Editer" at bounding box center [372, 612] width 278 height 157
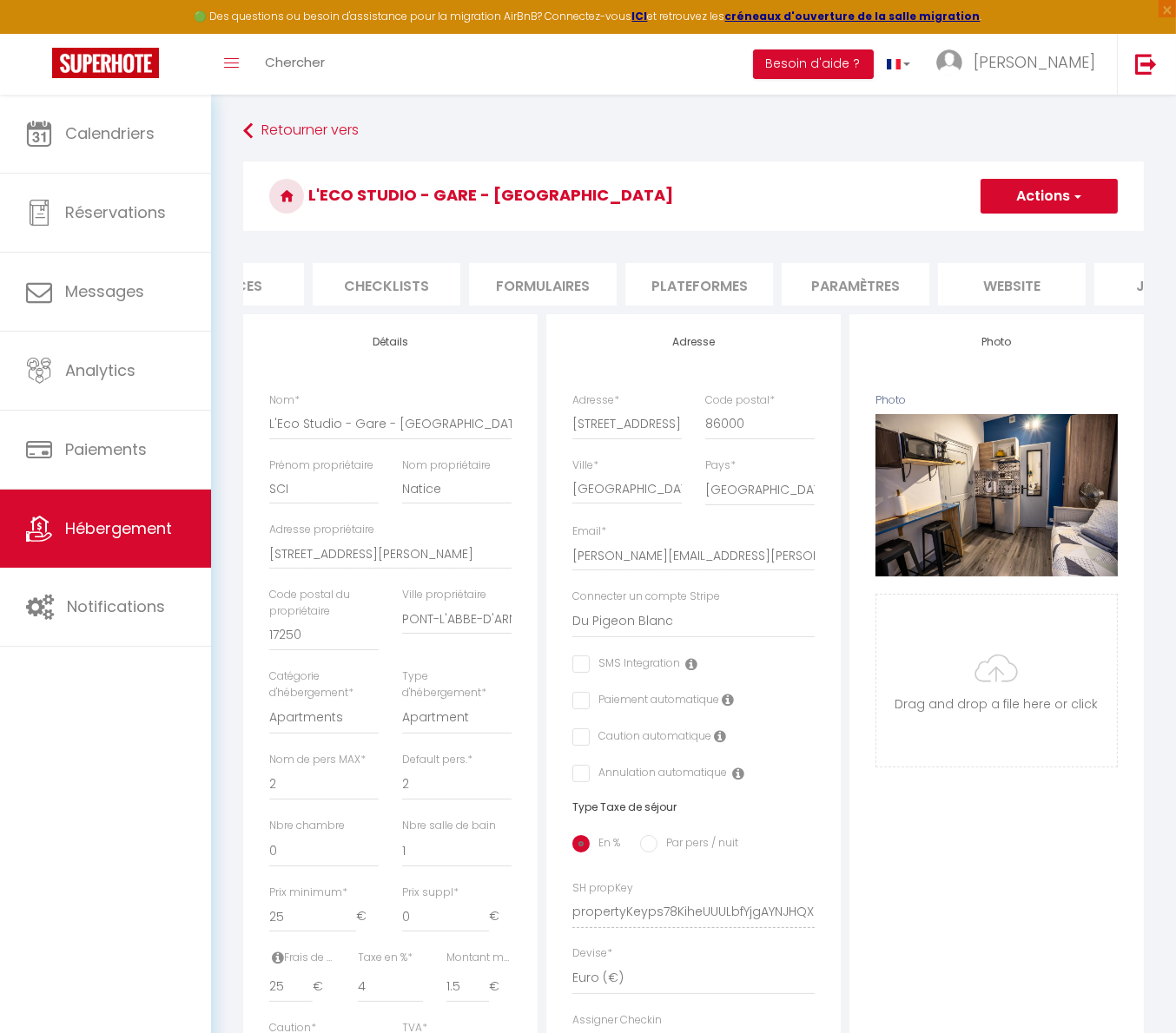
scroll to position [0, 655]
click at [1063, 289] on li "Journal" at bounding box center [1069, 284] width 148 height 42
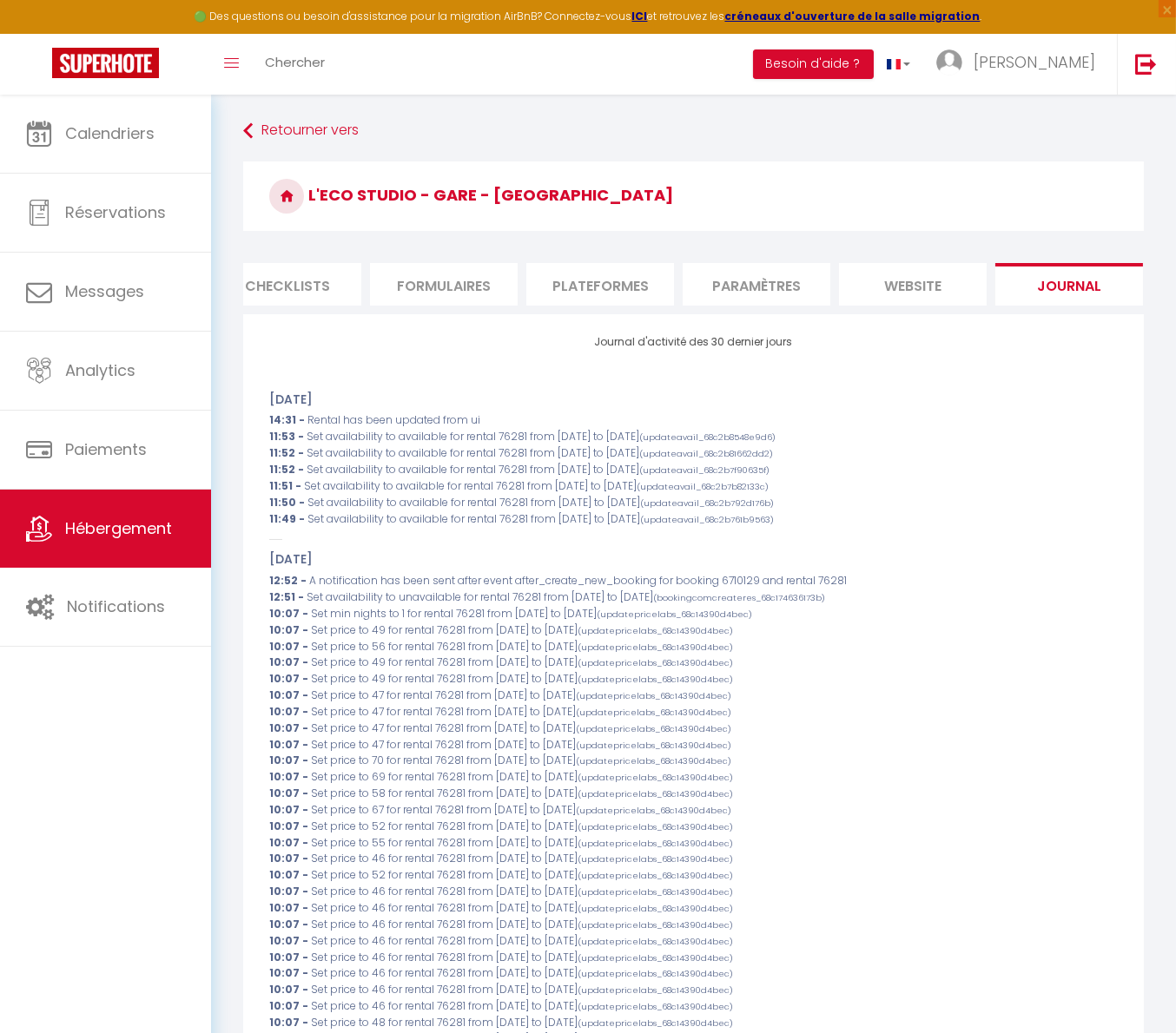
click at [944, 292] on li "website" at bounding box center [913, 284] width 148 height 42
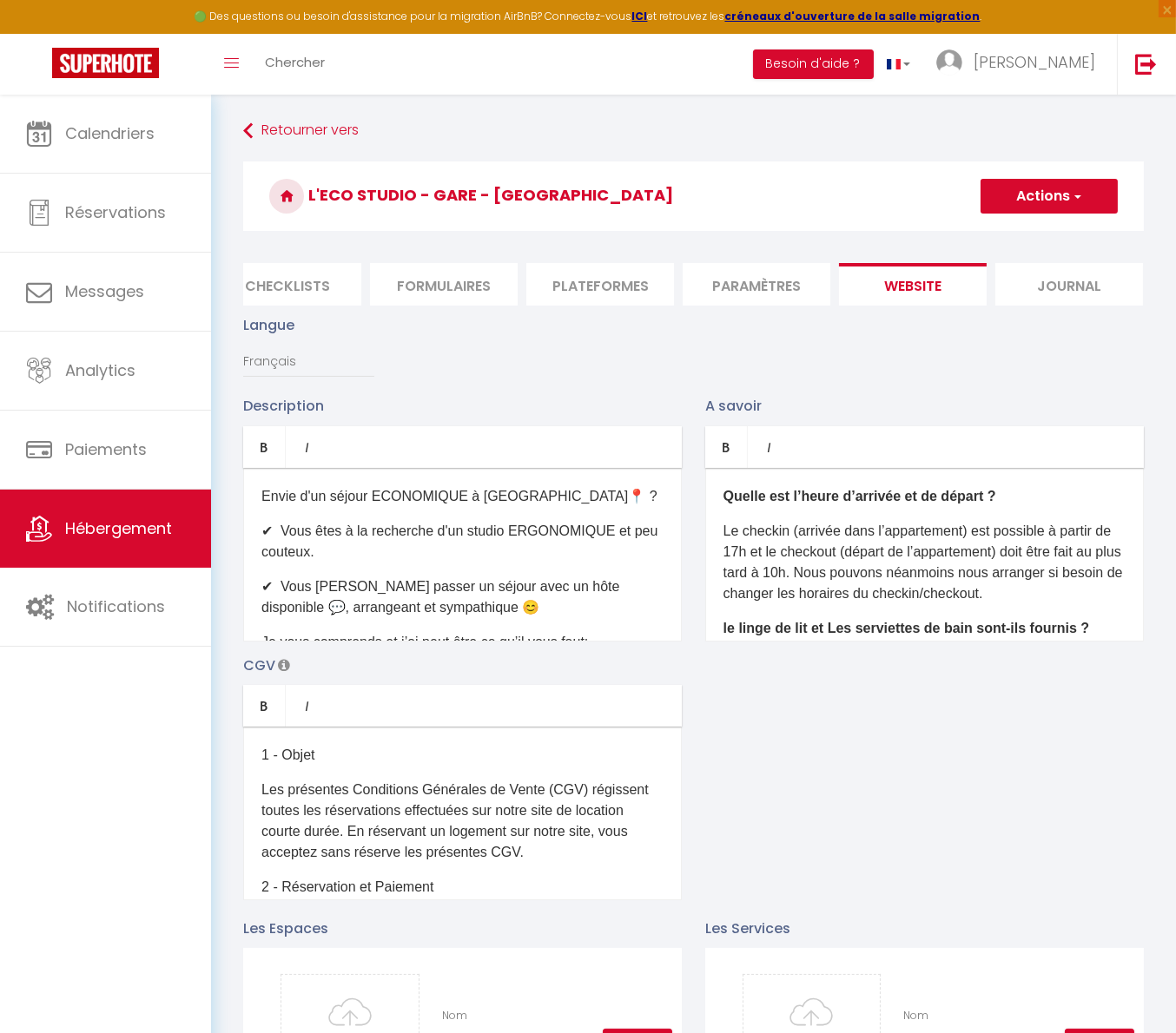
click at [910, 288] on li "website" at bounding box center [913, 284] width 148 height 42
click at [332, 279] on li "Info" at bounding box center [317, 284] width 148 height 42
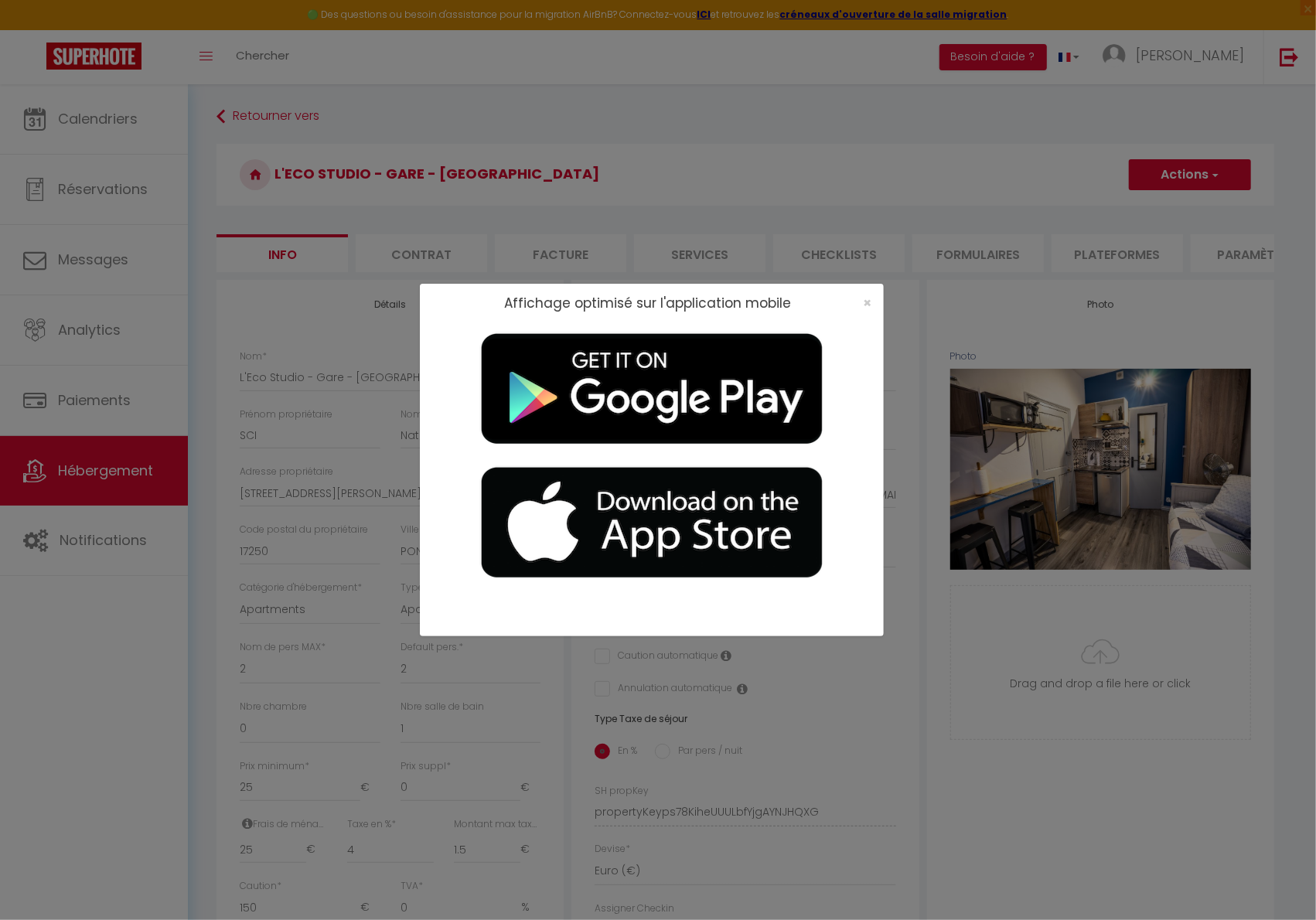
click at [34, 632] on div "Affichage optimisé sur l'application mobile ×" at bounding box center [658, 460] width 1316 height 920
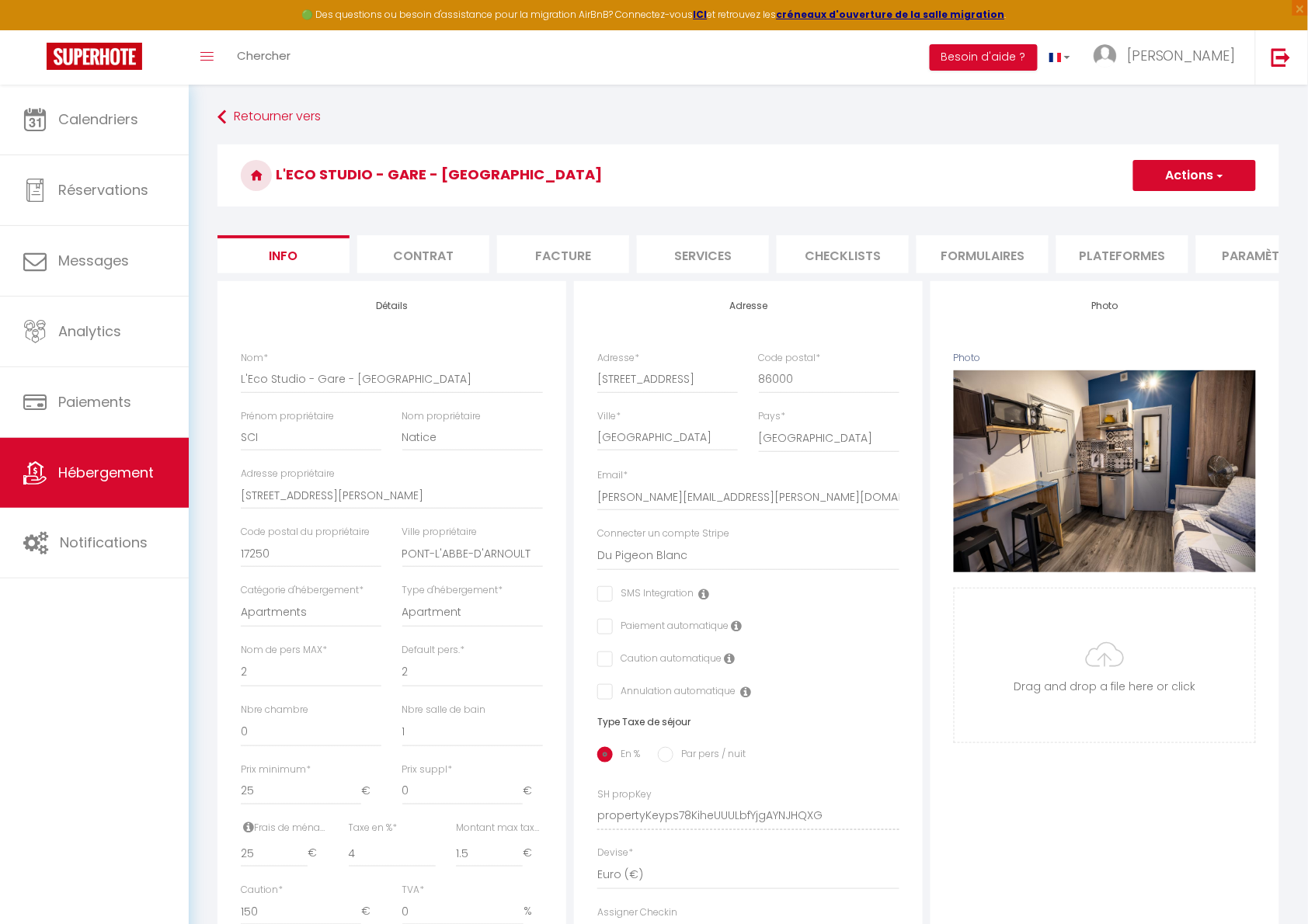
click at [121, 468] on span "Hébergement" at bounding box center [106, 472] width 95 height 20
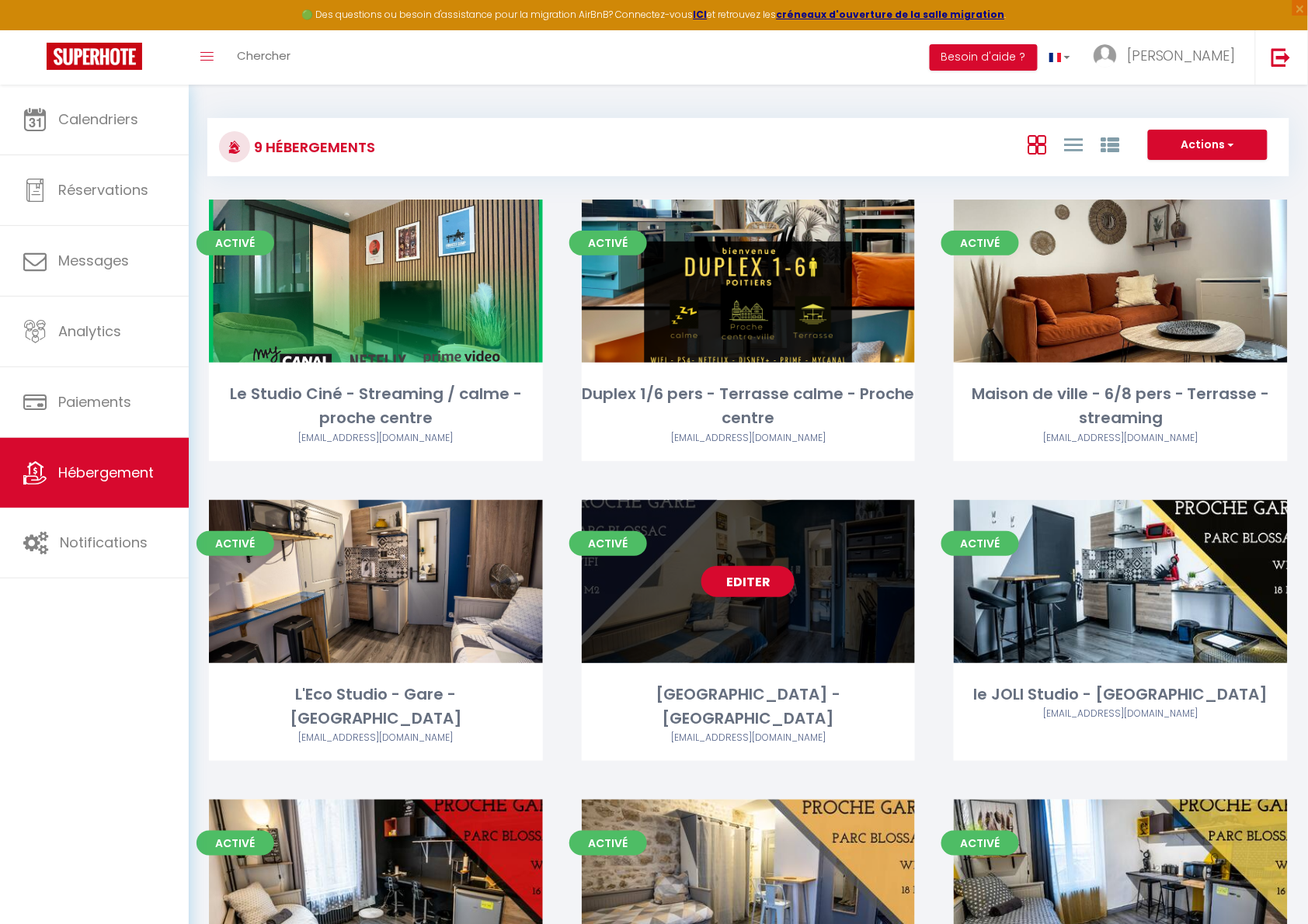
click at [741, 583] on link "Editer" at bounding box center [748, 581] width 93 height 31
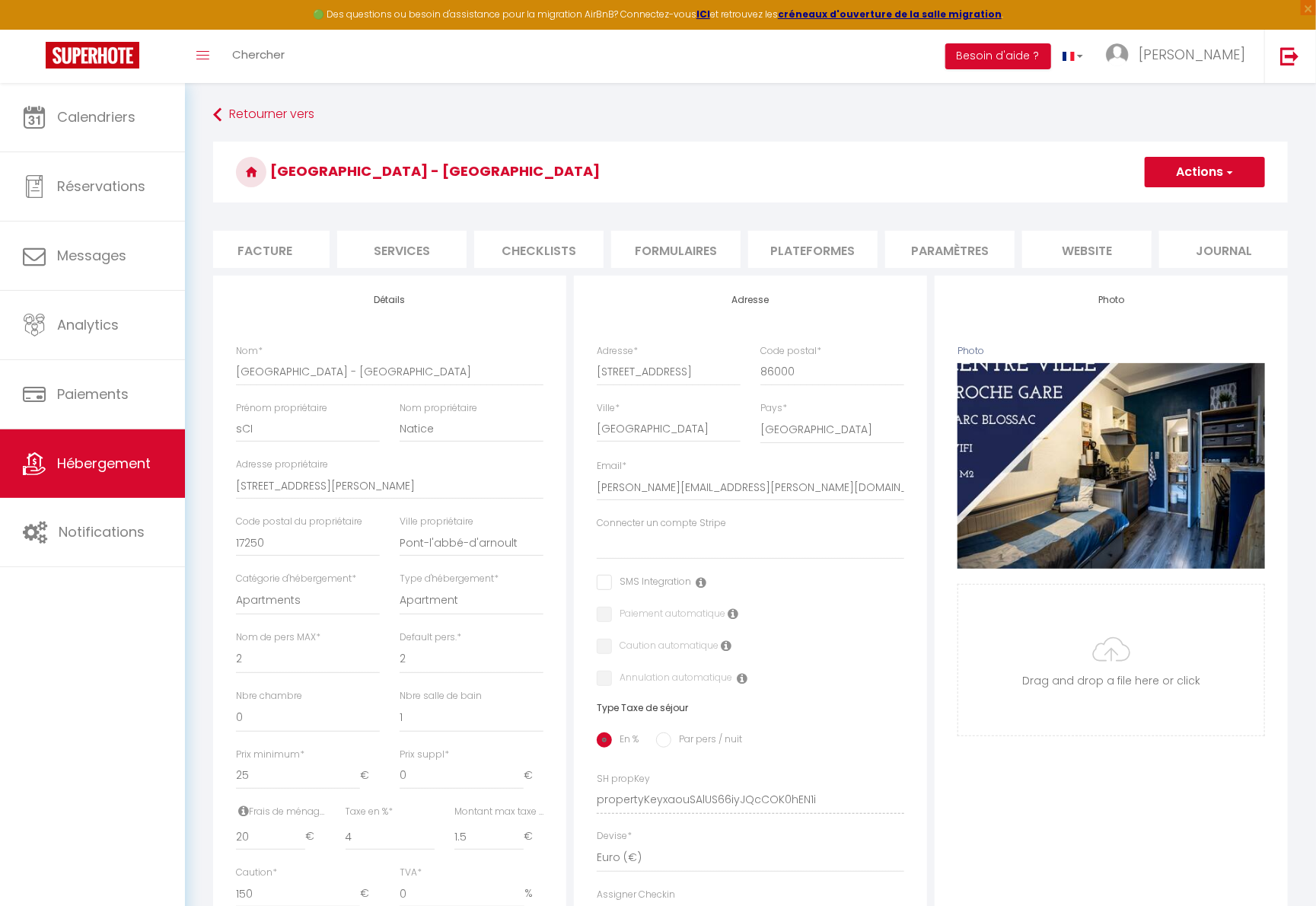
scroll to position [0, 288]
click at [1030, 257] on li "website" at bounding box center [1086, 249] width 130 height 37
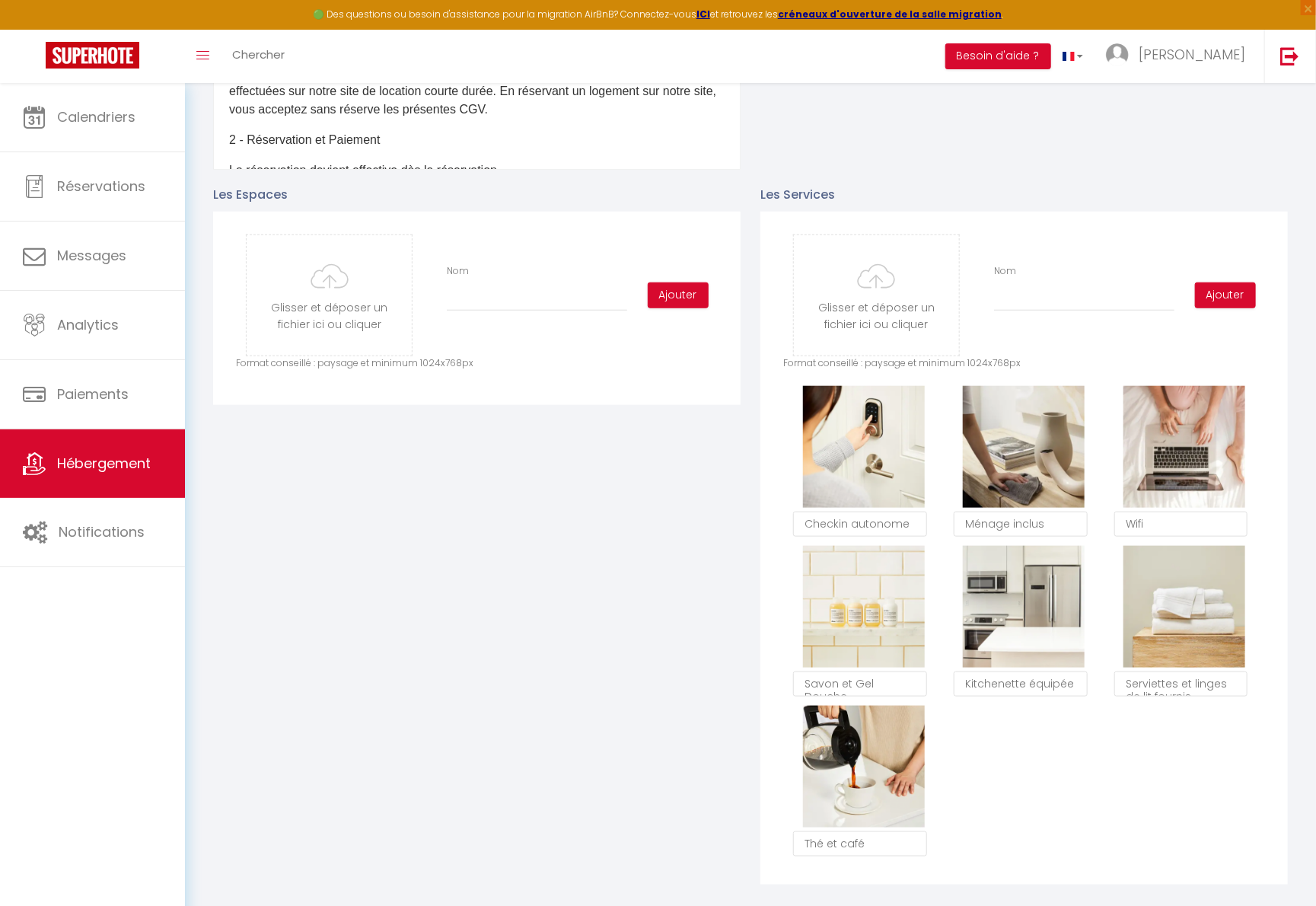
scroll to position [960, 0]
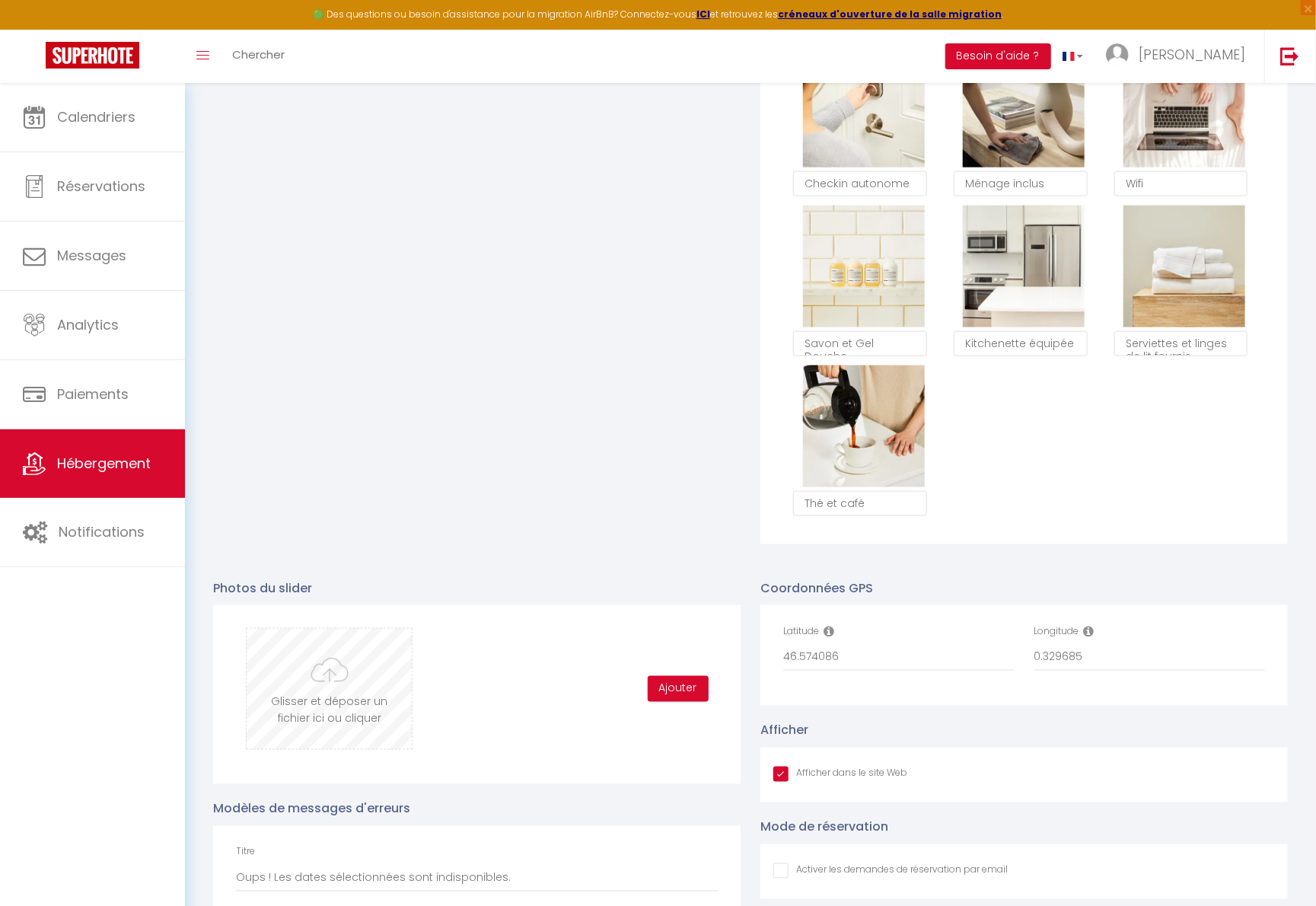
click at [372, 687] on input "file" at bounding box center [329, 689] width 165 height 120
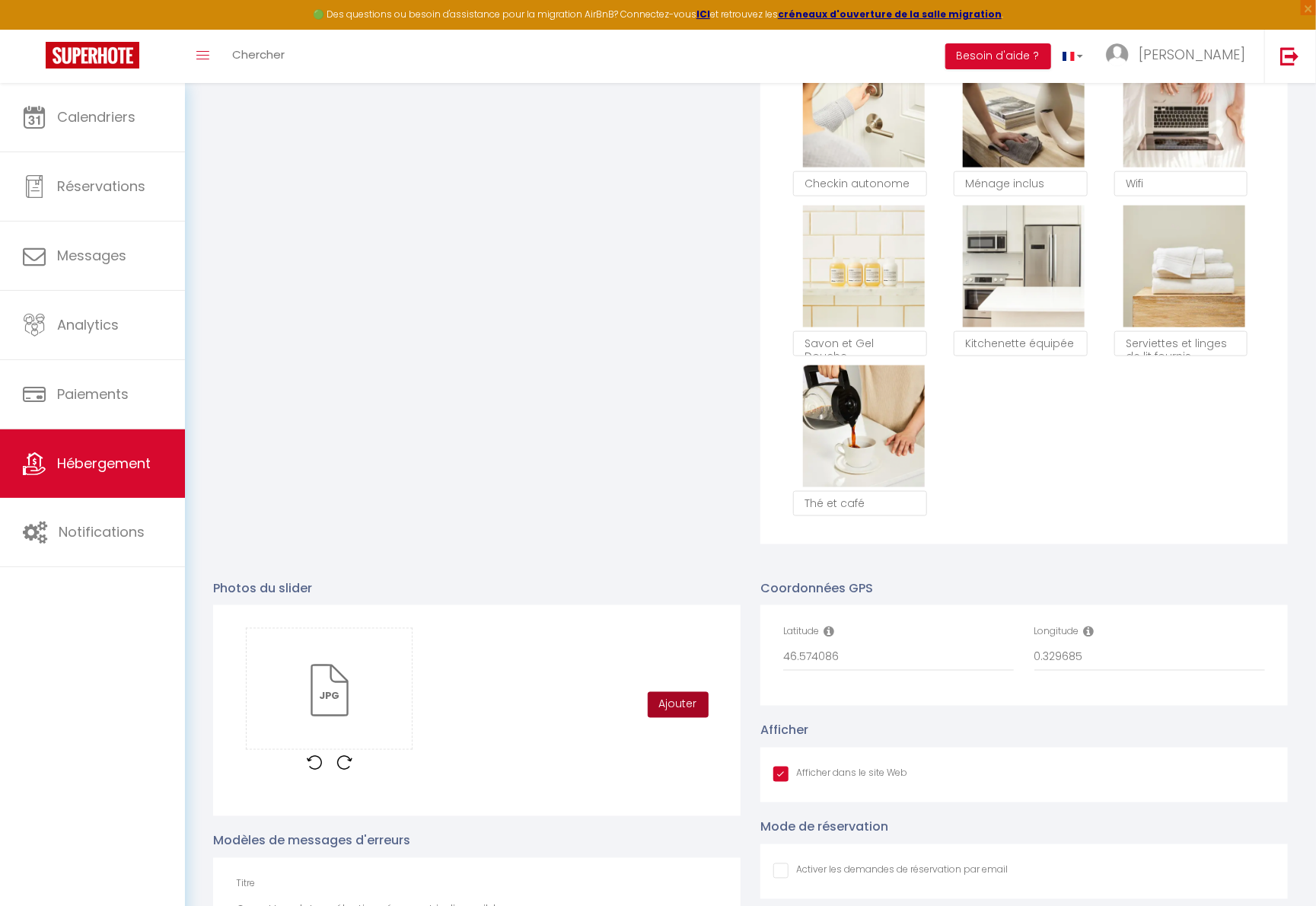
click at [688, 718] on button "Ajouter" at bounding box center [678, 705] width 61 height 26
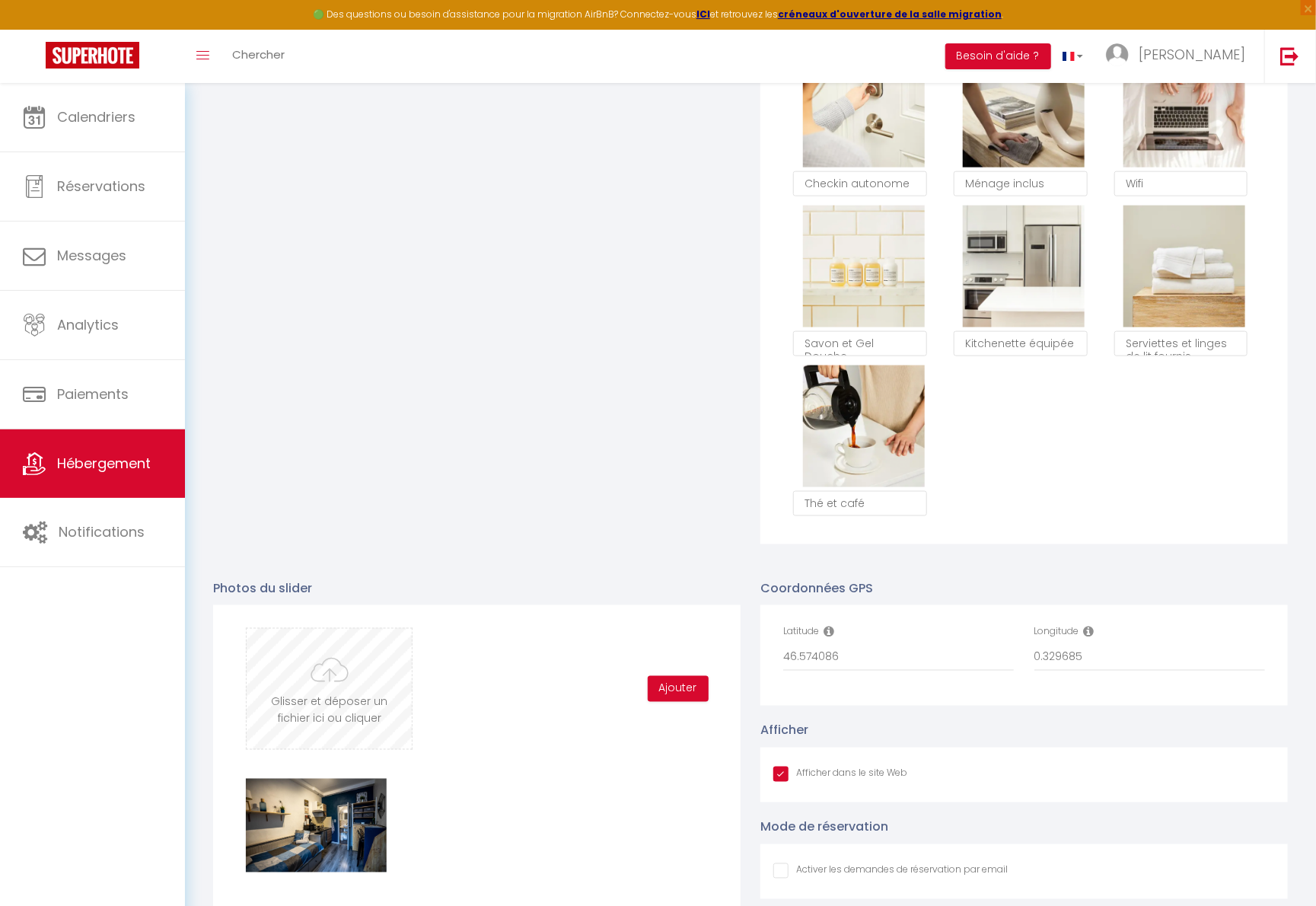
click at [379, 708] on input "file" at bounding box center [329, 689] width 165 height 120
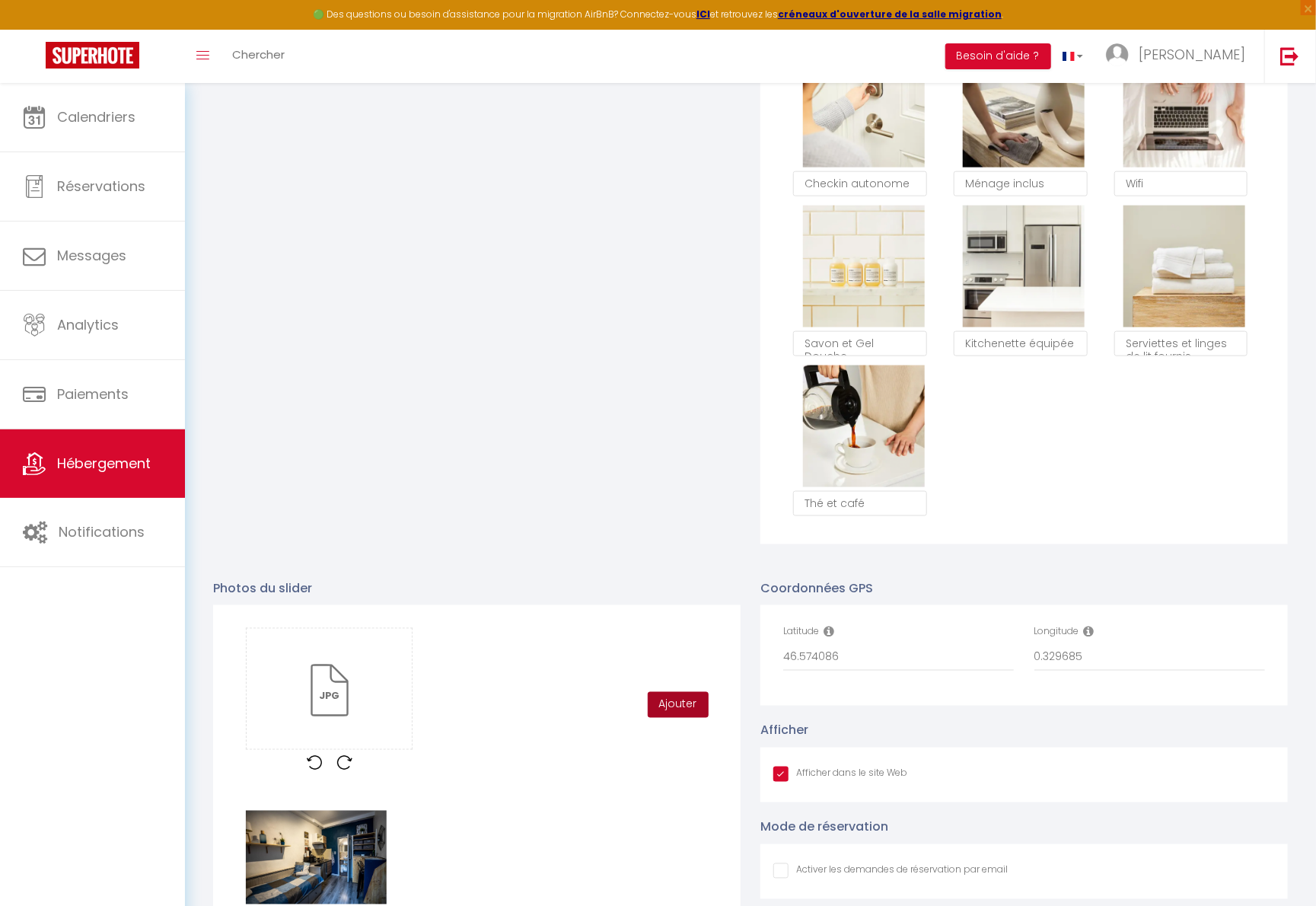
click at [672, 713] on button "Ajouter" at bounding box center [678, 705] width 61 height 26
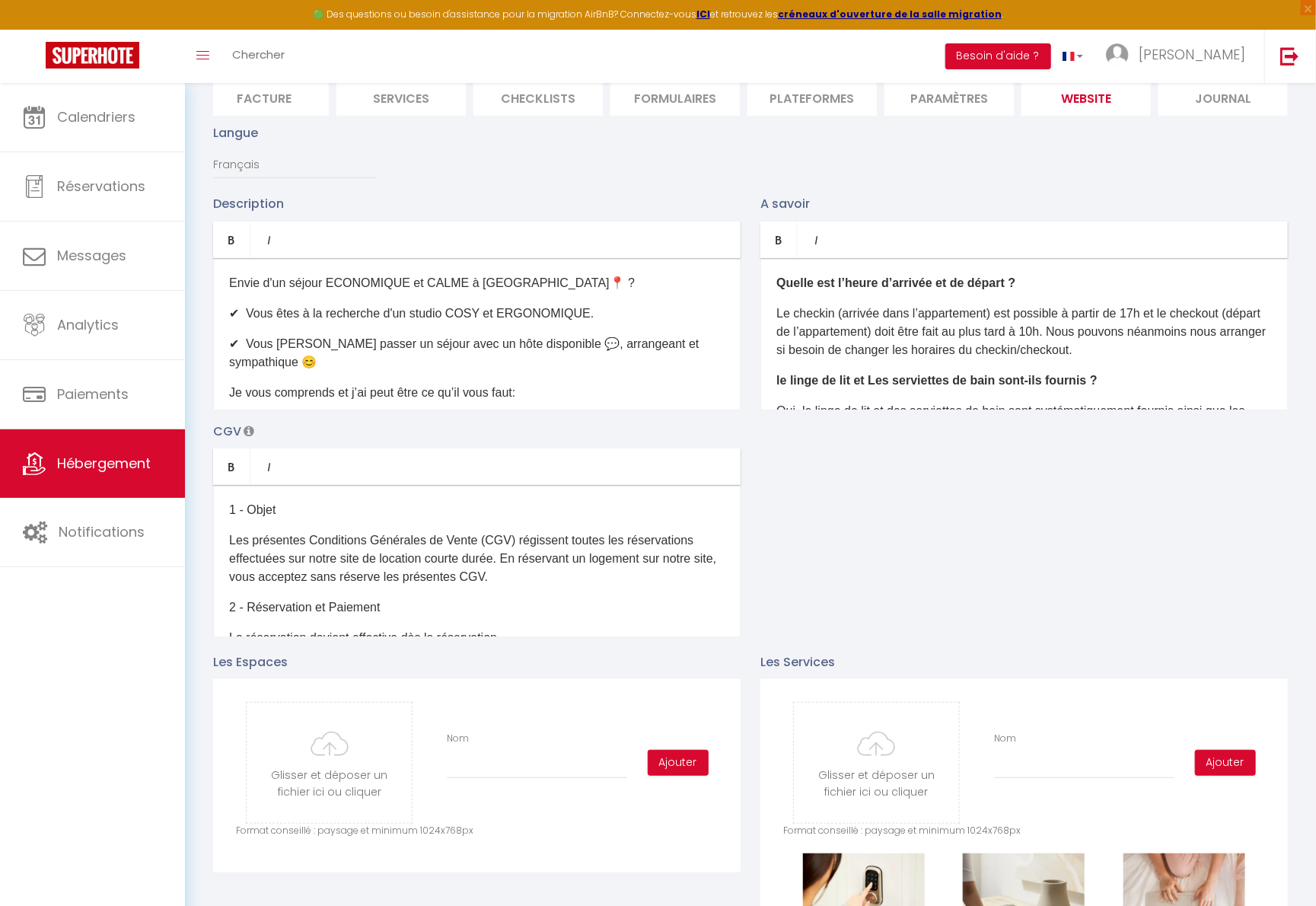
scroll to position [0, 0]
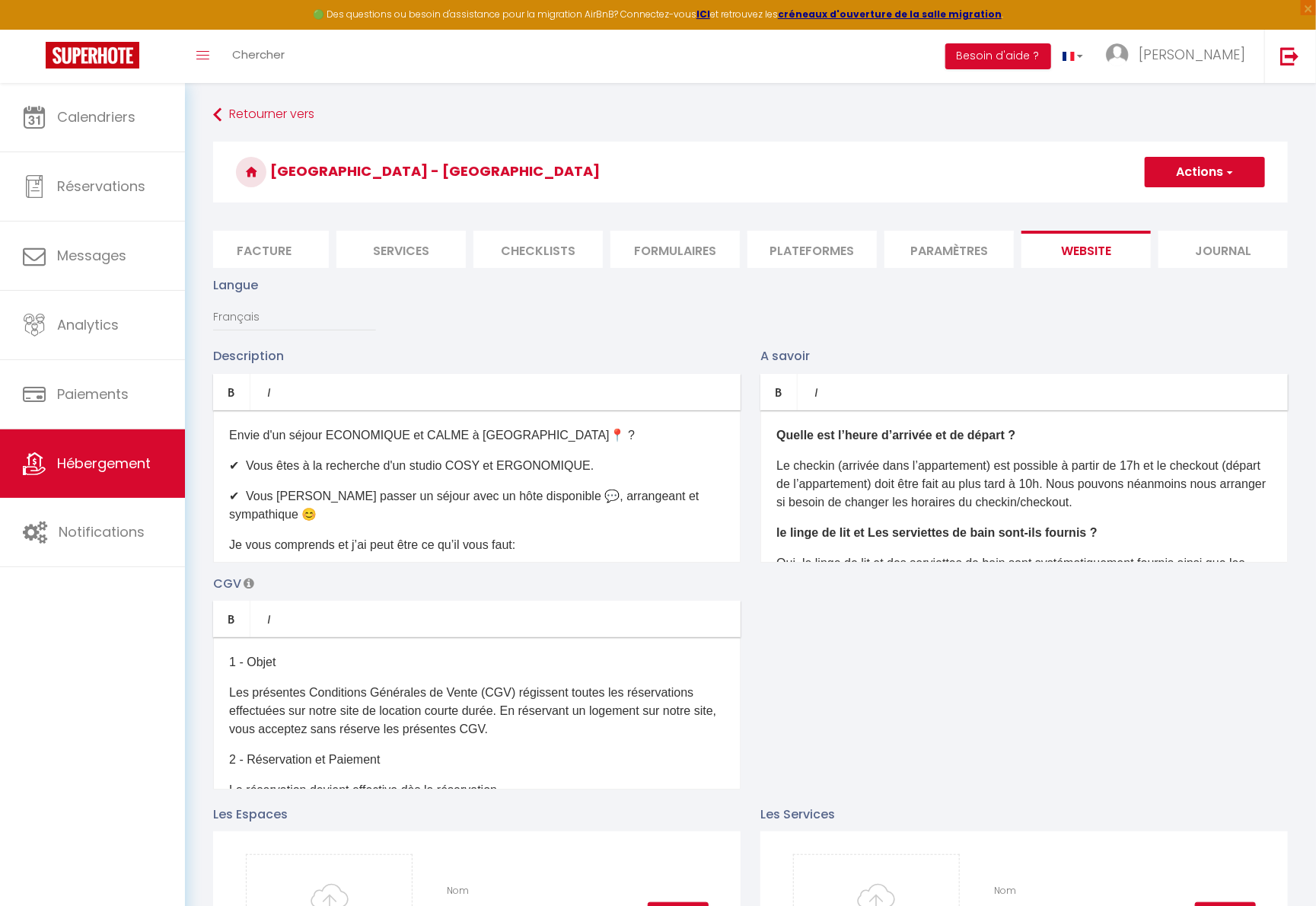
click at [1030, 181] on button "Actions" at bounding box center [1205, 171] width 120 height 30
click at [1030, 204] on input "Enregistrer" at bounding box center [1187, 206] width 56 height 15
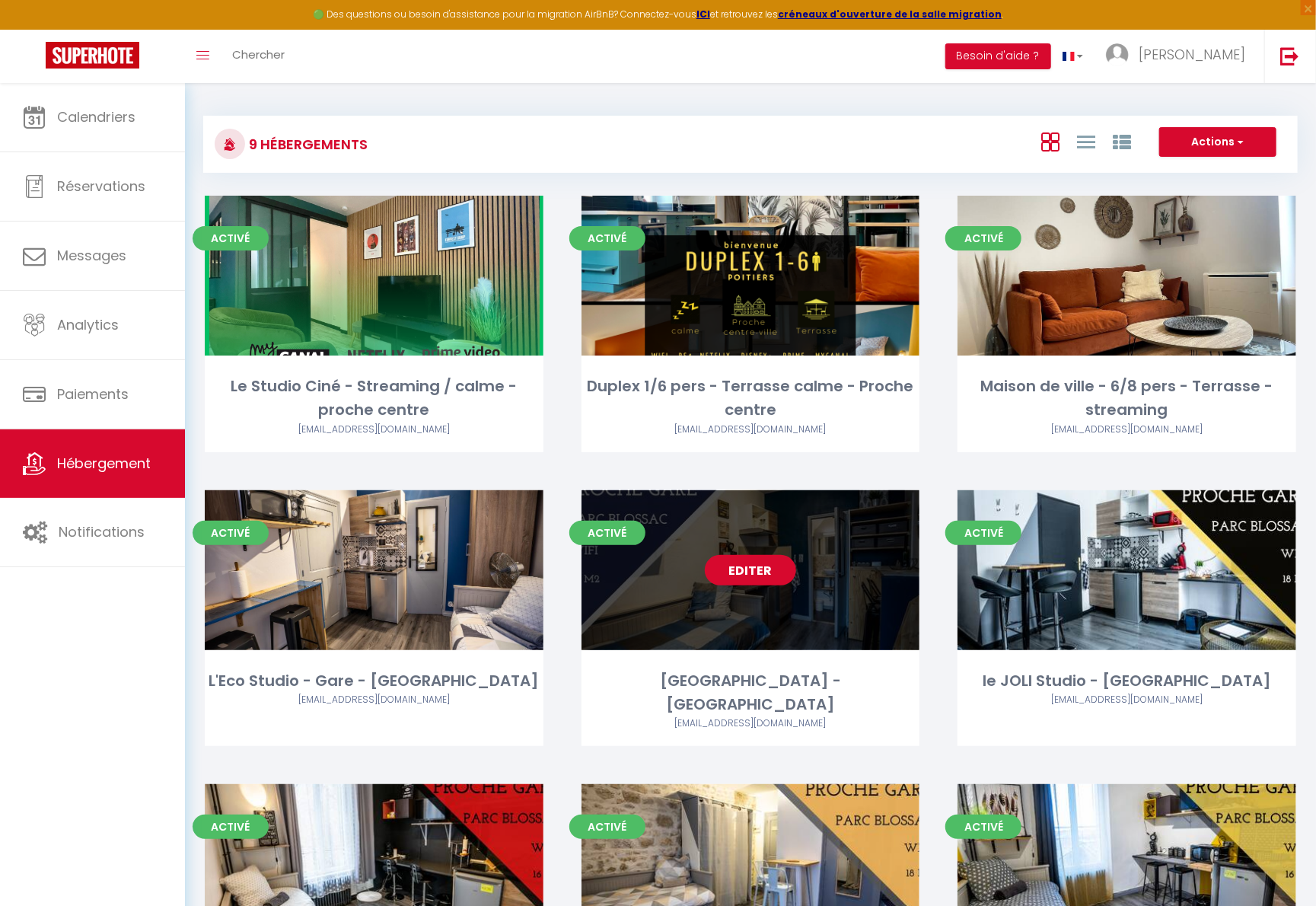
click at [773, 571] on link "Editer" at bounding box center [751, 570] width 91 height 30
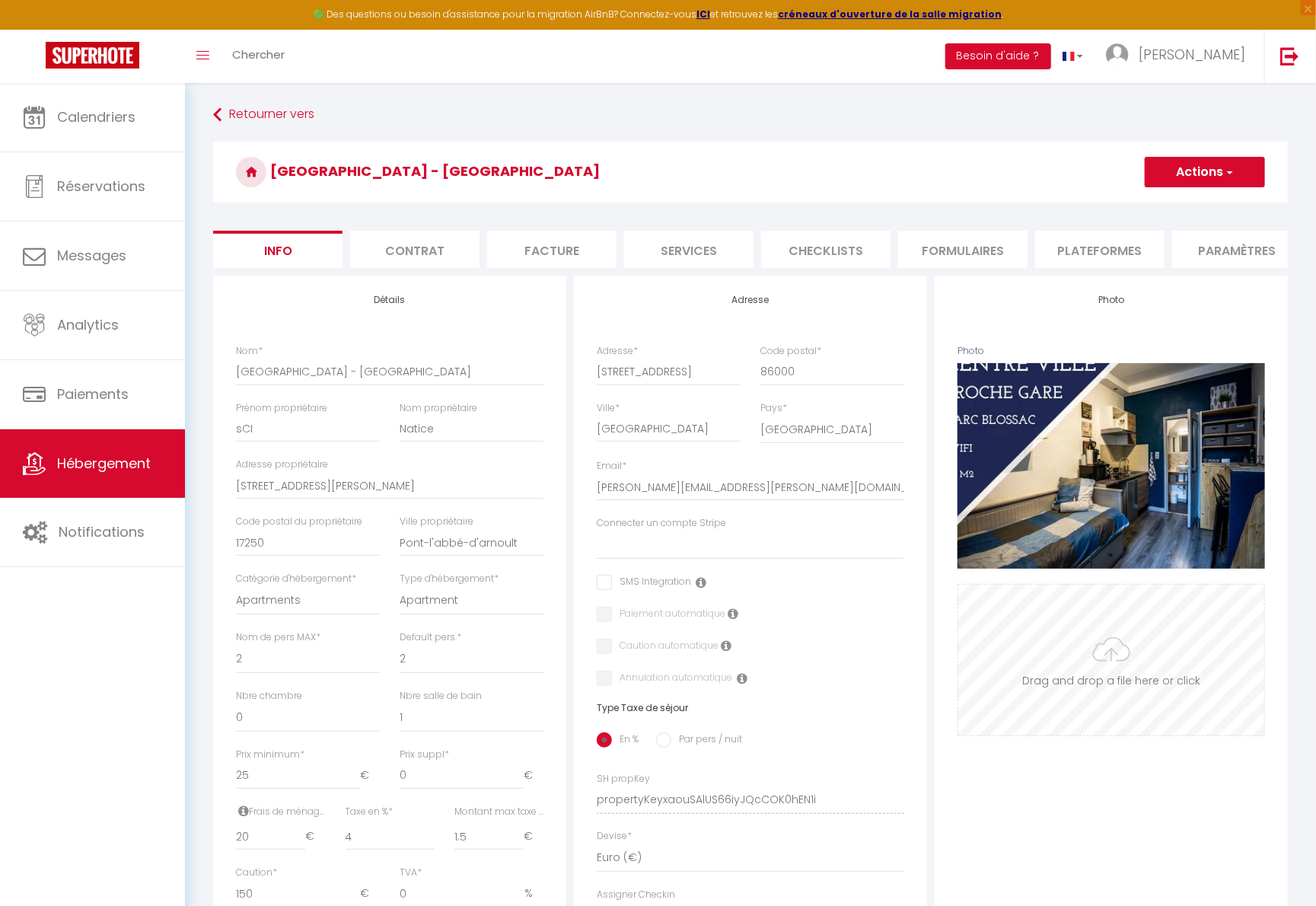
click at [1030, 478] on button "Supprimer" at bounding box center [1111, 466] width 73 height 23
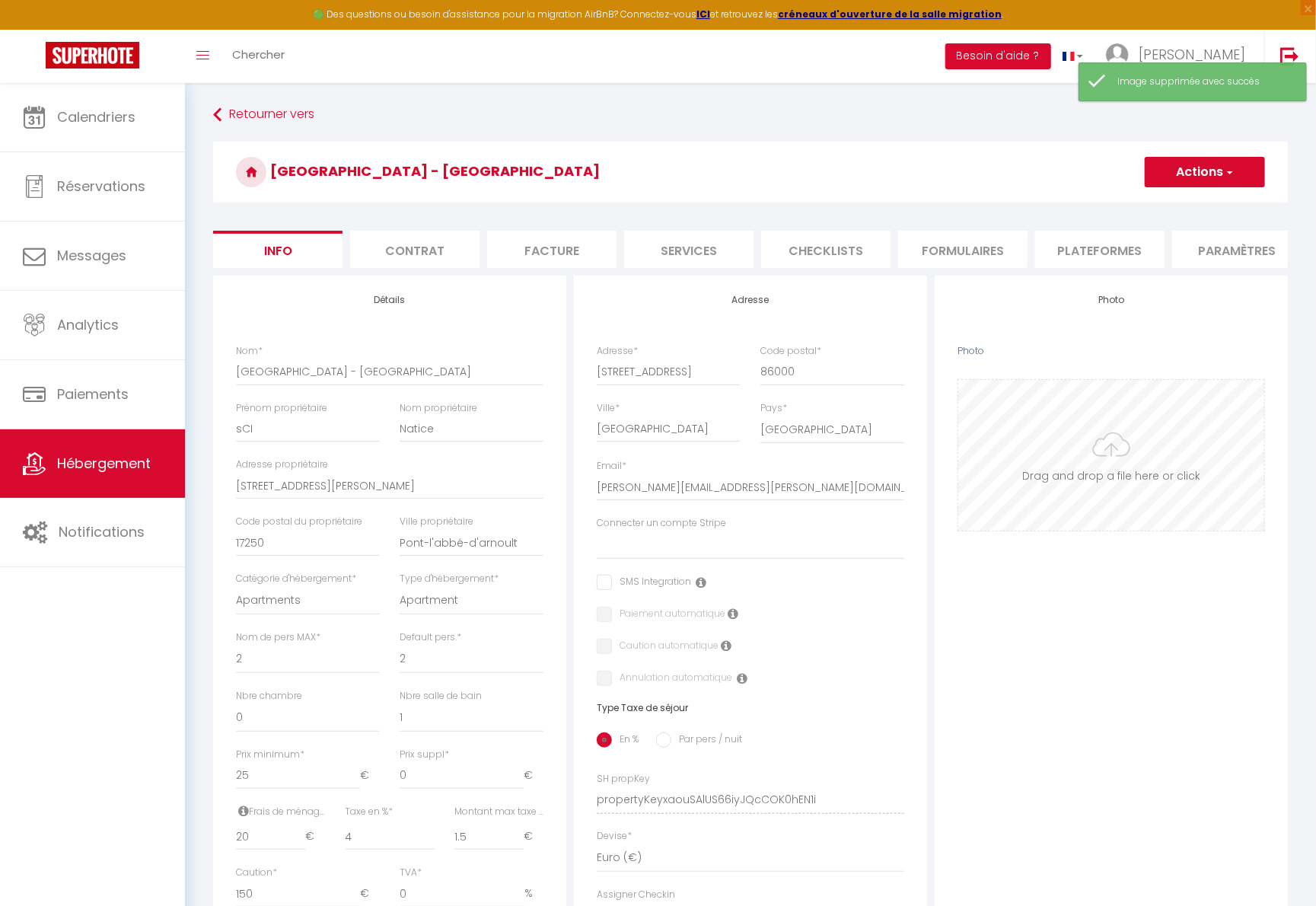
click at [1030, 454] on input "Photo" at bounding box center [1111, 455] width 306 height 150
click at [1030, 182] on button "Actions" at bounding box center [1205, 171] width 120 height 30
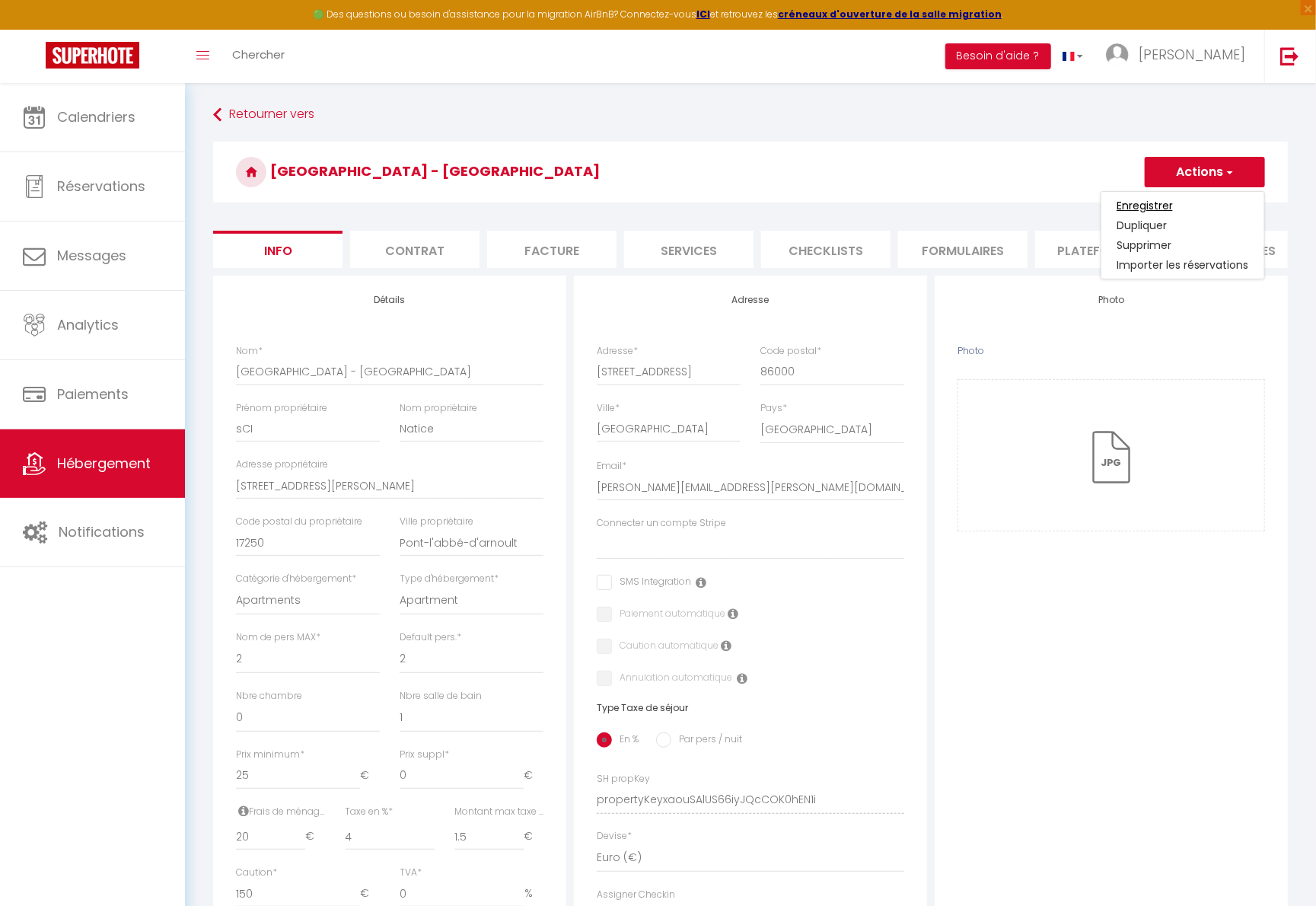
click at [1030, 201] on input "Enregistrer" at bounding box center [1144, 206] width 56 height 15
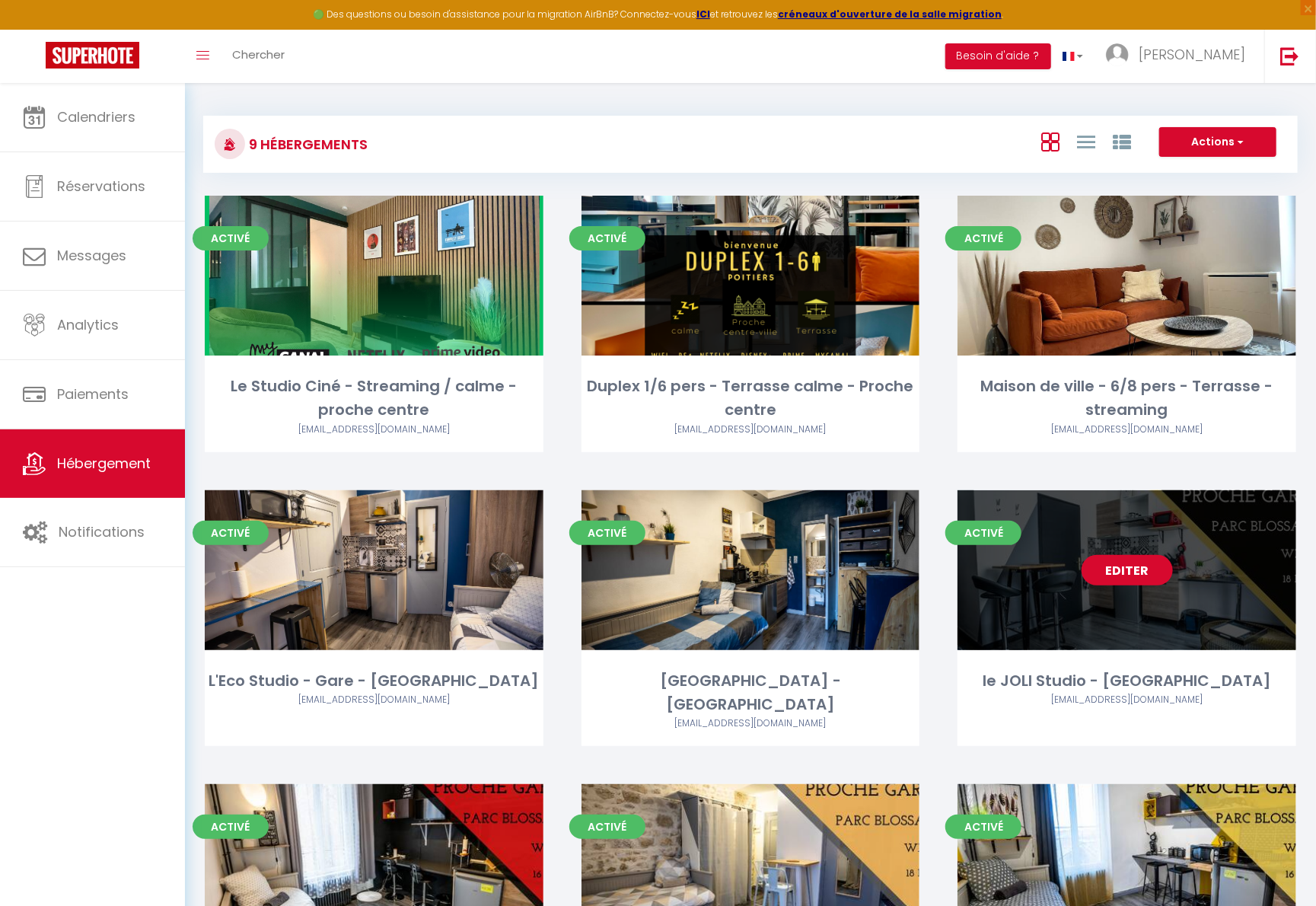
click at [1030, 566] on link "Editer" at bounding box center [1127, 570] width 91 height 30
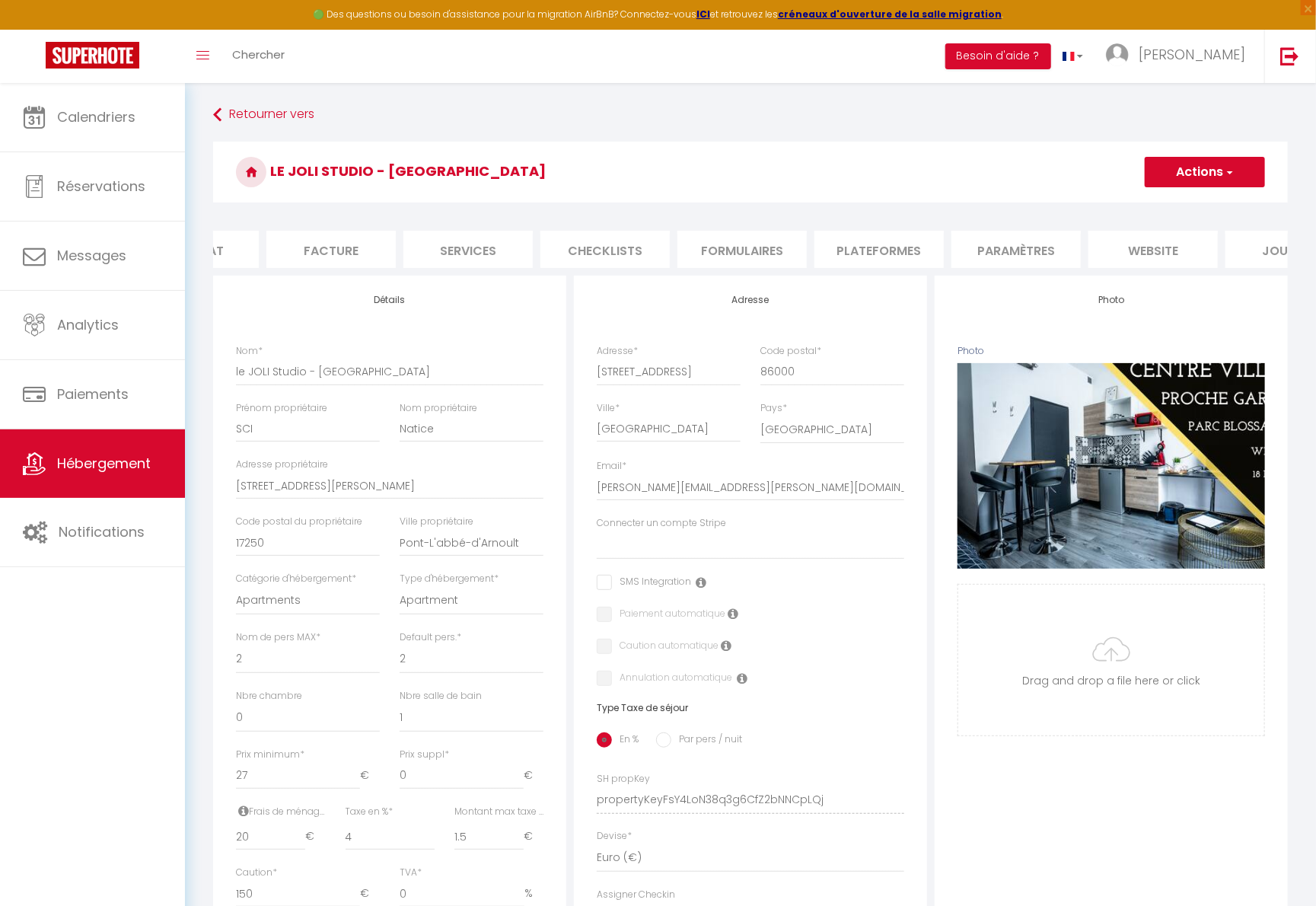
scroll to position [0, 221]
click at [1030, 261] on li "website" at bounding box center [1152, 249] width 130 height 37
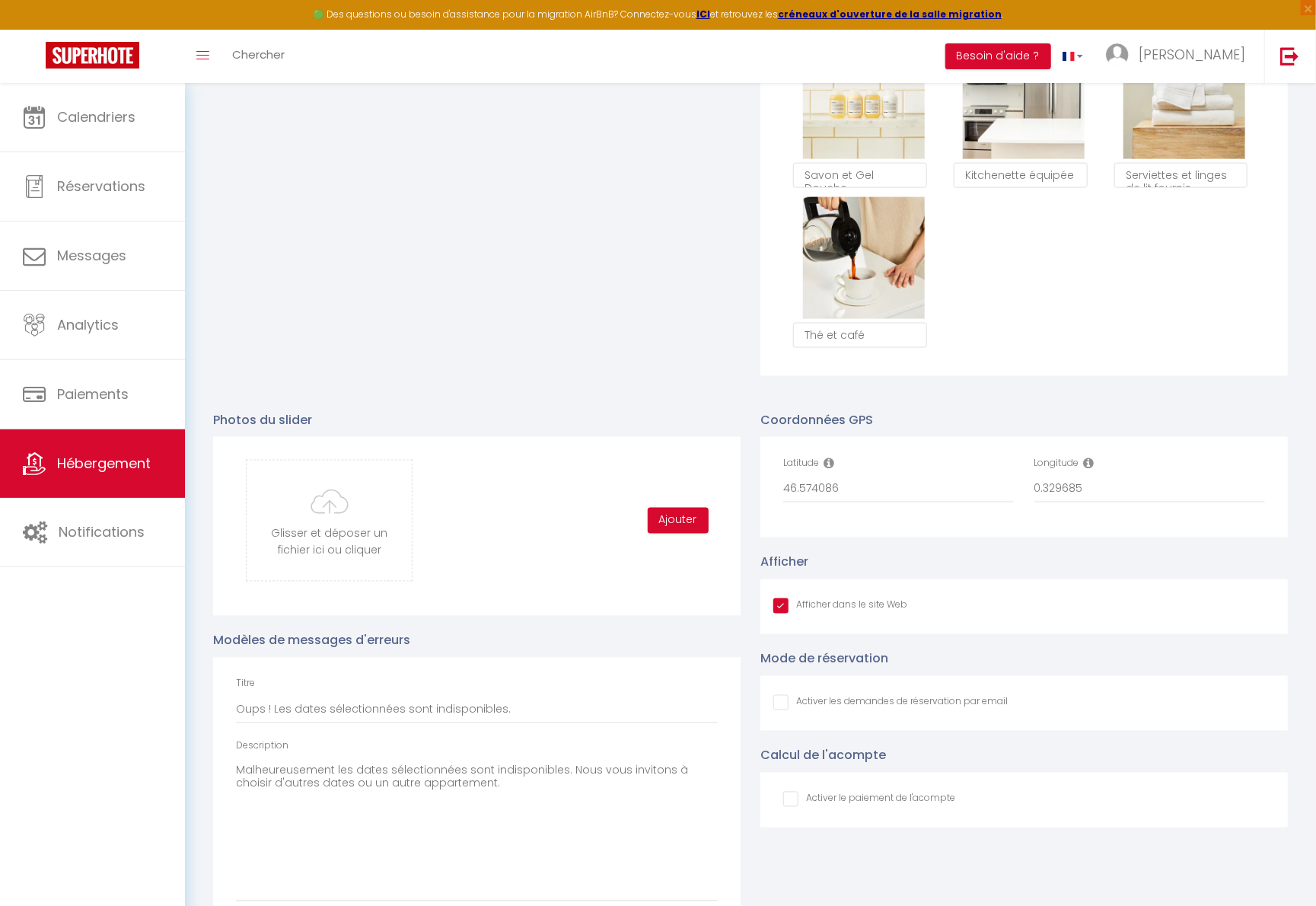
scroll to position [1124, 0]
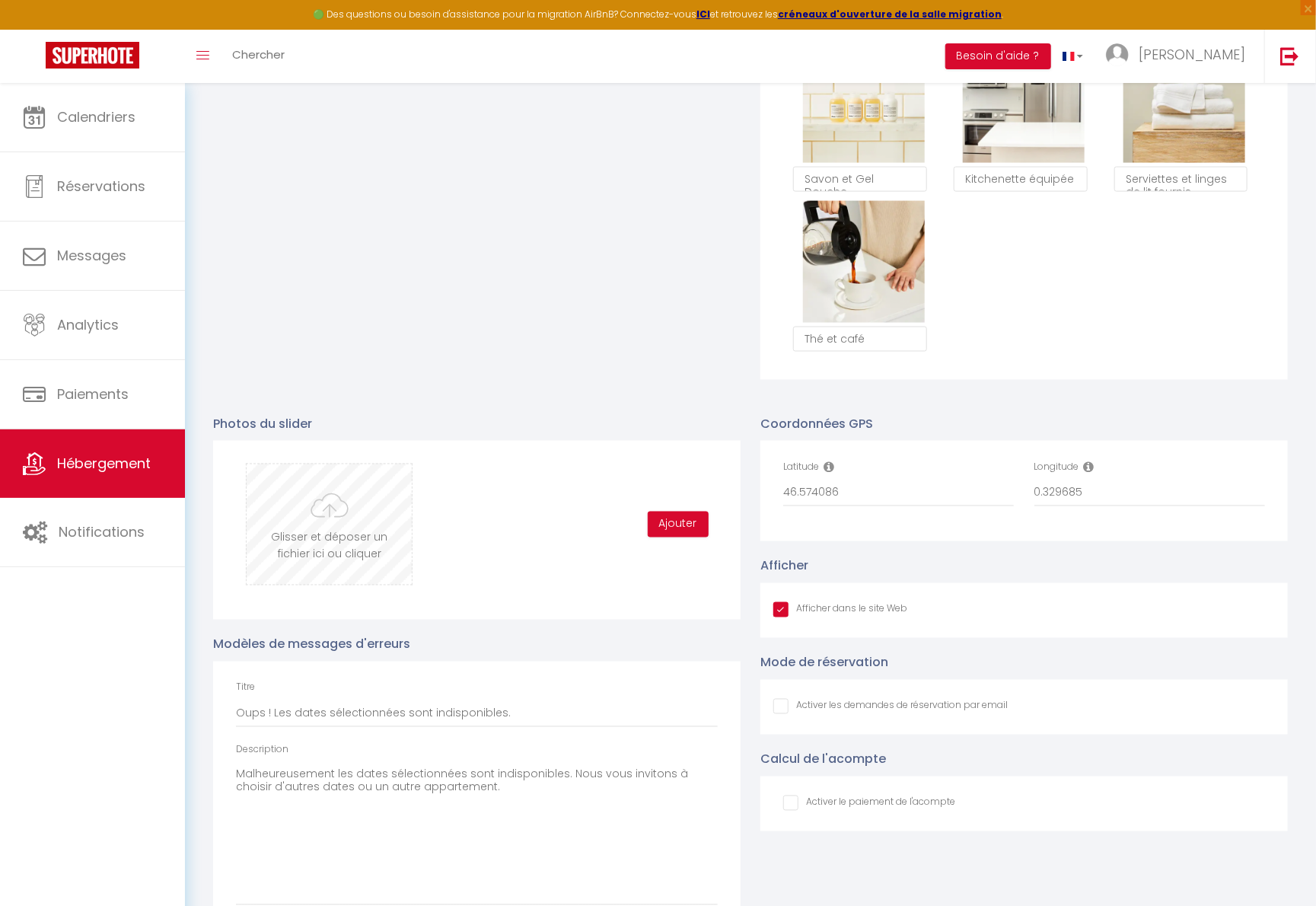
click at [340, 532] on input "file" at bounding box center [329, 525] width 165 height 120
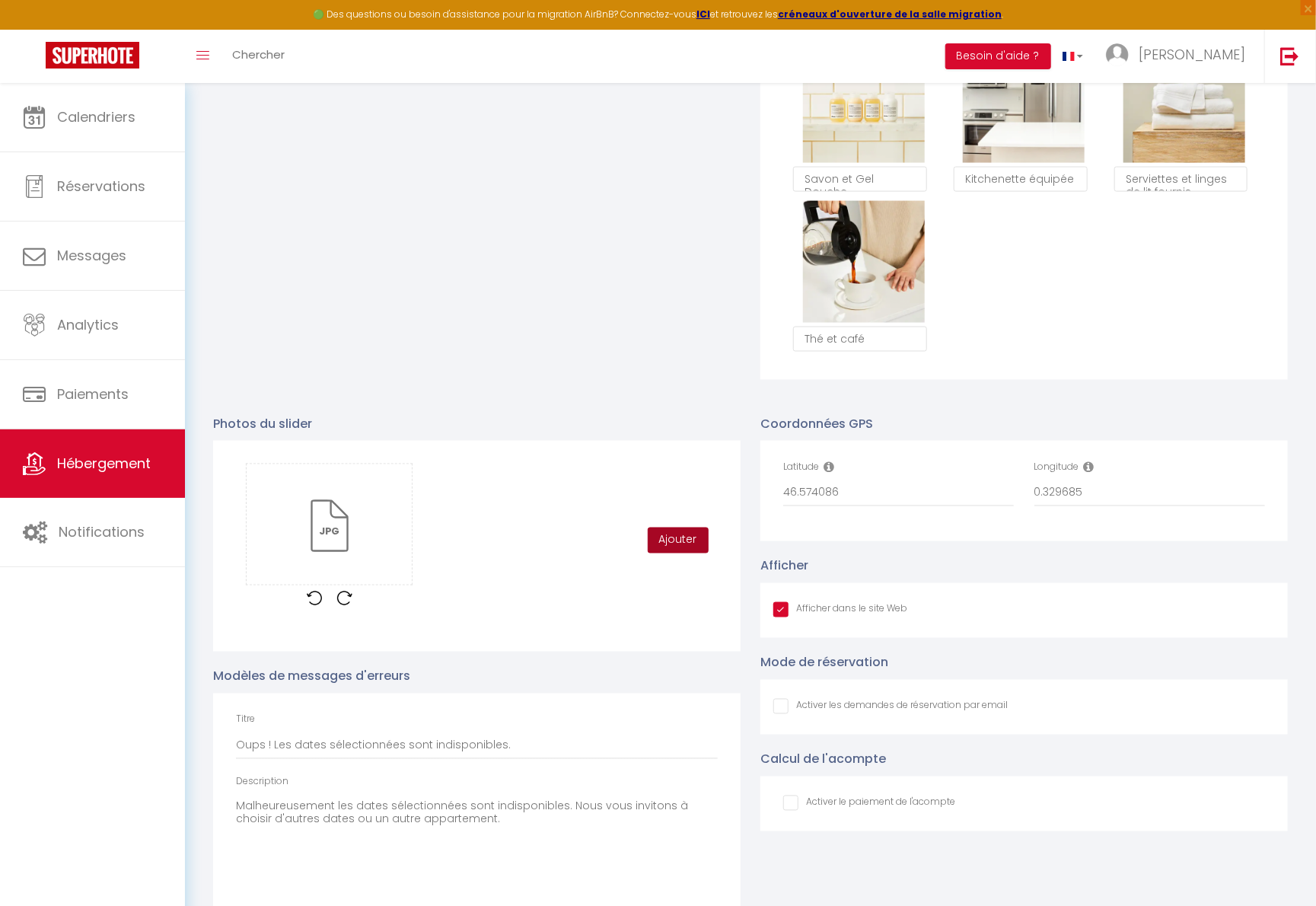
click at [680, 553] on button "Ajouter" at bounding box center [678, 541] width 61 height 26
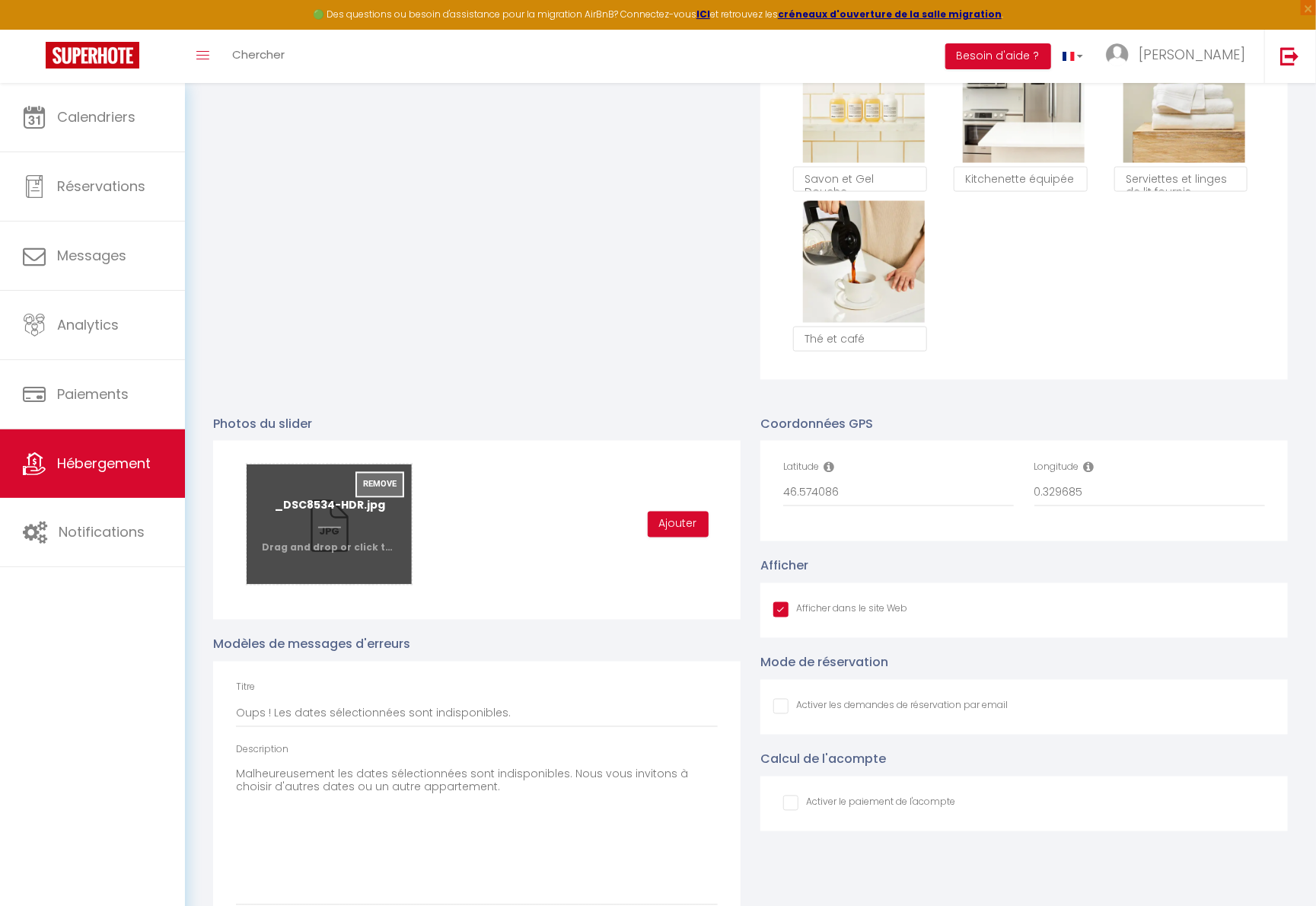
click at [381, 498] on button "Remove" at bounding box center [380, 485] width 49 height 26
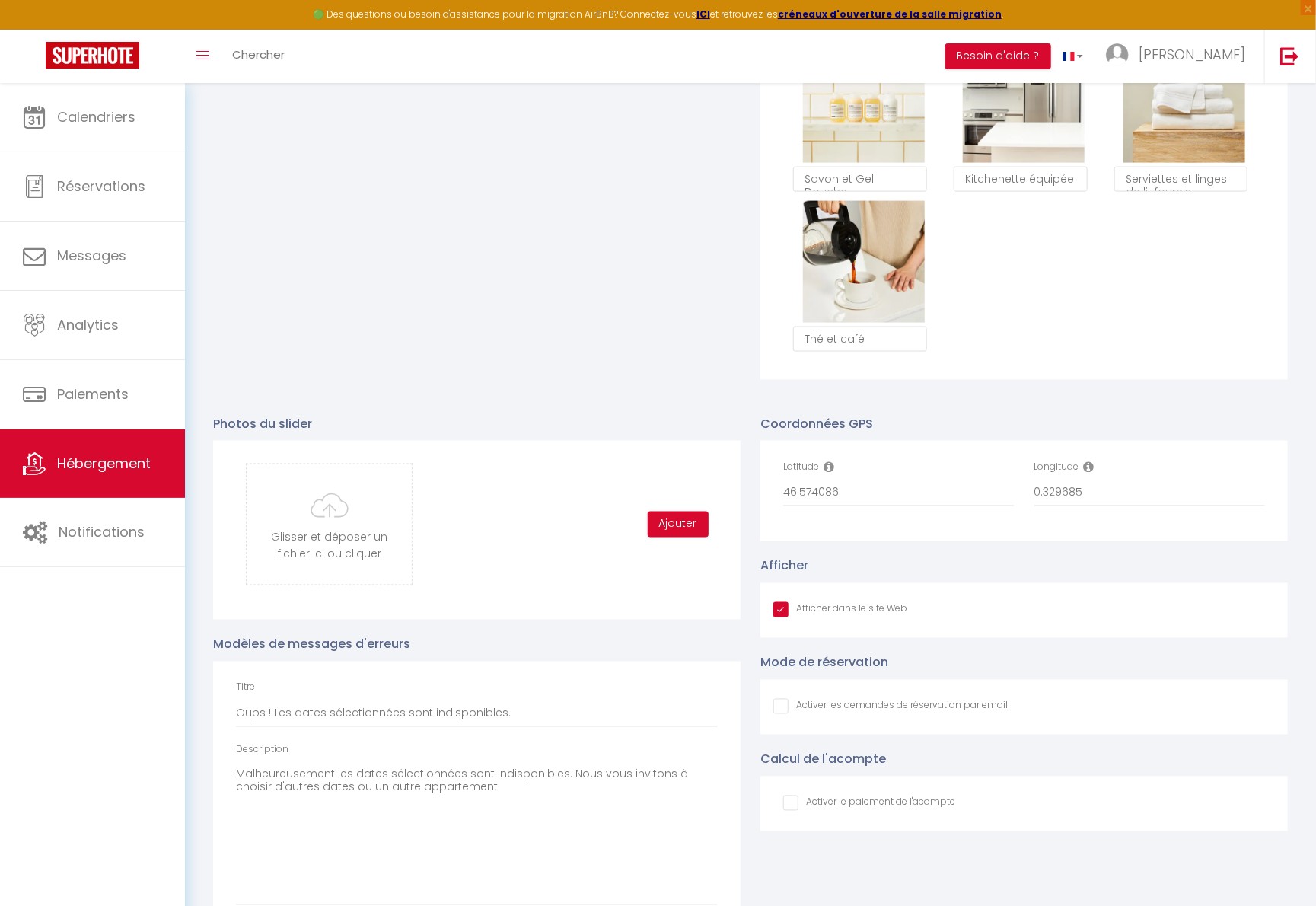
click at [639, 616] on div "Glisser et déposer un fichier ici ou cliquer Ooops, something wrong happened. R…" at bounding box center [477, 530] width 528 height 179
click at [468, 553] on div "Glisser et déposer un fichier ici ou cliquer Ooops, something wrong happened. R…" at bounding box center [477, 525] width 481 height 122
click at [397, 550] on input "file" at bounding box center [329, 525] width 165 height 120
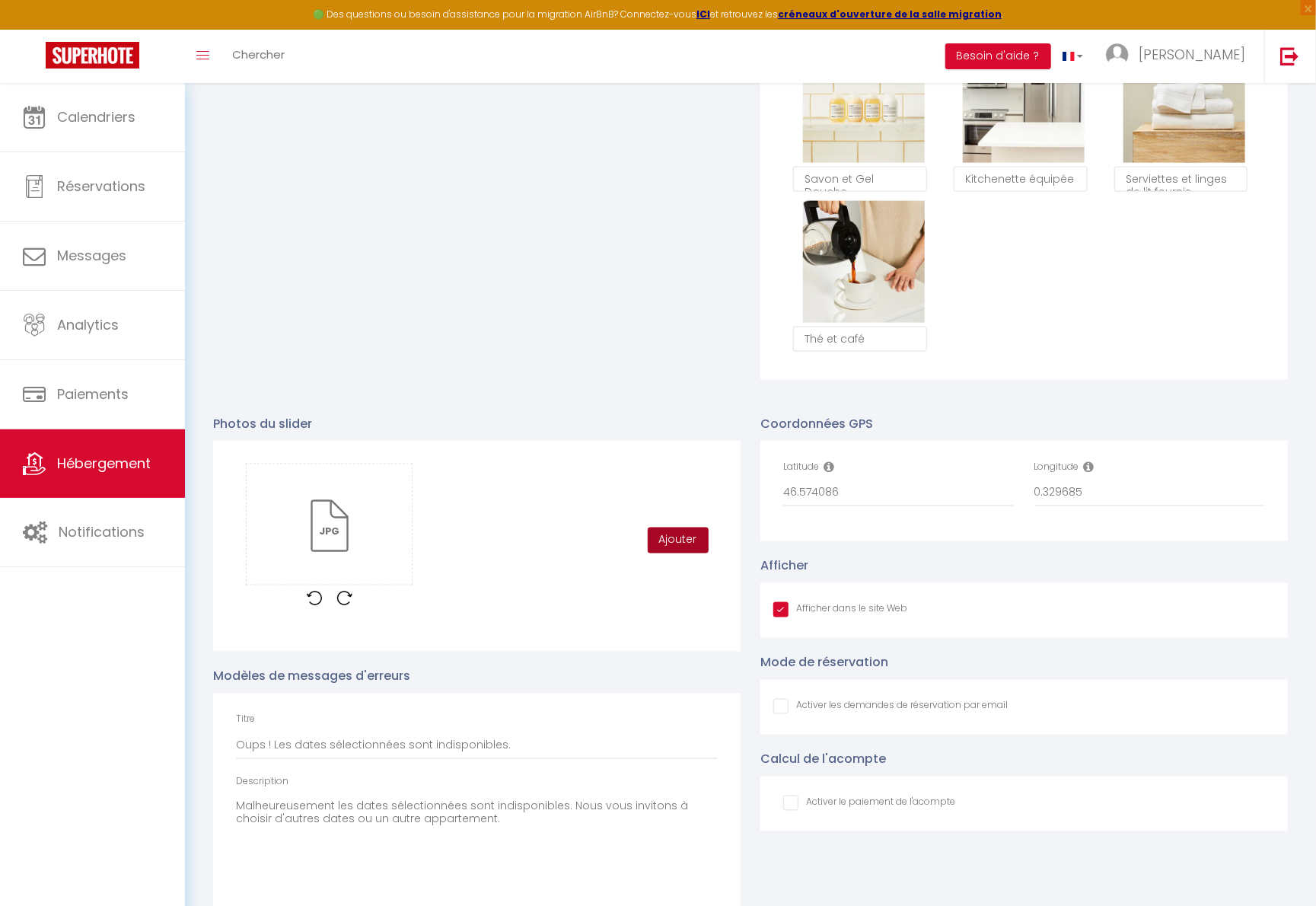
click at [677, 546] on button "Ajouter" at bounding box center [678, 541] width 61 height 26
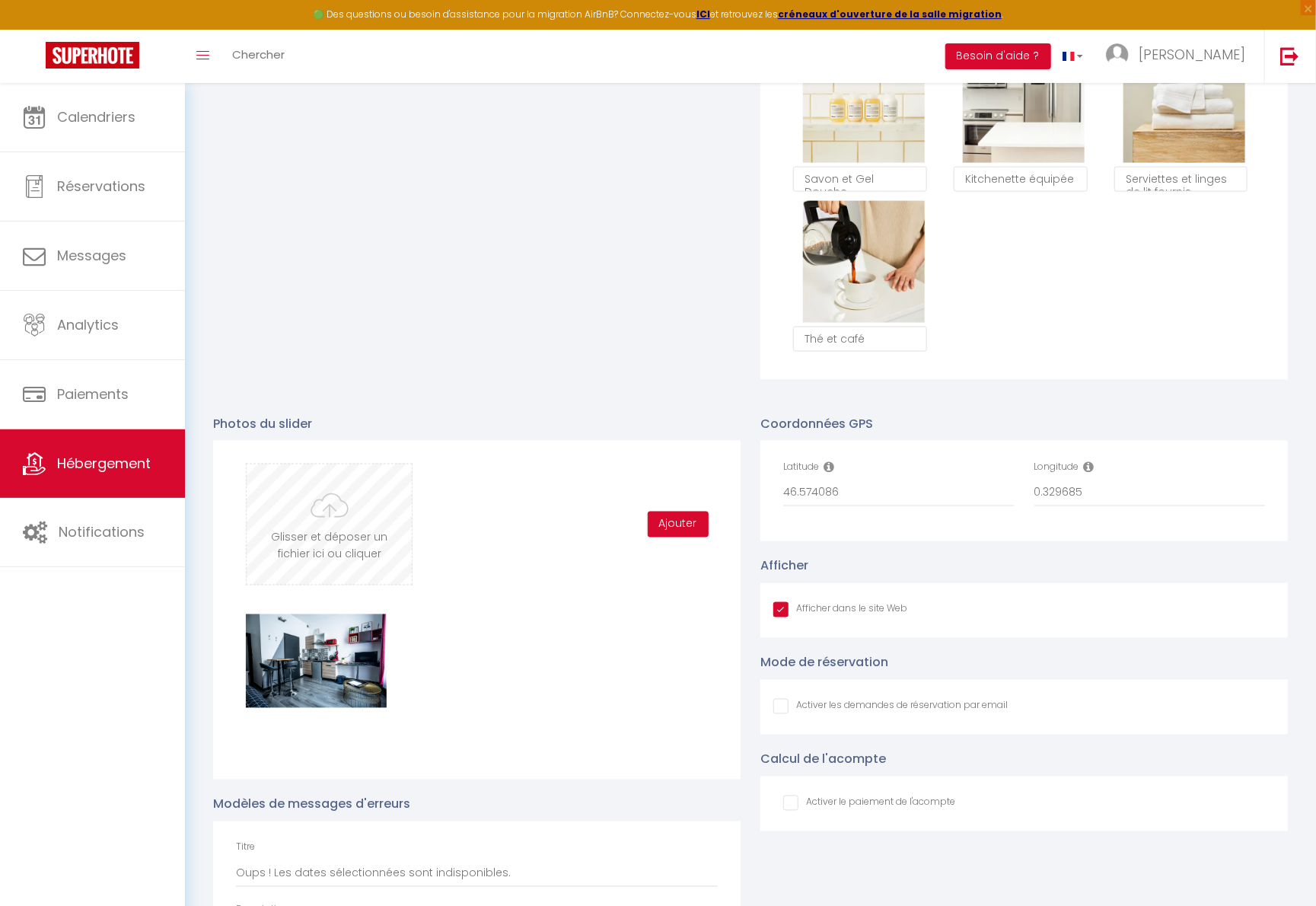
click at [349, 531] on input "file" at bounding box center [329, 525] width 165 height 120
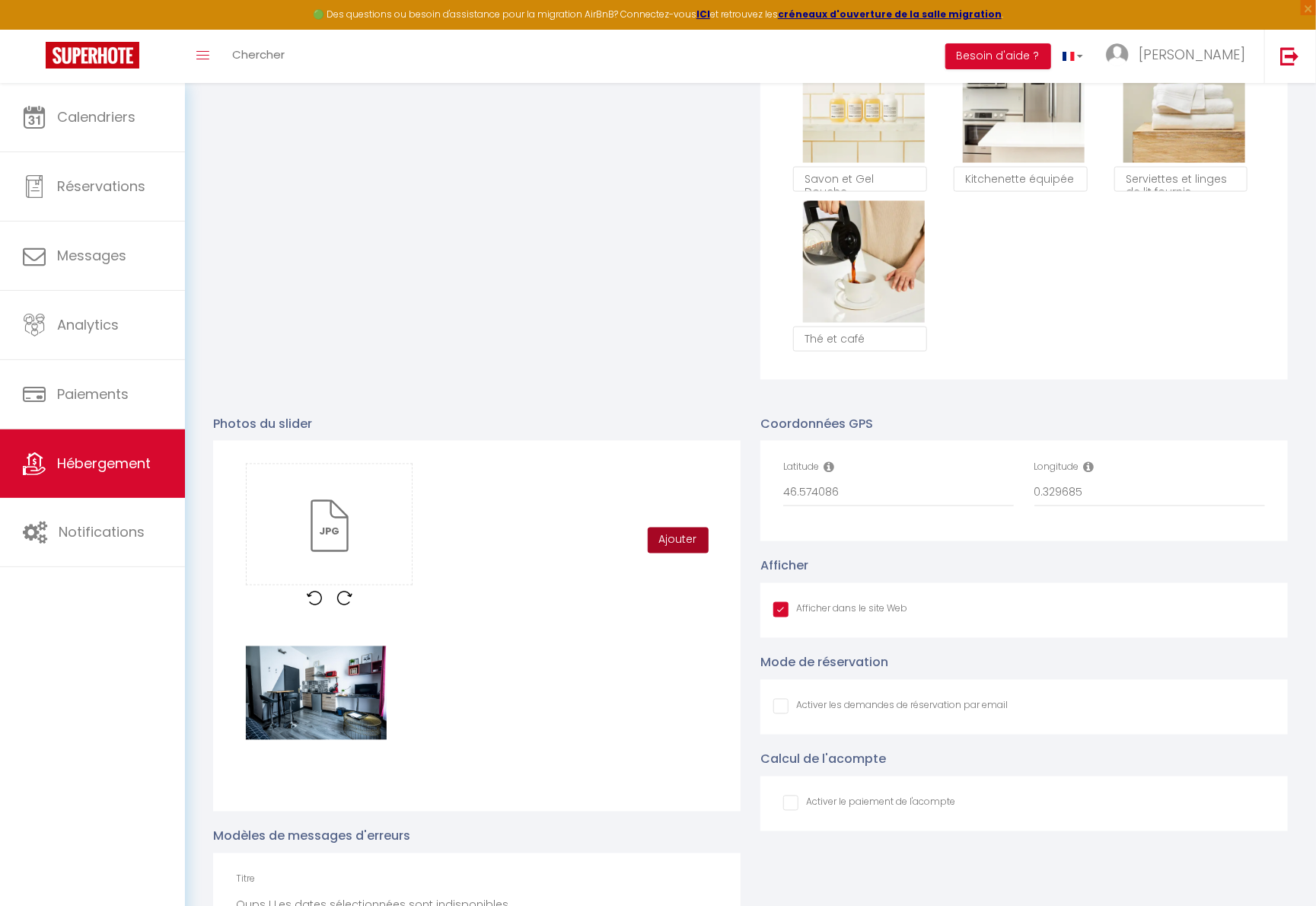
click at [673, 550] on button "Ajouter" at bounding box center [678, 541] width 61 height 26
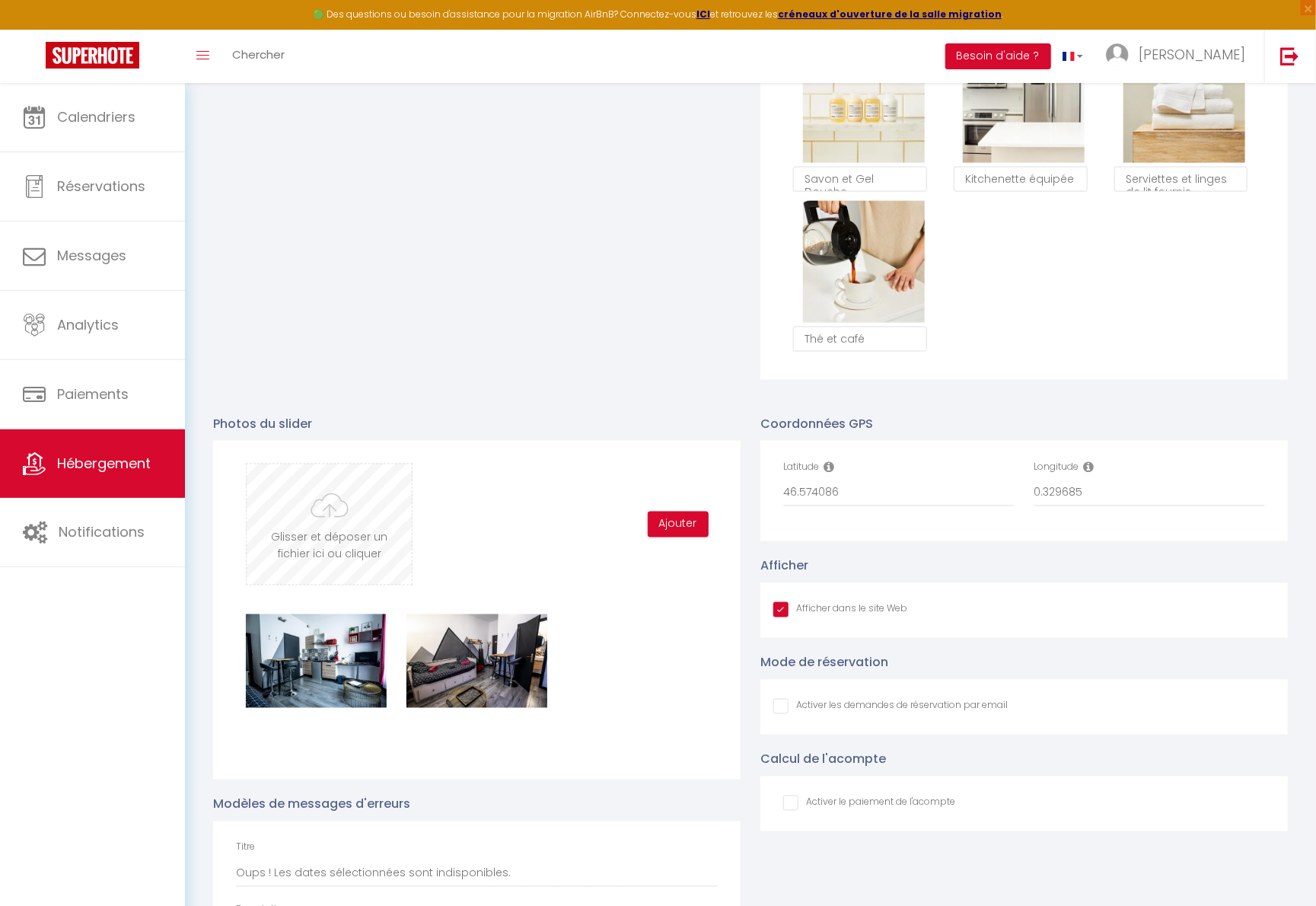
click at [383, 542] on input "file" at bounding box center [329, 525] width 165 height 120
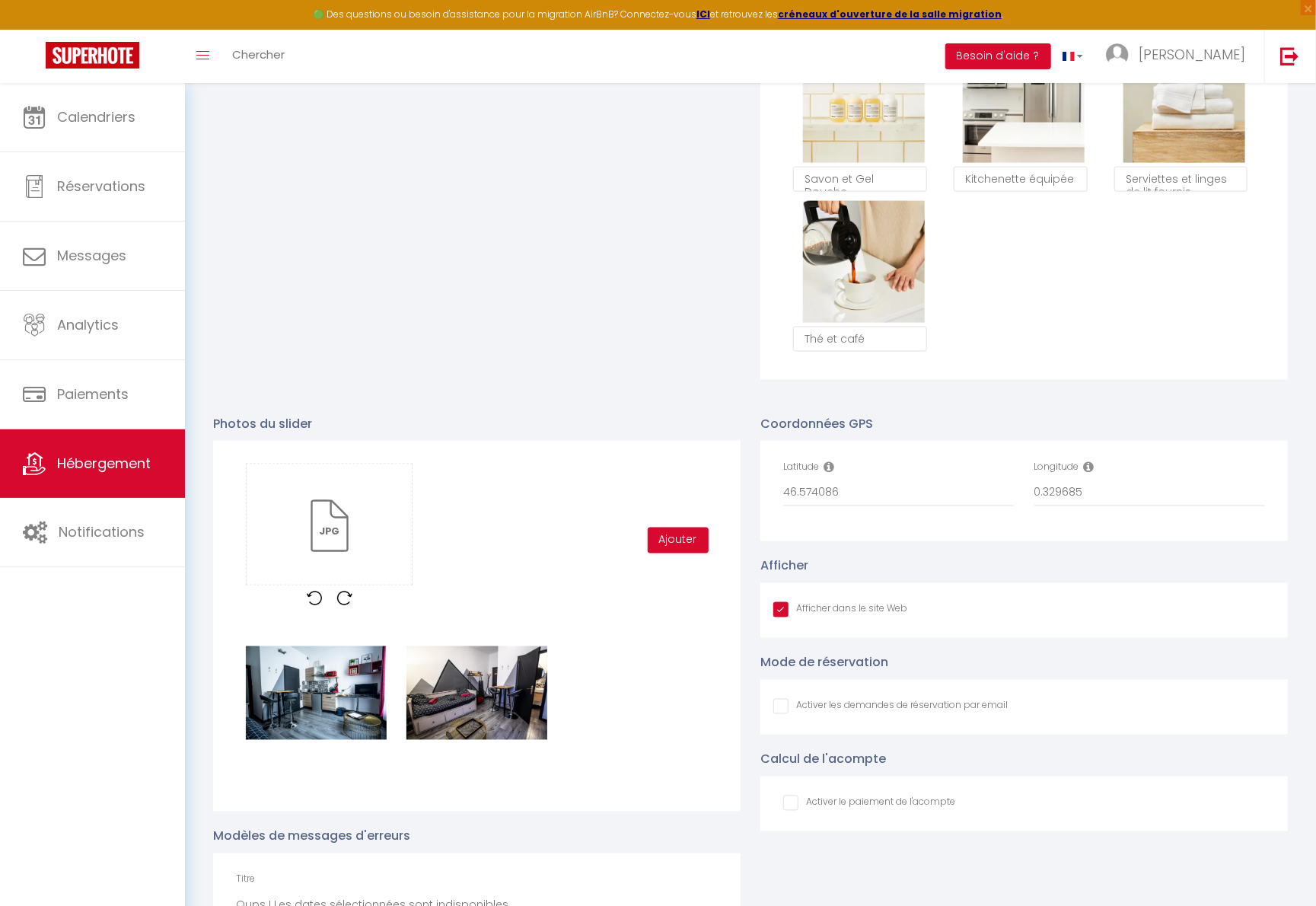
click at [657, 638] on div "Glisser et déposer un fichier ici ou cliquer Ooops, something wrong happened. R…" at bounding box center [477, 626] width 528 height 370
click at [677, 545] on button "Ajouter" at bounding box center [678, 541] width 61 height 26
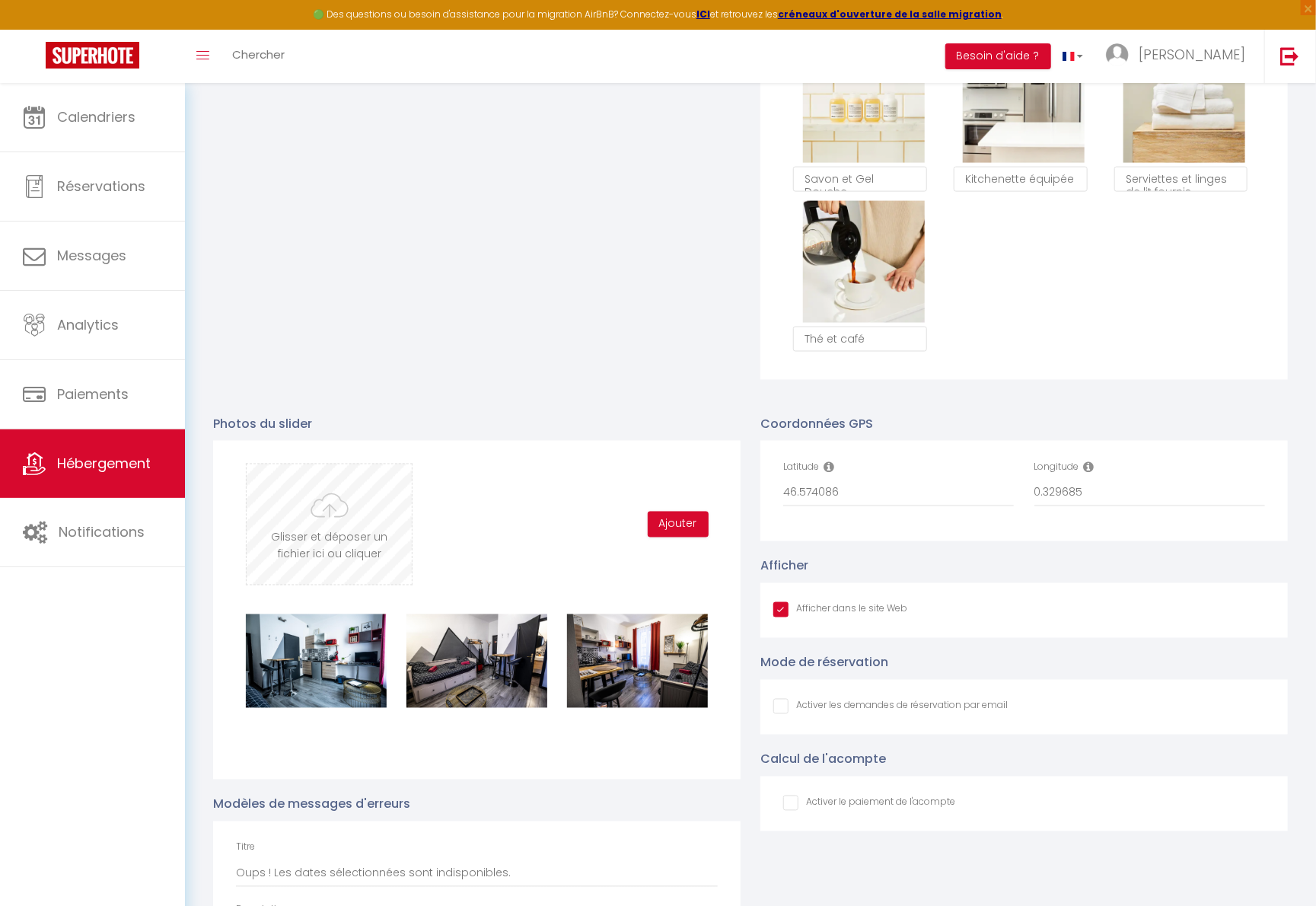
click at [399, 553] on input "file" at bounding box center [329, 525] width 165 height 120
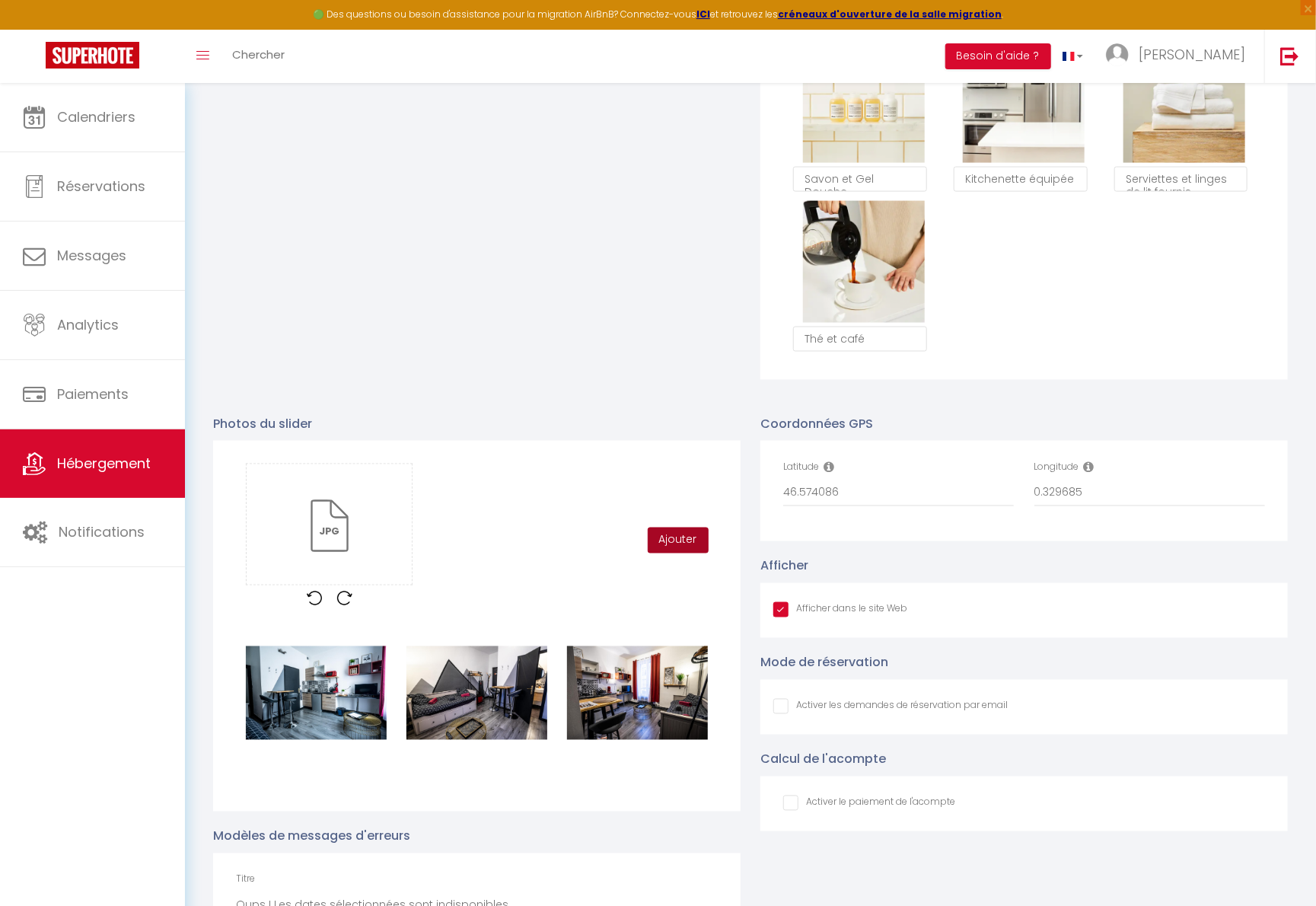
click at [680, 553] on button "Ajouter" at bounding box center [678, 541] width 61 height 26
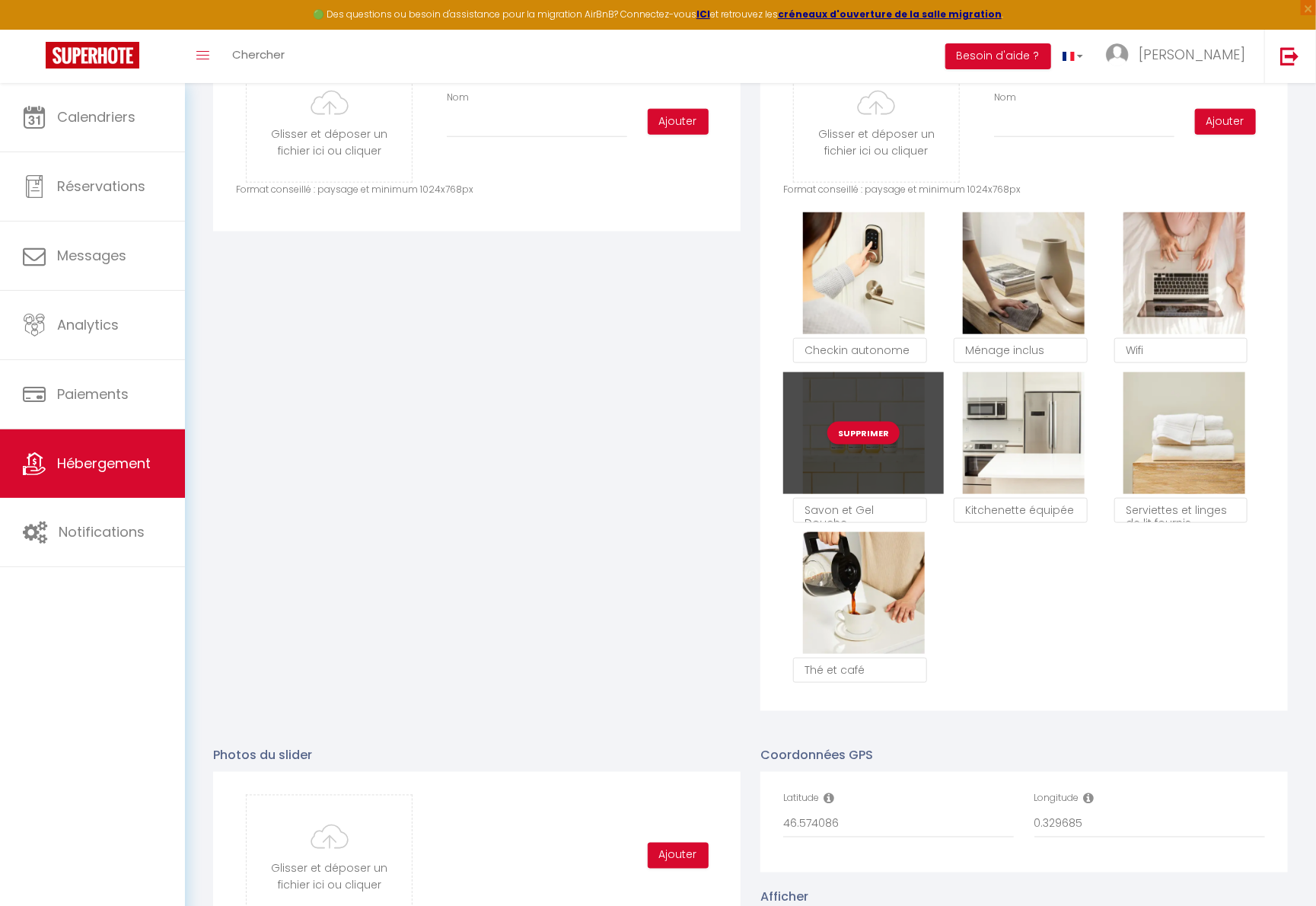
scroll to position [455, 0]
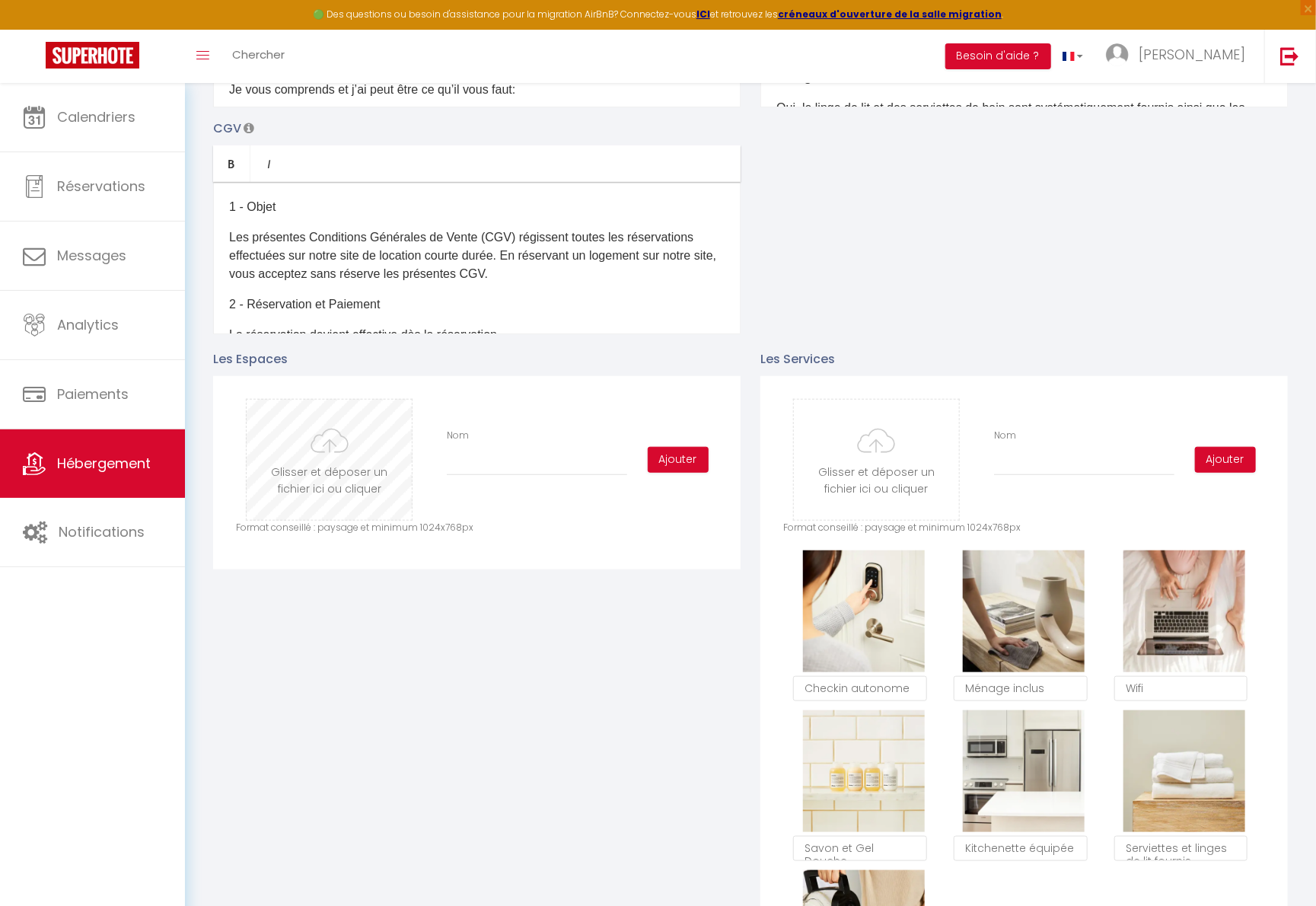
click at [347, 455] on input "file" at bounding box center [329, 460] width 165 height 120
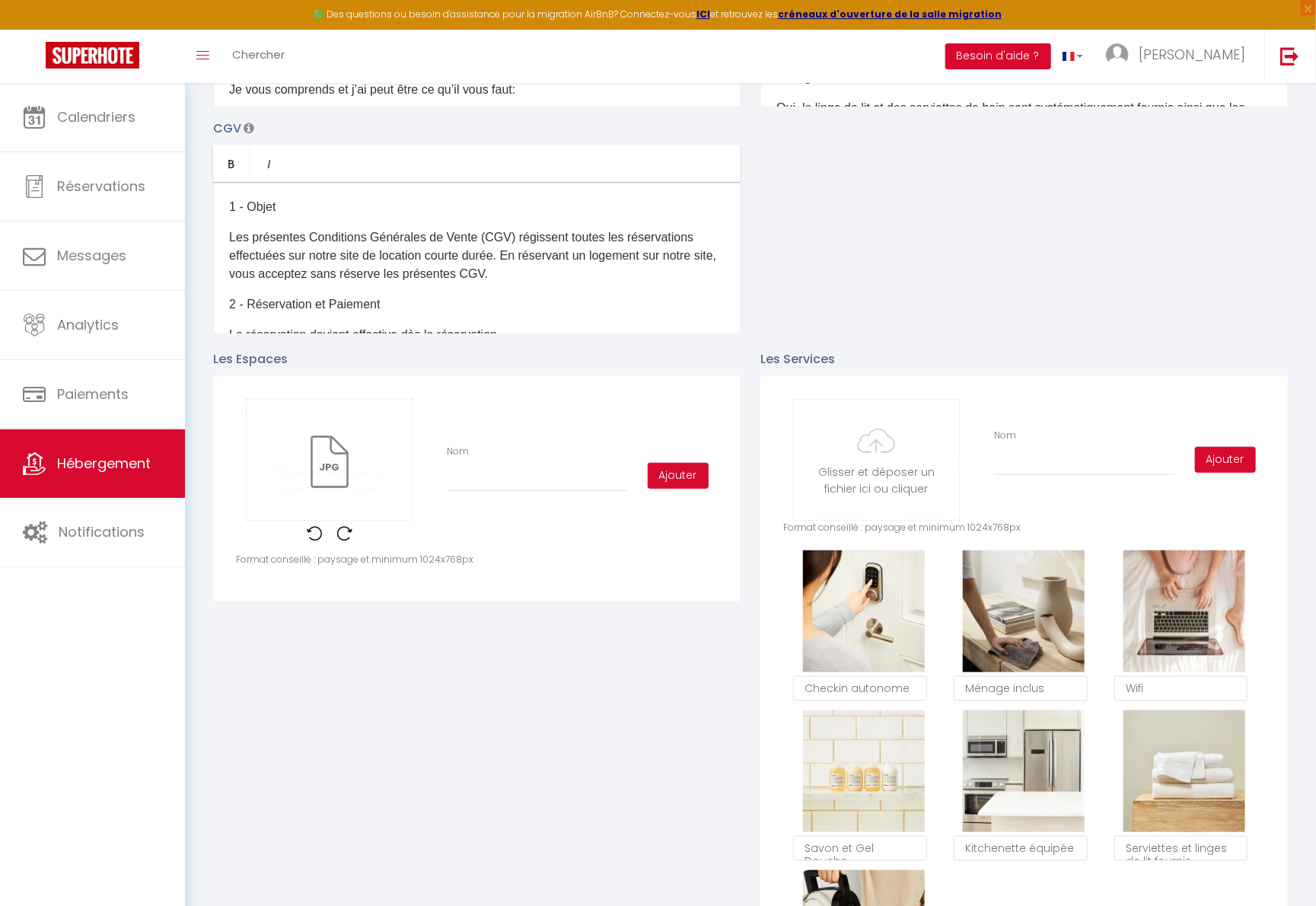
click at [572, 472] on div "Nom" at bounding box center [537, 468] width 201 height 47
click at [572, 482] on input "Nom" at bounding box center [537, 478] width 181 height 28
click at [648, 488] on button "Ajouter" at bounding box center [678, 476] width 61 height 26
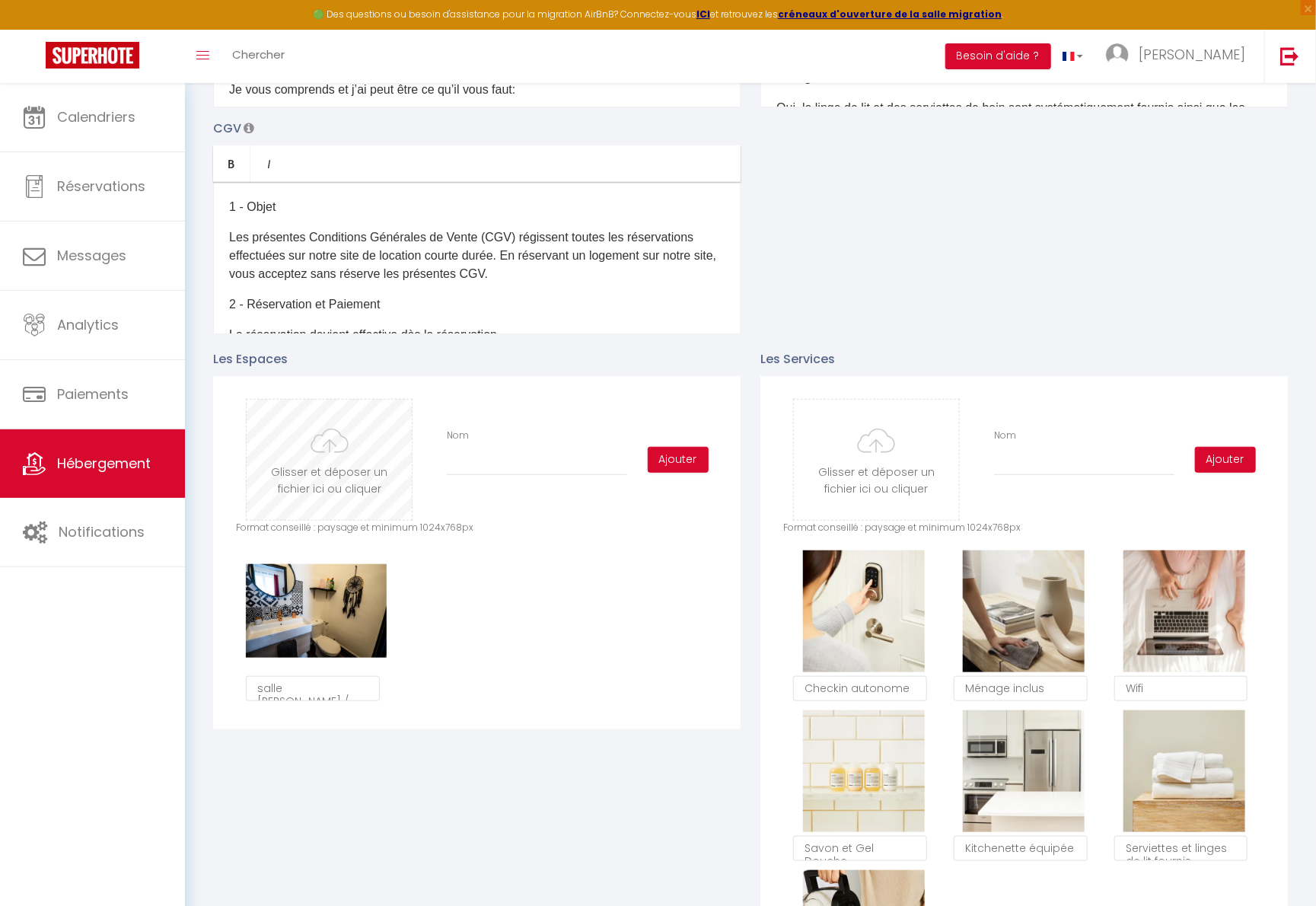
click at [361, 474] on input "file" at bounding box center [329, 460] width 165 height 120
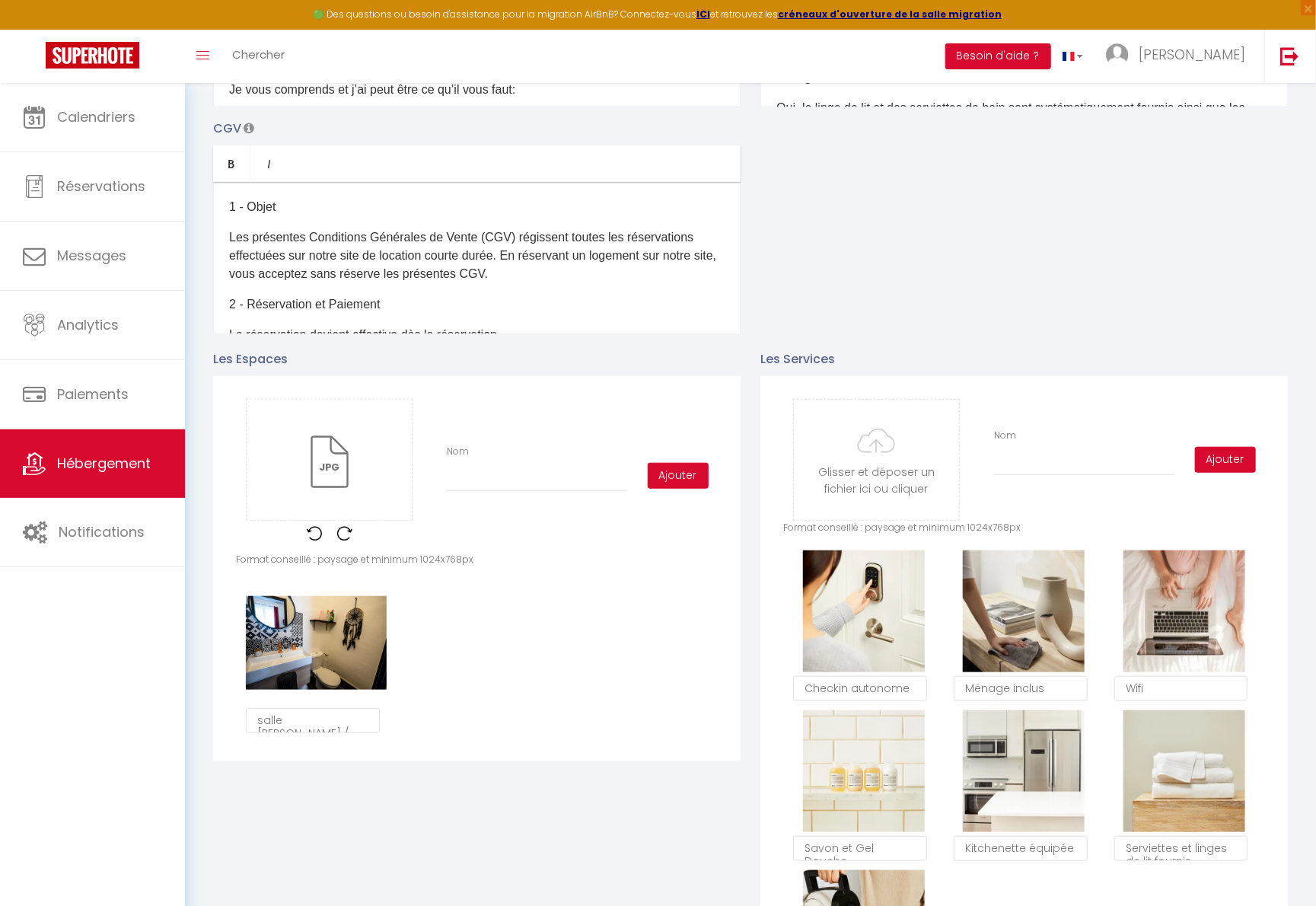
click at [543, 471] on div "Nom" at bounding box center [537, 468] width 201 height 47
click at [538, 485] on input "Nom" at bounding box center [537, 478] width 181 height 28
click at [652, 488] on button "Ajouter" at bounding box center [678, 476] width 61 height 26
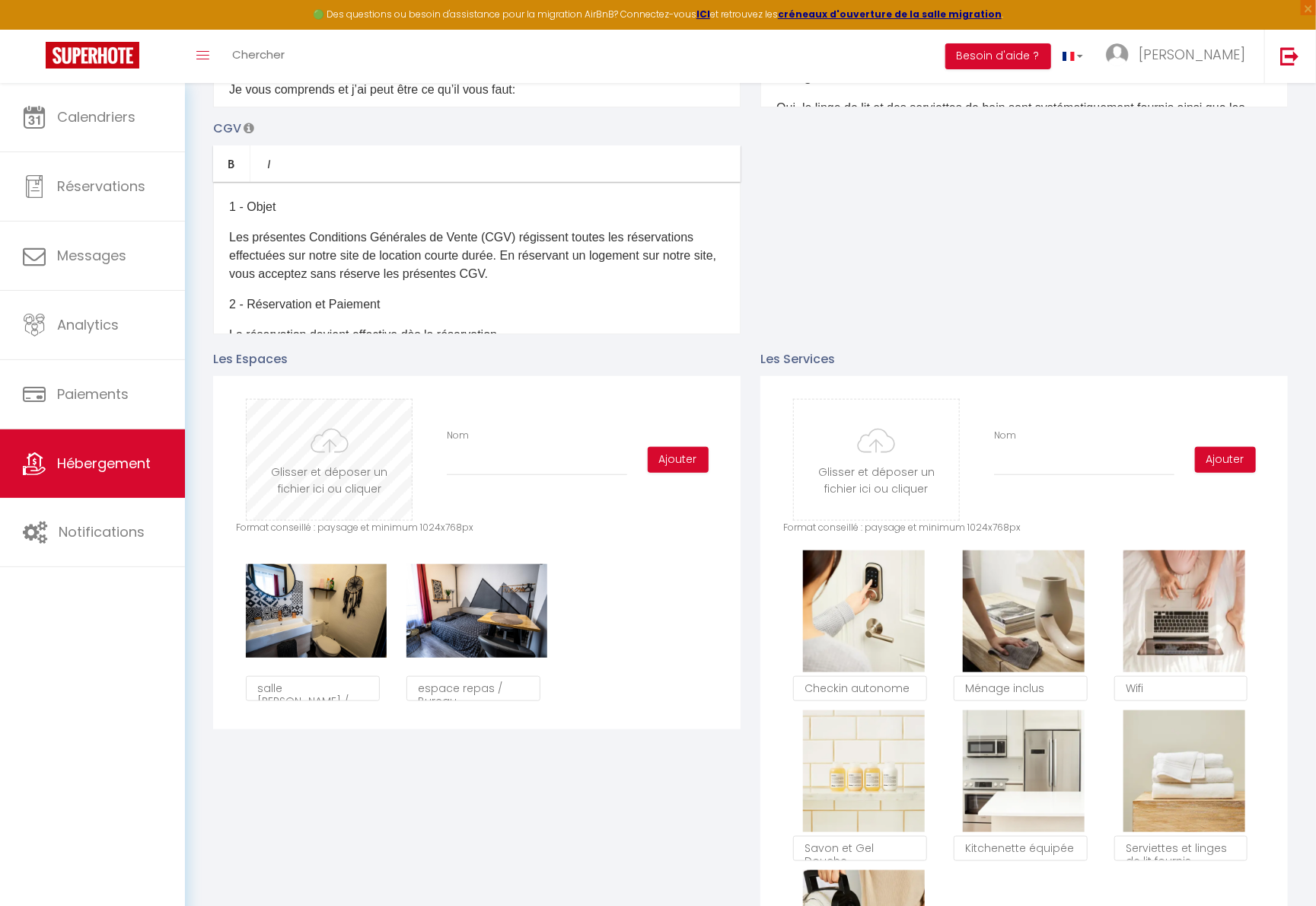
click at [327, 470] on input "file" at bounding box center [329, 460] width 165 height 120
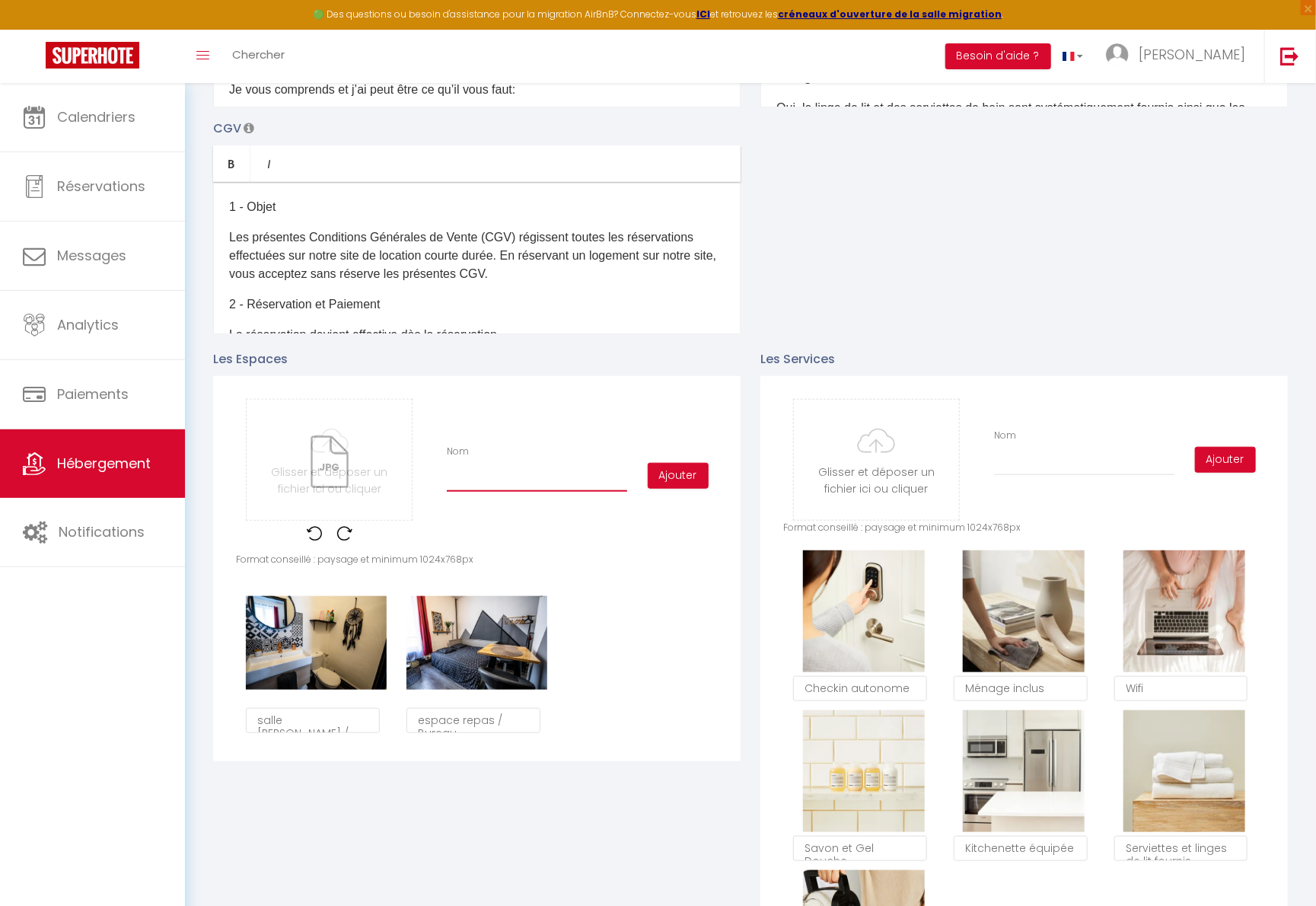
click at [532, 485] on input "Nom" at bounding box center [537, 478] width 181 height 28
click at [707, 479] on button "Ajouter" at bounding box center [678, 476] width 61 height 26
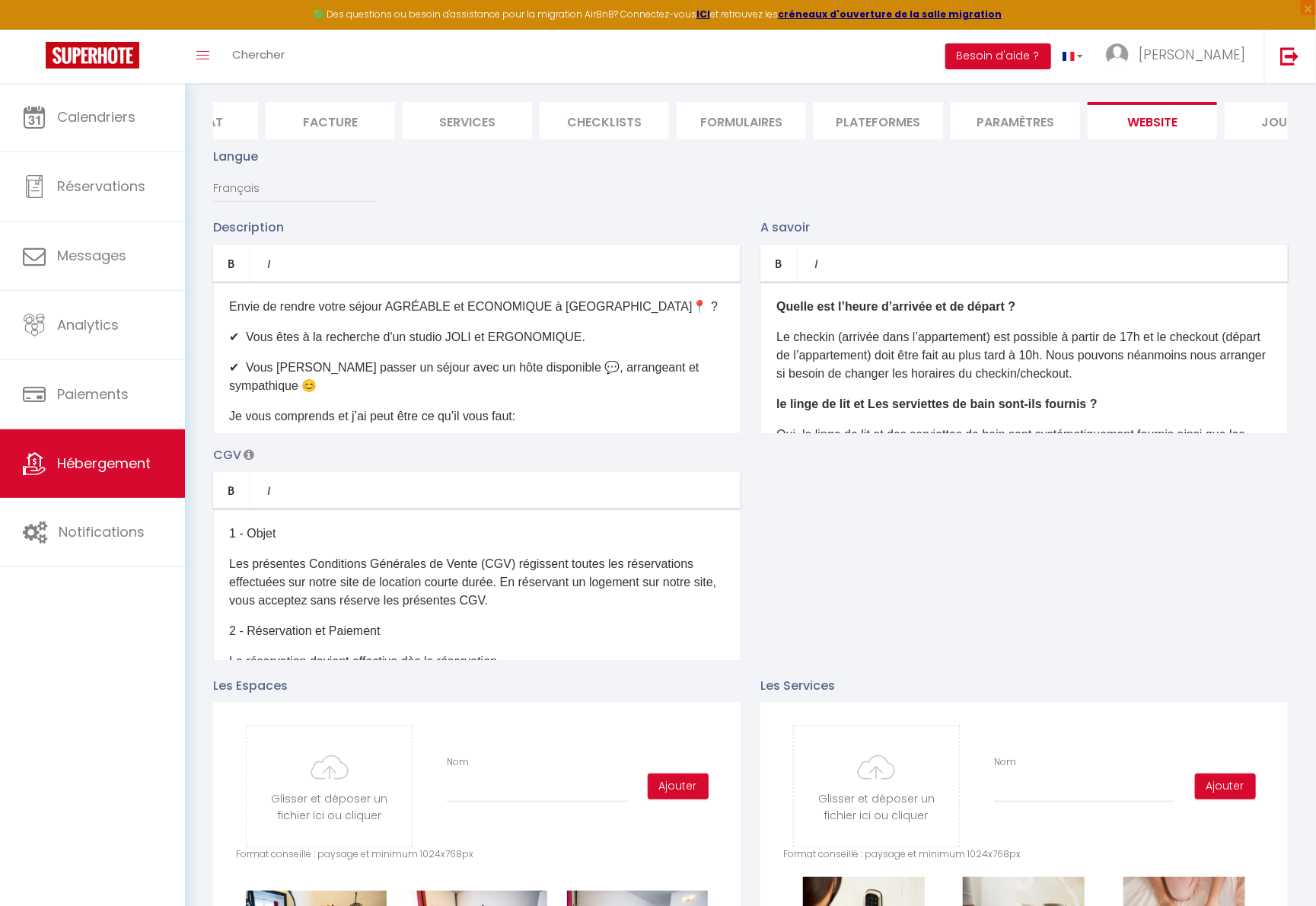
scroll to position [0, 0]
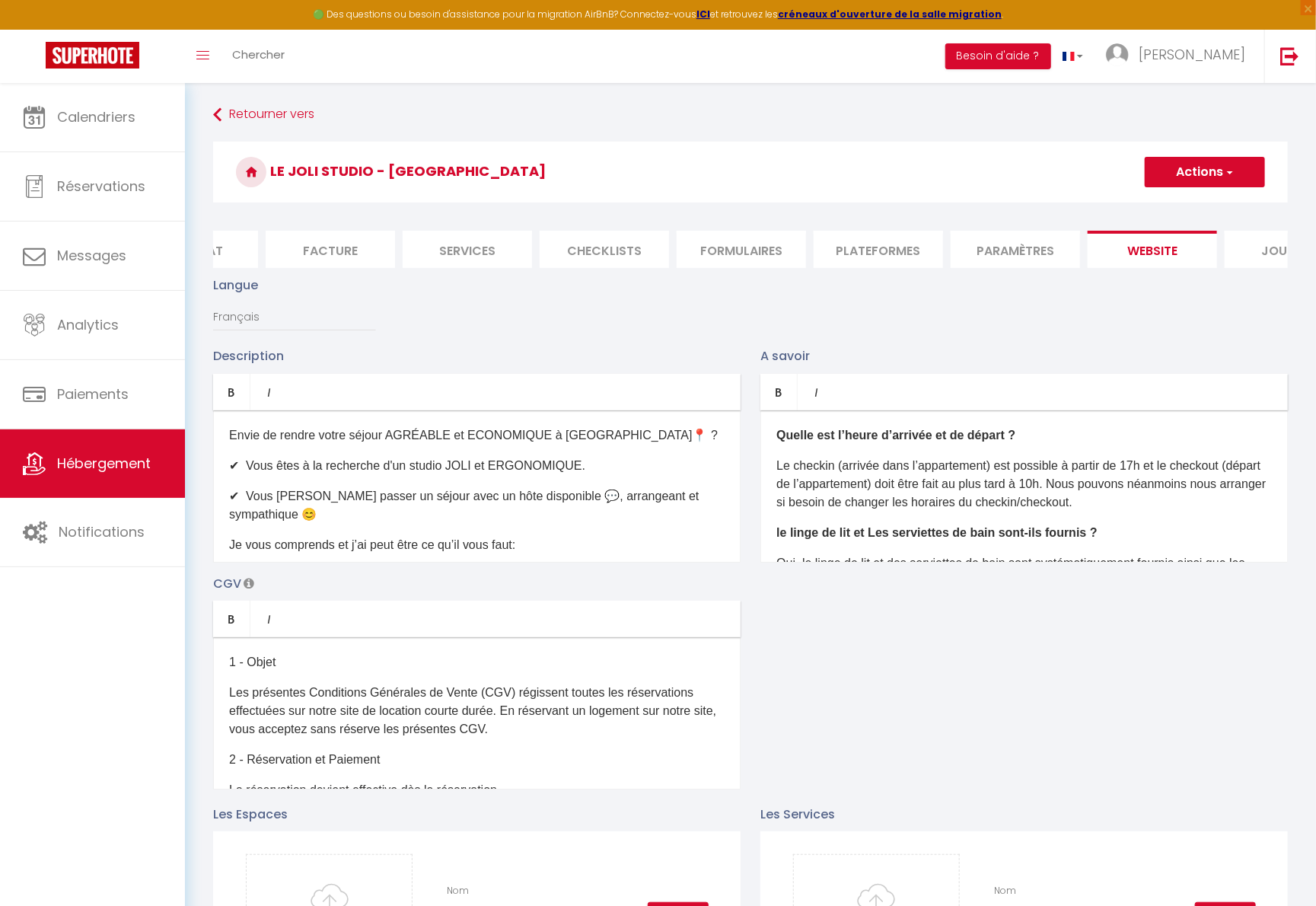
click at [1030, 168] on button "Actions" at bounding box center [1205, 171] width 120 height 30
click at [1030, 205] on input "Enregistrer" at bounding box center [1187, 206] width 56 height 15
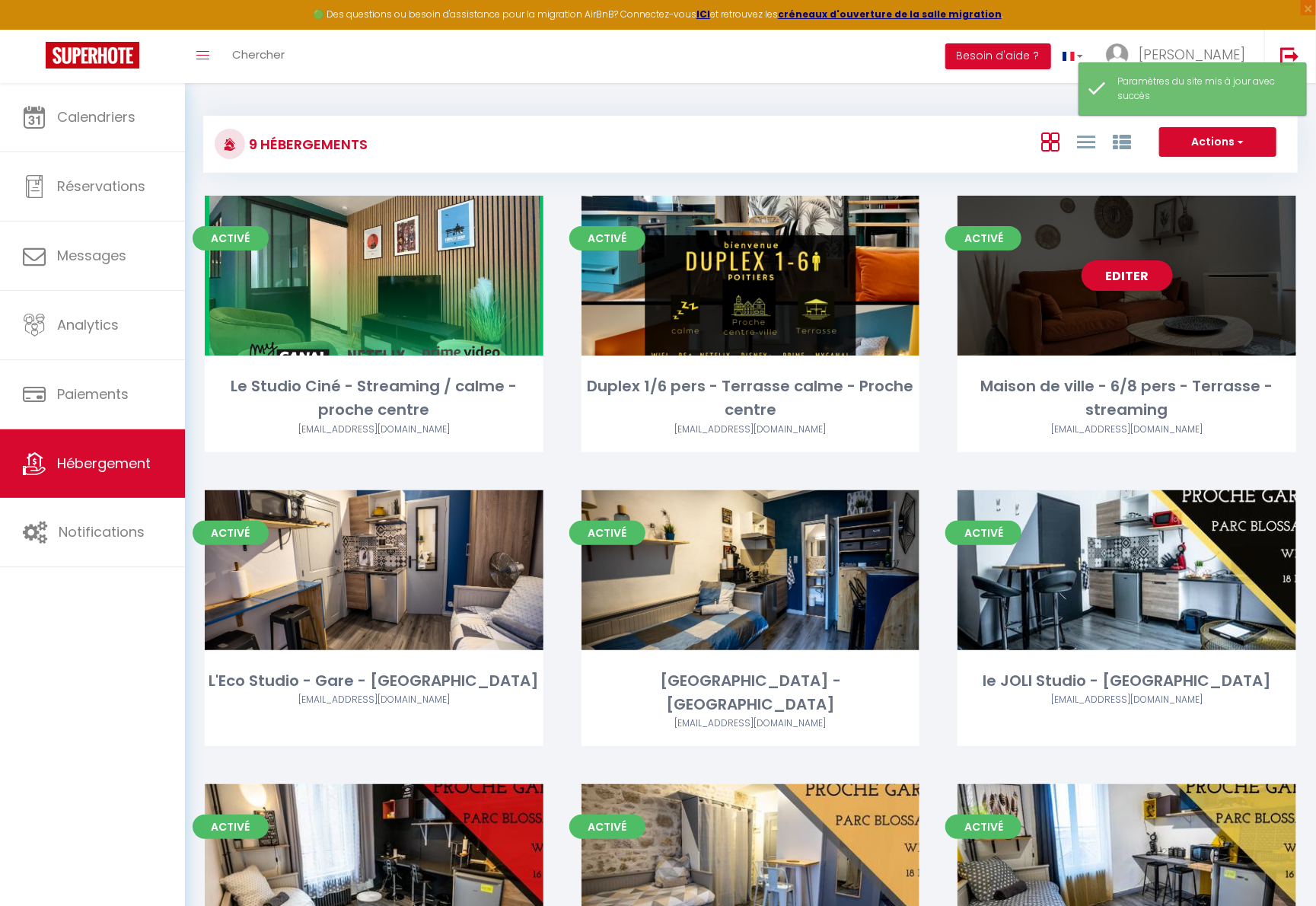
scroll to position [85, 0]
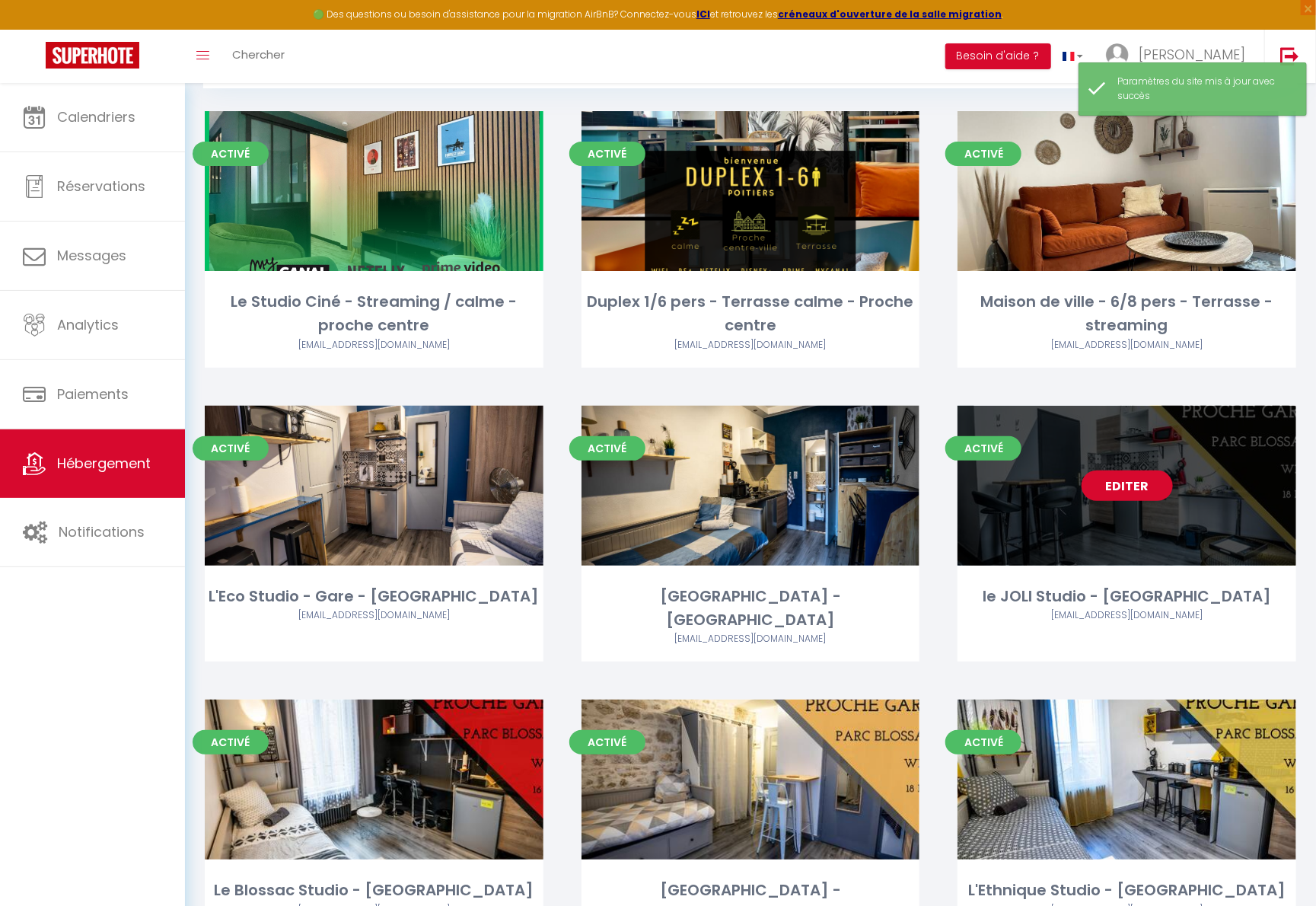
click at [1030, 486] on link "Editer" at bounding box center [1127, 485] width 91 height 30
click at [1030, 485] on link "Editer" at bounding box center [1127, 485] width 91 height 30
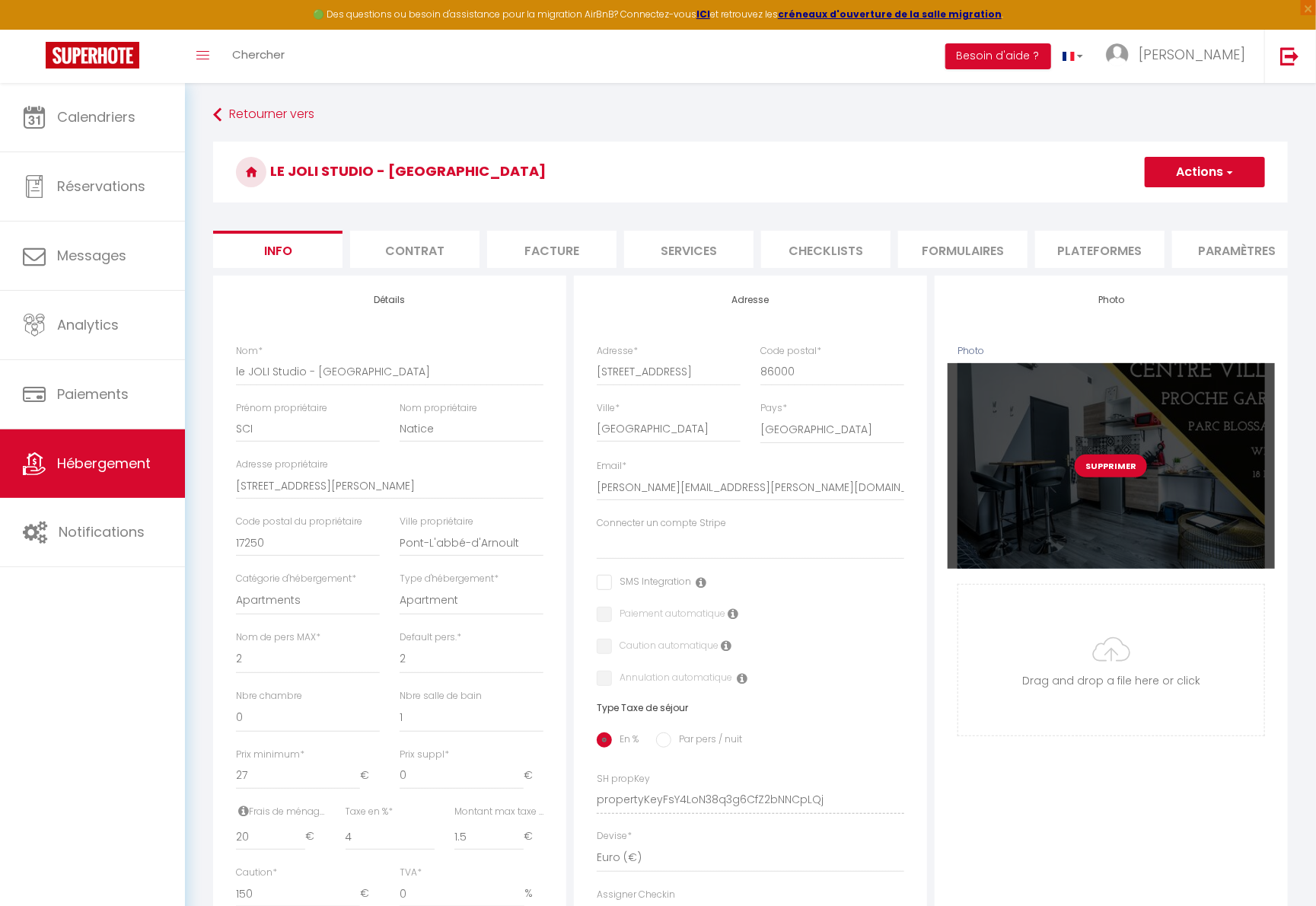
scroll to position [16, 0]
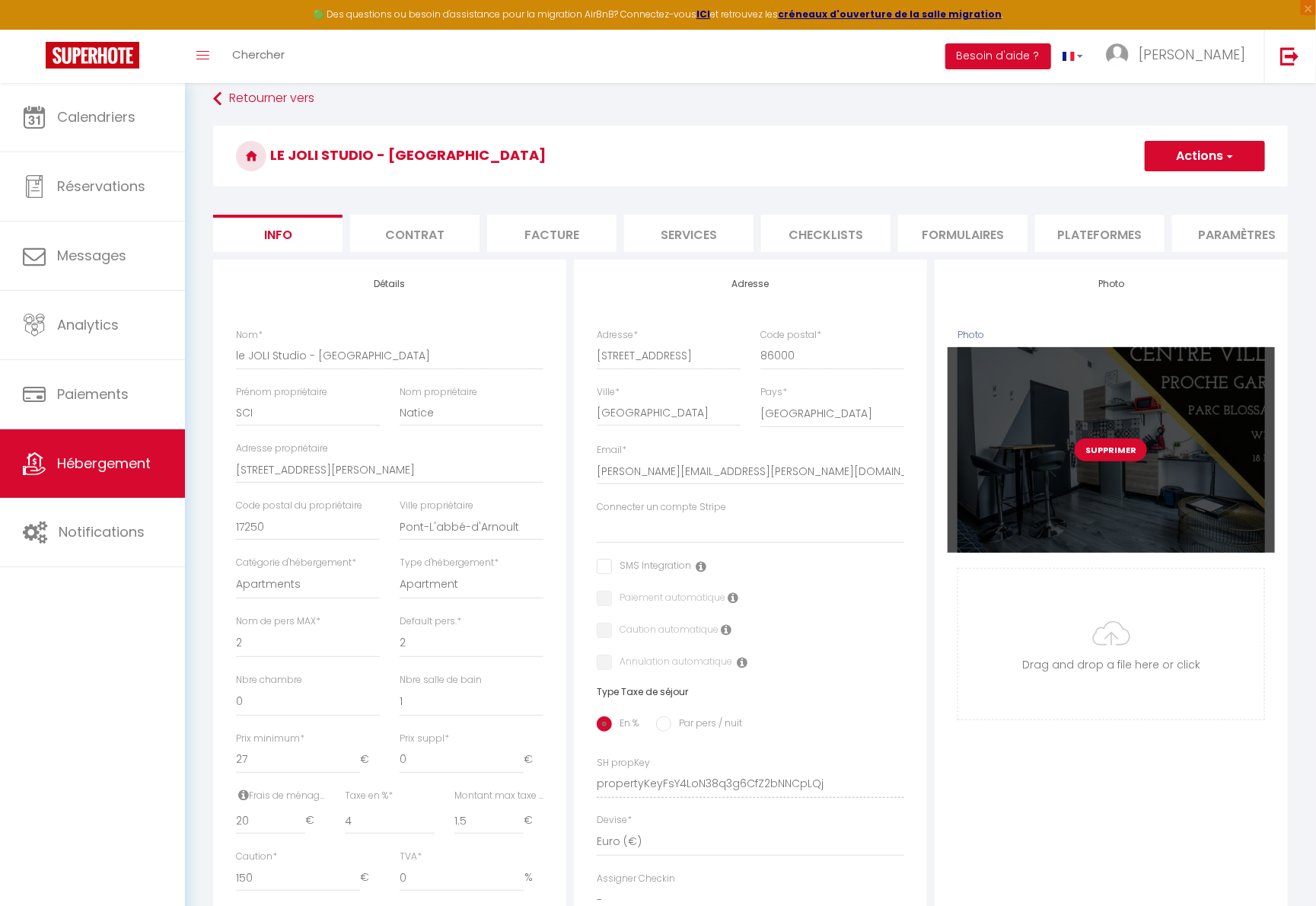
click at [1030, 461] on button "Supprimer" at bounding box center [1111, 450] width 73 height 23
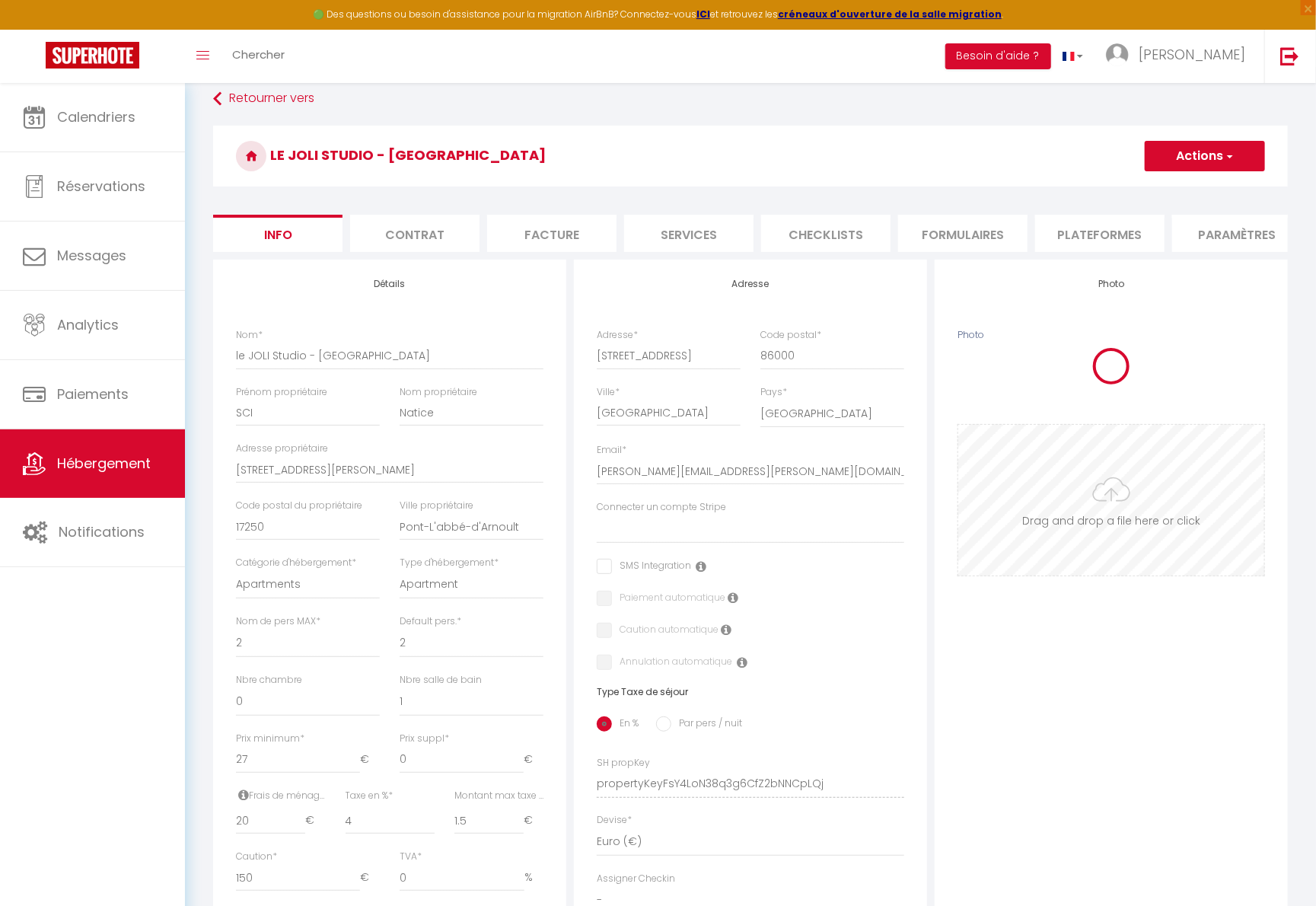
click at [1030, 494] on input "Photo" at bounding box center [1111, 500] width 306 height 150
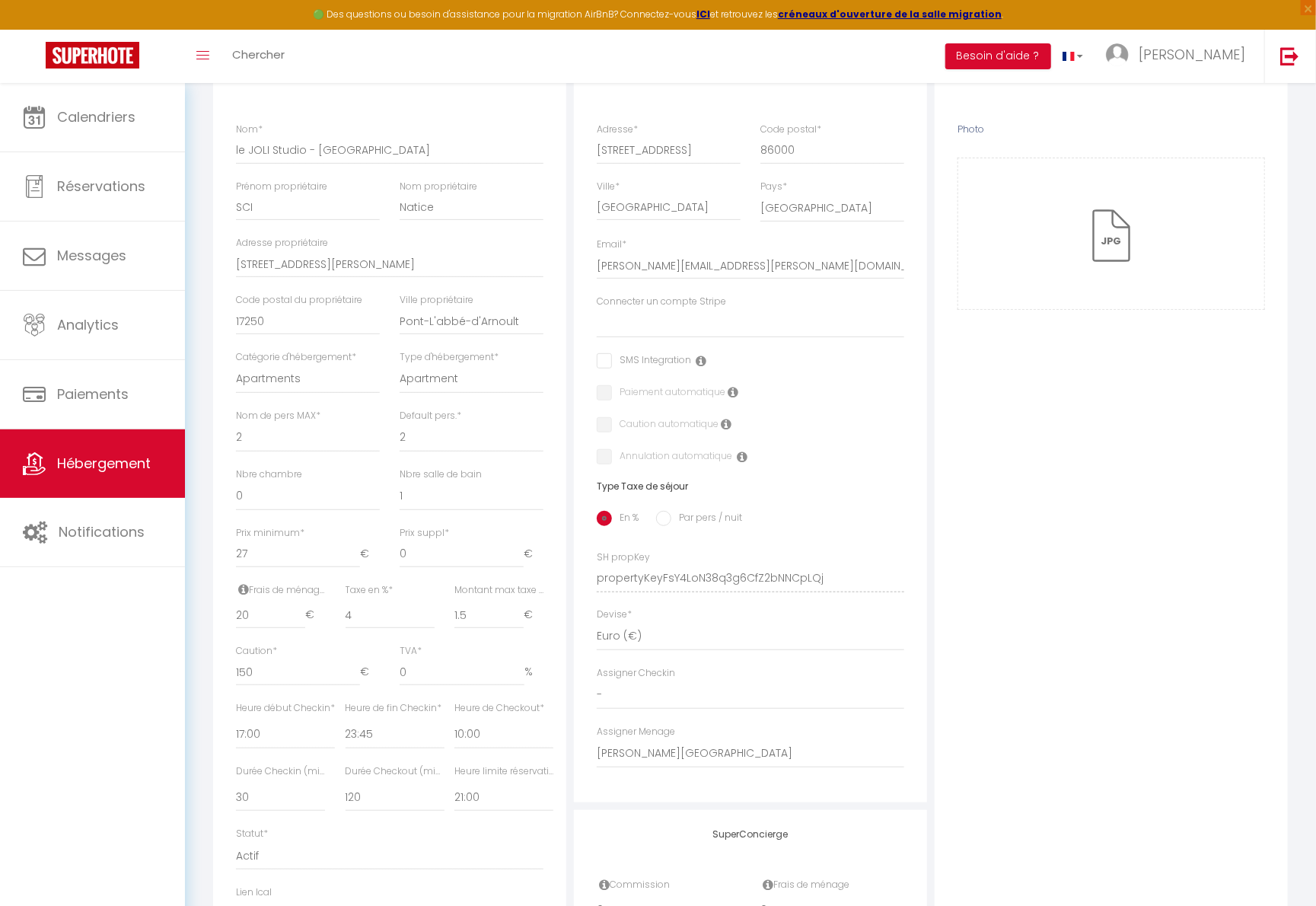
scroll to position [0, 0]
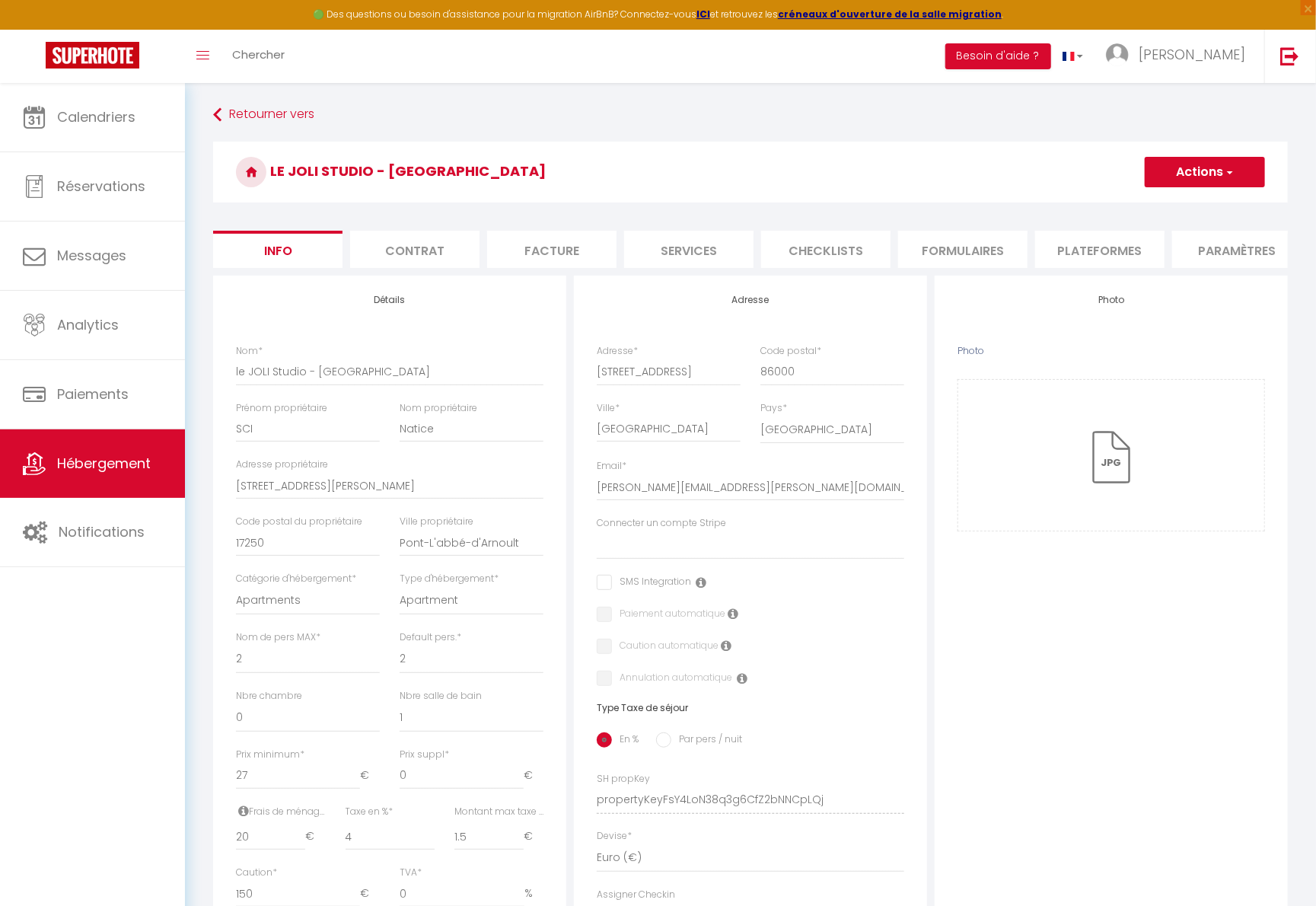
click at [1030, 176] on button "Actions" at bounding box center [1205, 171] width 120 height 30
click at [1030, 204] on input "Enregistrer" at bounding box center [1144, 206] width 56 height 15
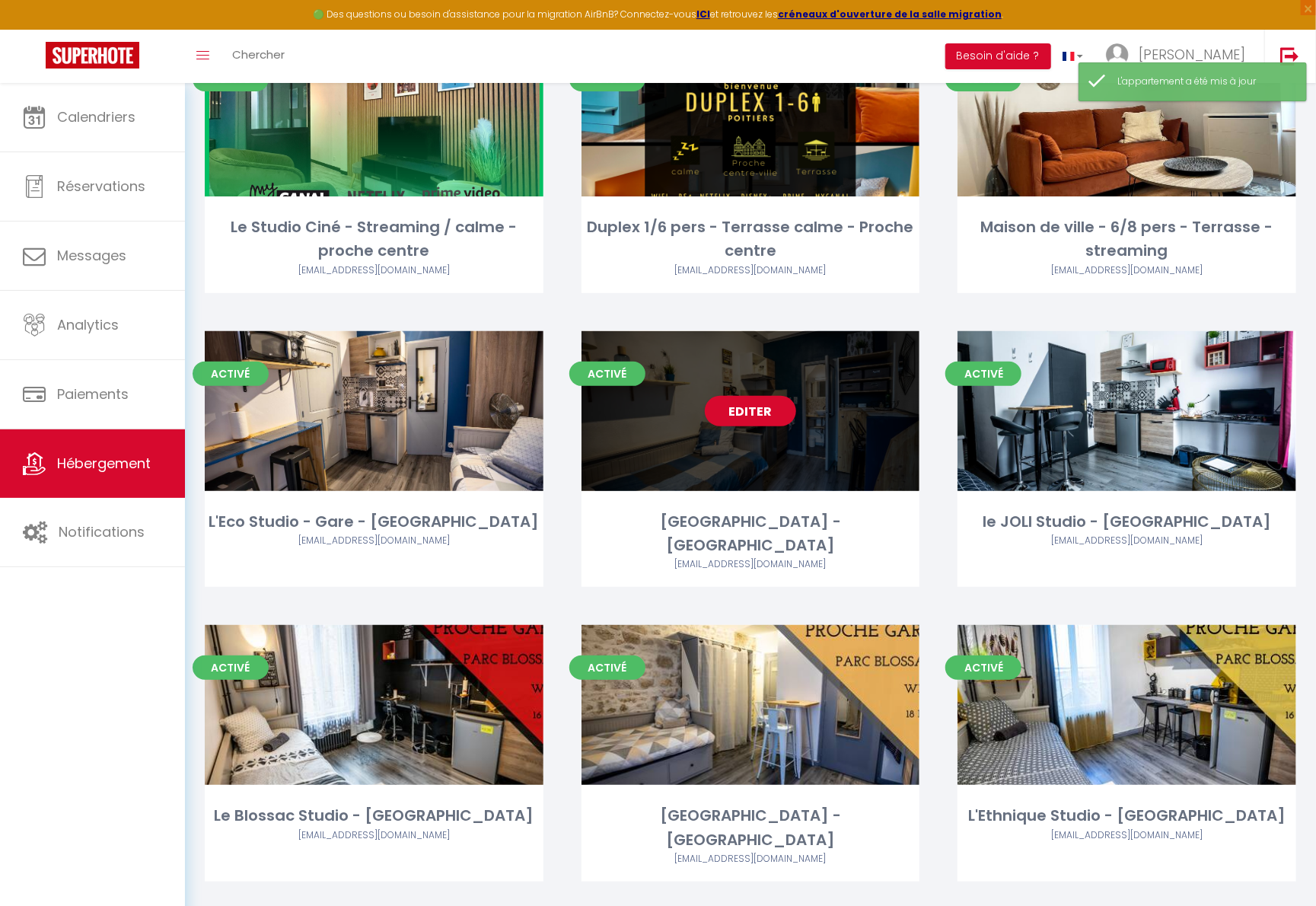
scroll to position [163, 0]
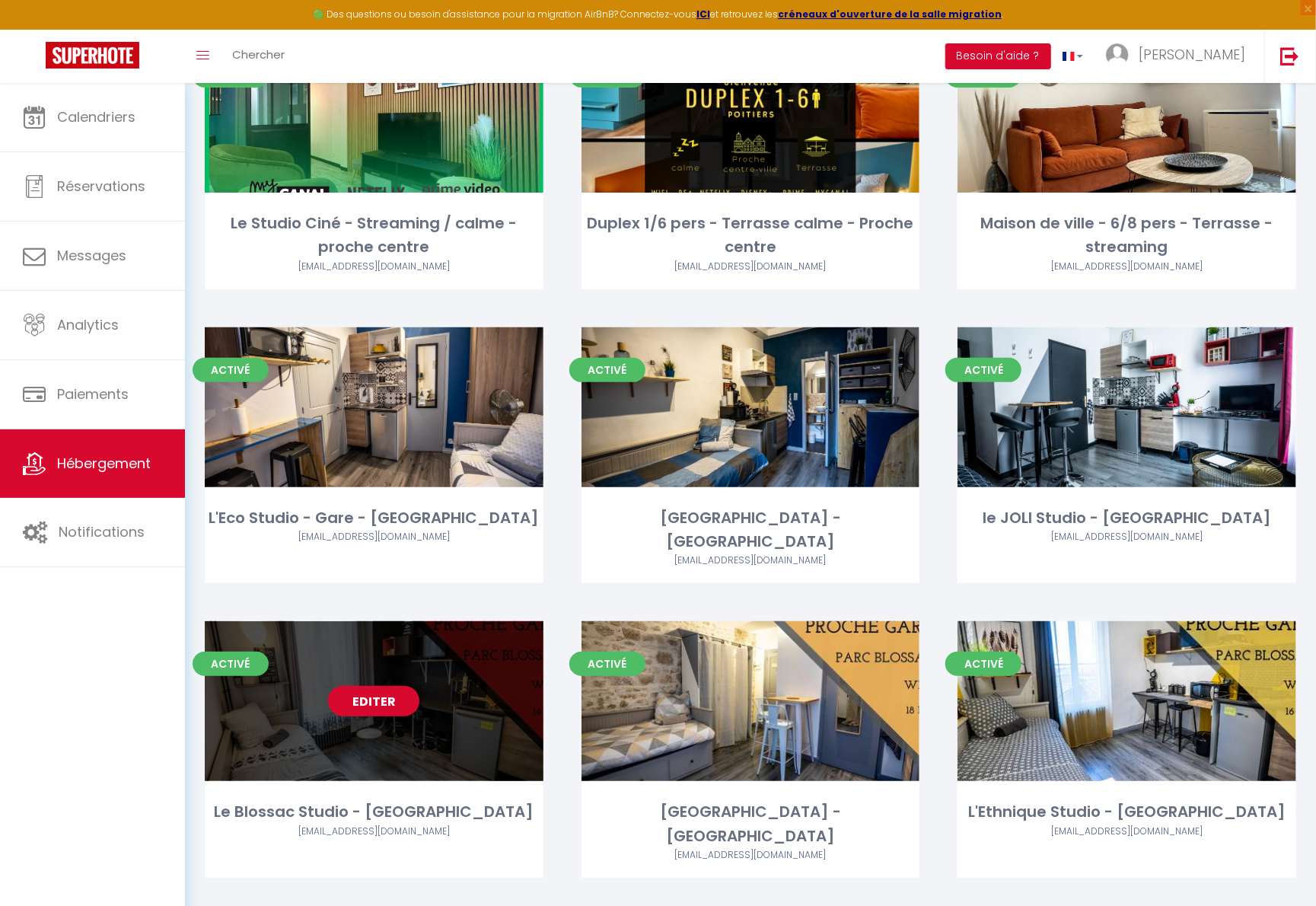
click at [387, 686] on link "Editer" at bounding box center [373, 701] width 91 height 30
click at [388, 686] on link "Editer" at bounding box center [373, 701] width 91 height 30
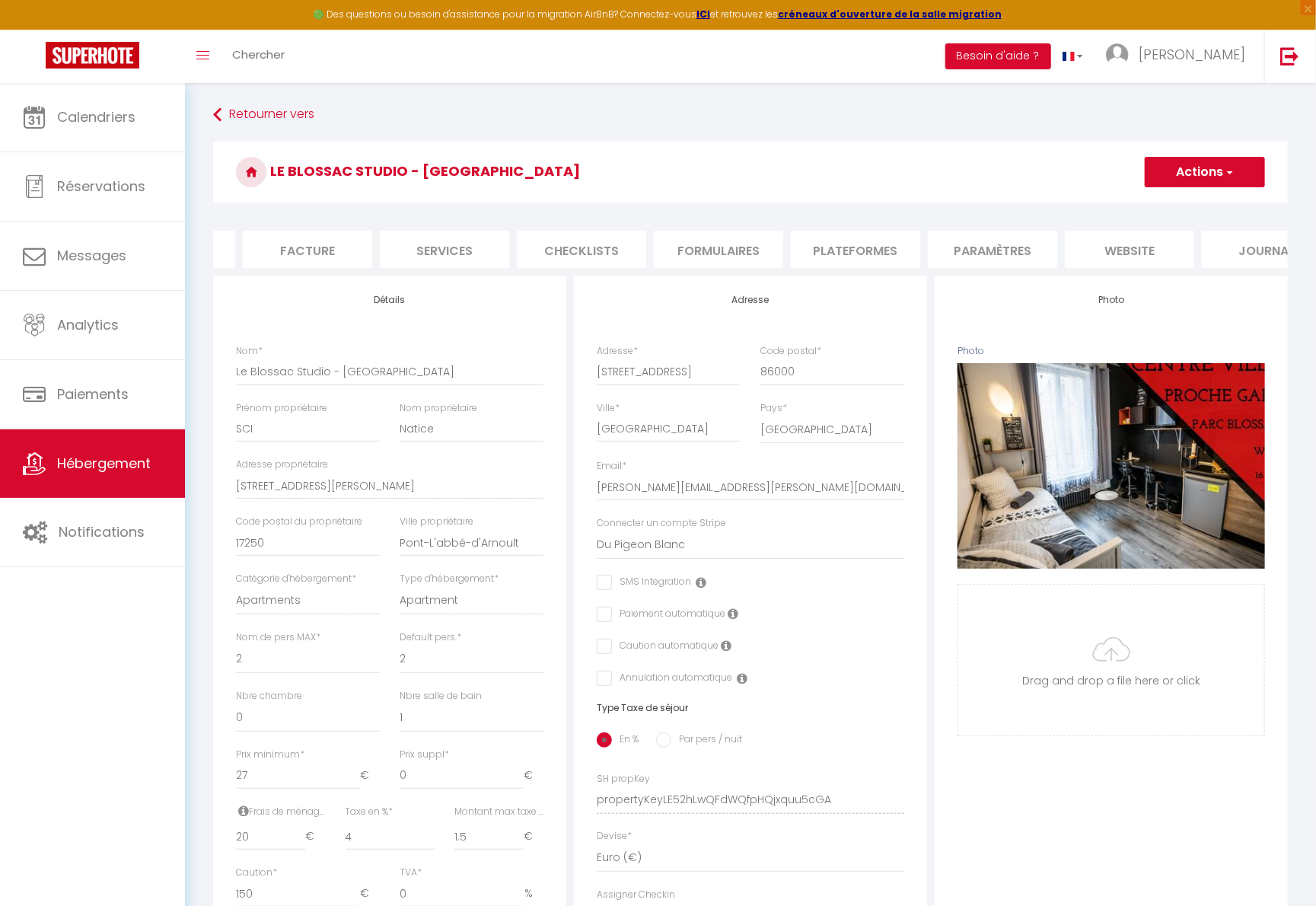
scroll to position [0, 259]
click at [1030, 255] on li "website" at bounding box center [1114, 249] width 130 height 37
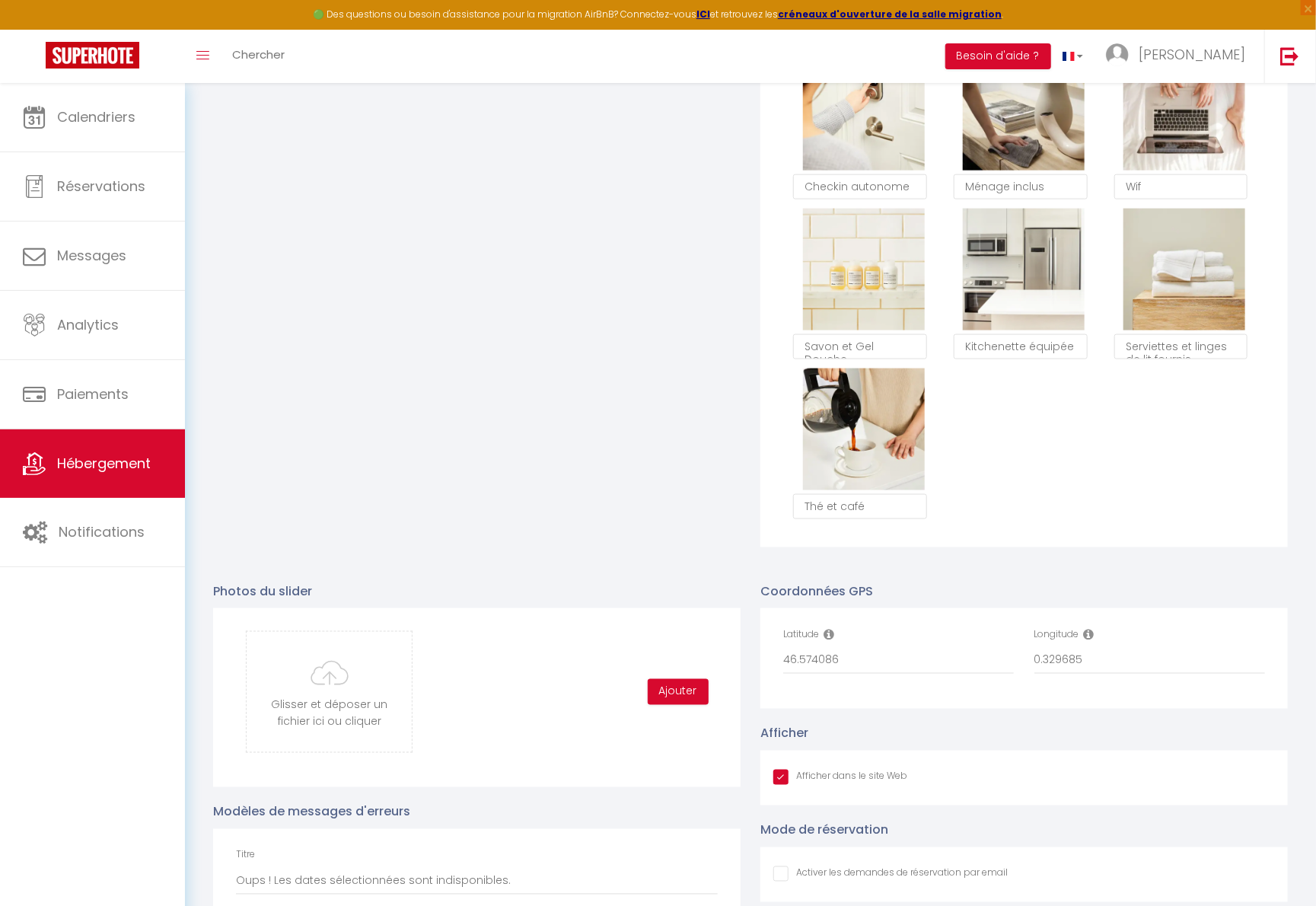
scroll to position [1008, 0]
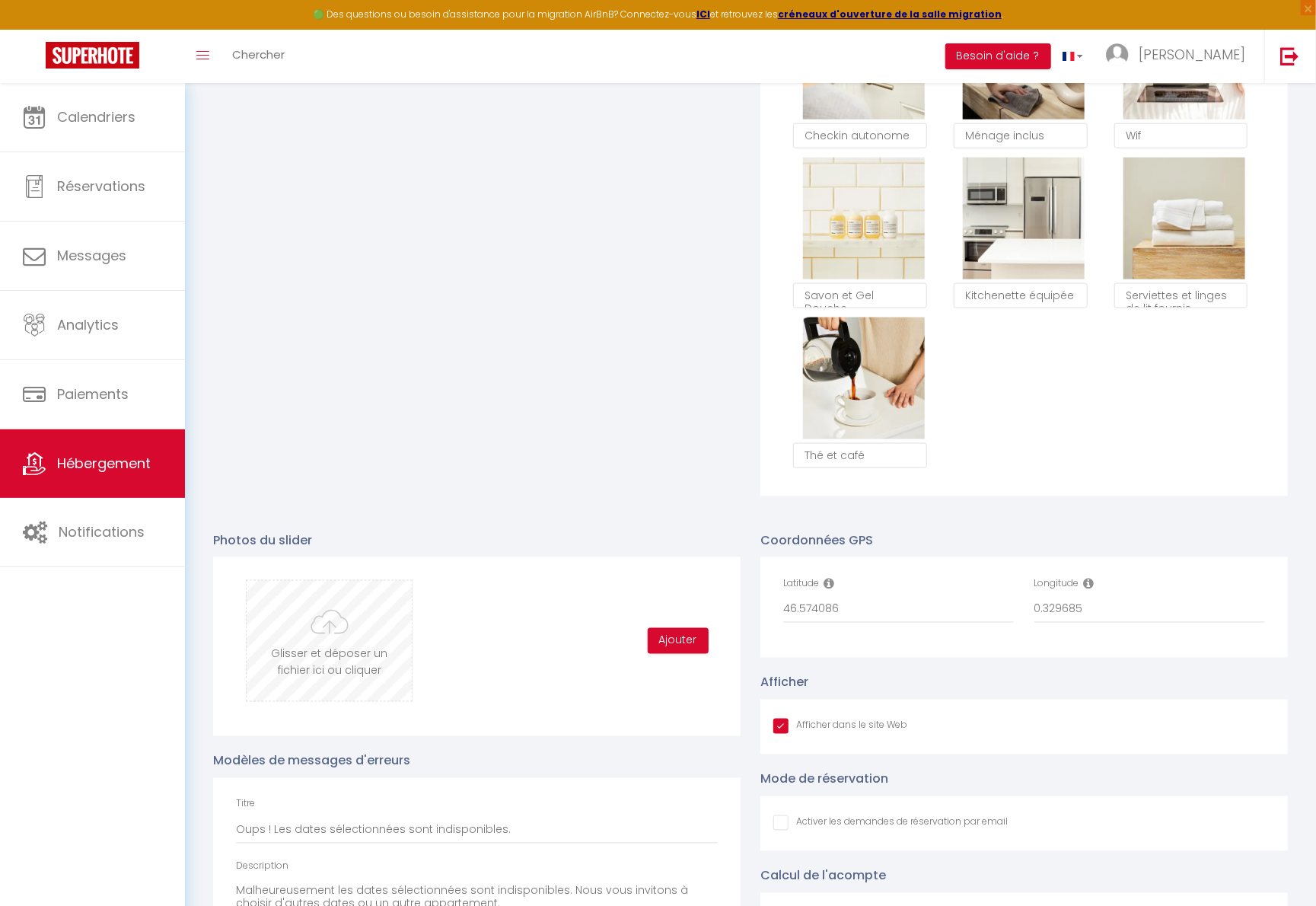
click at [353, 671] on input "file" at bounding box center [329, 641] width 165 height 120
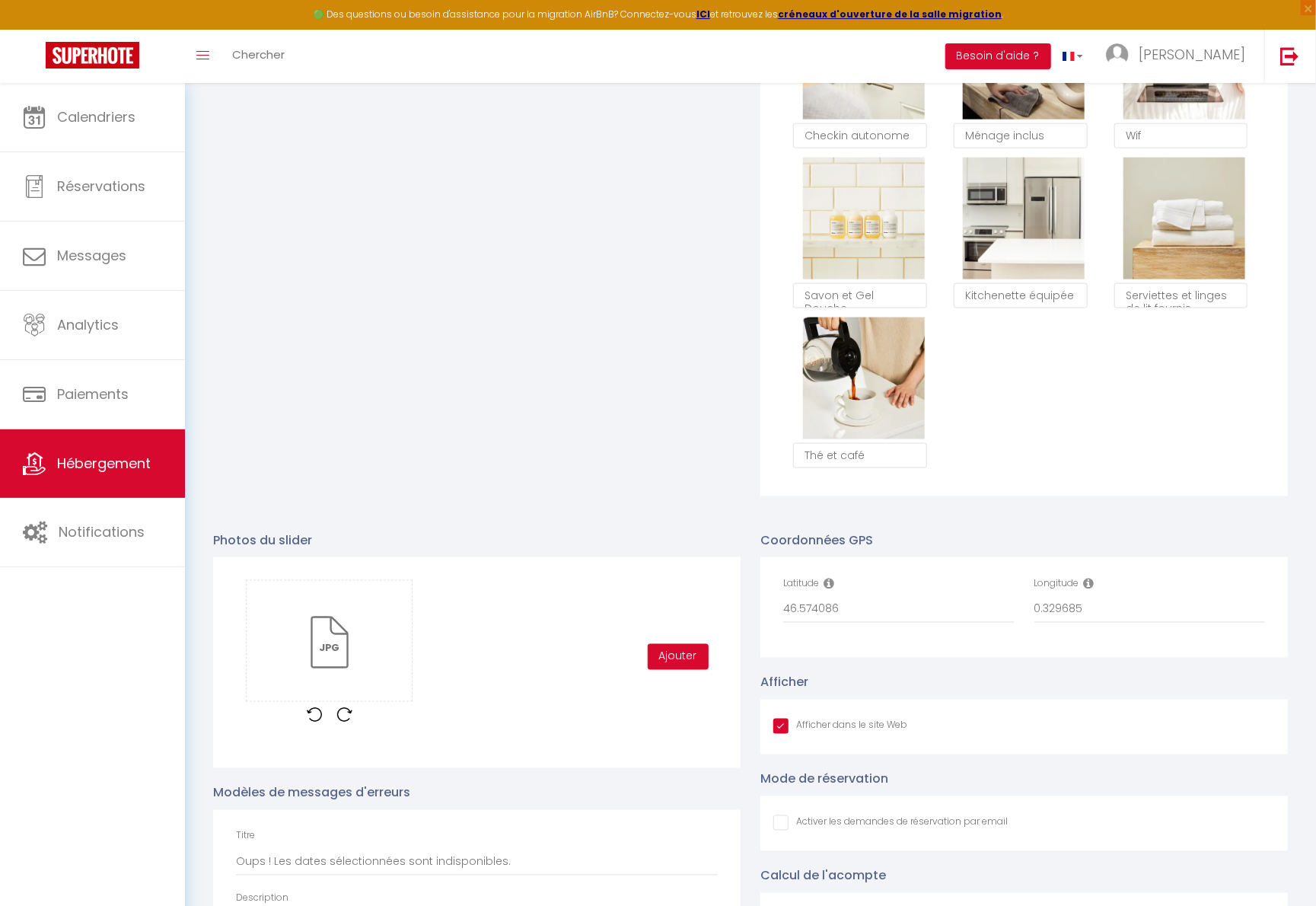
scroll to position [1121, 0]
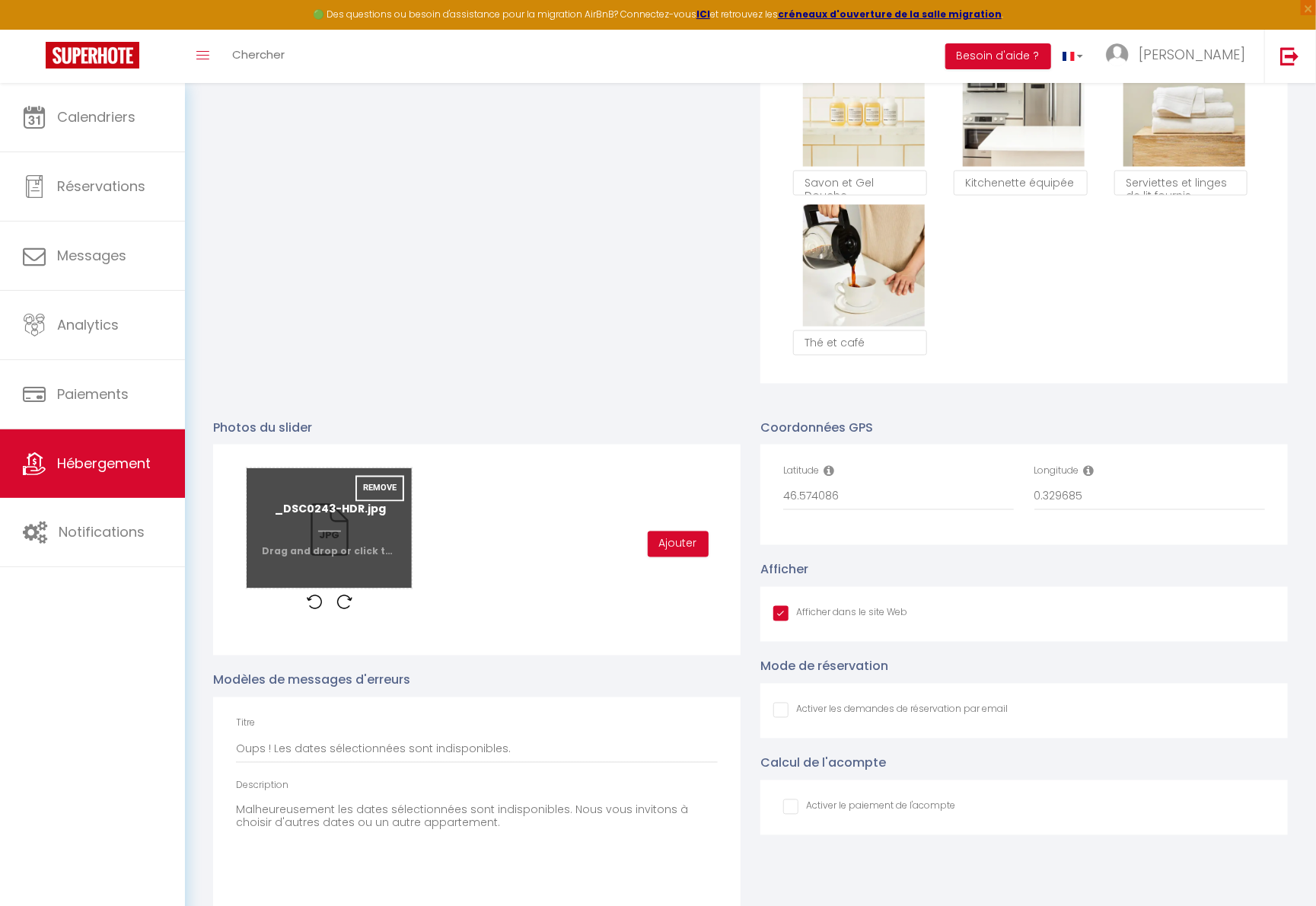
click at [365, 550] on input "file" at bounding box center [329, 529] width 165 height 120
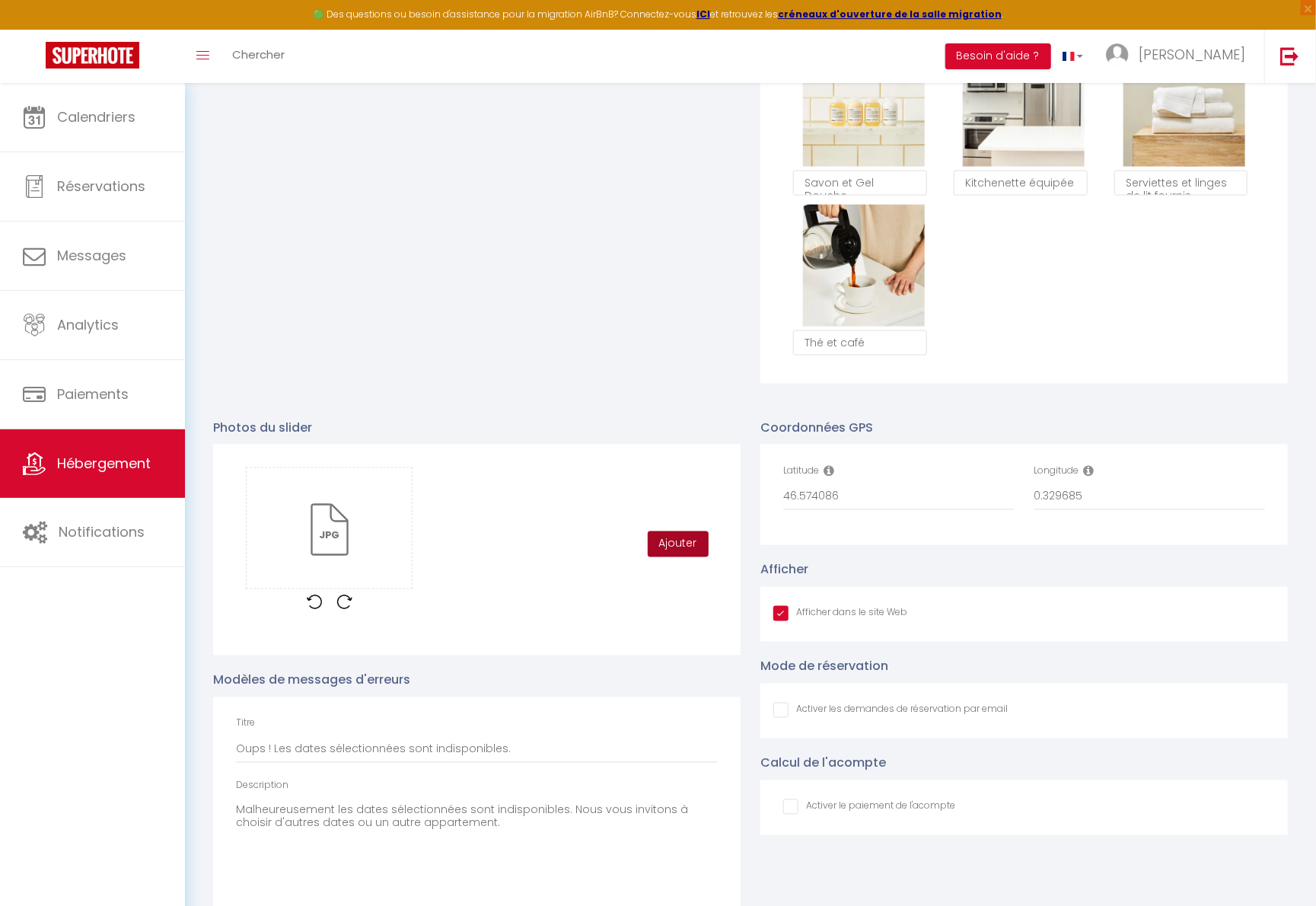
click at [686, 549] on button "Ajouter" at bounding box center [678, 545] width 61 height 26
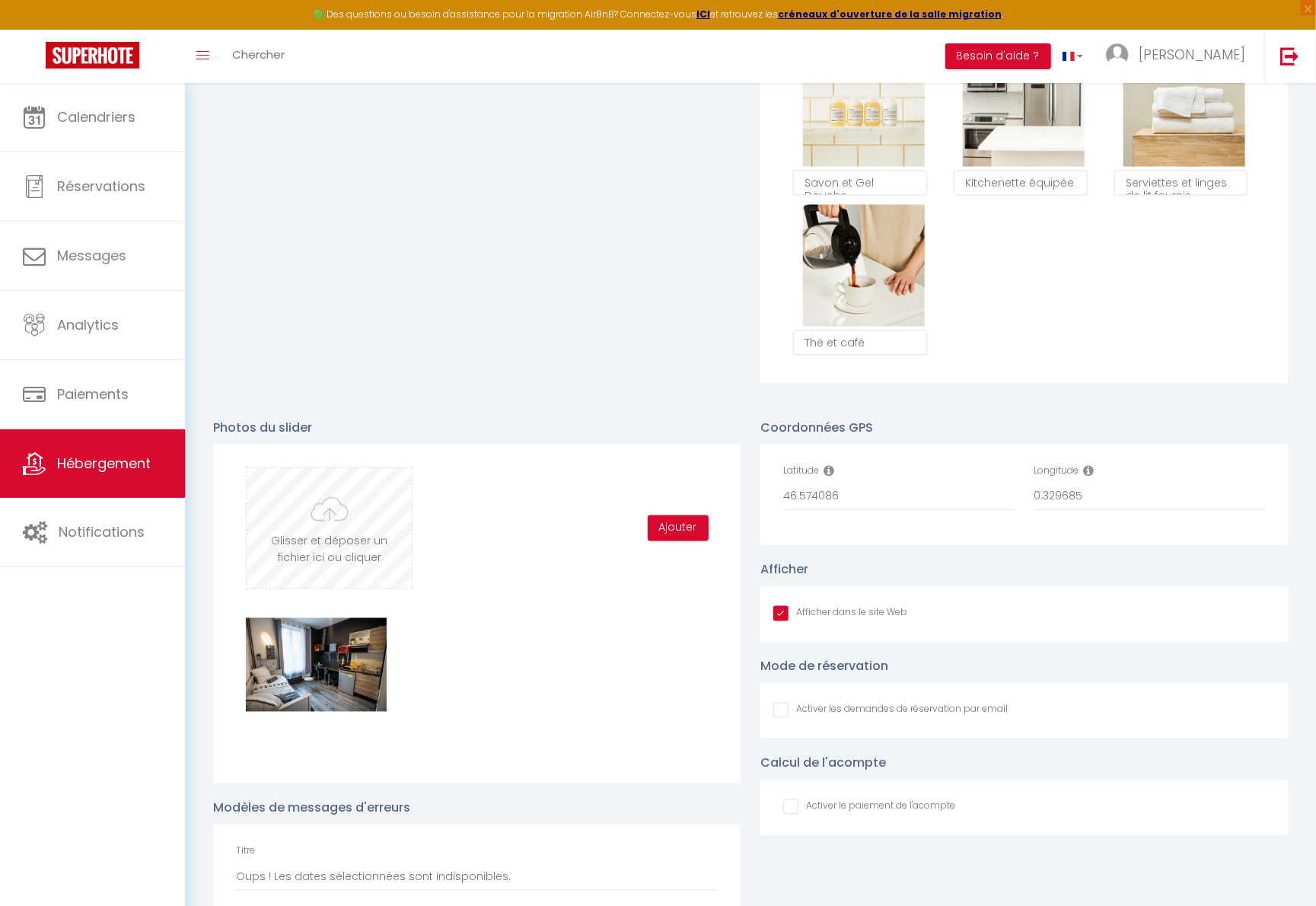
click at [390, 511] on input "file" at bounding box center [329, 529] width 165 height 120
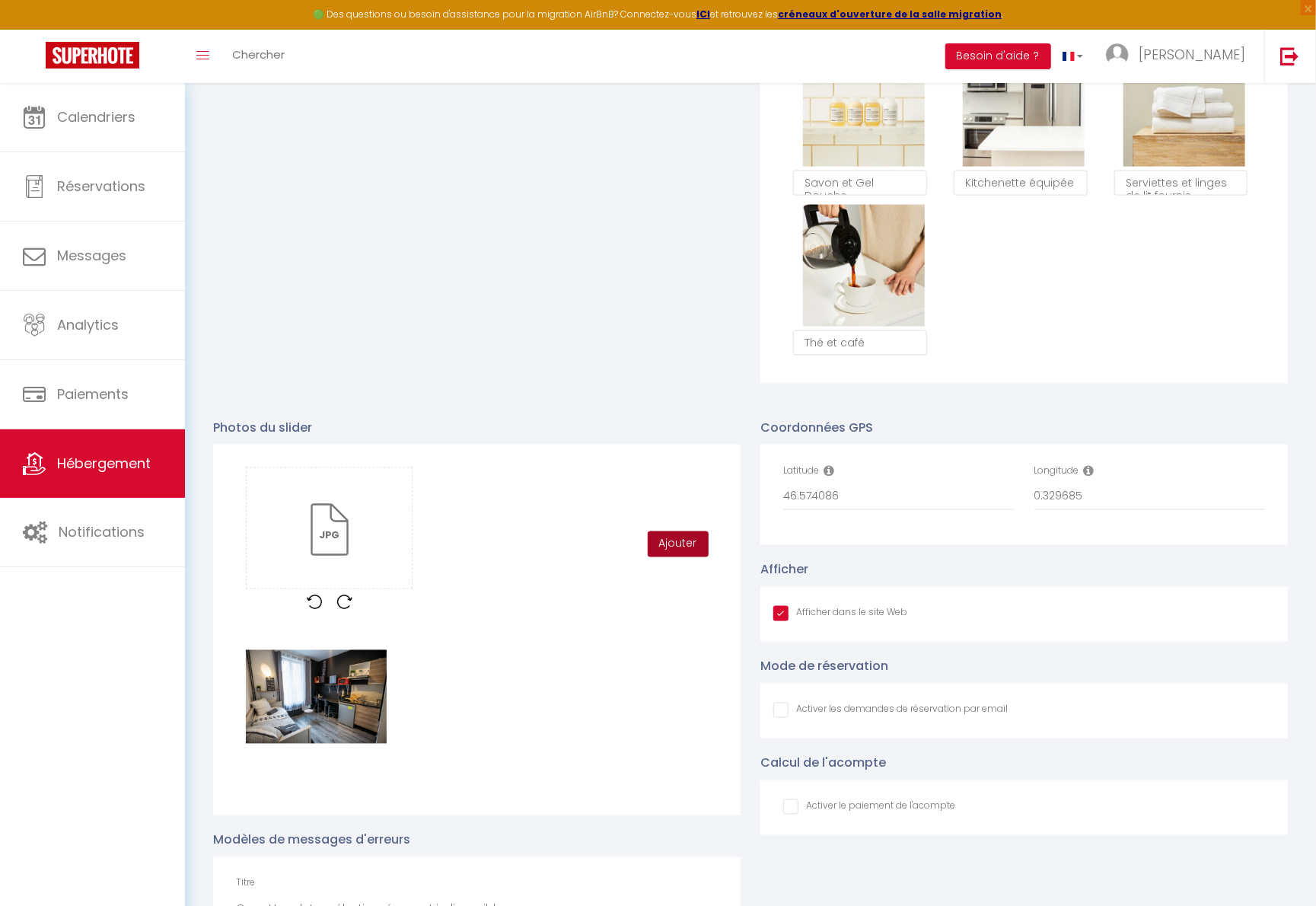
click at [683, 557] on button "Ajouter" at bounding box center [678, 545] width 61 height 26
click at [1030, 534] on div "Coordonnées GPS Latitude 46.574086 Longitude 0.329685 Afficher Afficher dans le…" at bounding box center [1024, 769] width 547 height 733
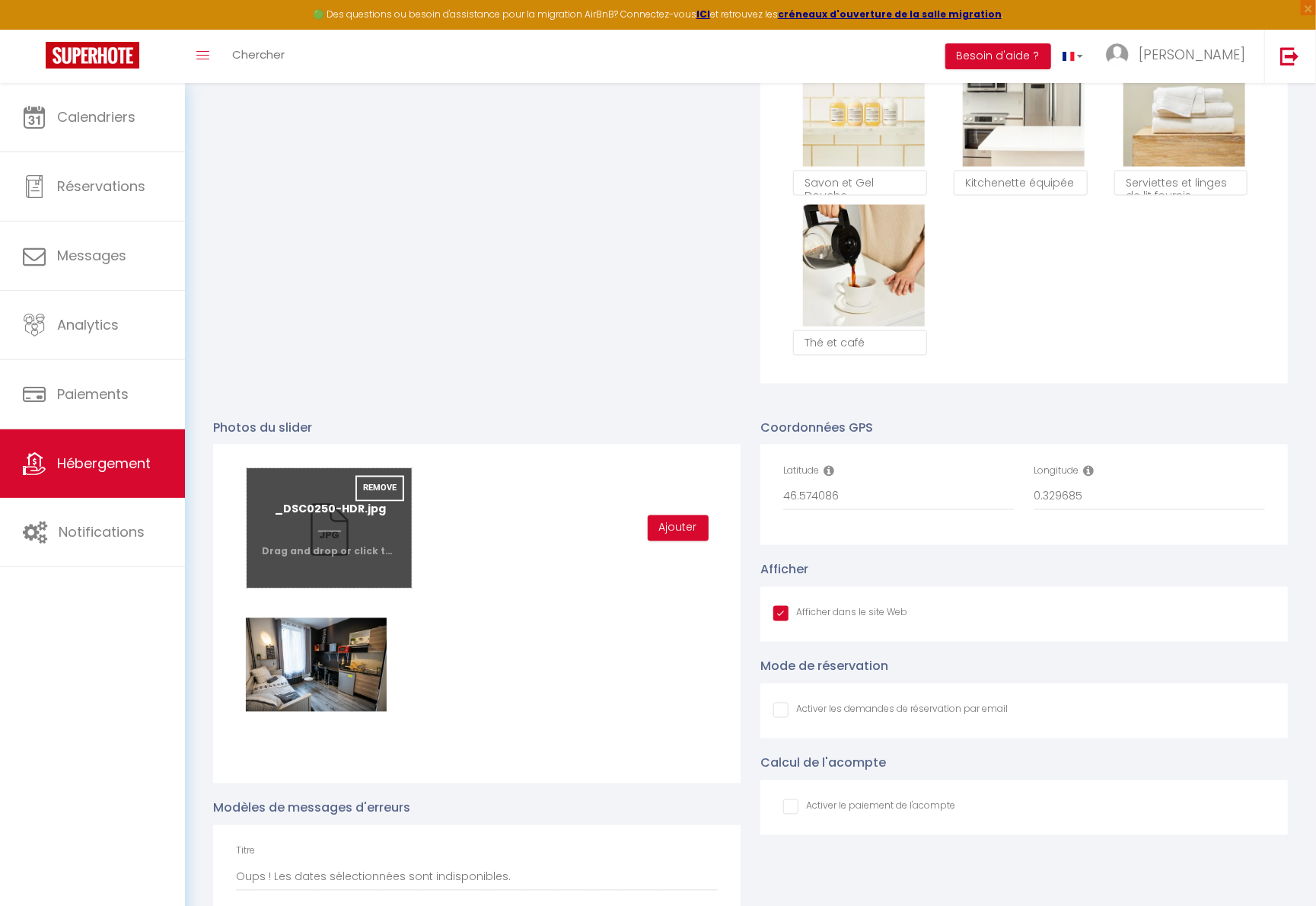
click at [326, 549] on input "file" at bounding box center [329, 529] width 165 height 120
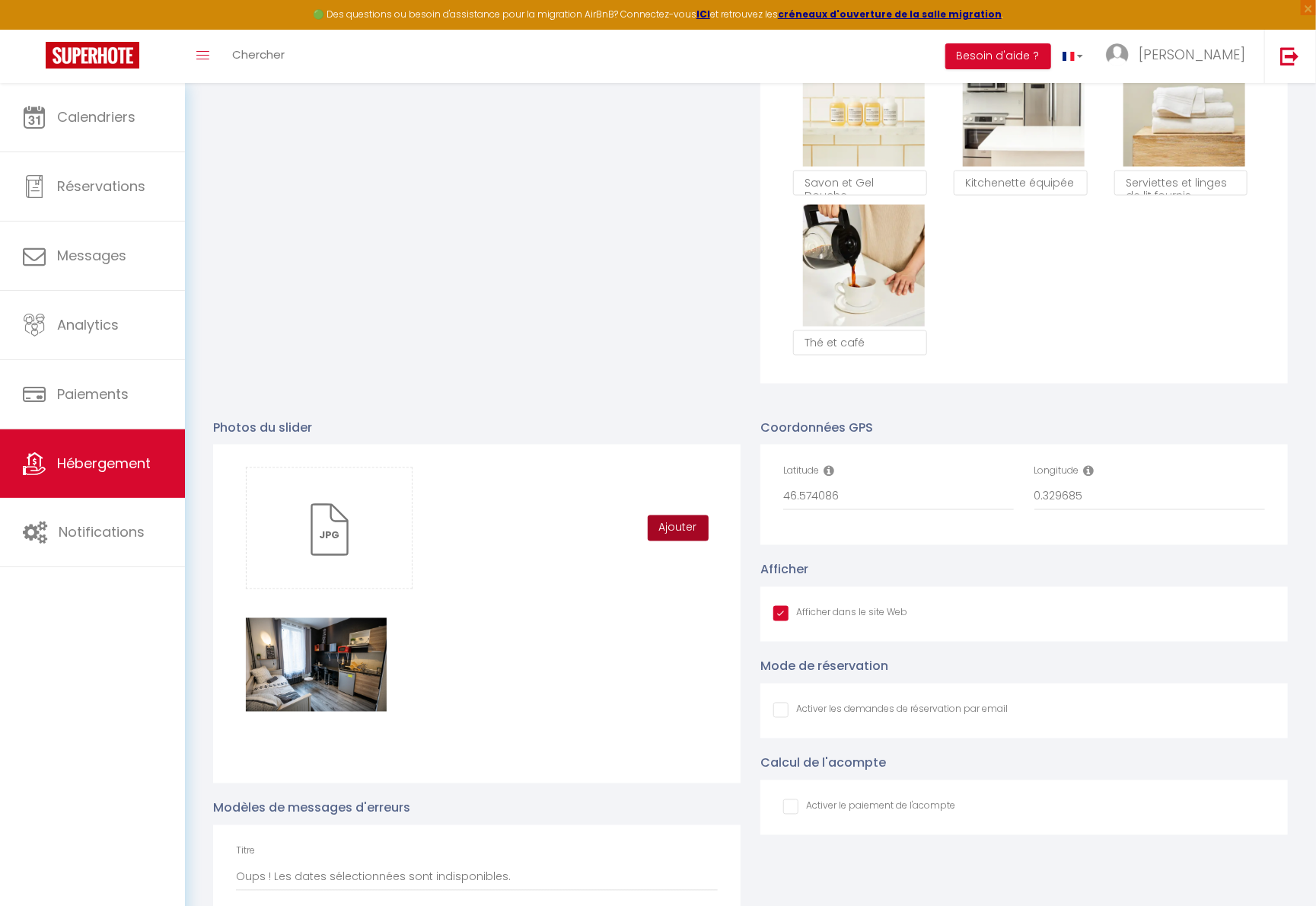
click at [683, 536] on button "Ajouter" at bounding box center [678, 529] width 61 height 26
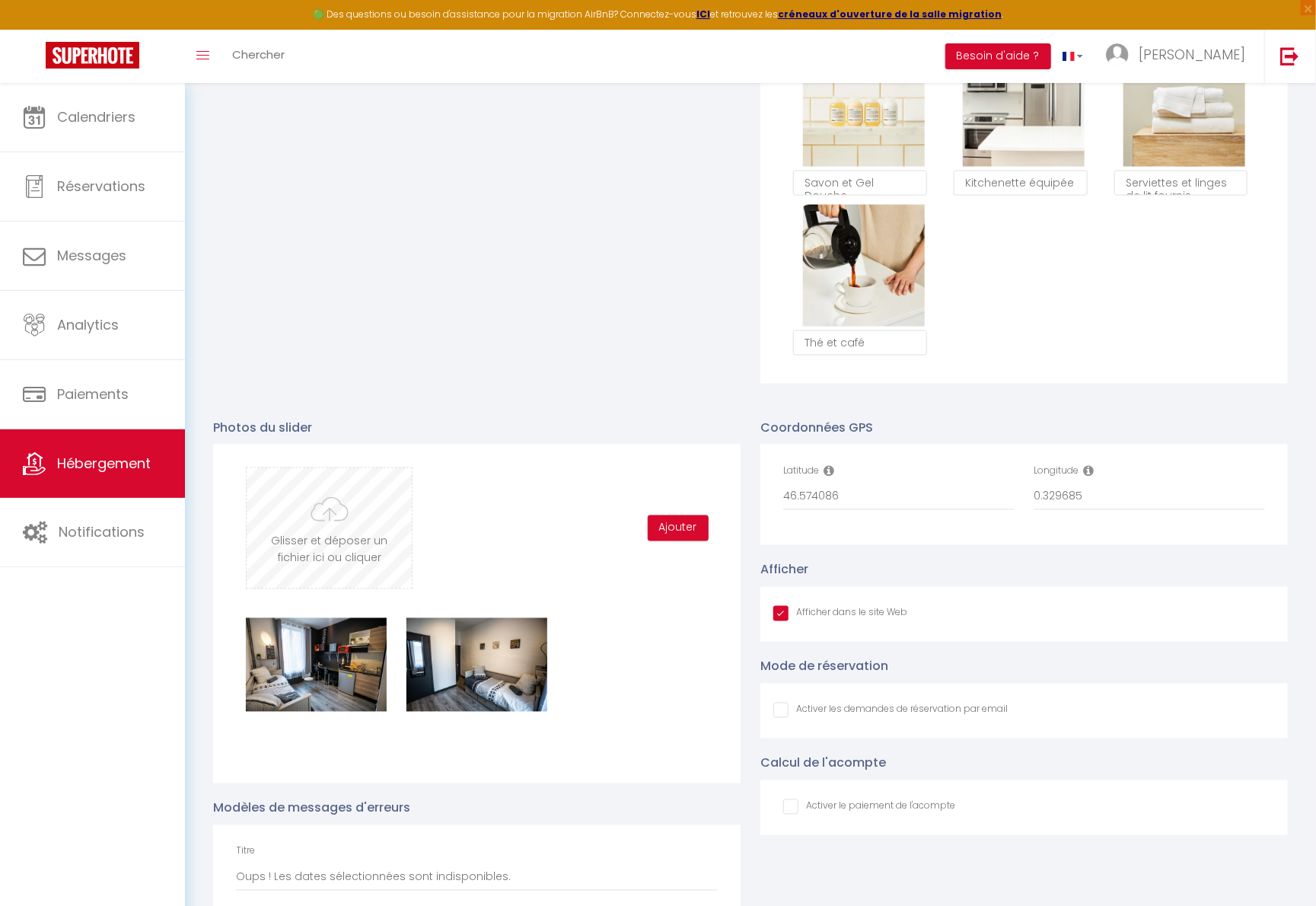
click at [374, 546] on input "file" at bounding box center [329, 529] width 165 height 120
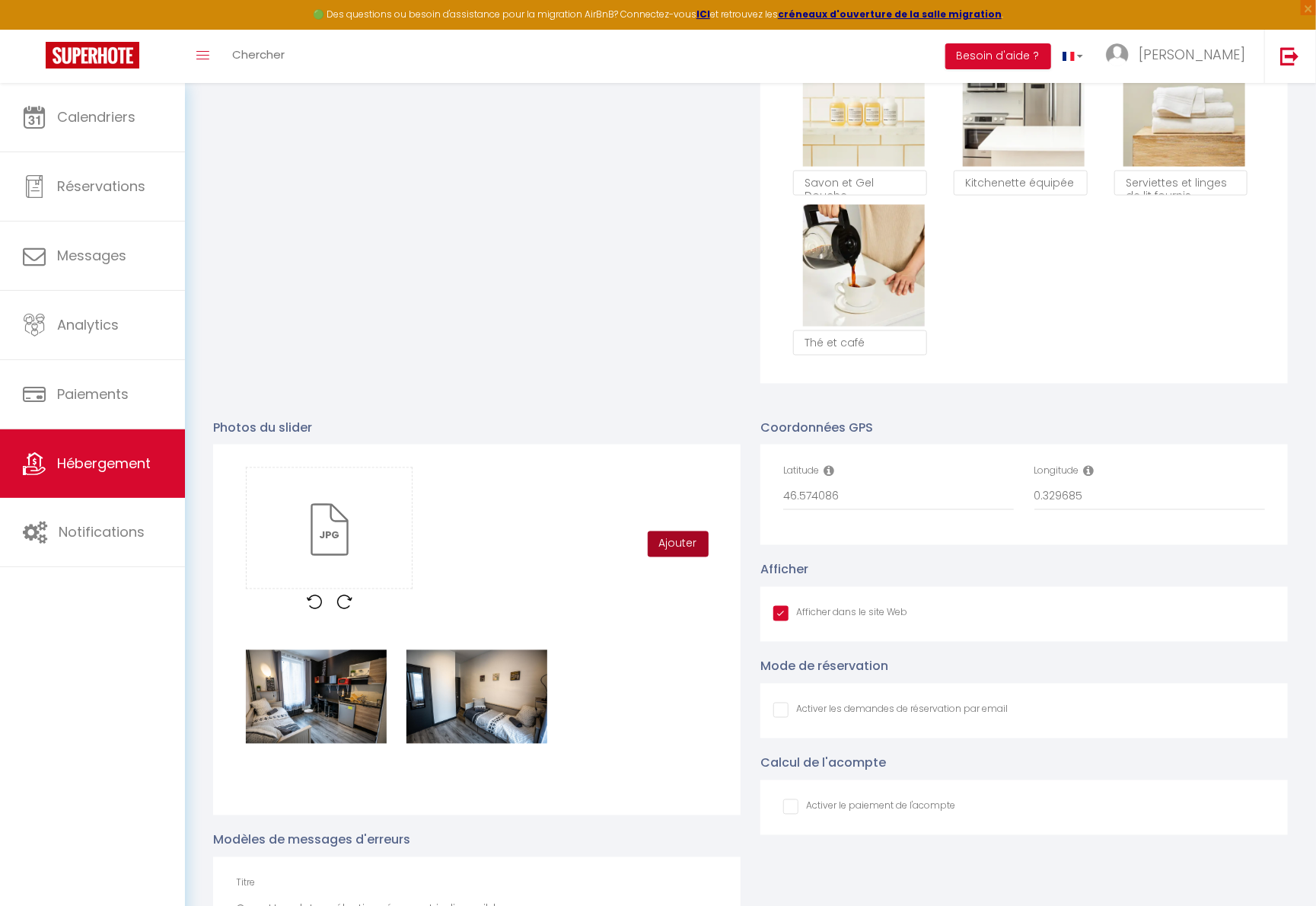
click at [680, 557] on button "Ajouter" at bounding box center [678, 545] width 61 height 26
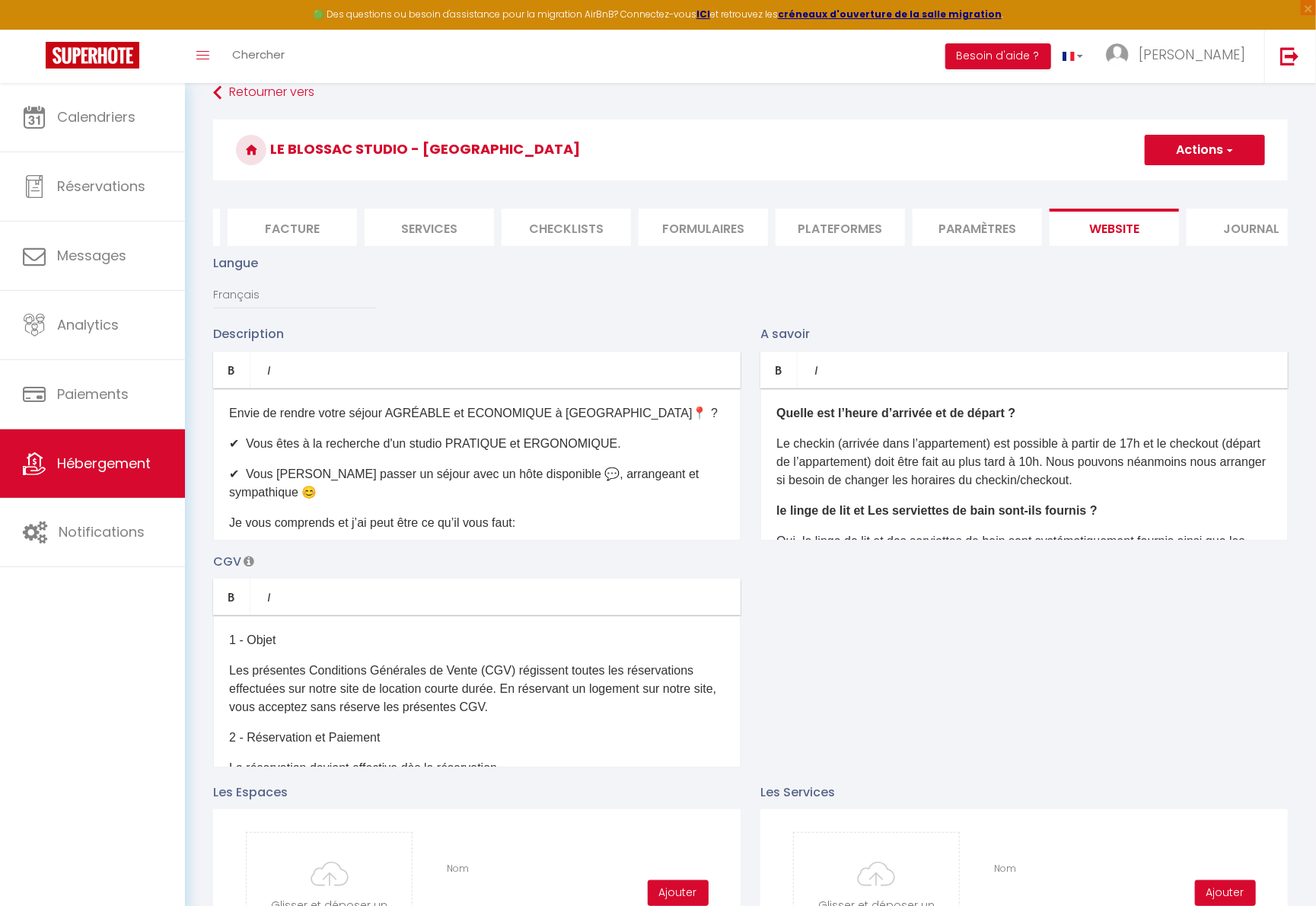
scroll to position [0, 0]
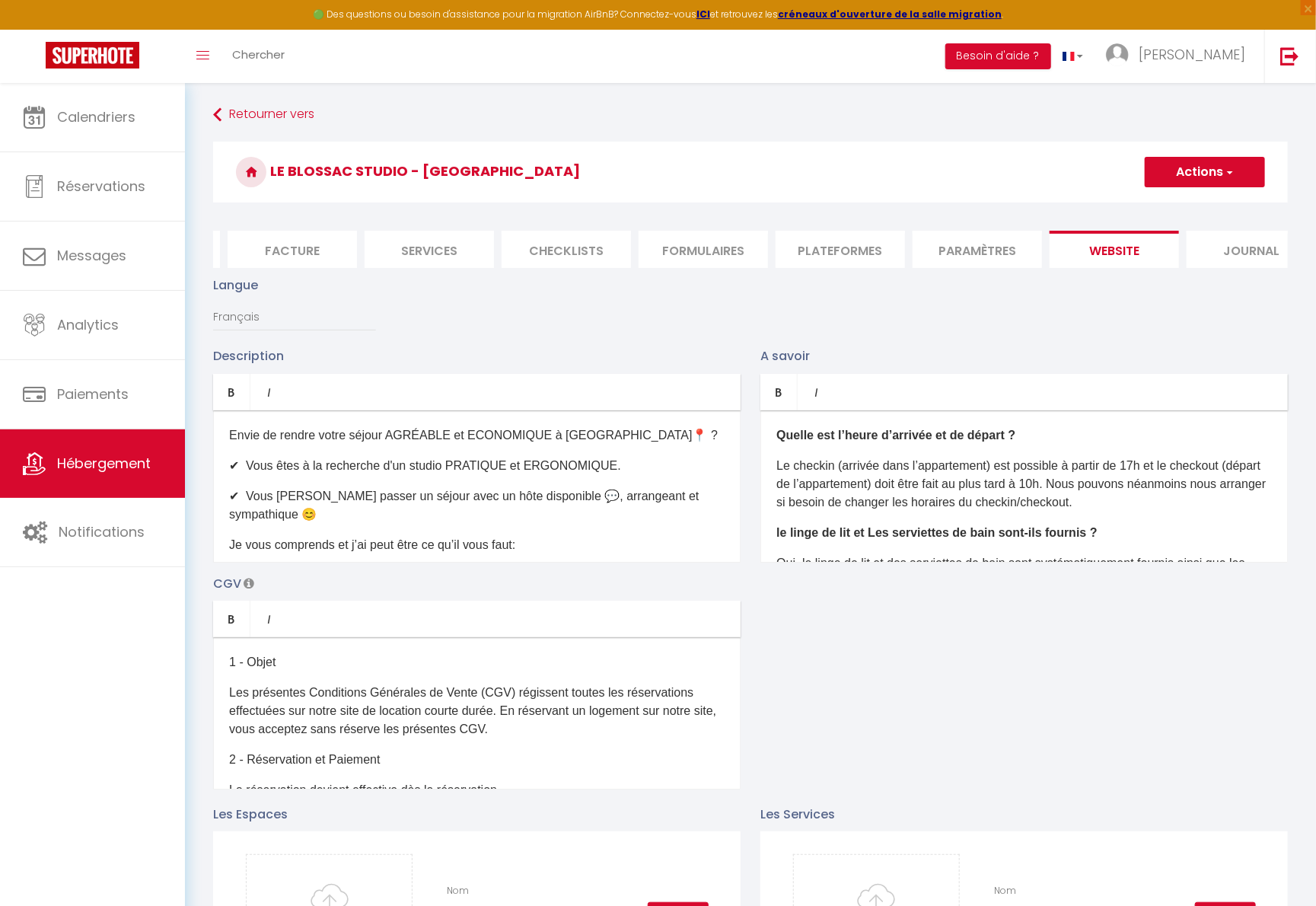
click at [1030, 159] on button "Actions" at bounding box center [1205, 171] width 120 height 30
click at [1030, 207] on input "Enregistrer" at bounding box center [1187, 206] width 56 height 15
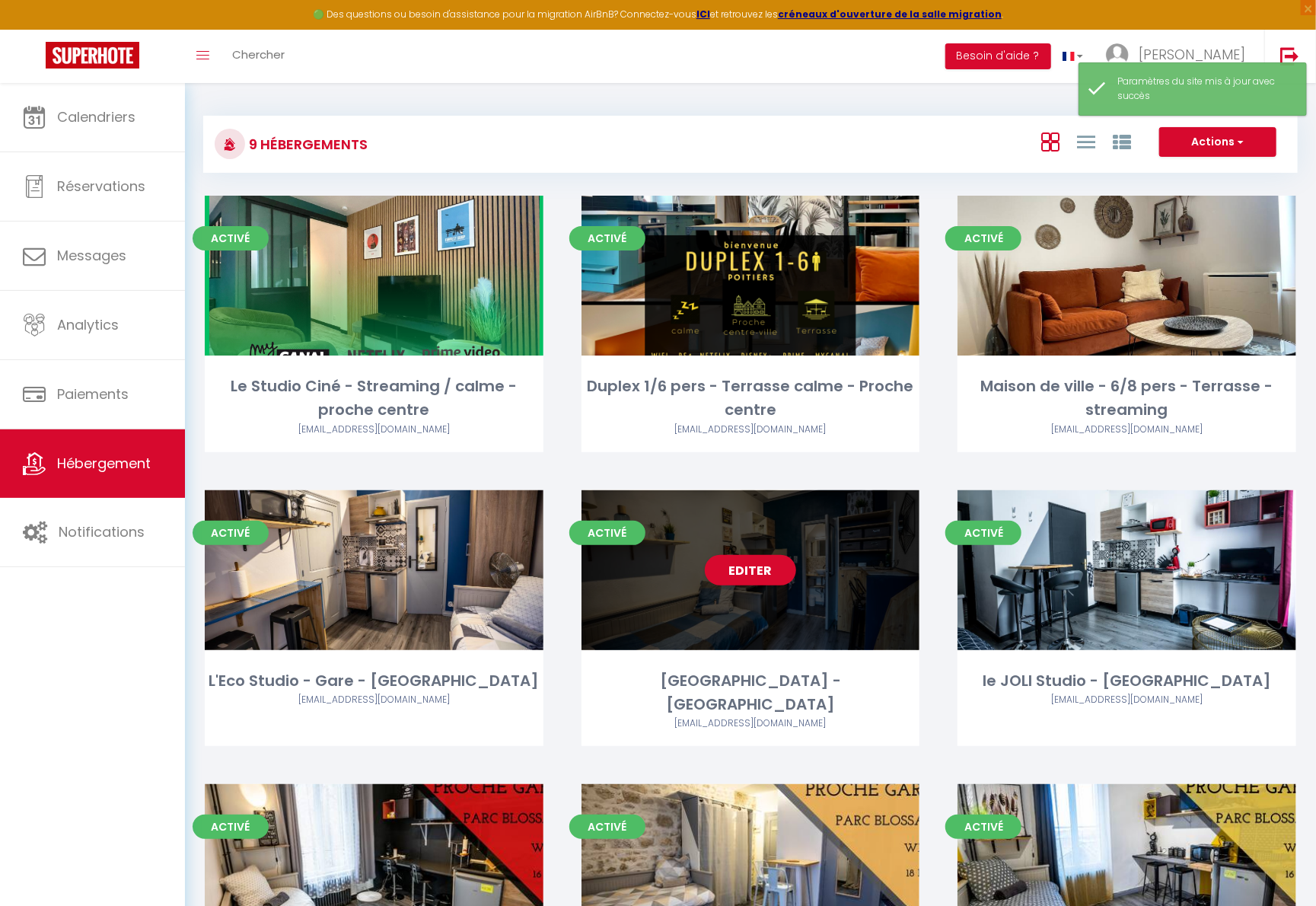
scroll to position [163, 0]
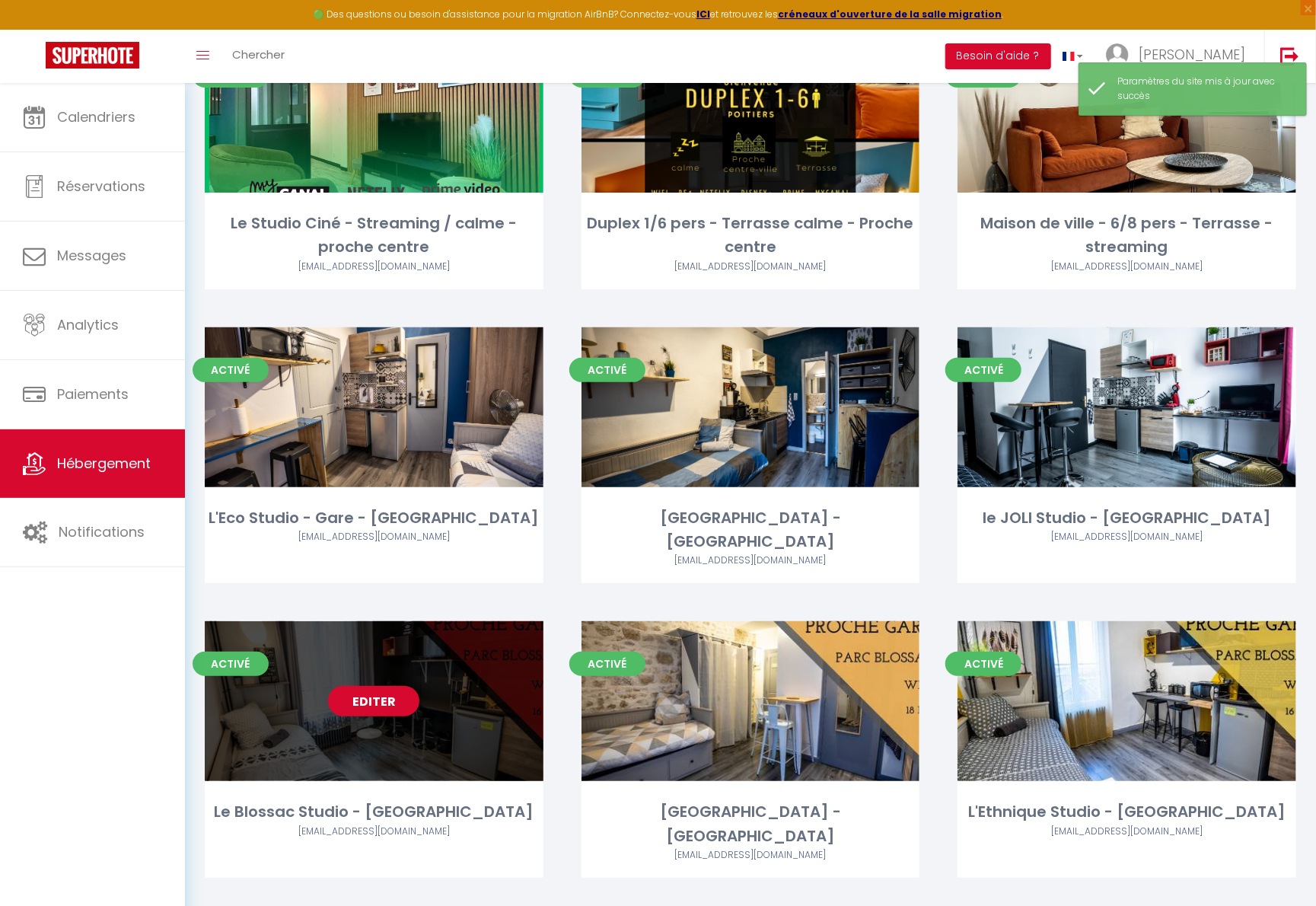
click at [369, 686] on link "Editer" at bounding box center [373, 701] width 91 height 30
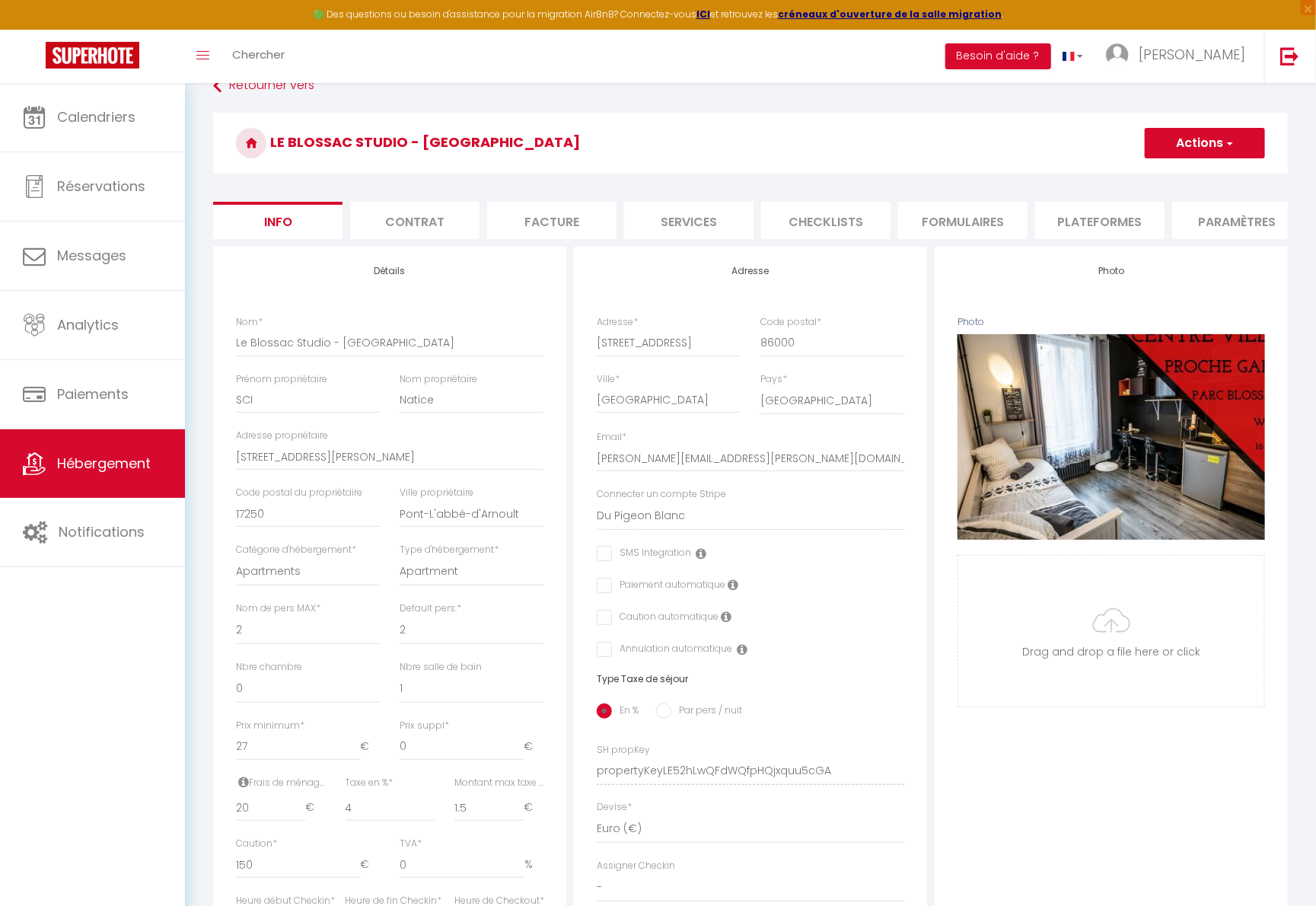
scroll to position [97, 0]
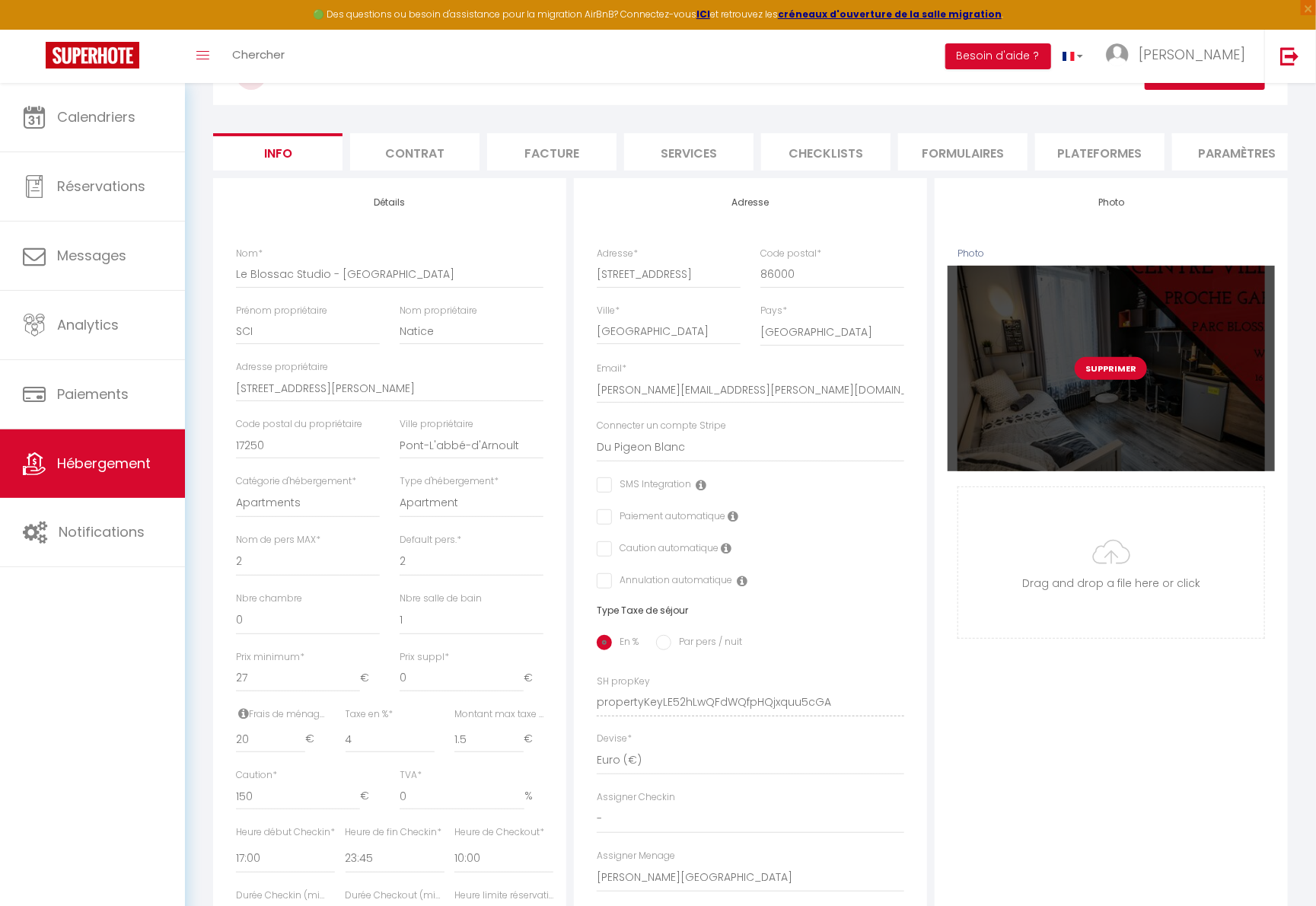
click at [1030, 377] on button "Supprimer" at bounding box center [1111, 369] width 73 height 23
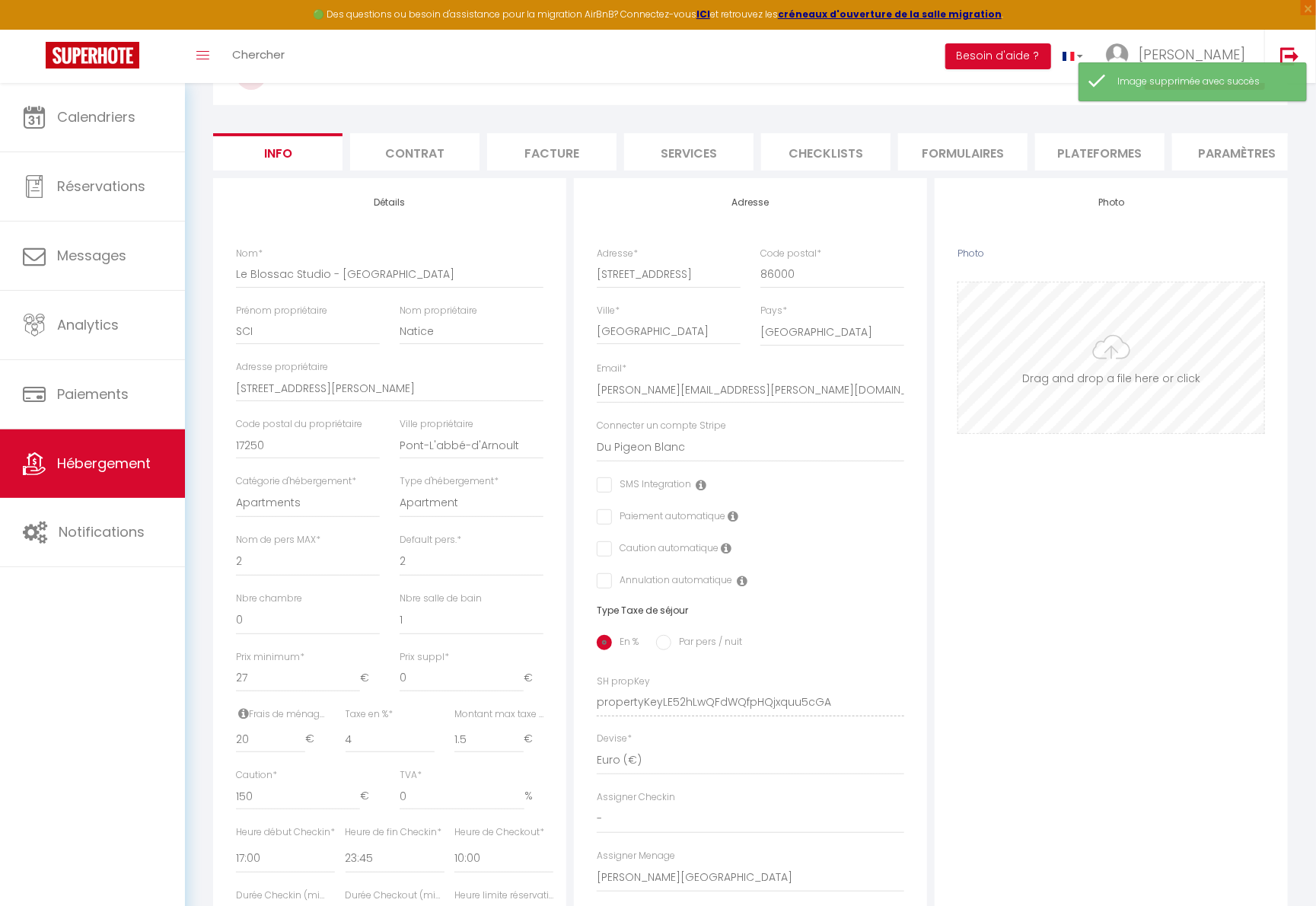
click at [1030, 405] on input "Photo" at bounding box center [1111, 357] width 306 height 150
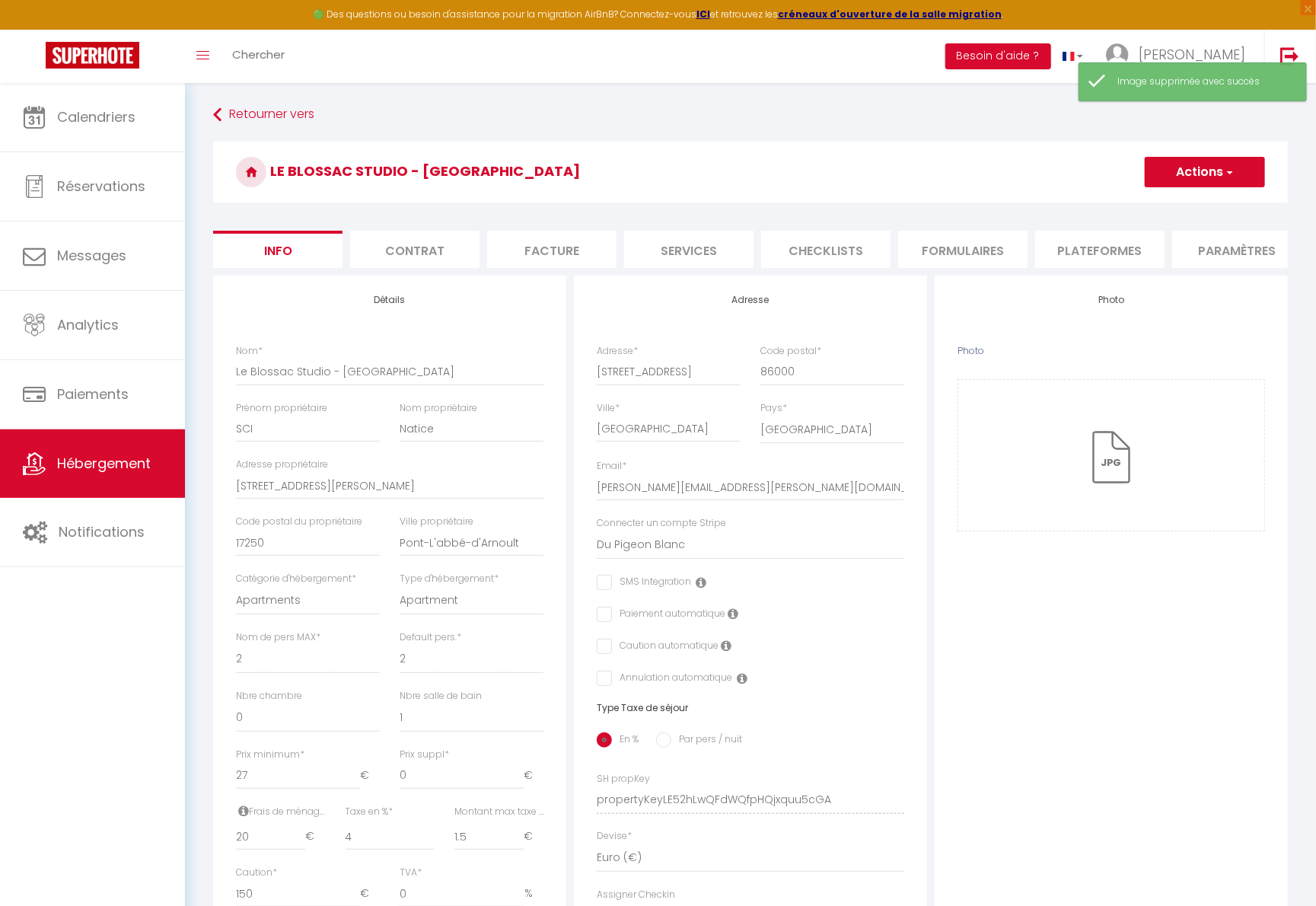
click at [1030, 169] on button "Actions" at bounding box center [1205, 171] width 120 height 30
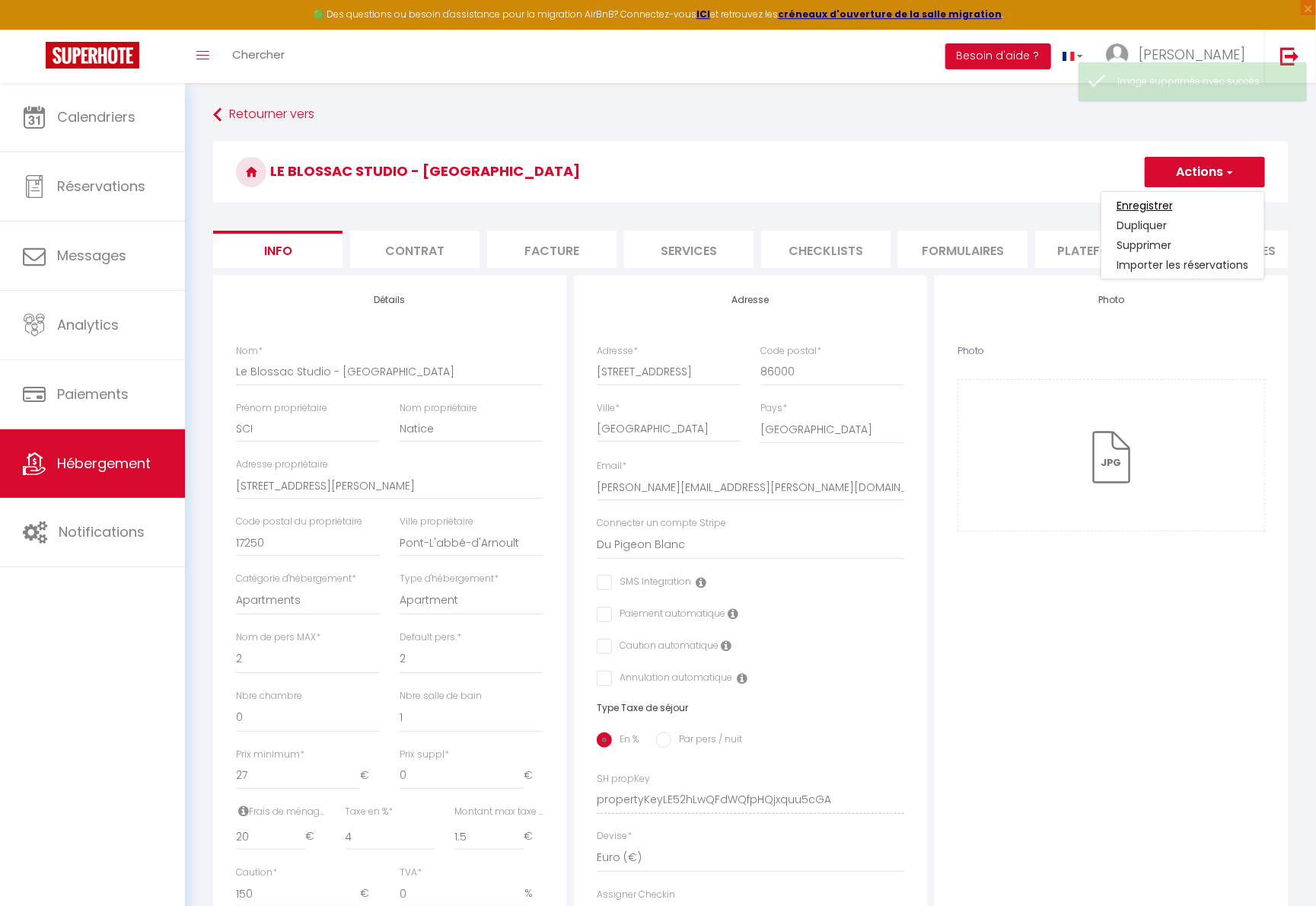
click at [1030, 207] on input "Enregistrer" at bounding box center [1144, 206] width 56 height 15
click at [1030, 201] on input "Enregistrer" at bounding box center [1144, 206] width 56 height 15
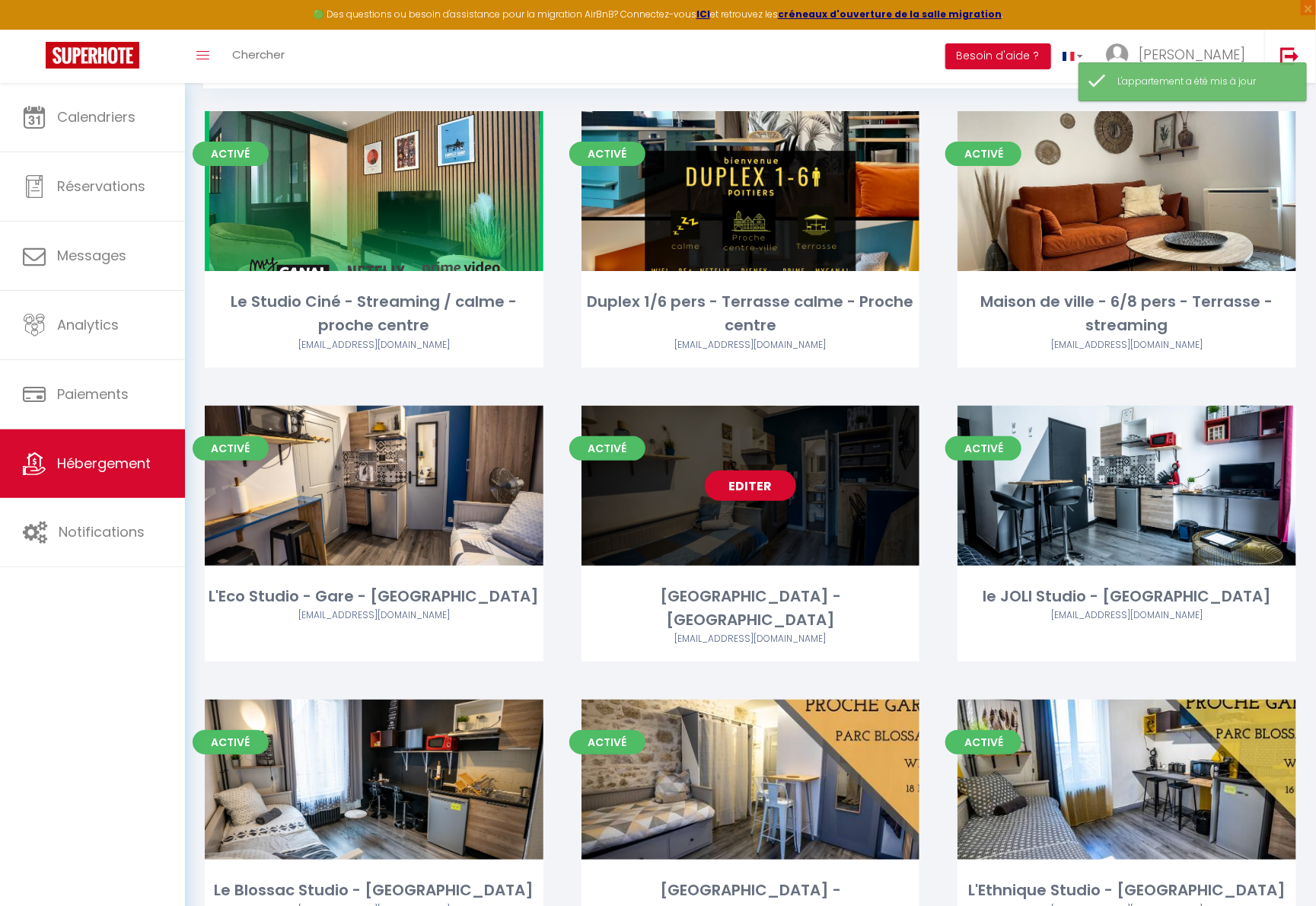
scroll to position [163, 0]
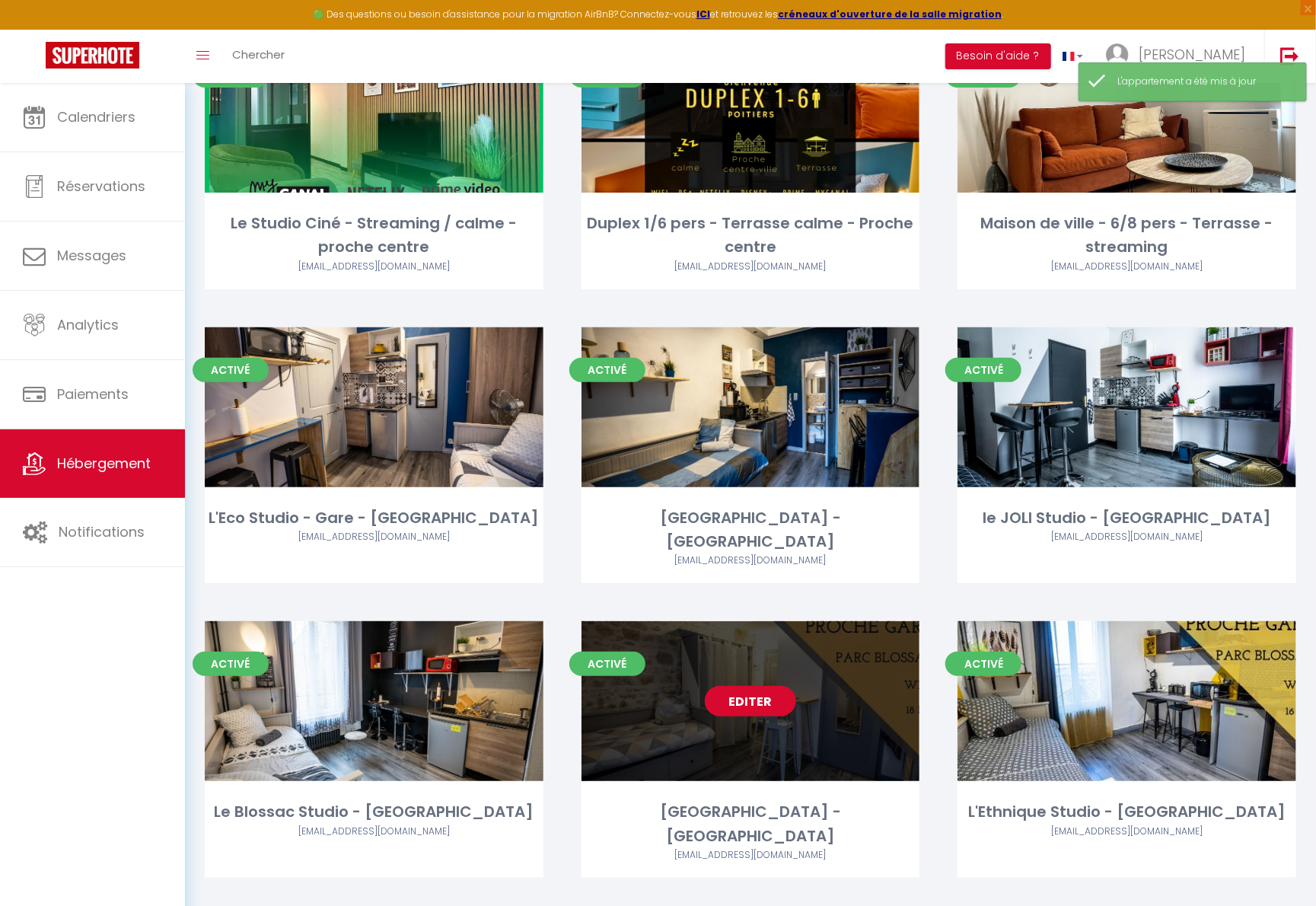
click at [751, 686] on link "Editer" at bounding box center [751, 701] width 91 height 30
click at [753, 686] on link "Editer" at bounding box center [751, 701] width 91 height 30
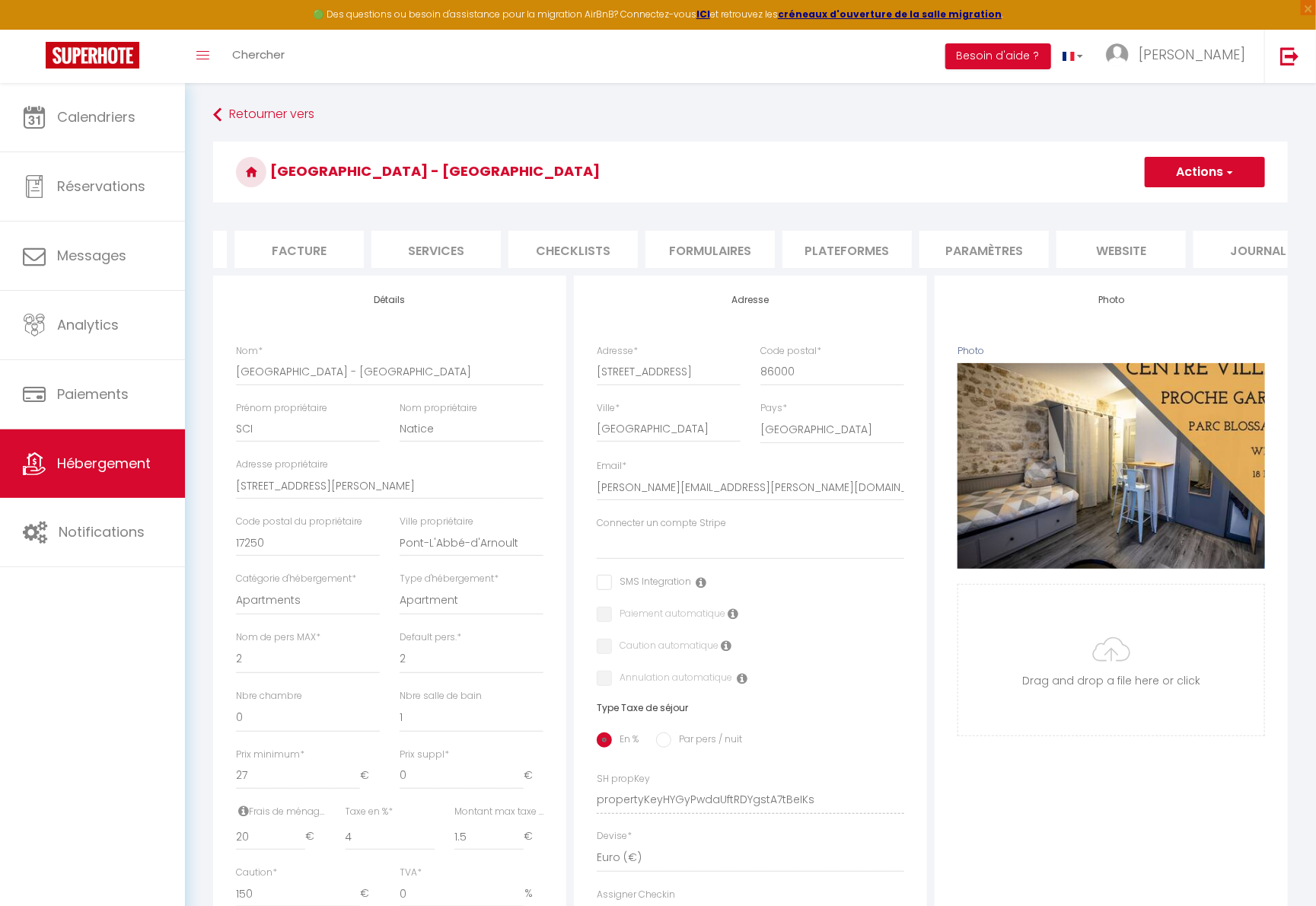
scroll to position [0, 251]
click at [1030, 251] on li "website" at bounding box center [1122, 249] width 130 height 37
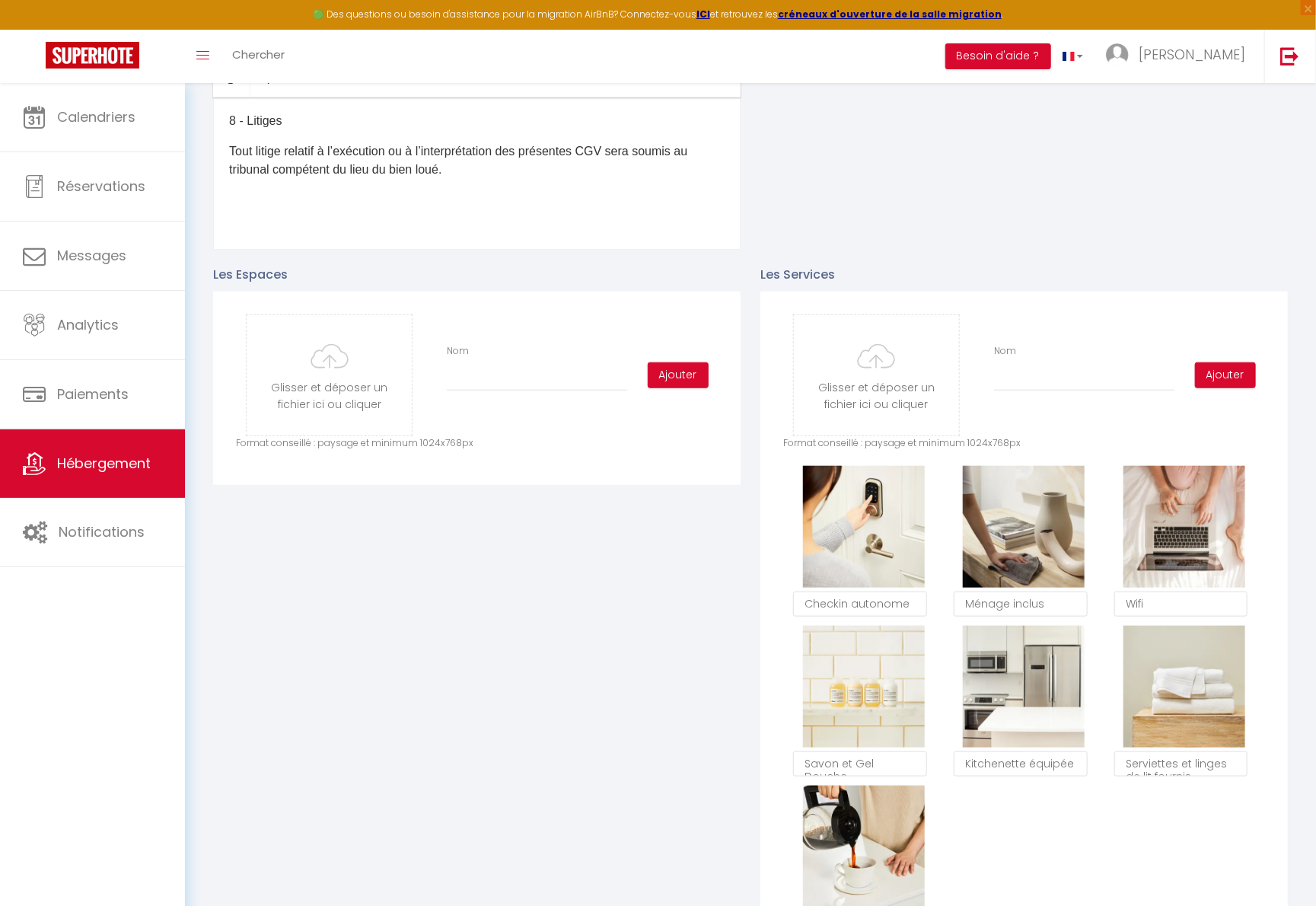
scroll to position [1186, 0]
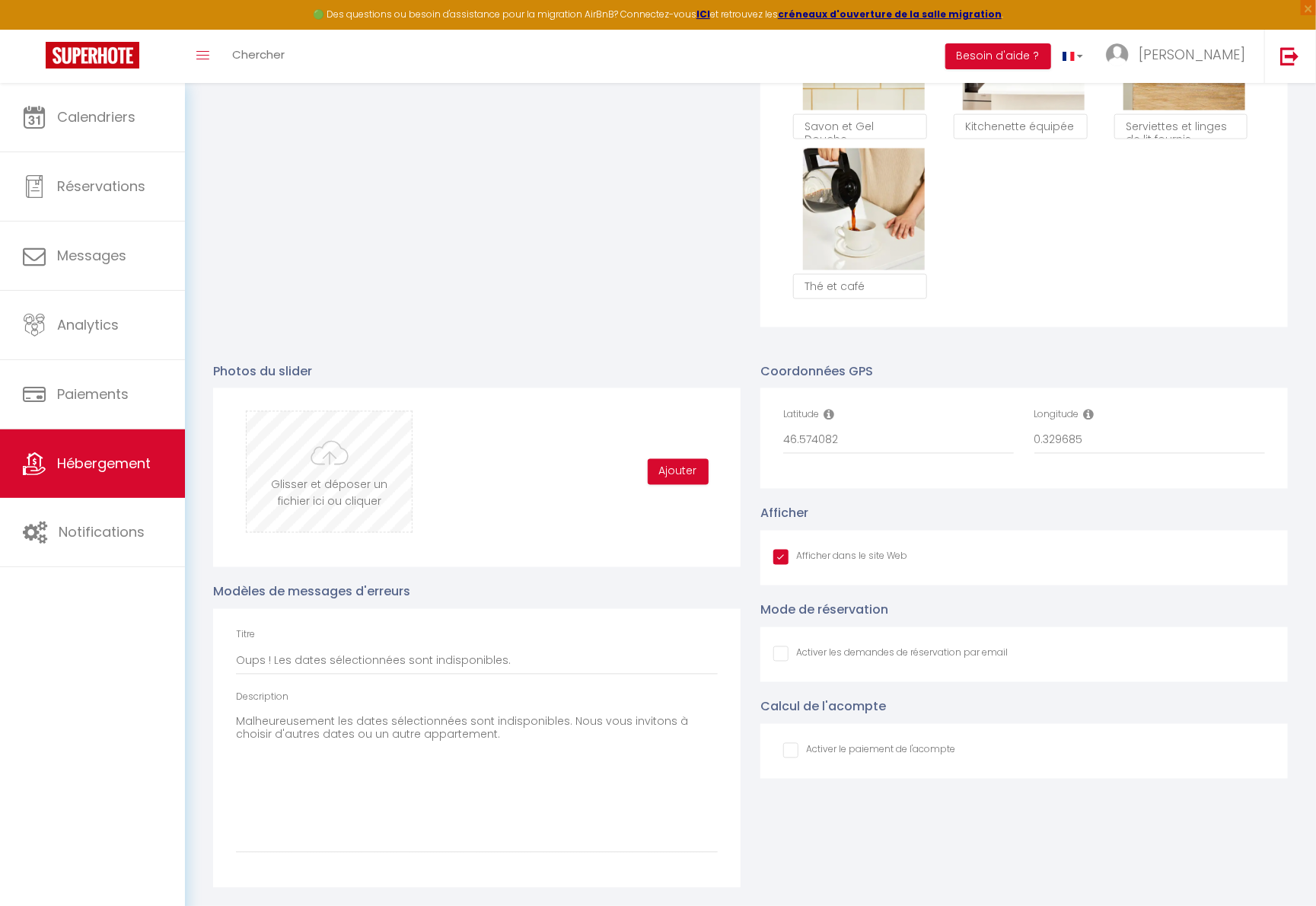
click at [359, 488] on input "file" at bounding box center [329, 472] width 165 height 120
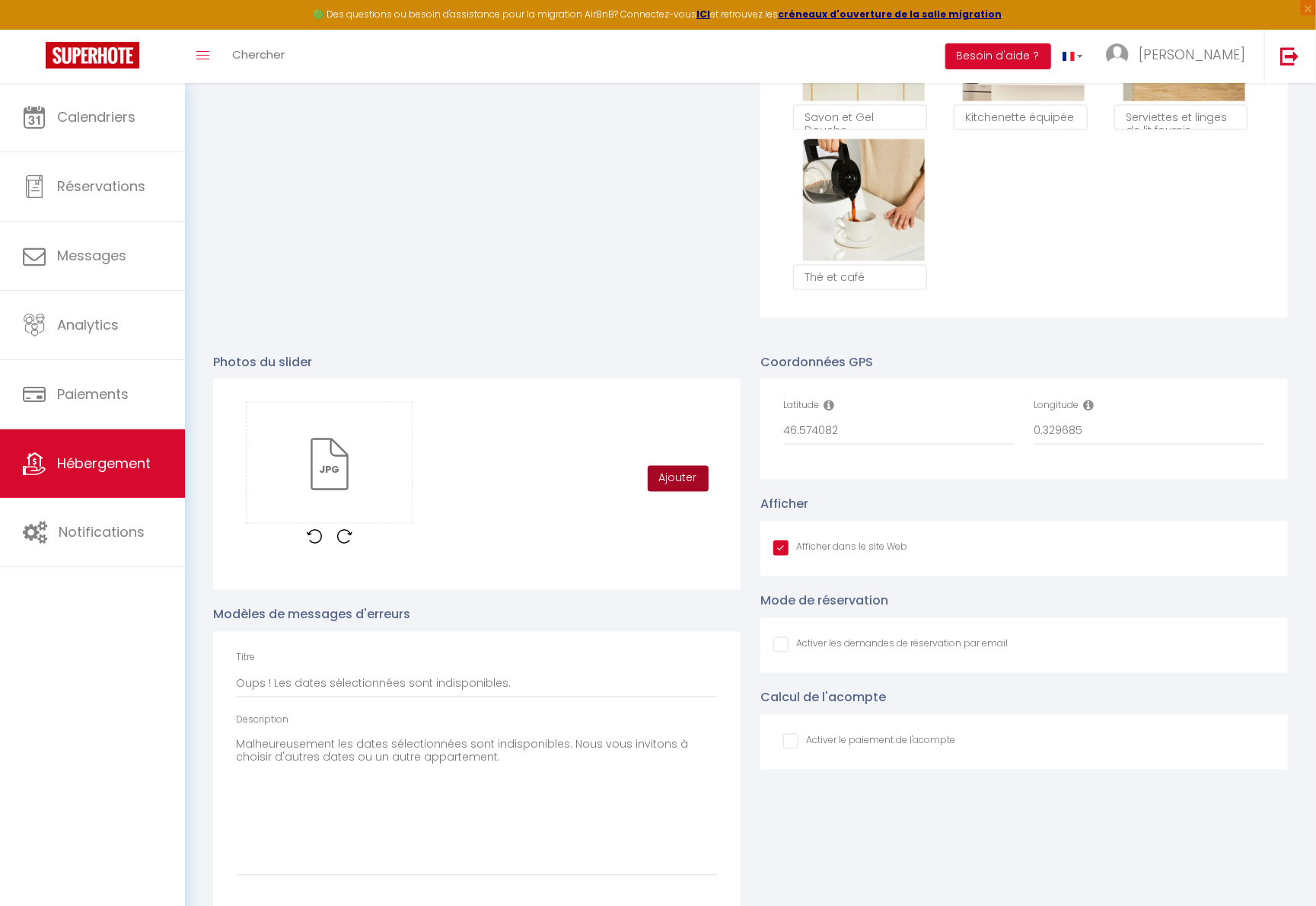
click at [677, 486] on button "Ajouter" at bounding box center [678, 479] width 61 height 26
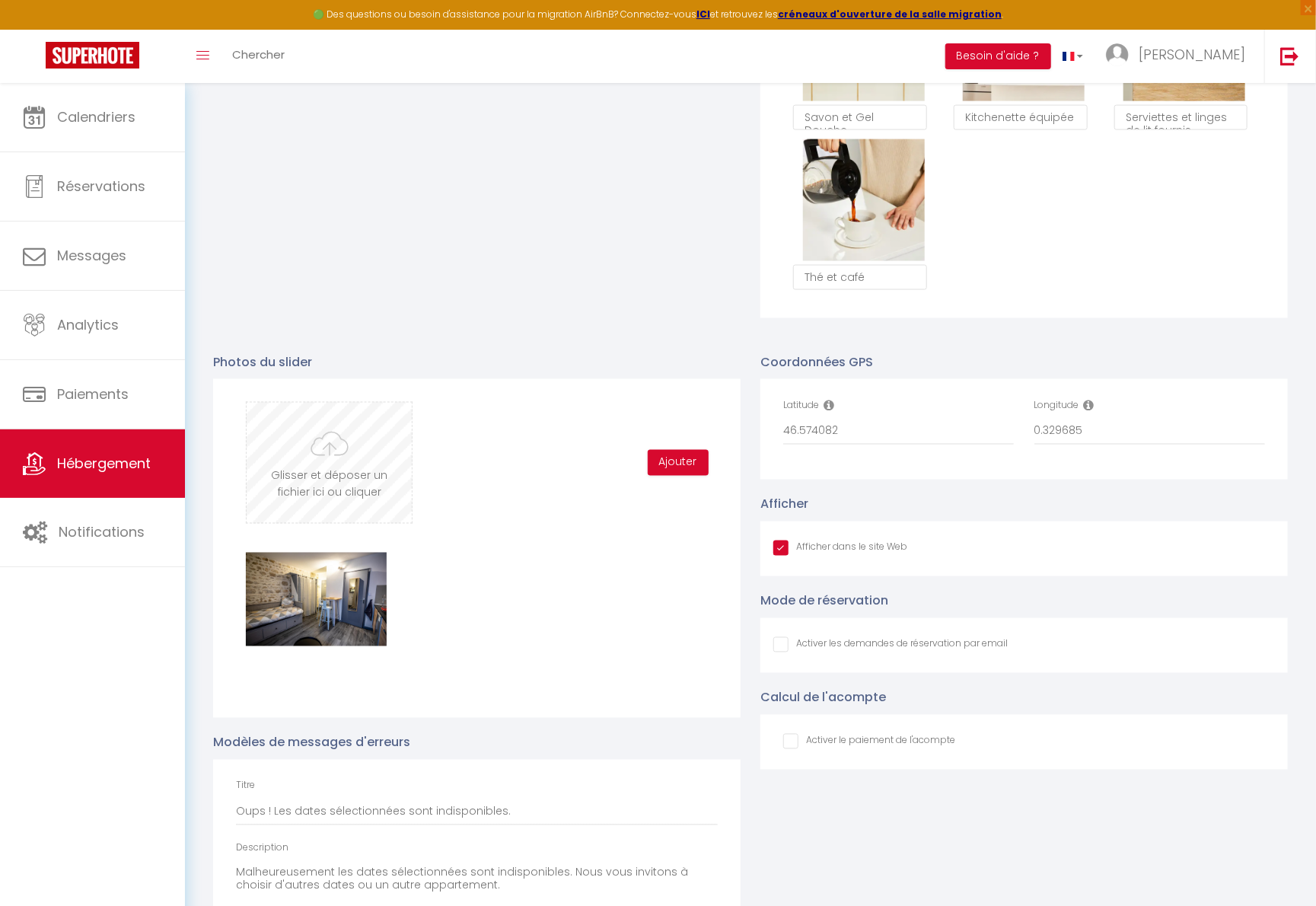
click at [388, 472] on input "file" at bounding box center [329, 463] width 165 height 120
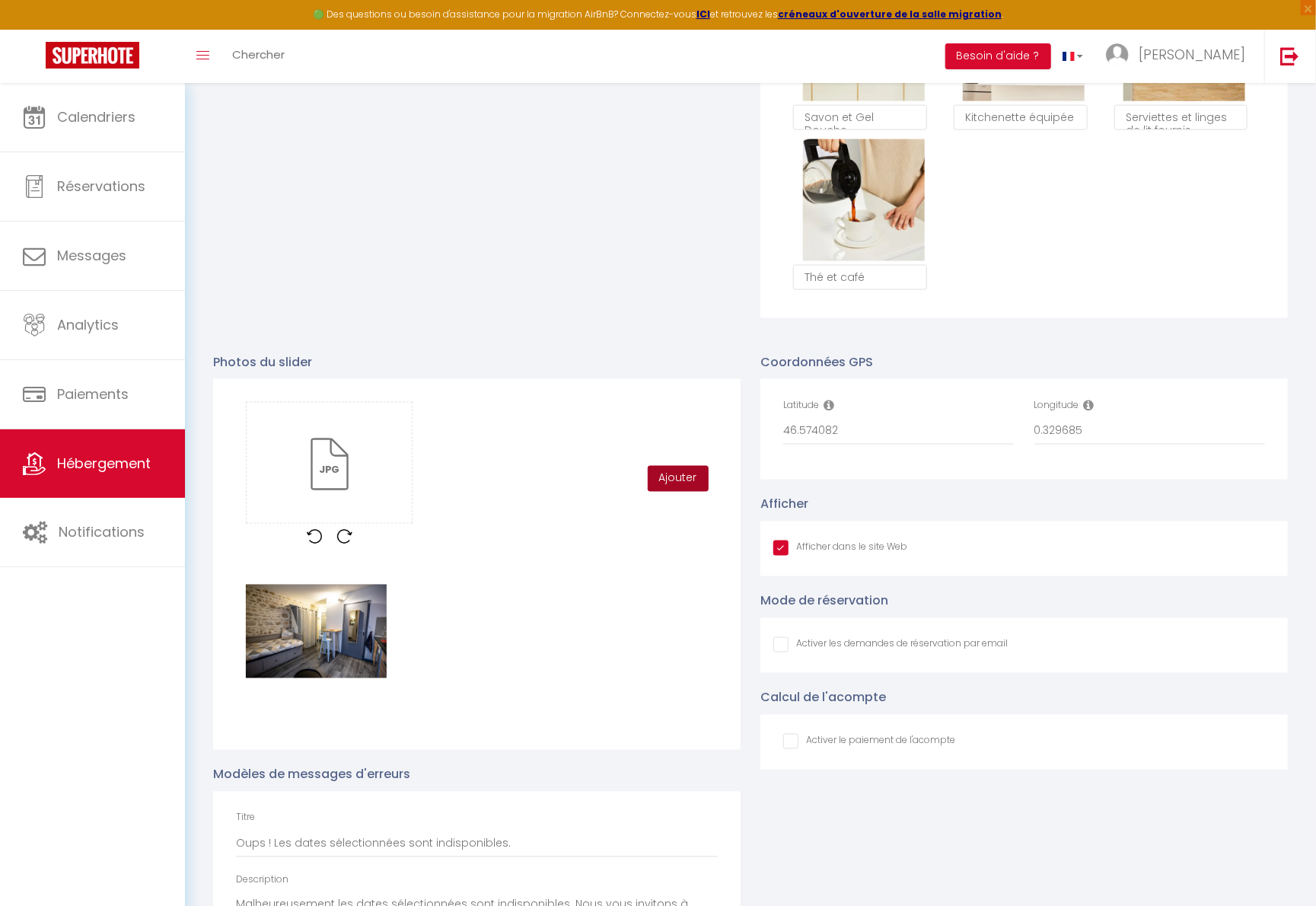
click at [696, 485] on button "Ajouter" at bounding box center [678, 479] width 61 height 26
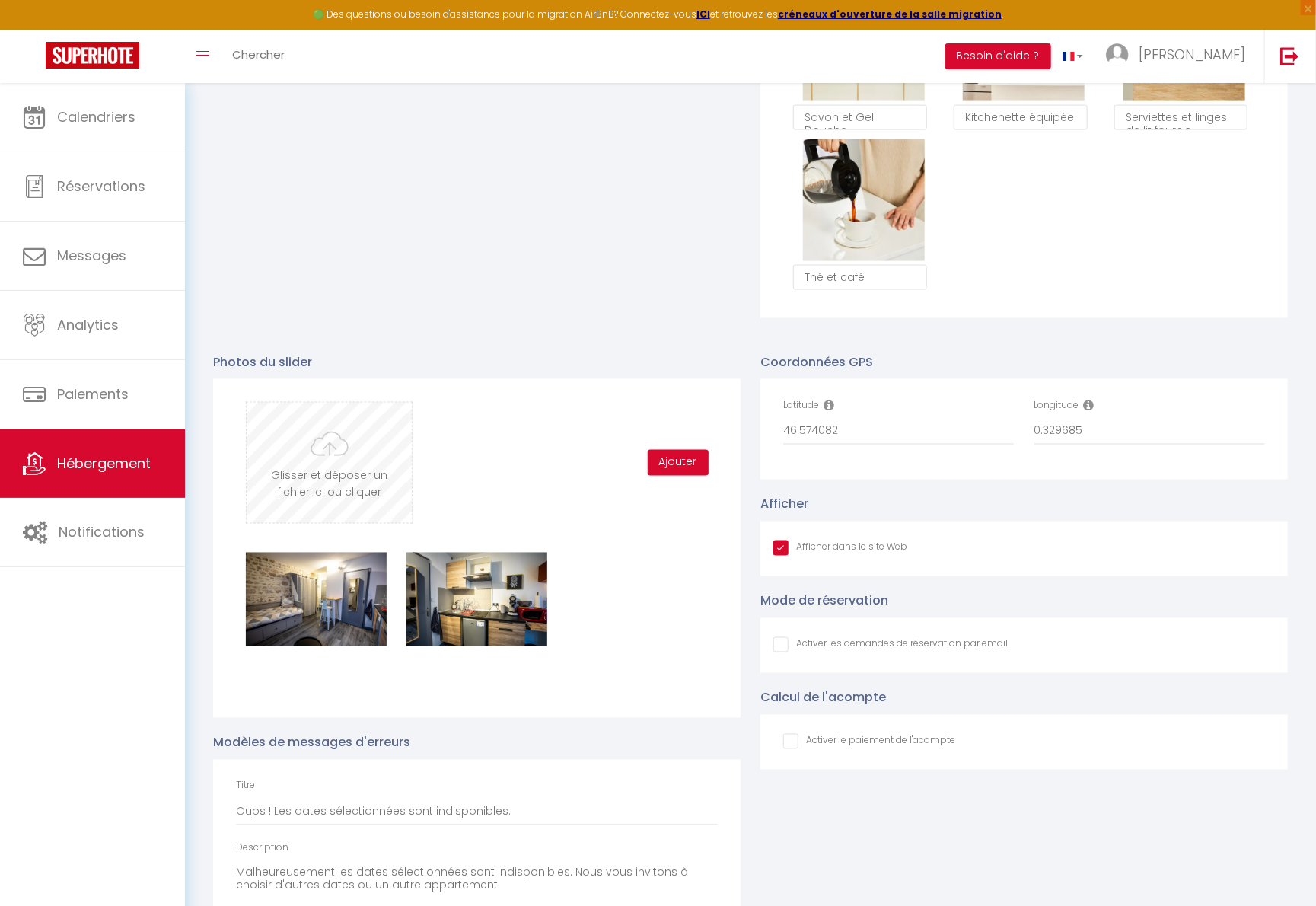
click at [371, 470] on input "file" at bounding box center [329, 463] width 165 height 120
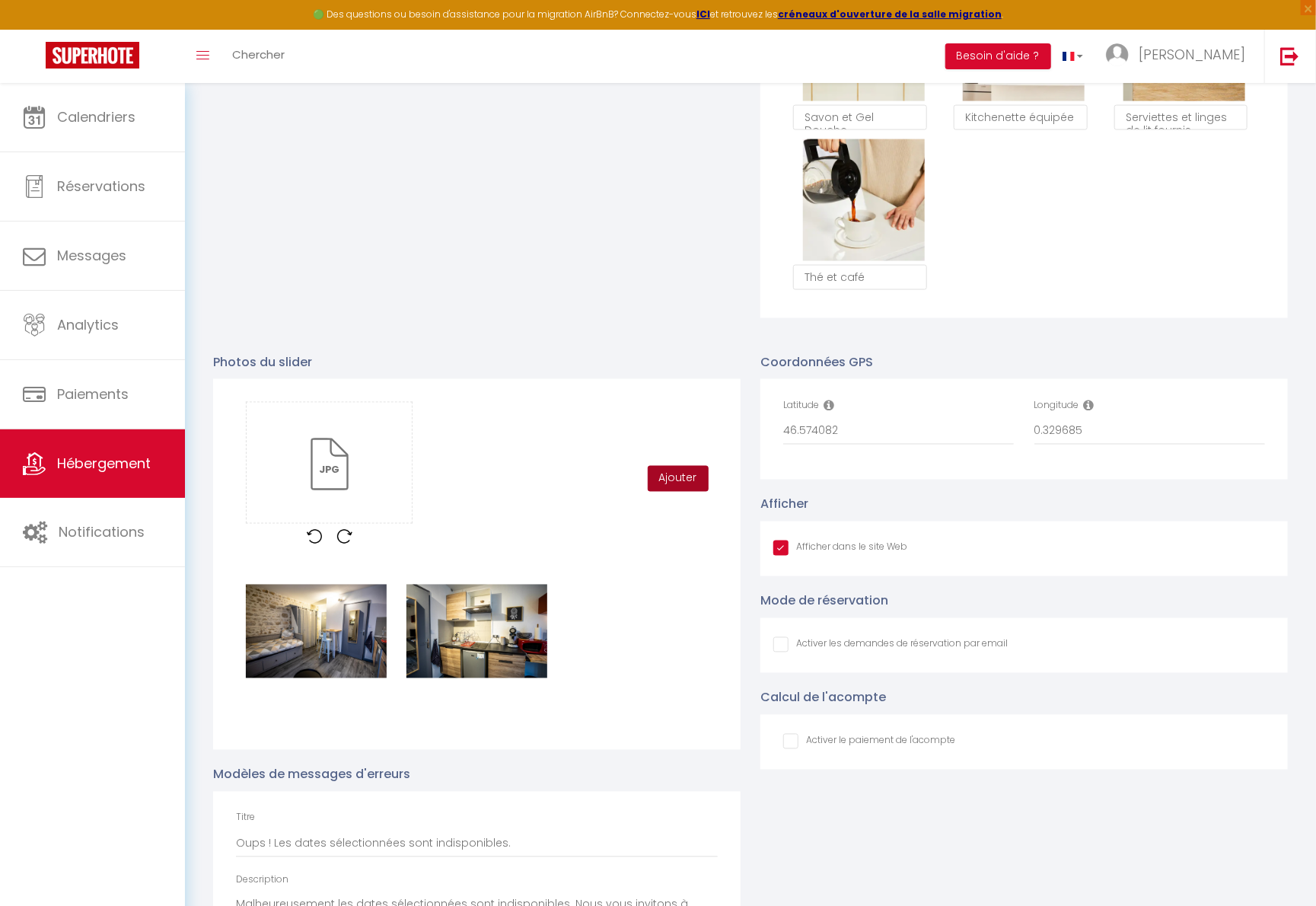
click at [697, 492] on button "Ajouter" at bounding box center [678, 479] width 61 height 26
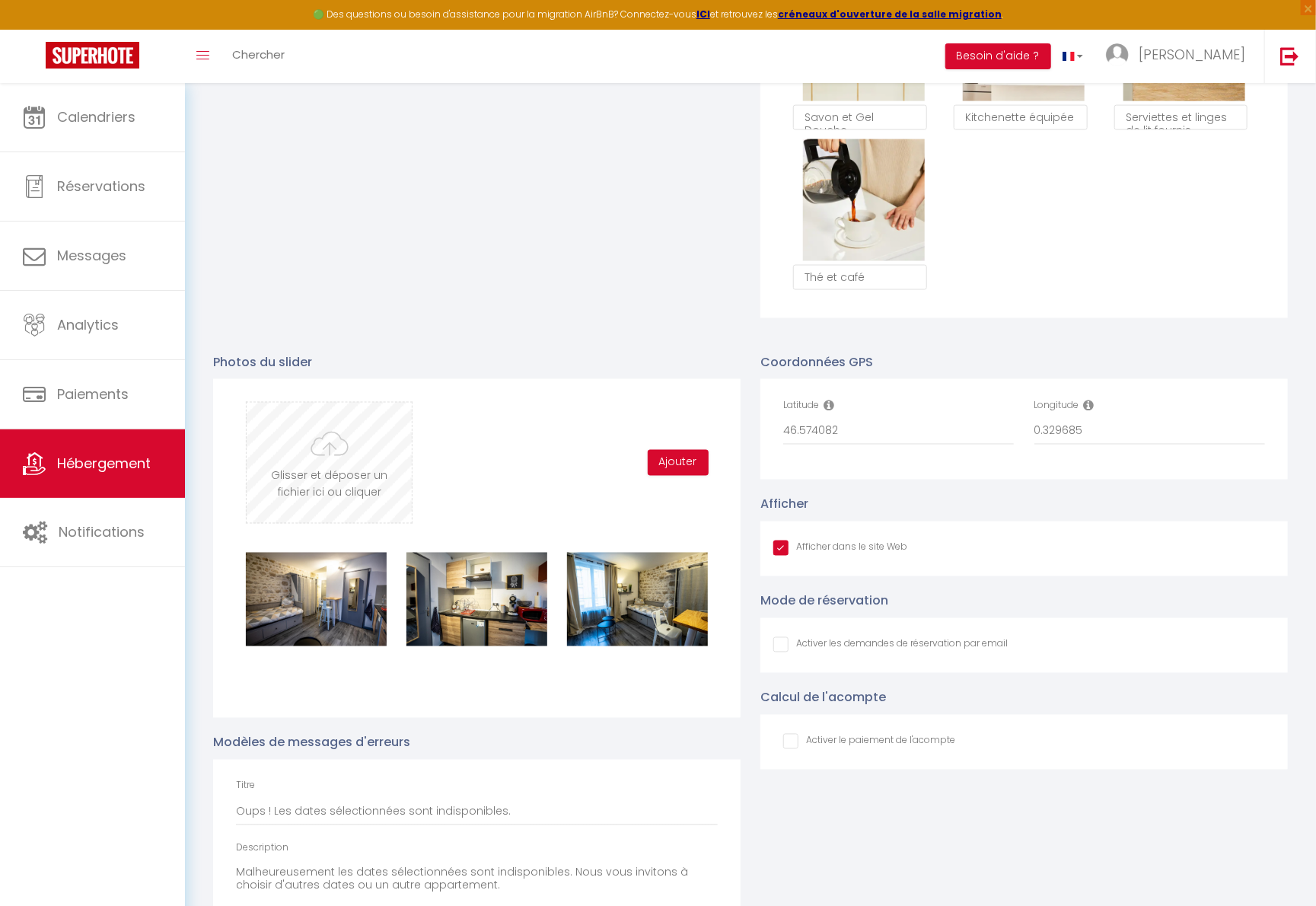
click at [373, 475] on input "file" at bounding box center [329, 463] width 165 height 120
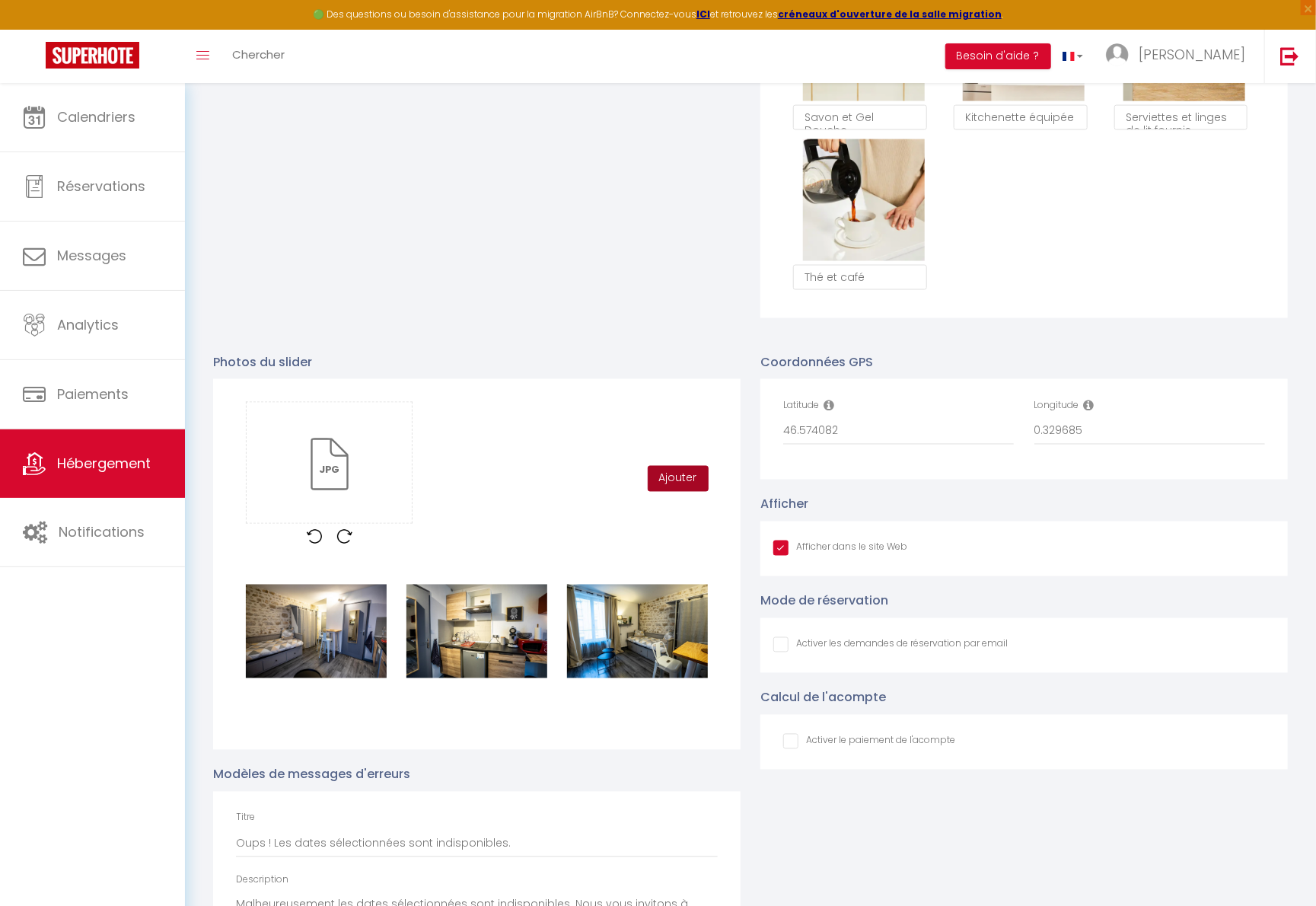
click at [657, 485] on button "Ajouter" at bounding box center [678, 479] width 61 height 26
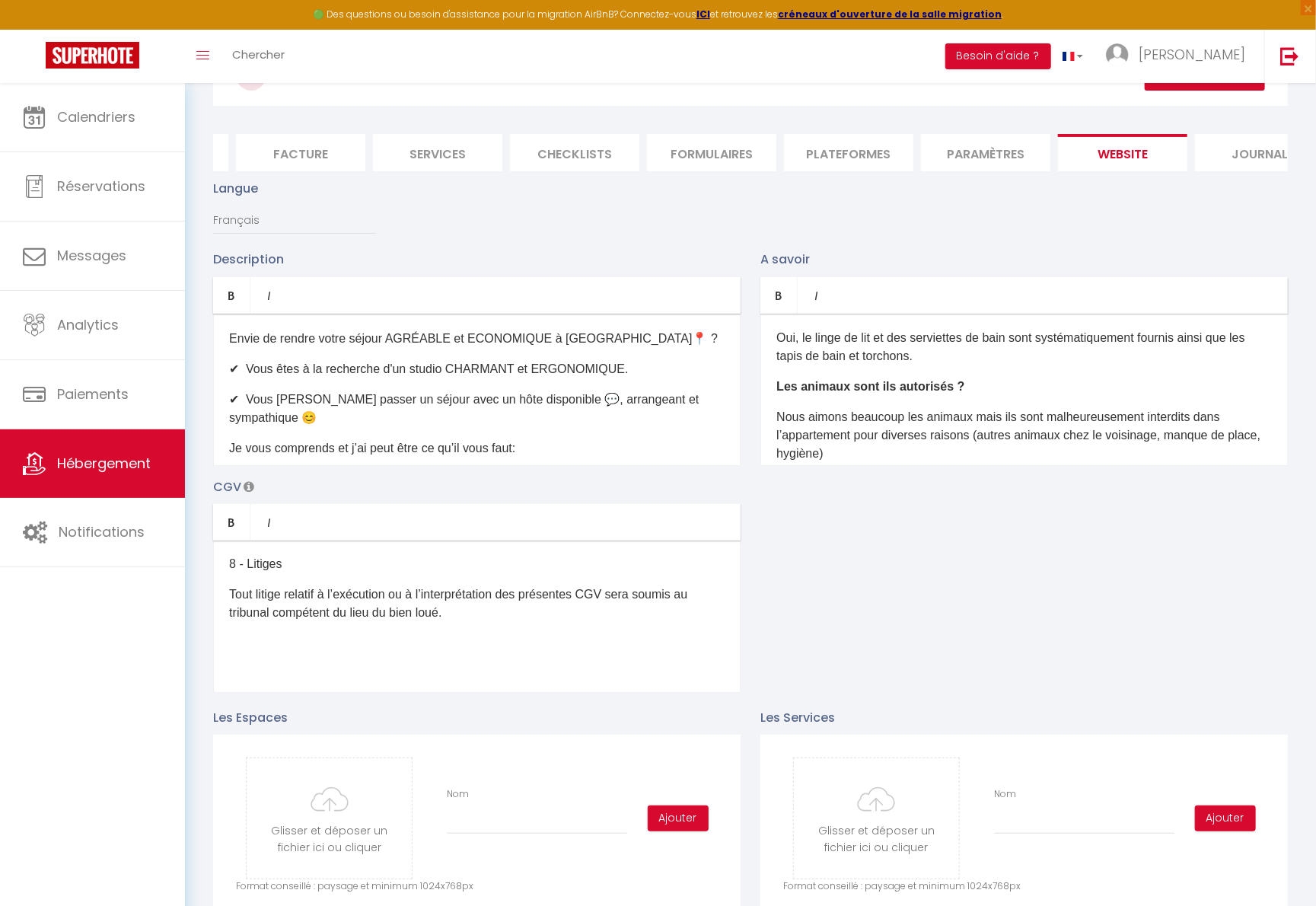
scroll to position [0, 0]
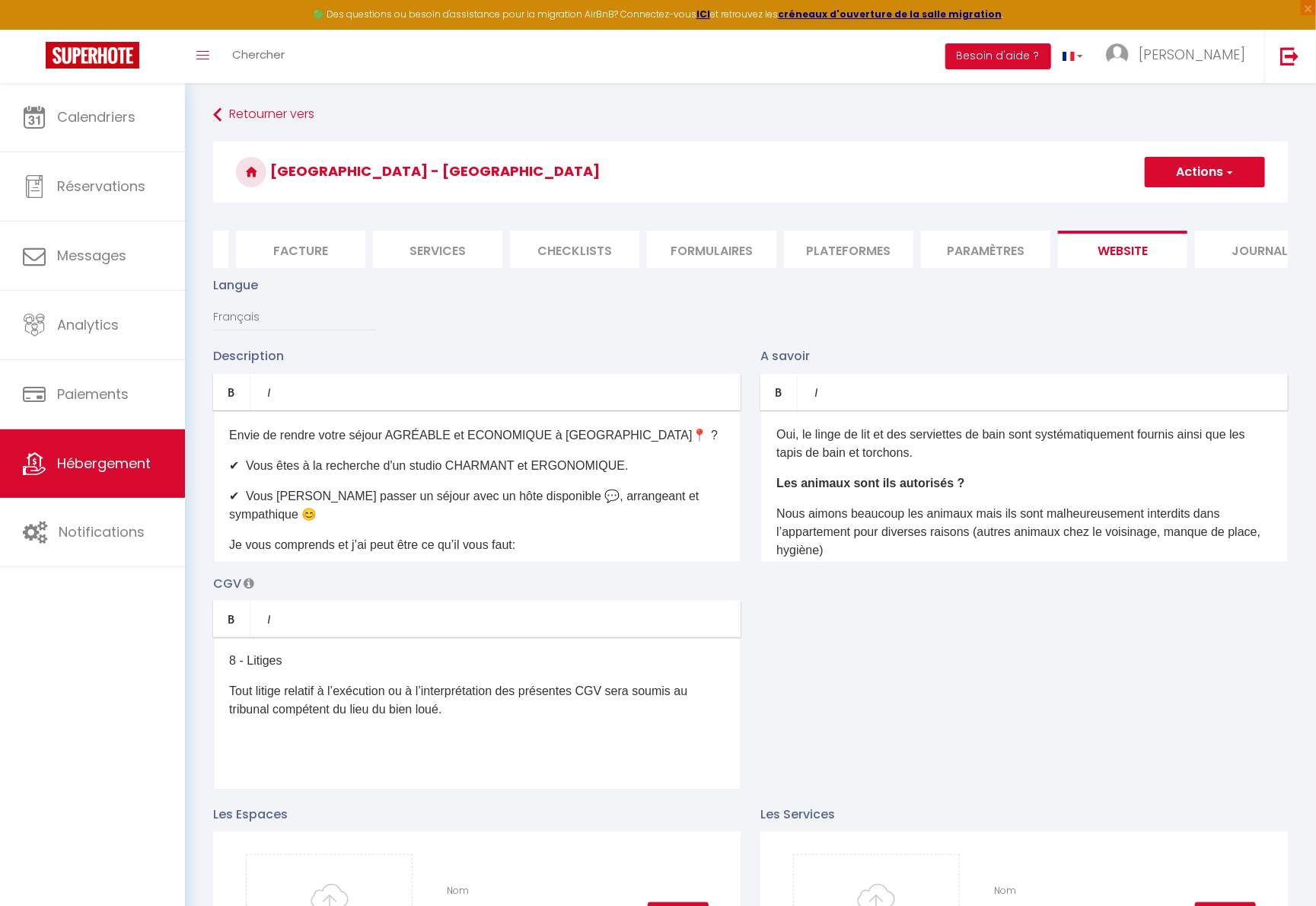
click at [1030, 166] on button "Actions" at bounding box center [1205, 171] width 120 height 30
click at [1030, 204] on input "Enregistrer" at bounding box center [1187, 206] width 56 height 15
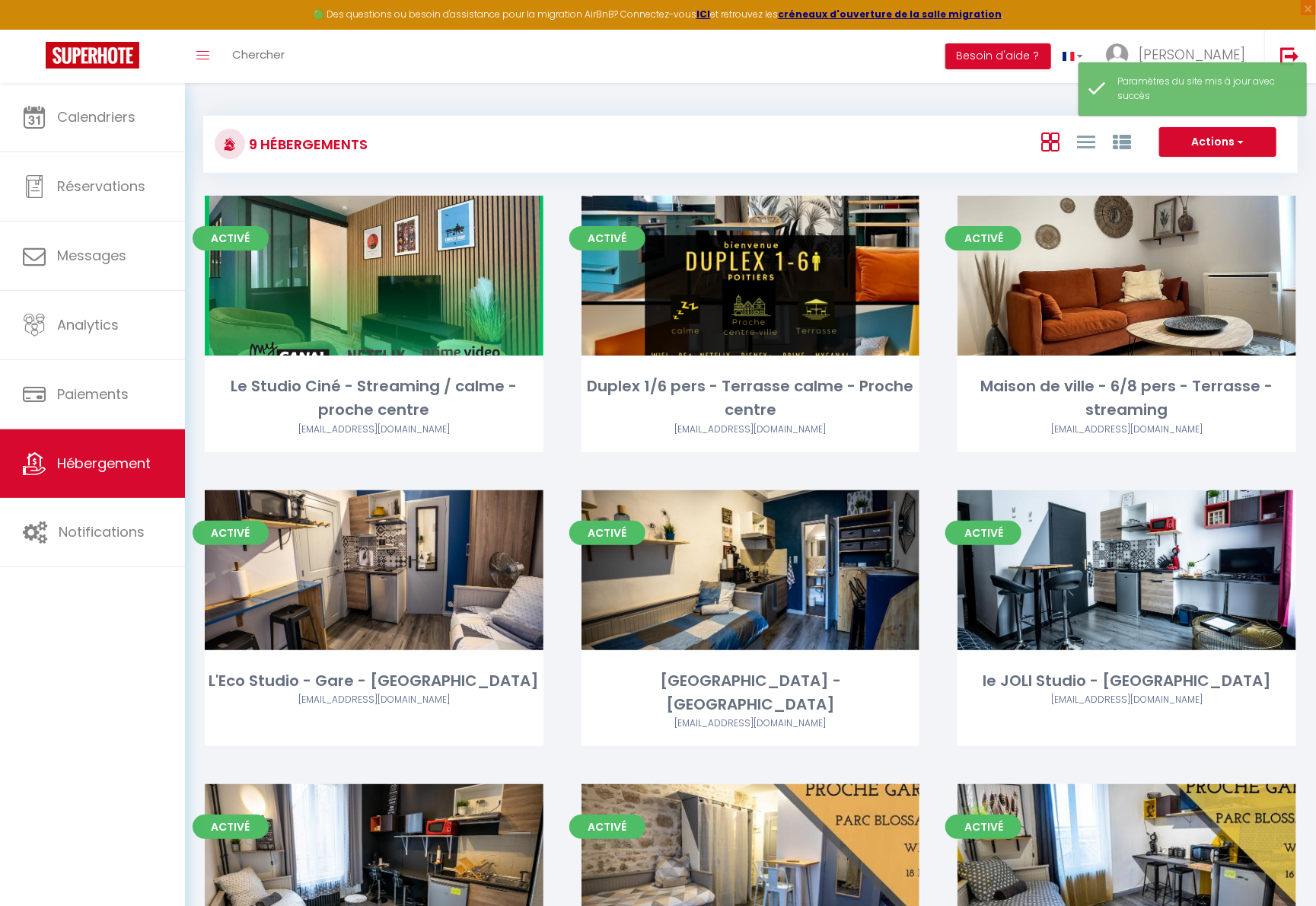
scroll to position [163, 0]
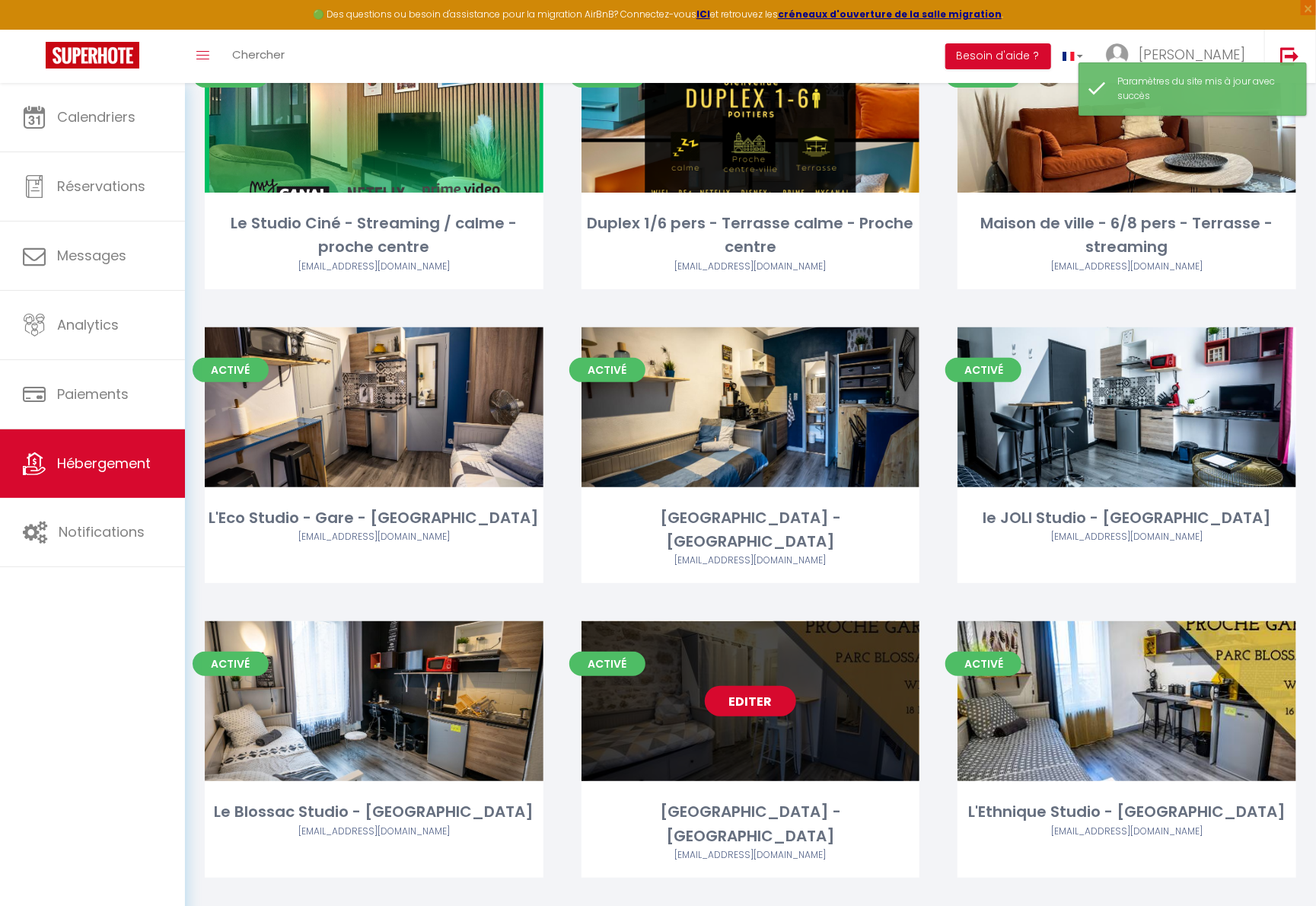
click at [734, 686] on link "Editer" at bounding box center [751, 701] width 91 height 30
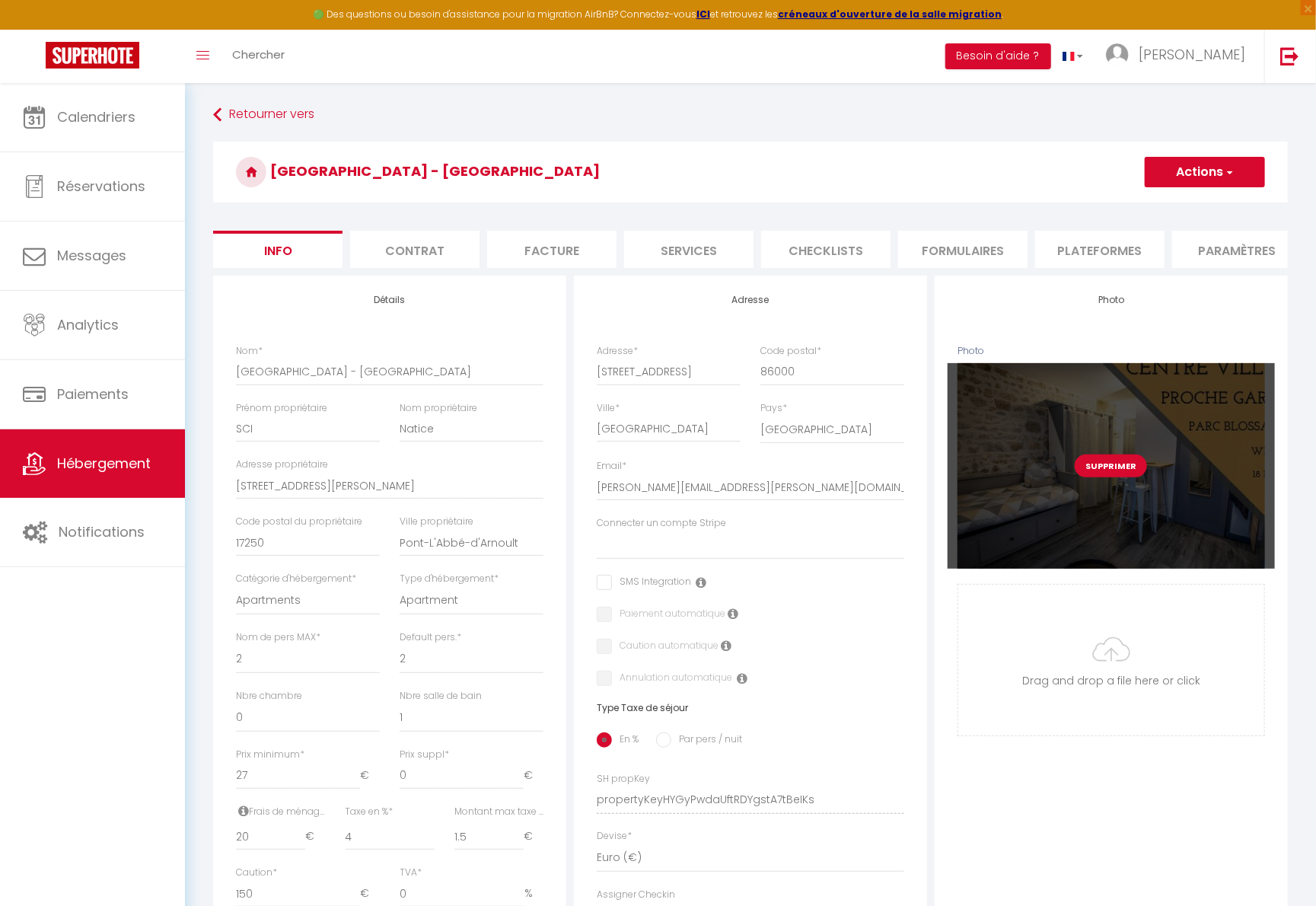
click at [1030, 478] on button "Supprimer" at bounding box center [1111, 466] width 73 height 23
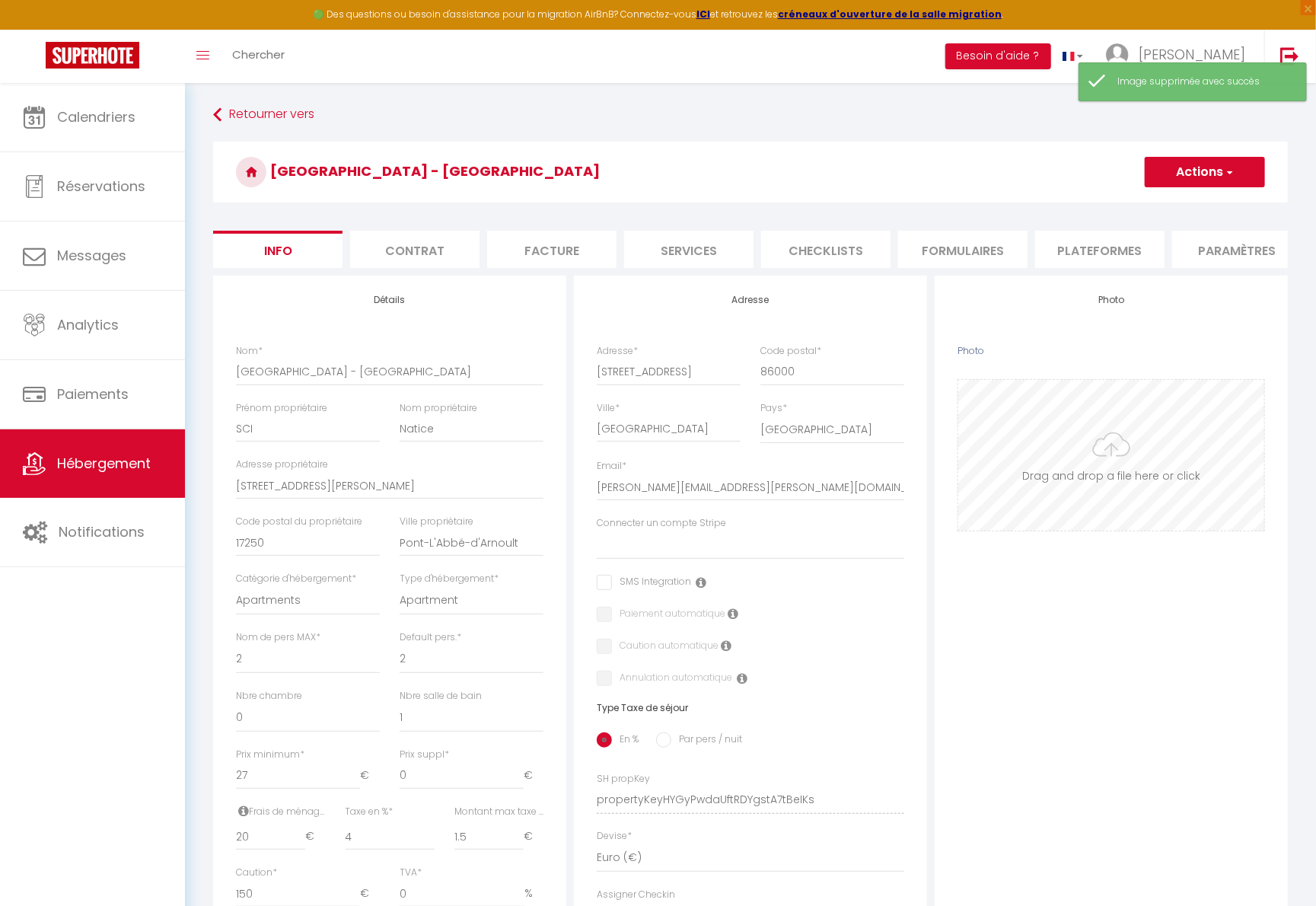
click at [1030, 465] on input "Photo" at bounding box center [1111, 455] width 306 height 150
click at [1030, 170] on button "Actions" at bounding box center [1205, 171] width 120 height 30
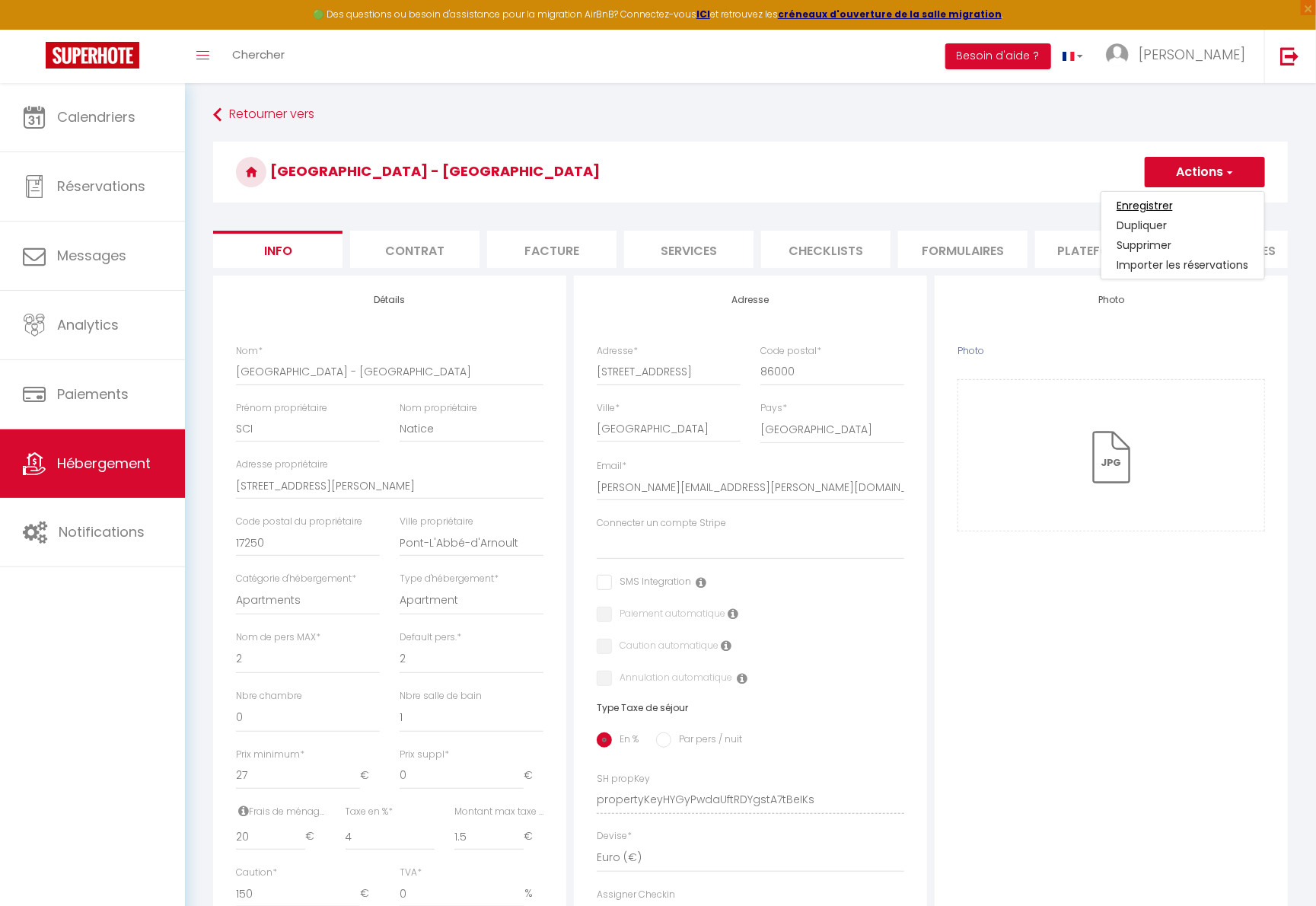
click at [1030, 198] on input "Enregistrer" at bounding box center [1144, 206] width 56 height 15
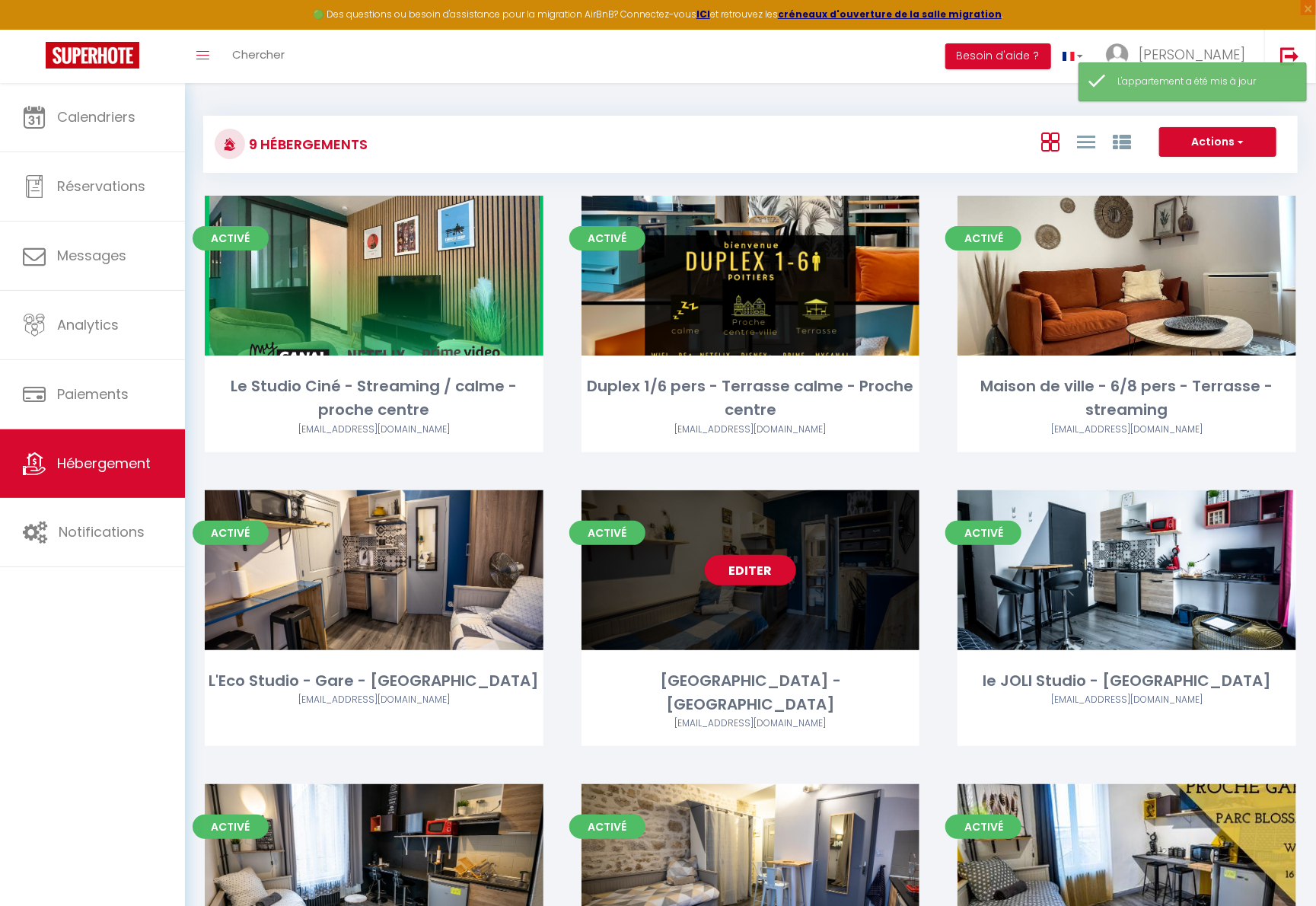
scroll to position [163, 0]
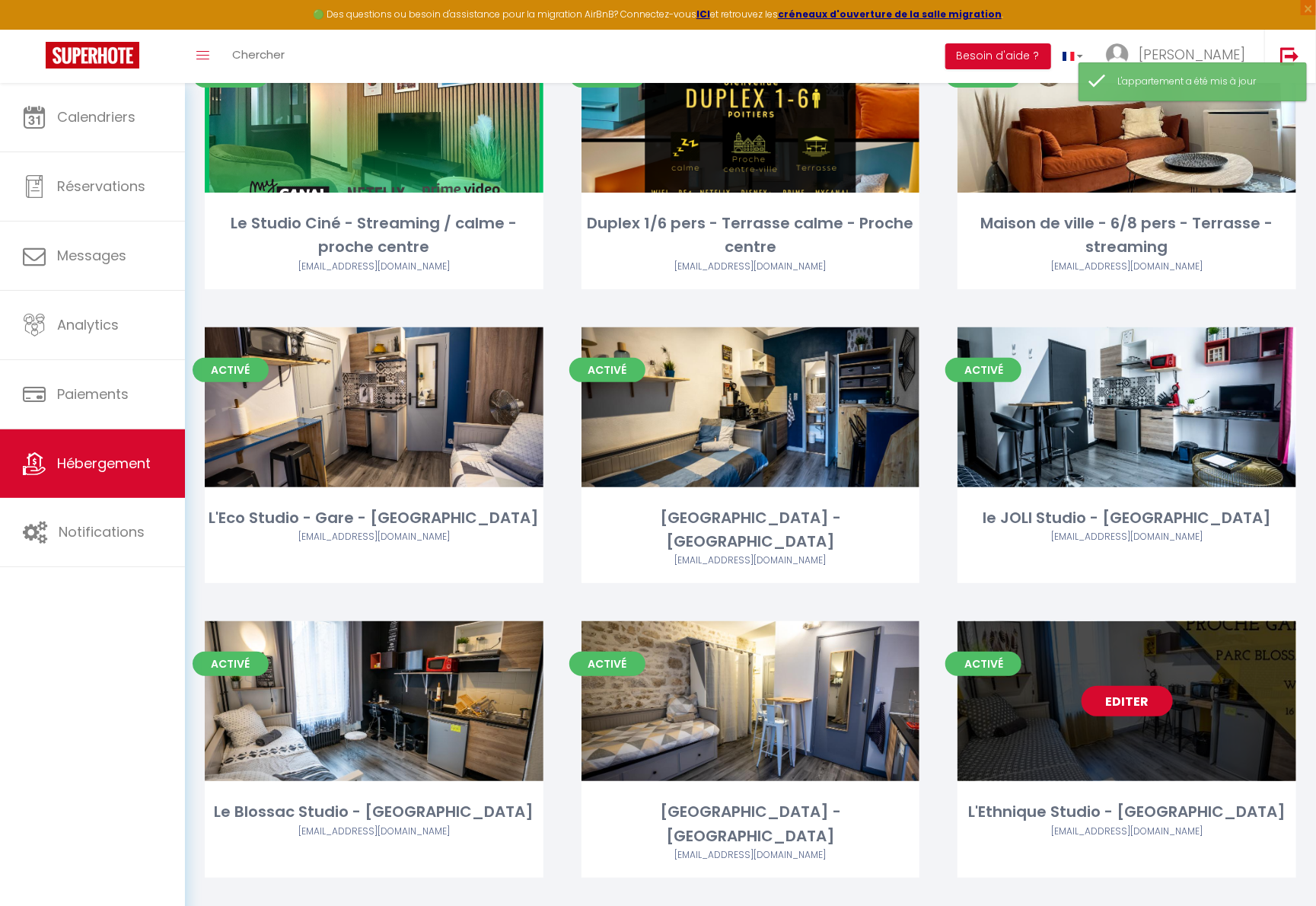
click at [1030, 686] on link "Editer" at bounding box center [1127, 701] width 91 height 30
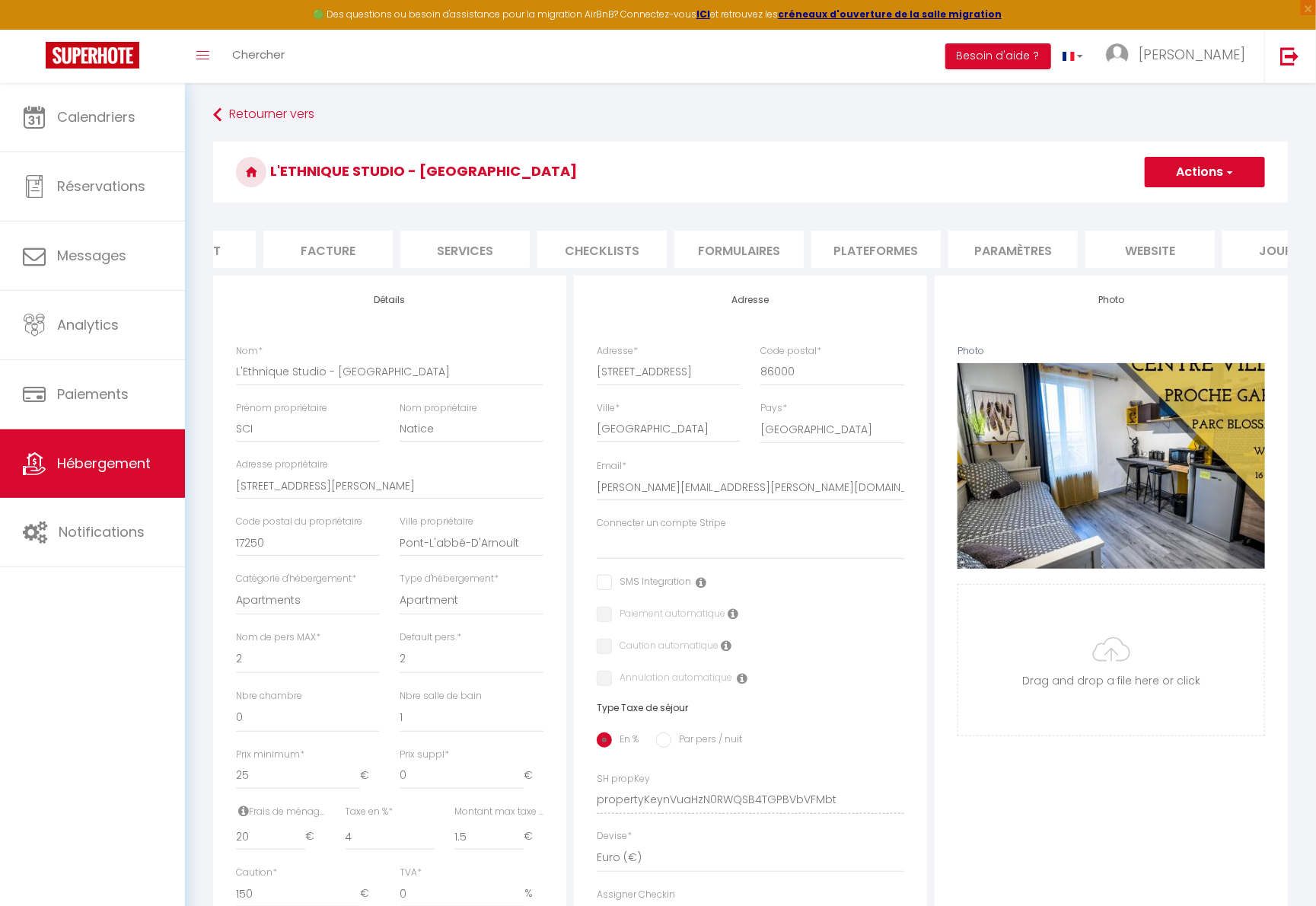
scroll to position [0, 228]
click at [1030, 252] on li "website" at bounding box center [1146, 249] width 130 height 37
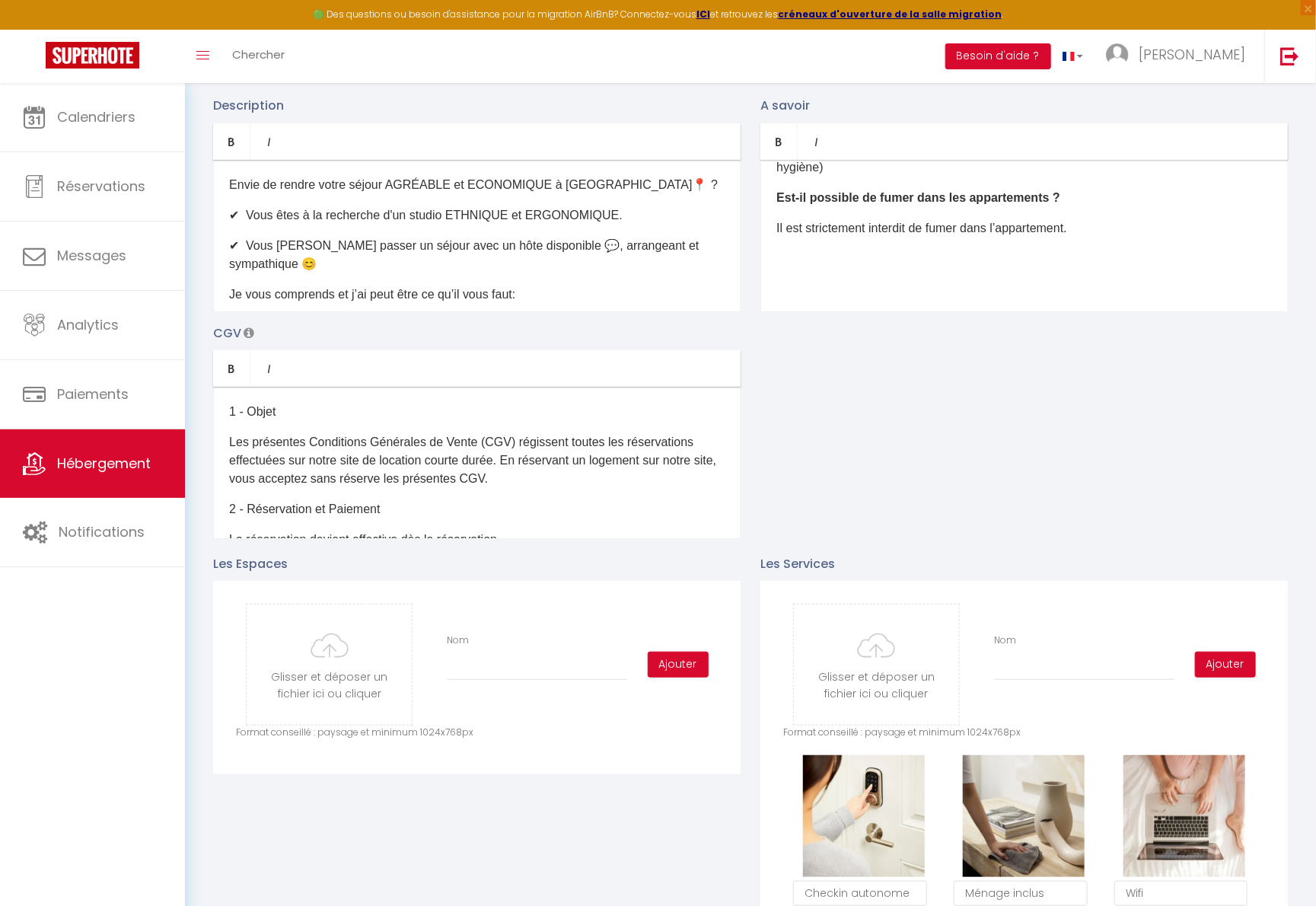
scroll to position [1154, 0]
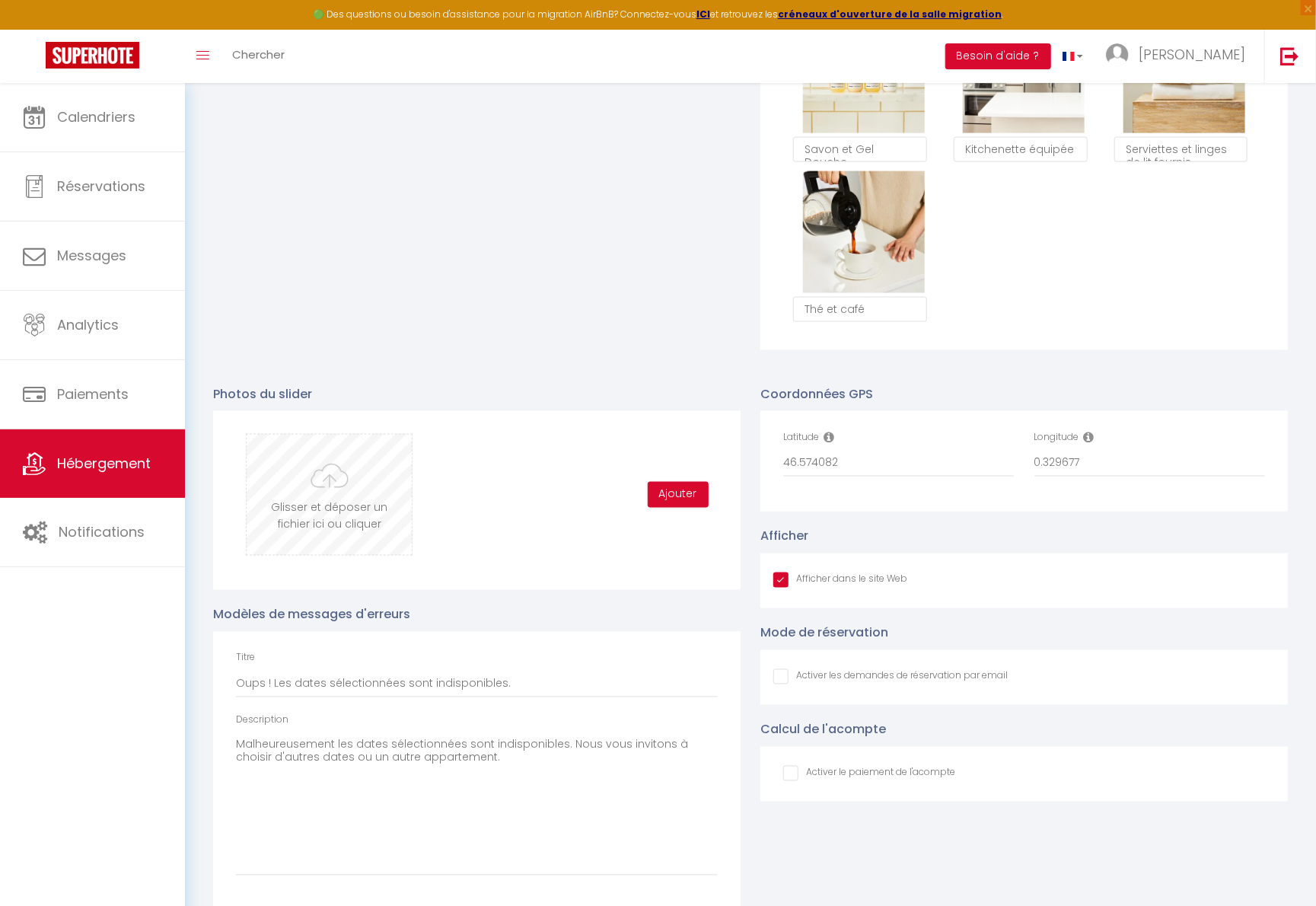
click at [353, 511] on input "file" at bounding box center [329, 495] width 165 height 120
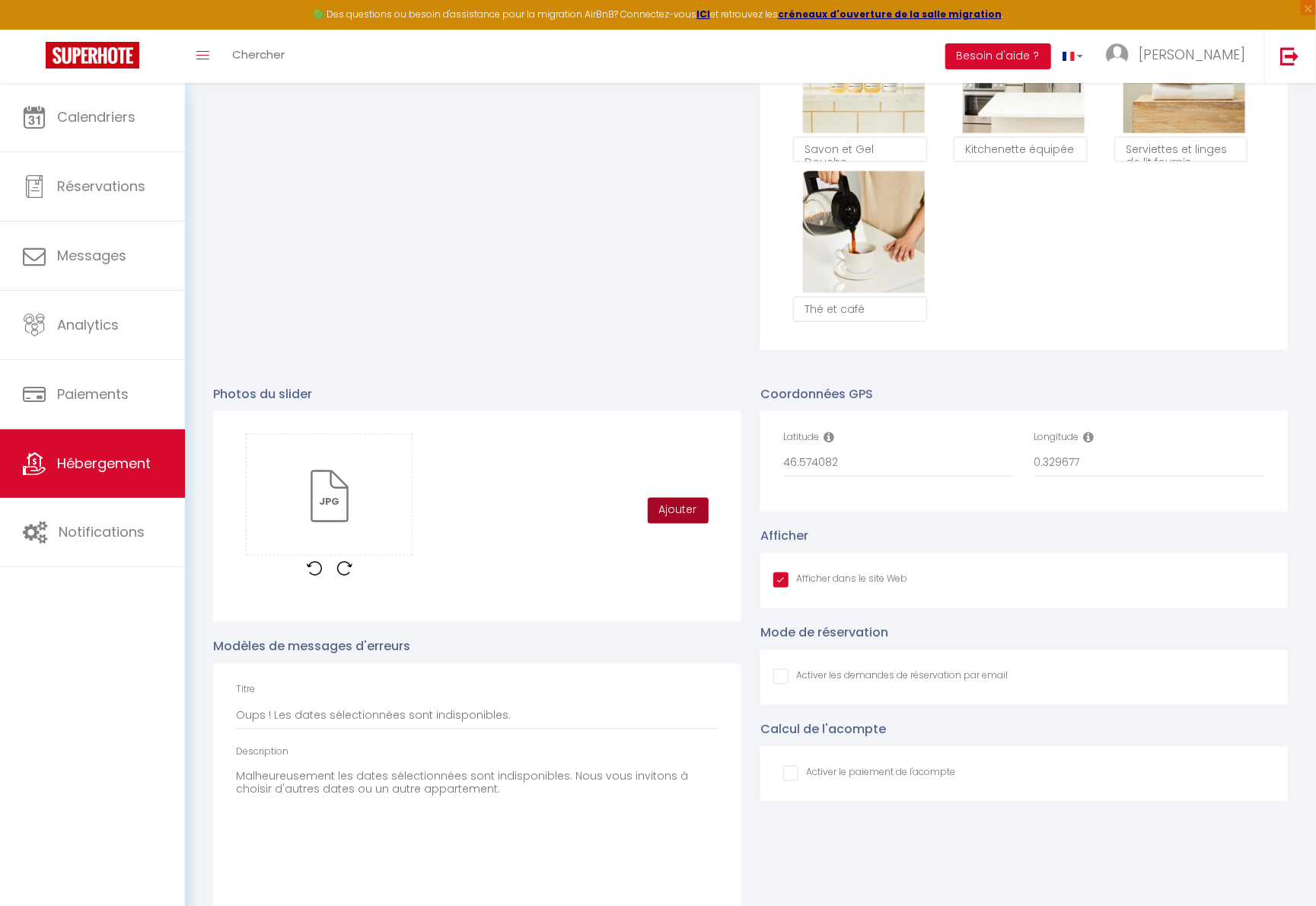
click at [697, 524] on button "Ajouter" at bounding box center [678, 511] width 61 height 26
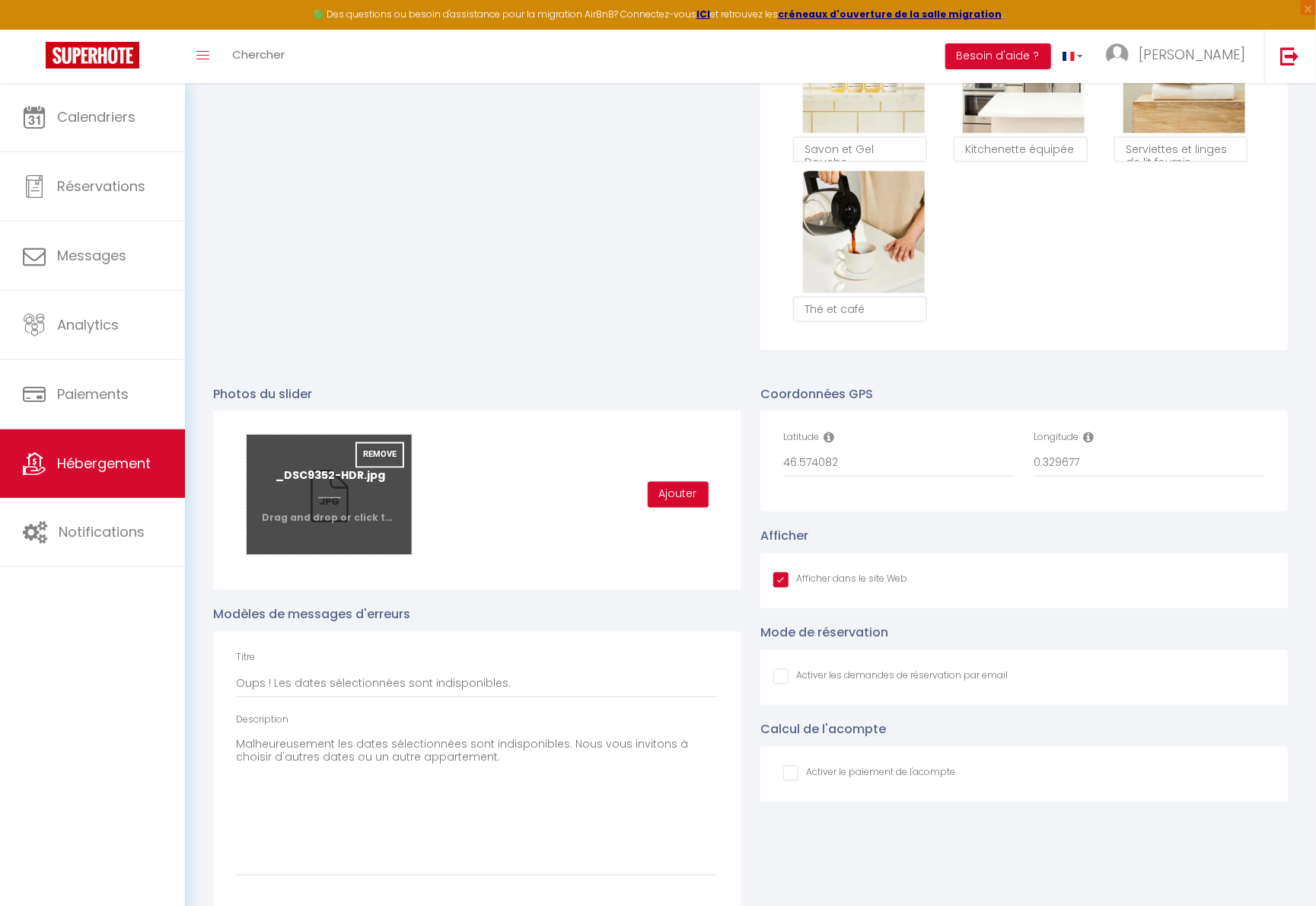
click at [351, 499] on input "file" at bounding box center [329, 495] width 165 height 120
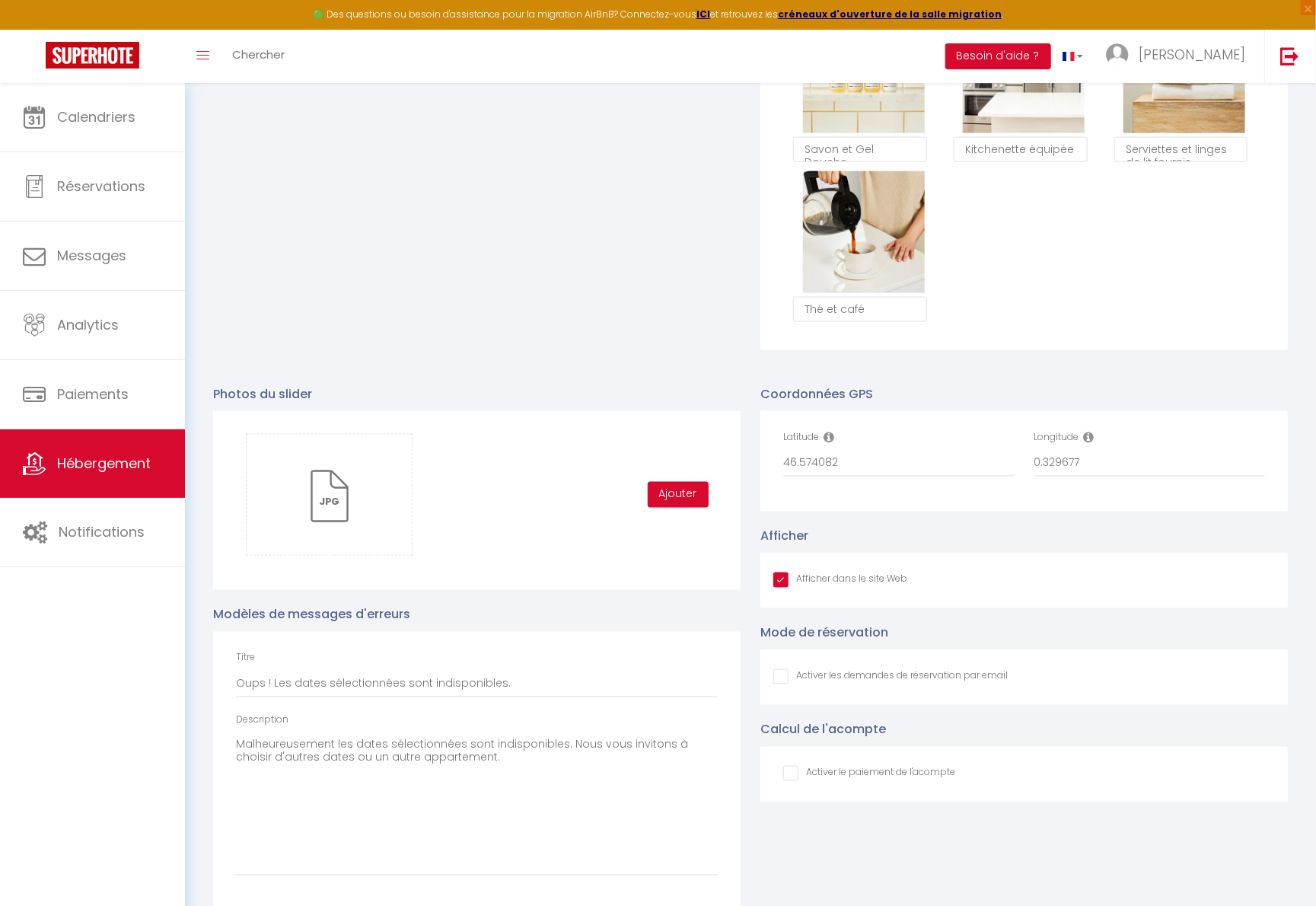
click at [643, 494] on div "Glisser et déposer un fichier ici ou cliquer Ooops, something wrong happened. R…" at bounding box center [477, 495] width 481 height 122
click at [683, 500] on button "Ajouter" at bounding box center [678, 495] width 61 height 26
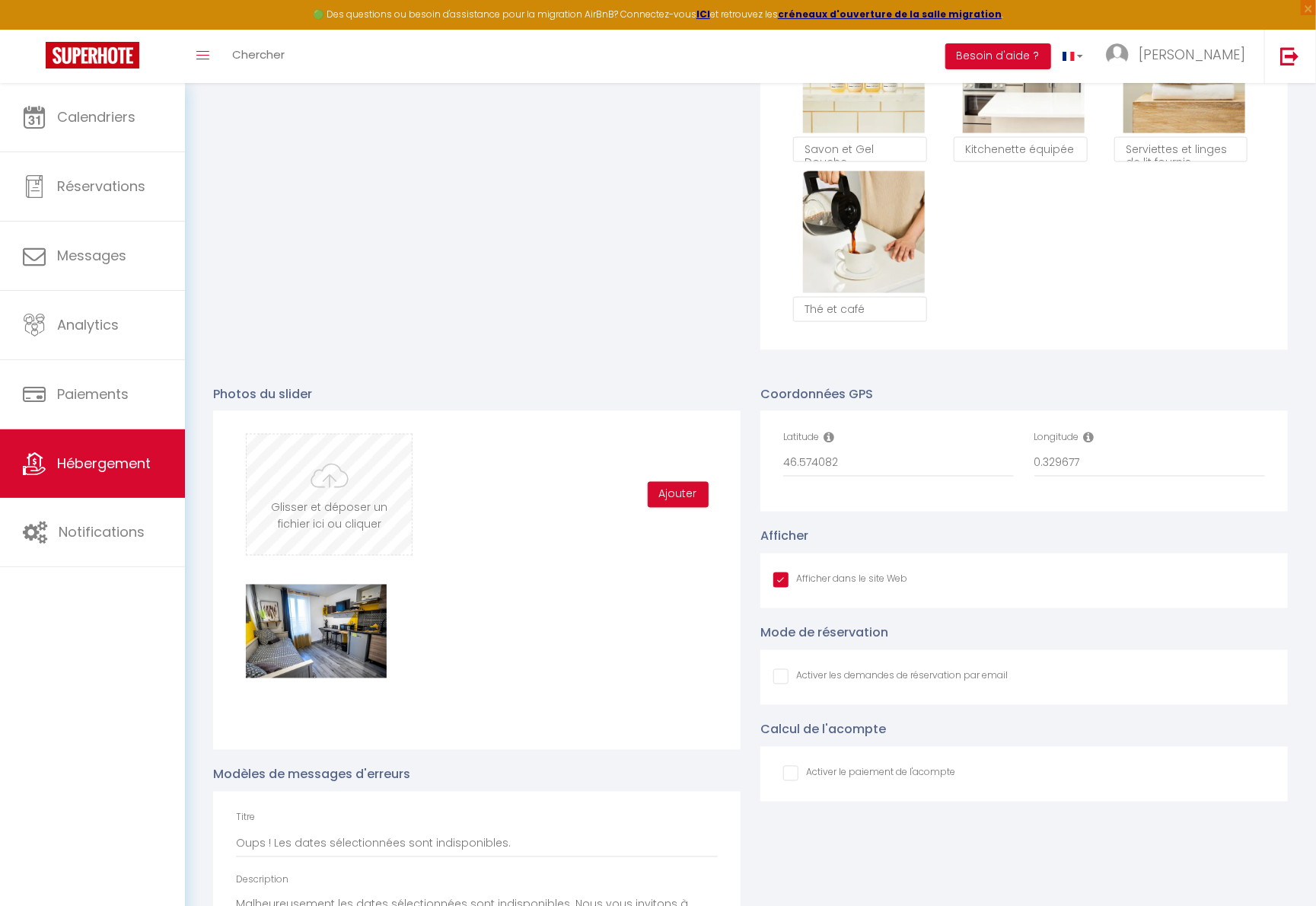
click at [393, 516] on input "file" at bounding box center [329, 495] width 165 height 120
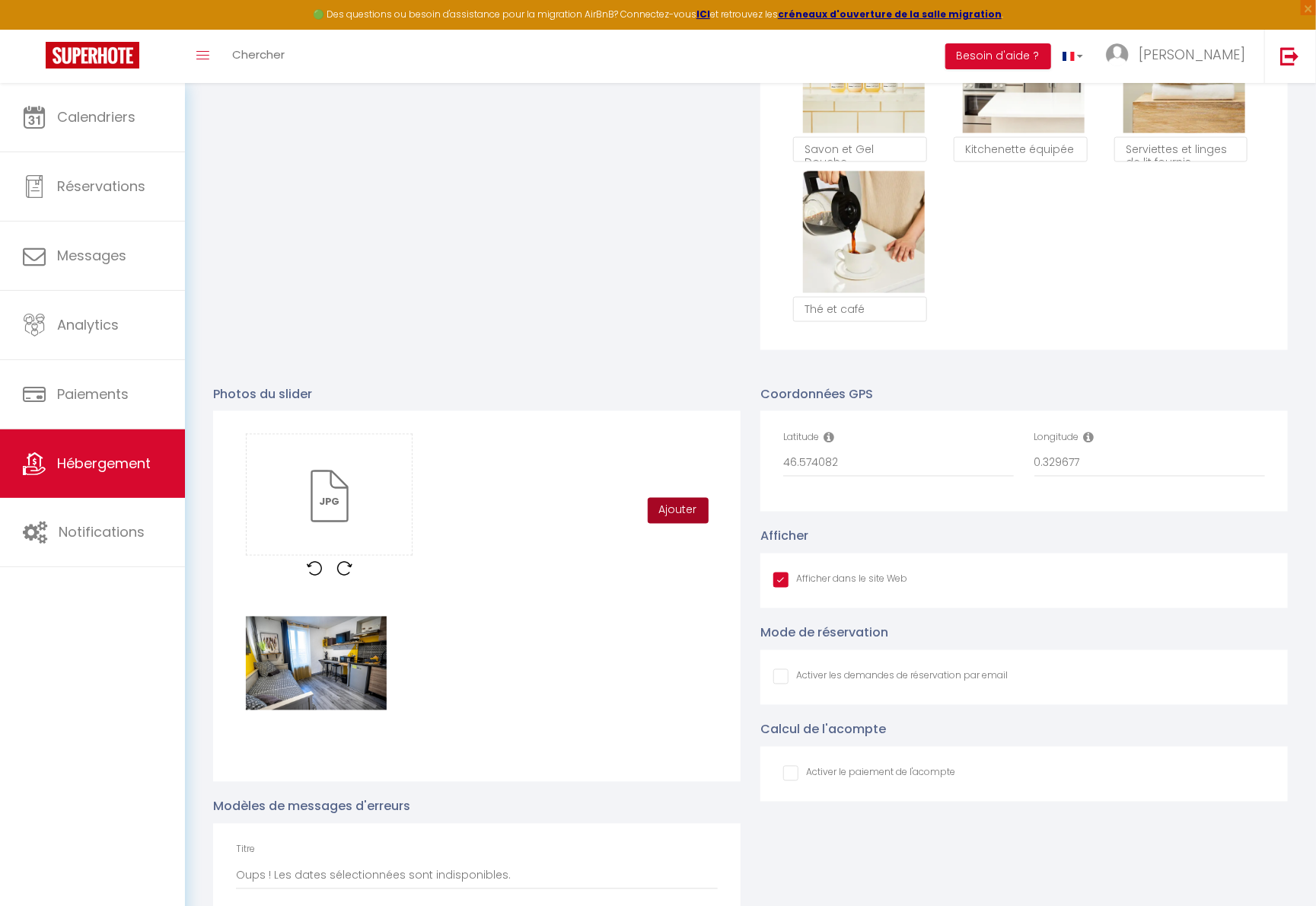
click at [676, 524] on button "Ajouter" at bounding box center [678, 511] width 61 height 26
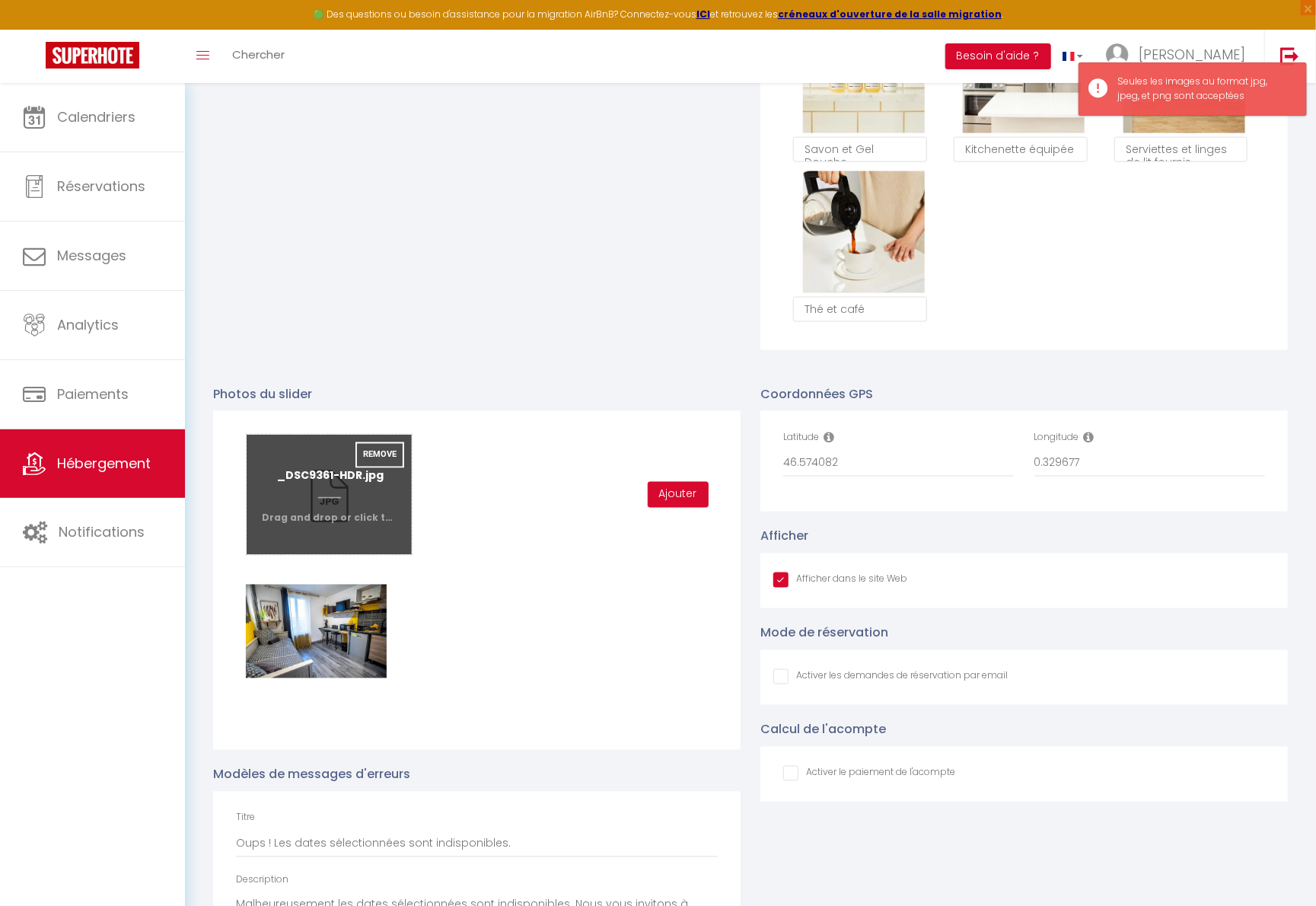
click at [374, 505] on input "file" at bounding box center [329, 495] width 165 height 120
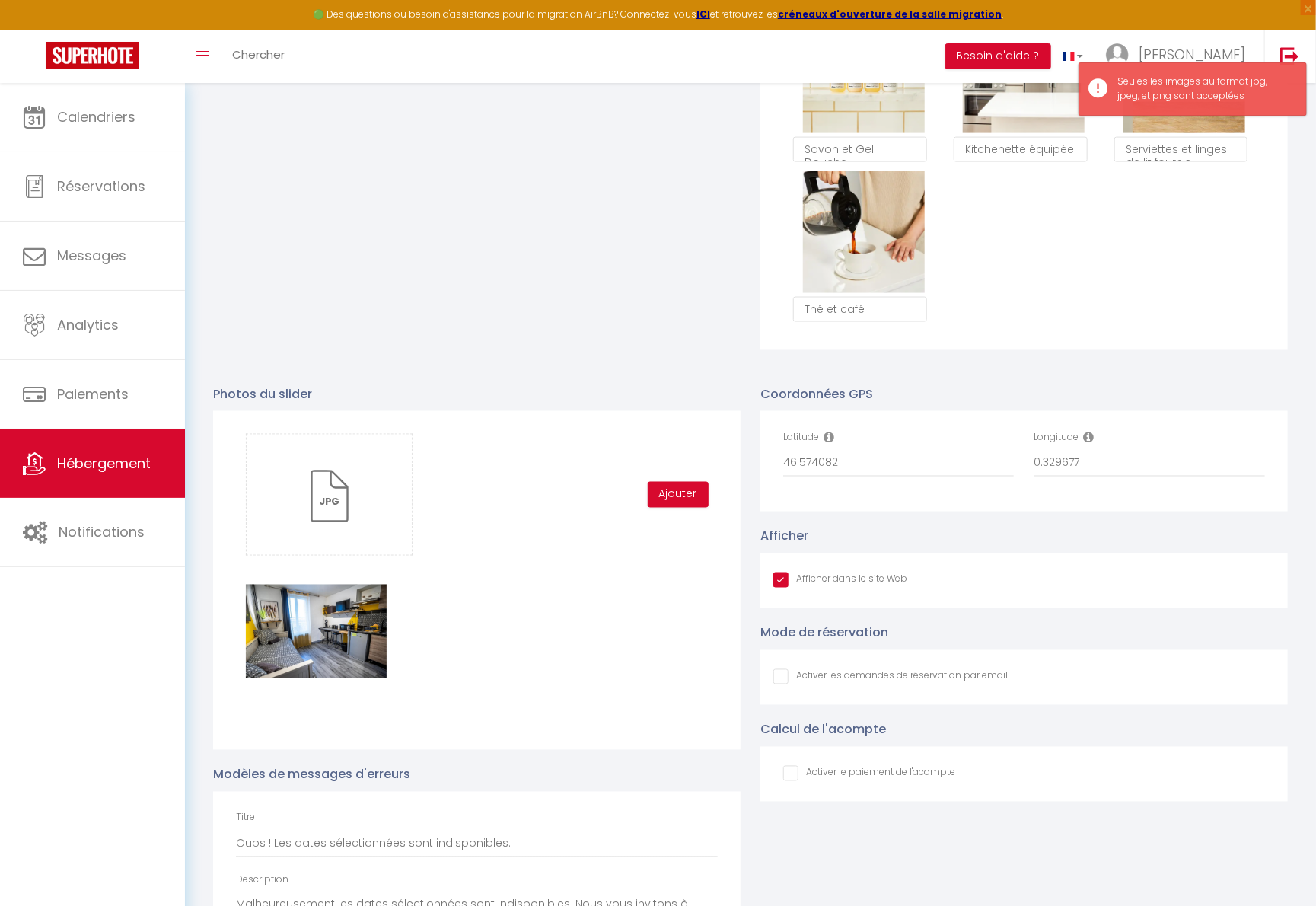
click at [623, 580] on div "Glisser et déposer un fichier ici ou cliquer Ooops, something wrong happened. R…" at bounding box center [477, 580] width 528 height 339
click at [673, 508] on button "Ajouter" at bounding box center [678, 495] width 61 height 26
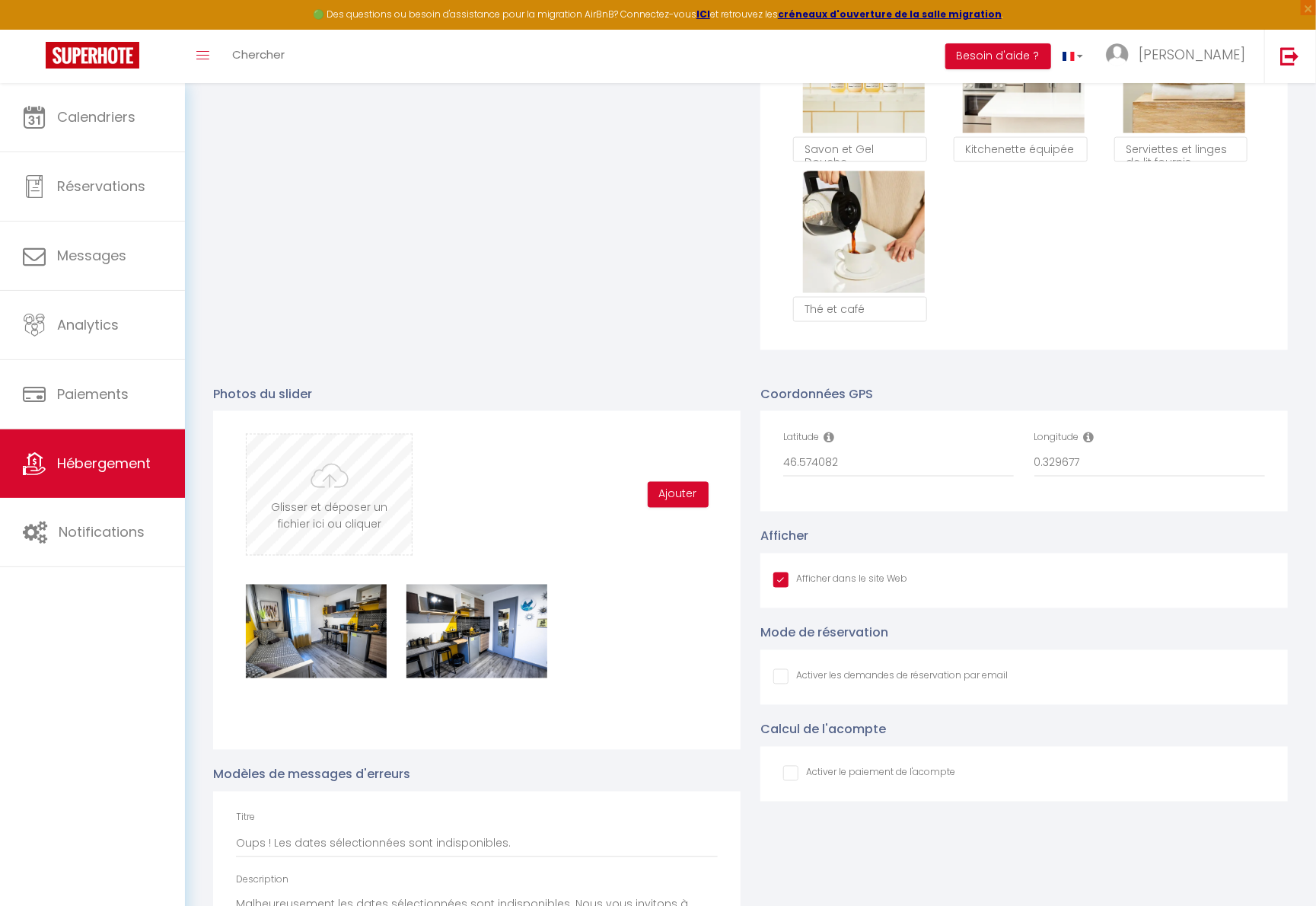
click at [374, 496] on input "file" at bounding box center [329, 495] width 165 height 120
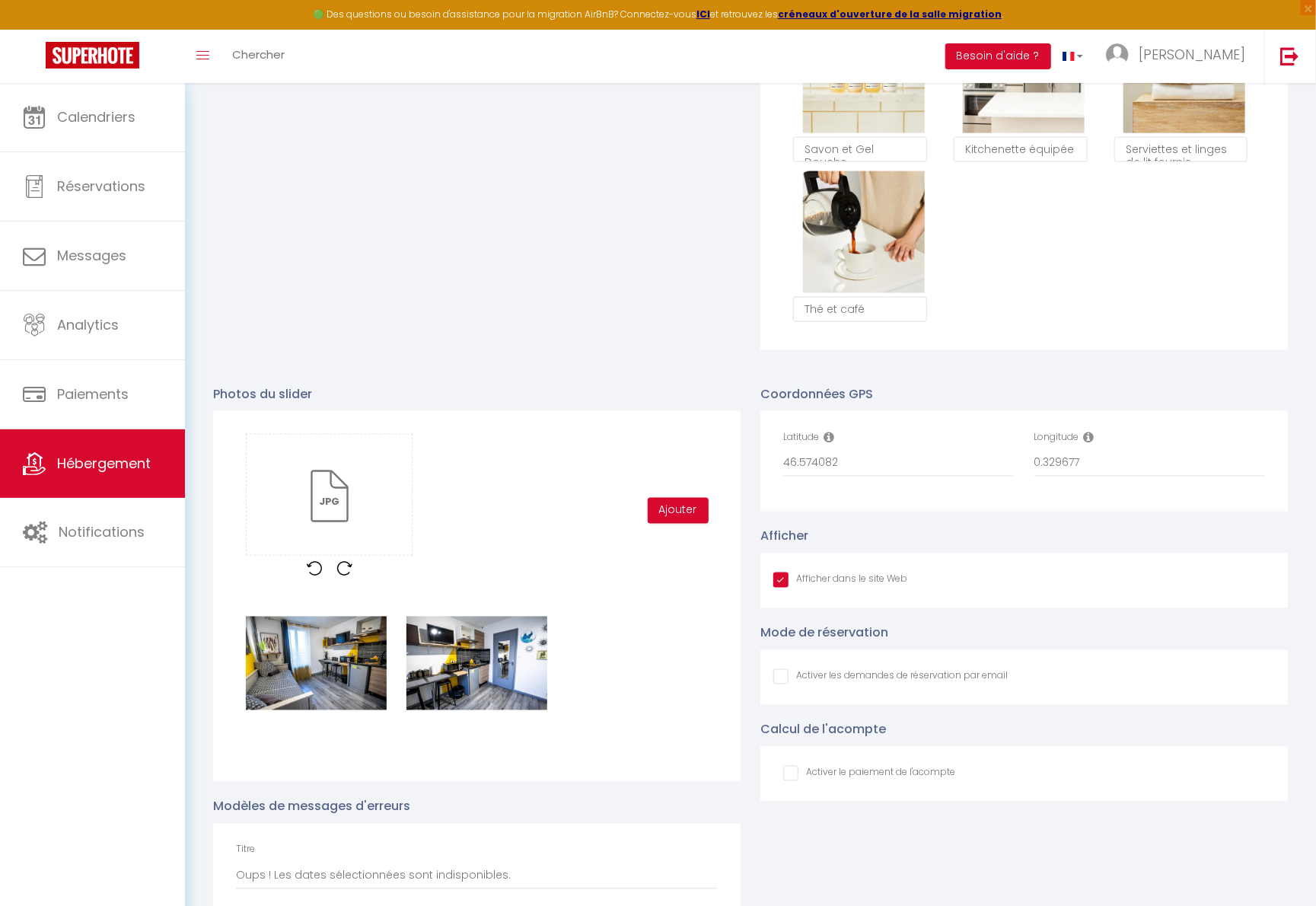
click at [681, 577] on div "Glisser et déposer un fichier ici ou cliquer Ooops, something wrong happened. R…" at bounding box center [477, 510] width 481 height 154
click at [677, 517] on button "Ajouter" at bounding box center [678, 511] width 61 height 26
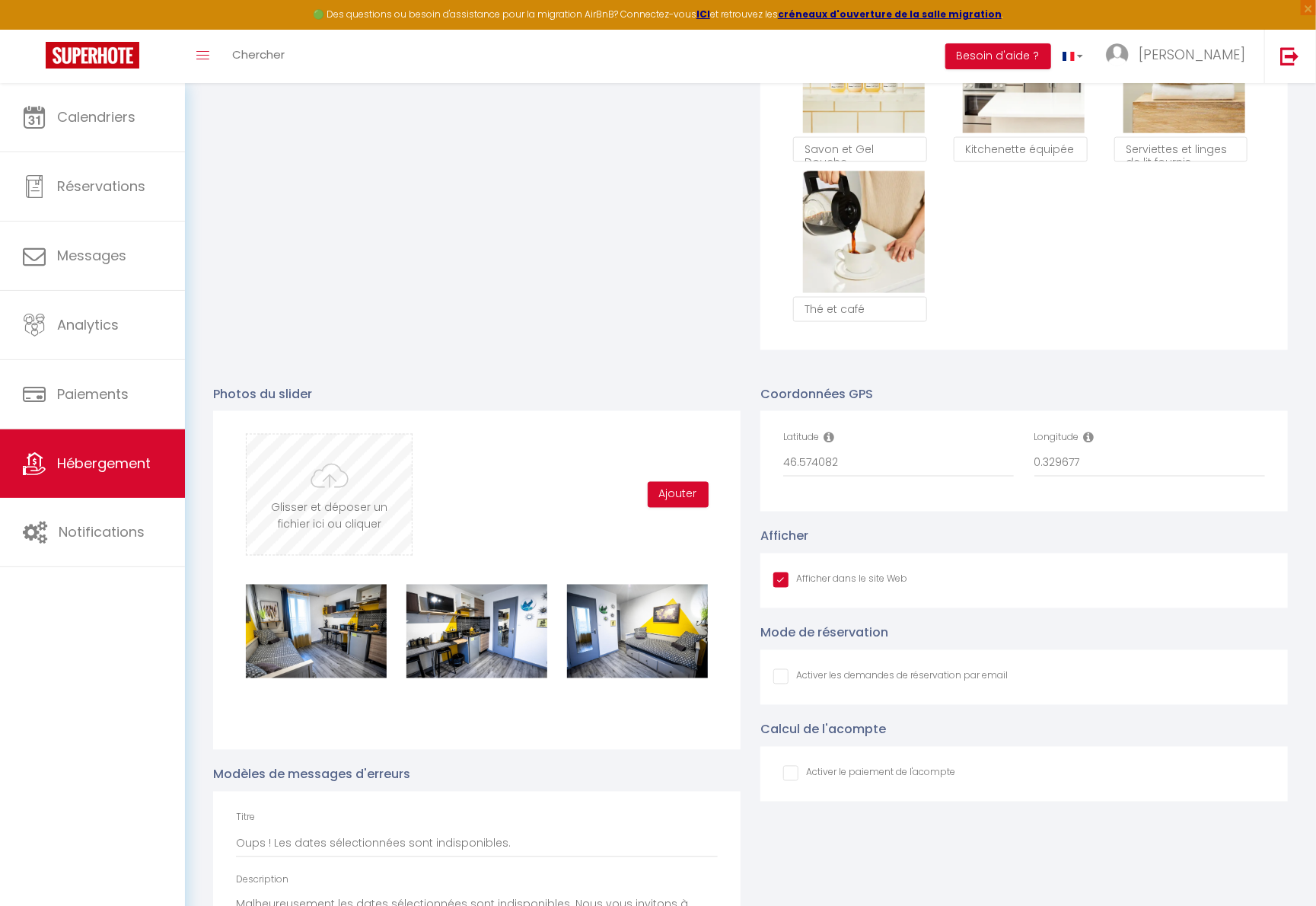
click at [312, 509] on input "file" at bounding box center [329, 495] width 165 height 120
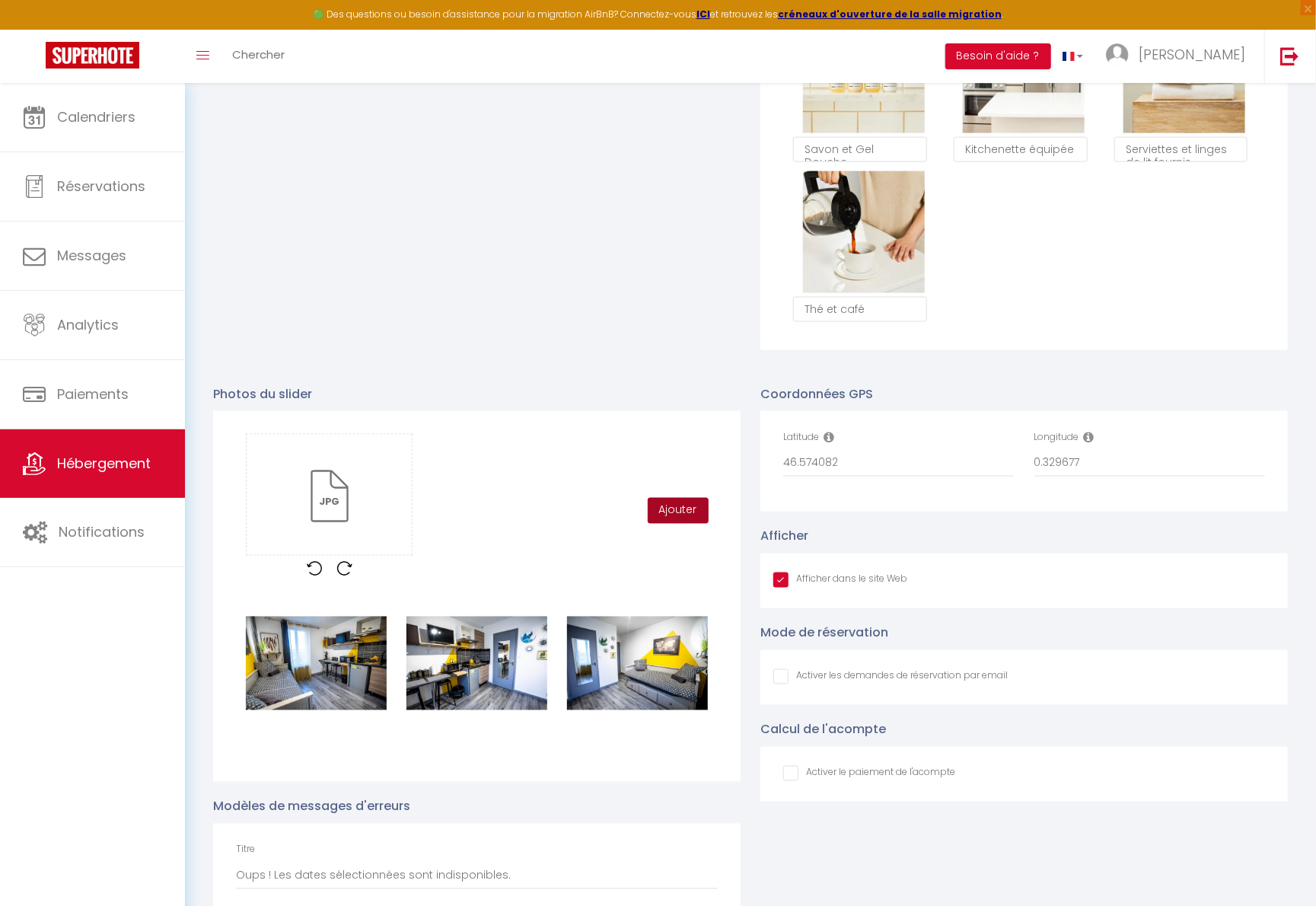
click at [677, 515] on button "Ajouter" at bounding box center [678, 511] width 61 height 26
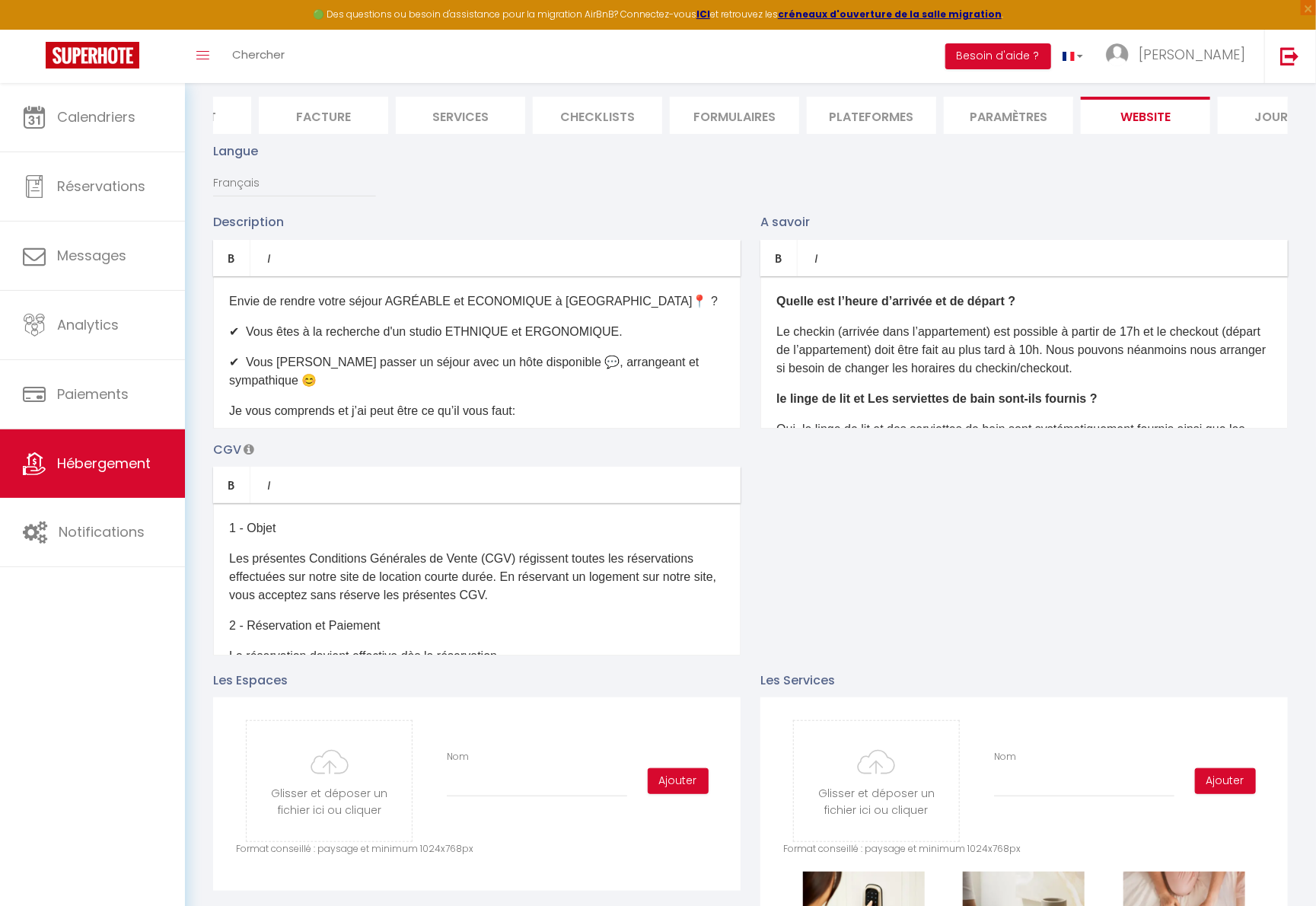
scroll to position [0, 0]
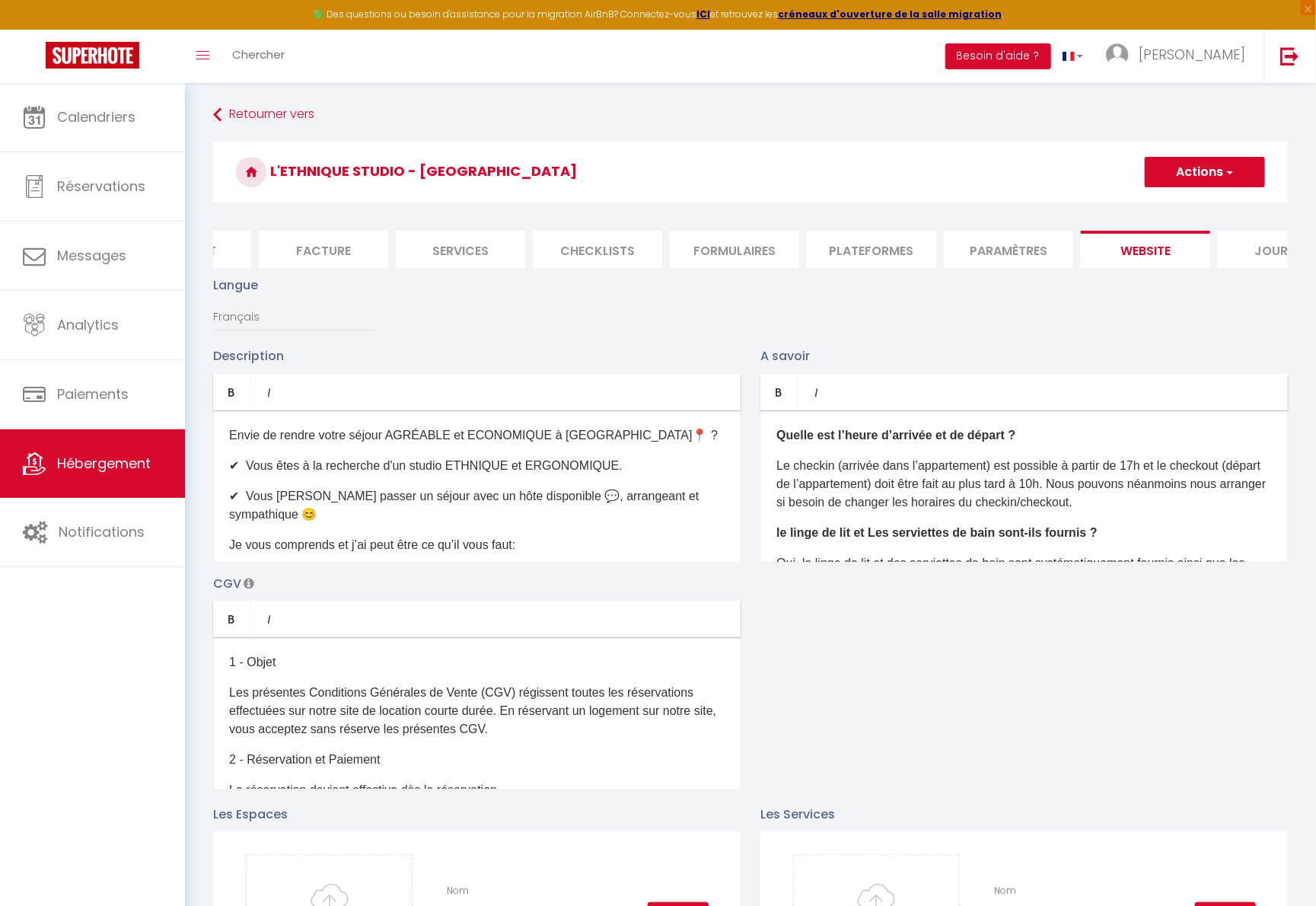
click at [1030, 161] on button "Actions" at bounding box center [1205, 171] width 120 height 30
click at [1030, 206] on input "Enregistrer" at bounding box center [1187, 206] width 56 height 15
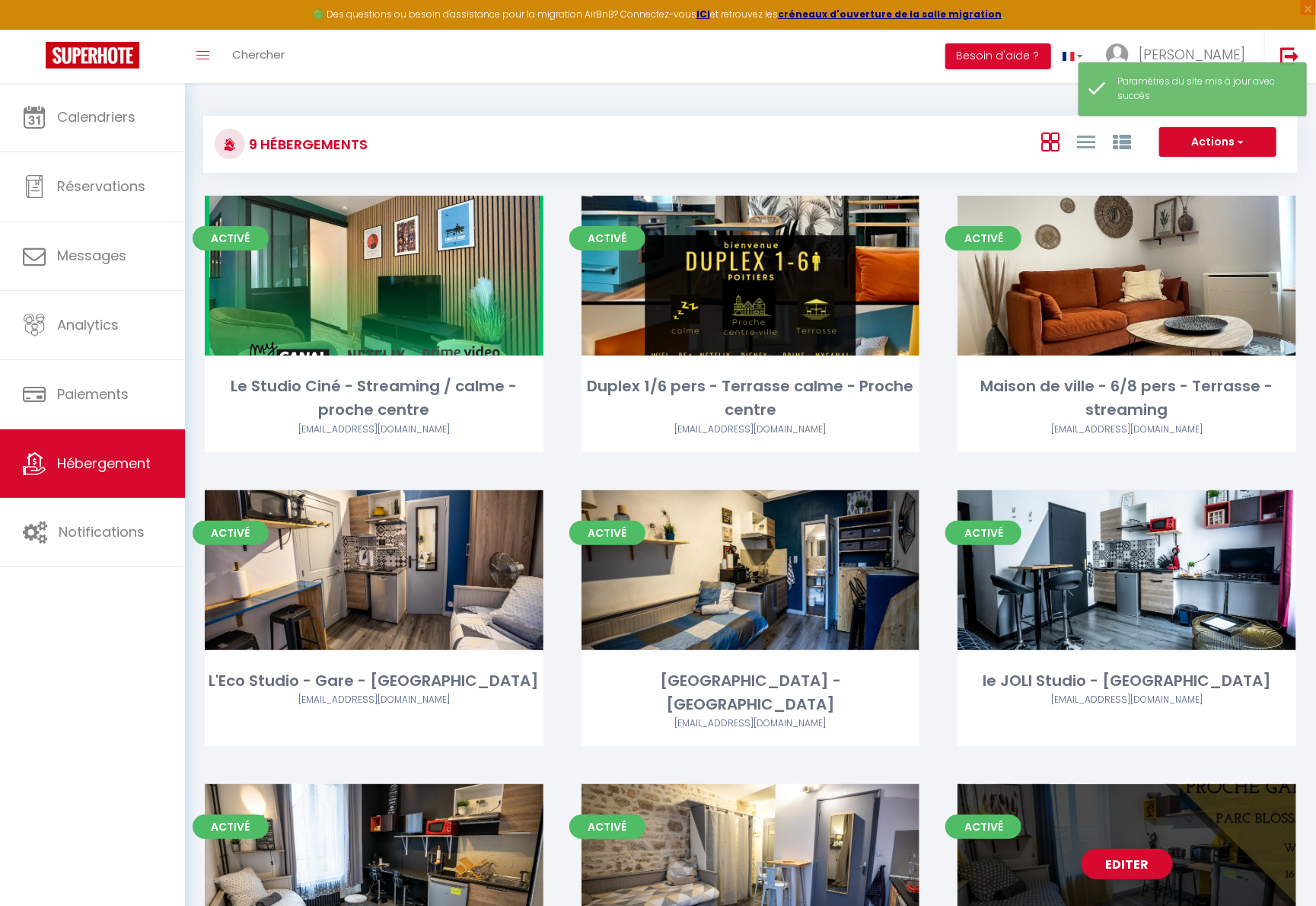
scroll to position [163, 0]
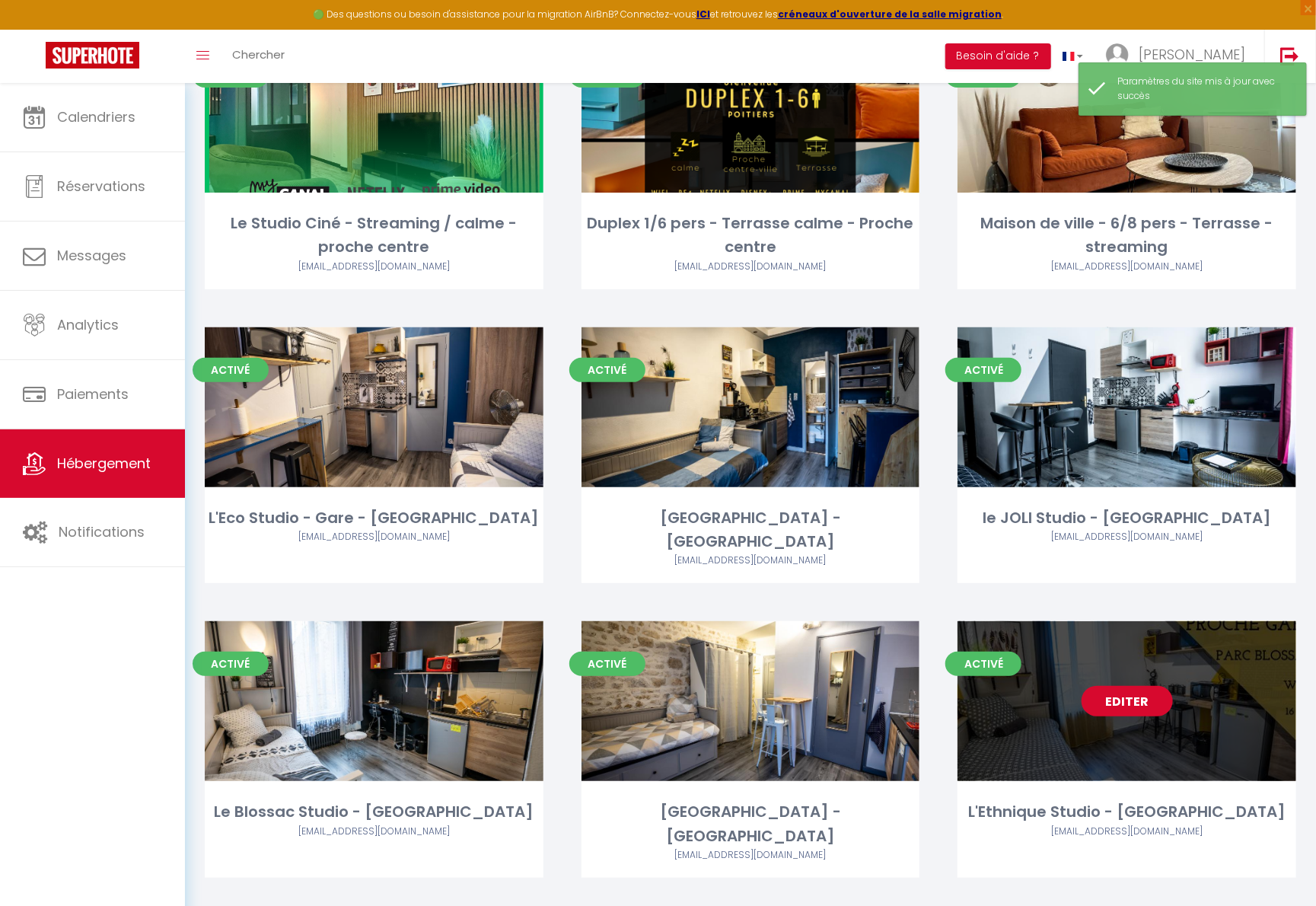
click at [1030, 686] on link "Editer" at bounding box center [1127, 701] width 91 height 30
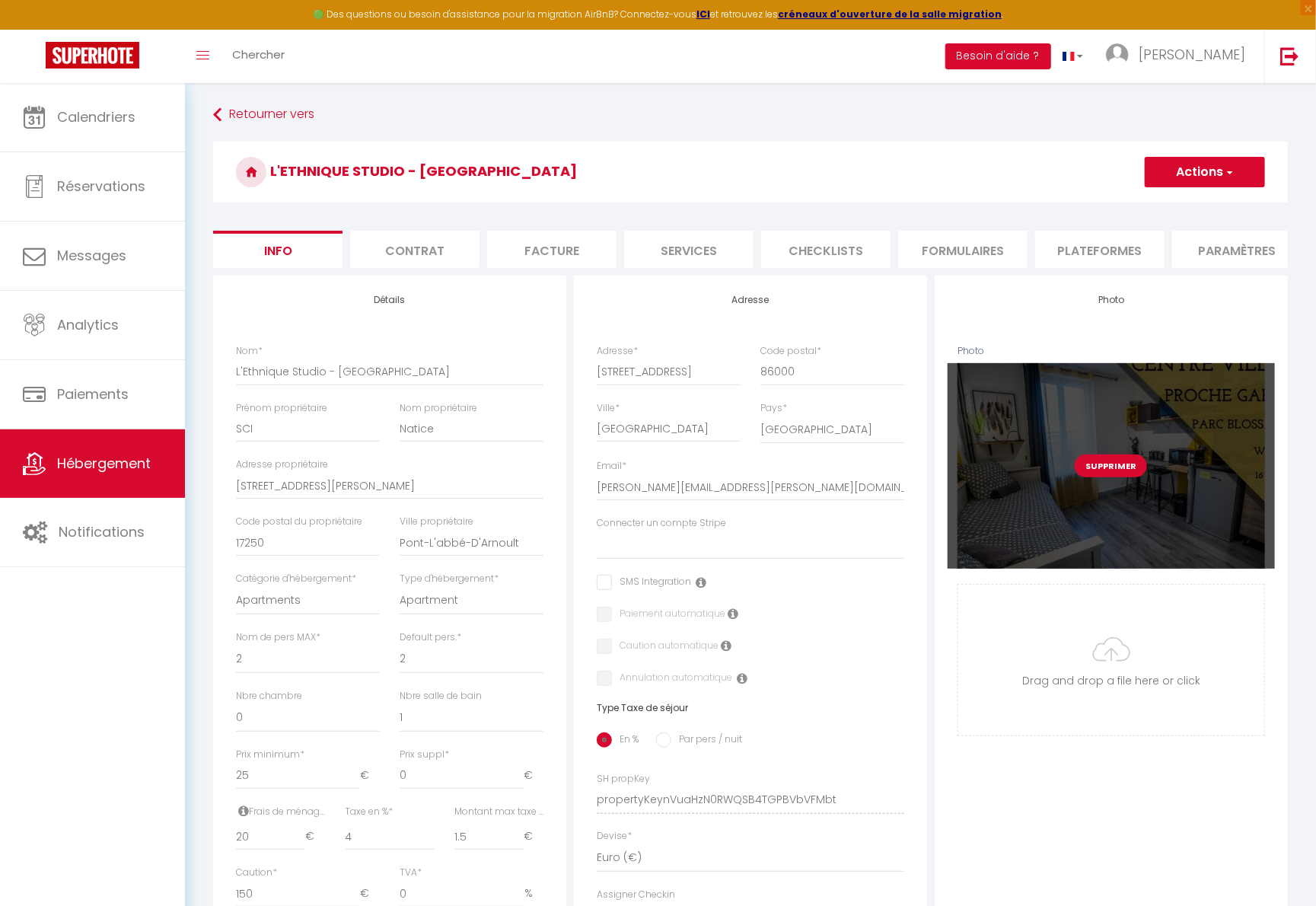
drag, startPoint x: 1153, startPoint y: 448, endPoint x: 1120, endPoint y: 471, distance: 40.2
click at [1030, 448] on div "Supprimer" at bounding box center [1111, 465] width 327 height 205
click at [1030, 473] on button "Supprimer" at bounding box center [1111, 466] width 73 height 23
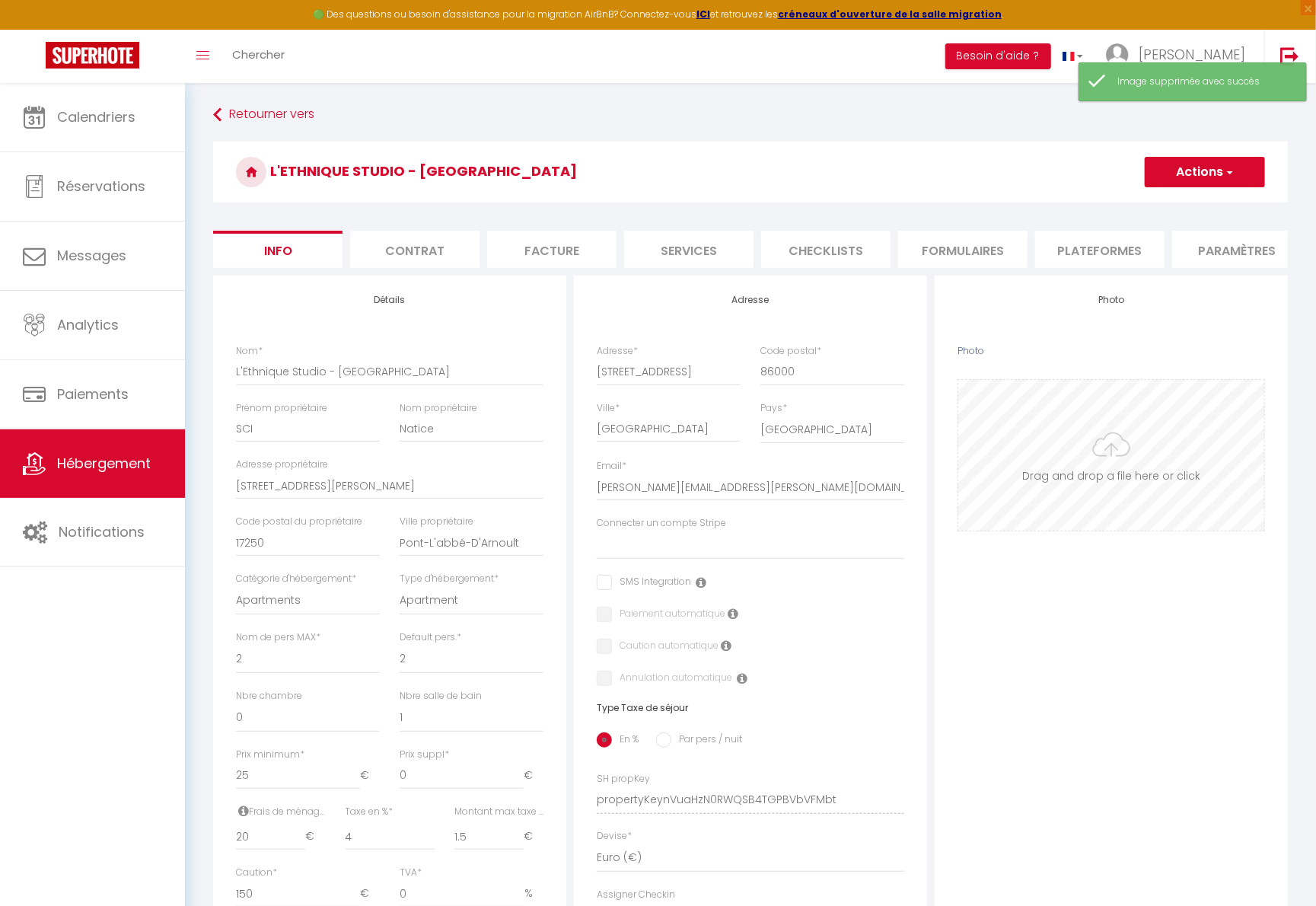
click at [1030, 460] on input "Photo" at bounding box center [1111, 455] width 306 height 150
click at [1030, 175] on button "Actions" at bounding box center [1205, 171] width 120 height 30
click at [1030, 201] on input "Enregistrer" at bounding box center [1144, 206] width 56 height 15
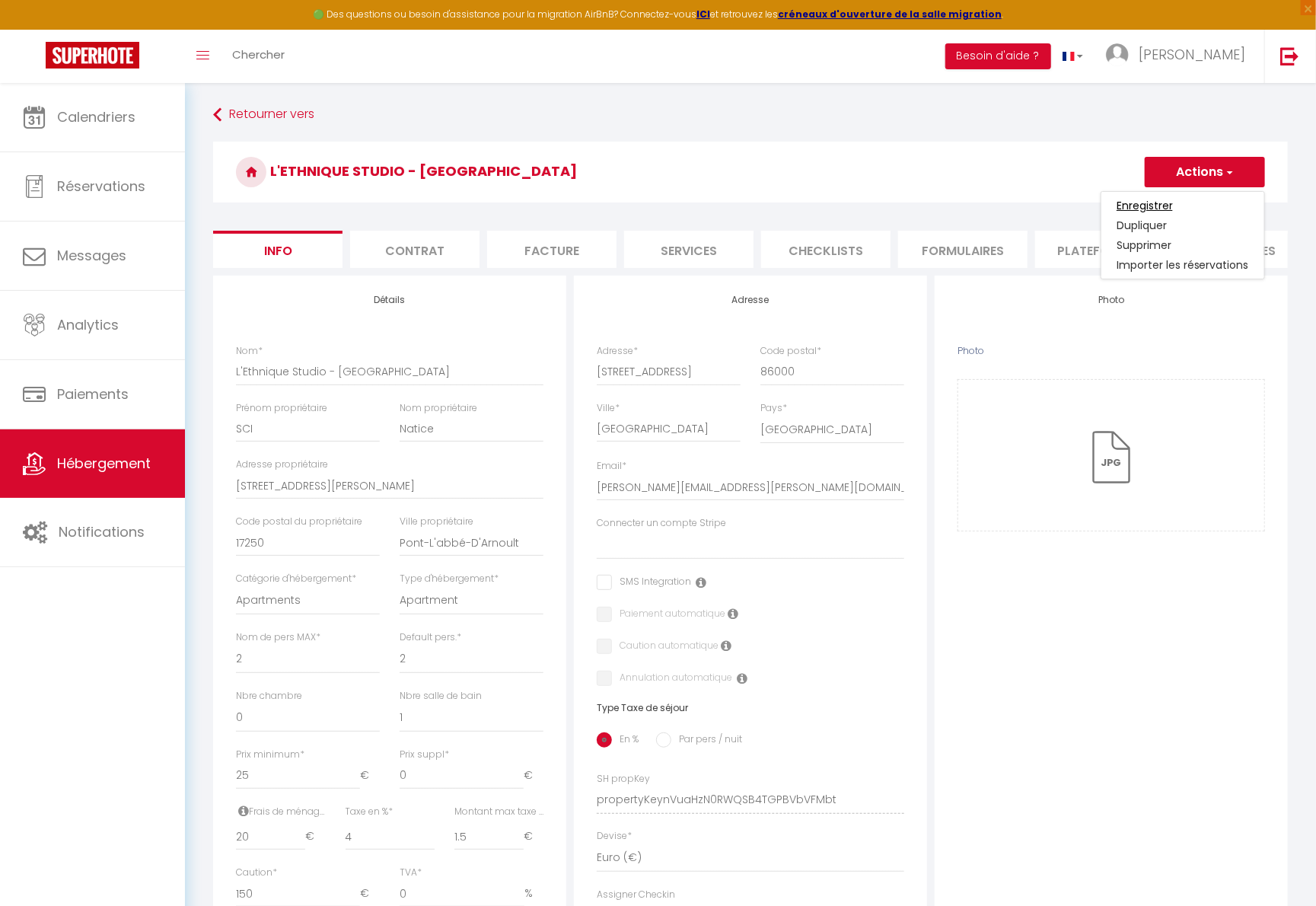
click at [1030, 205] on input "Enregistrer" at bounding box center [1144, 206] width 56 height 15
